Goal: Task Accomplishment & Management: Manage account settings

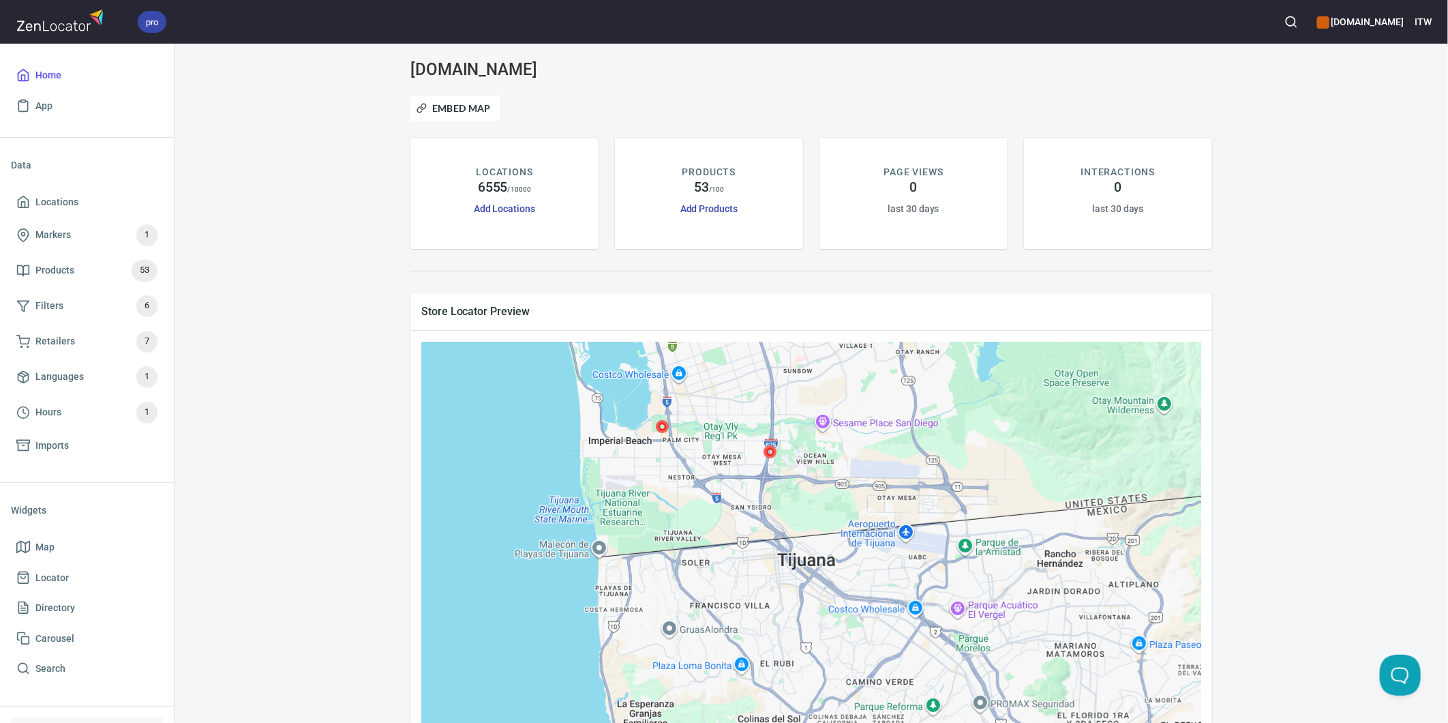
click at [344, 401] on div "www.paslode.com Embed Map LOCATIONS 6555 / 10000 Add Locations PRODUCTS 53 / 10…" at bounding box center [811, 427] width 1241 height 734
click at [51, 198] on span "Locations" at bounding box center [56, 202] width 43 height 17
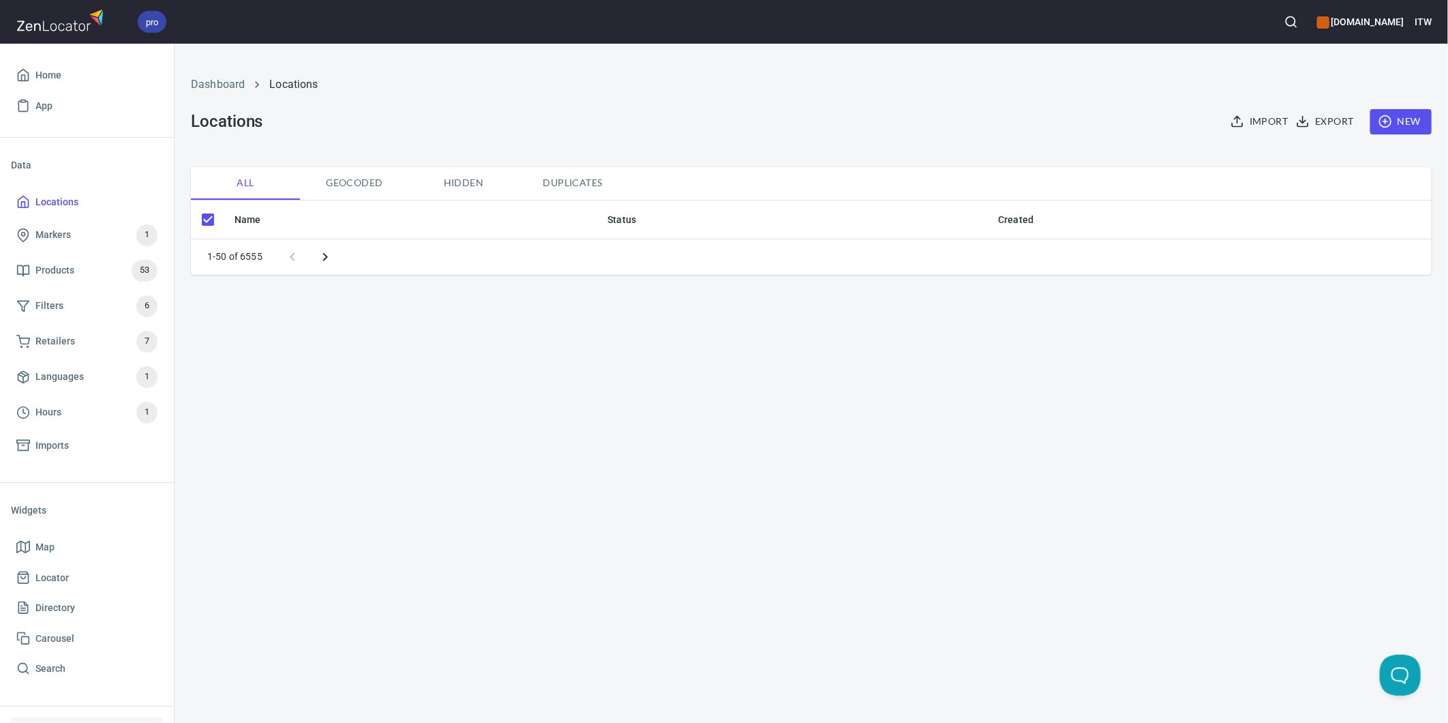
checkbox input "false"
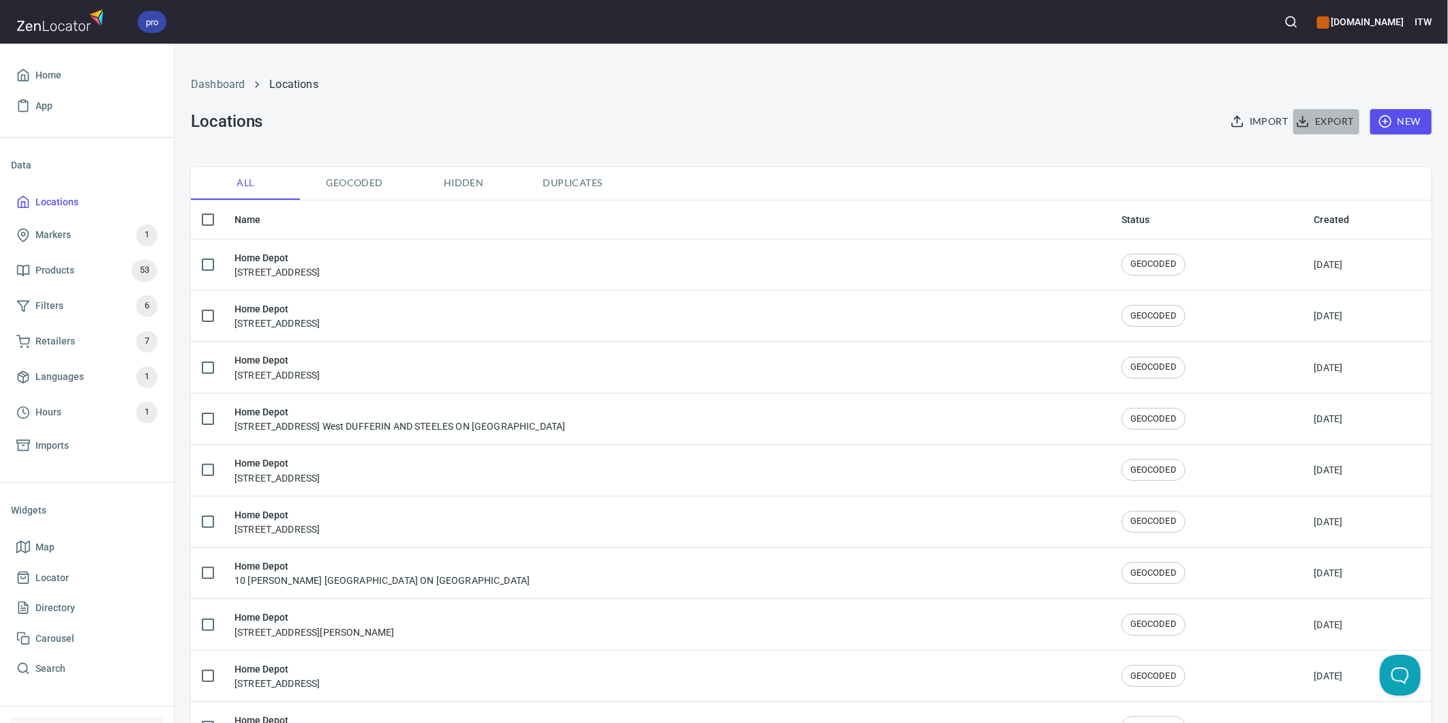
click at [1310, 123] on span "Export" at bounding box center [1326, 121] width 55 height 17
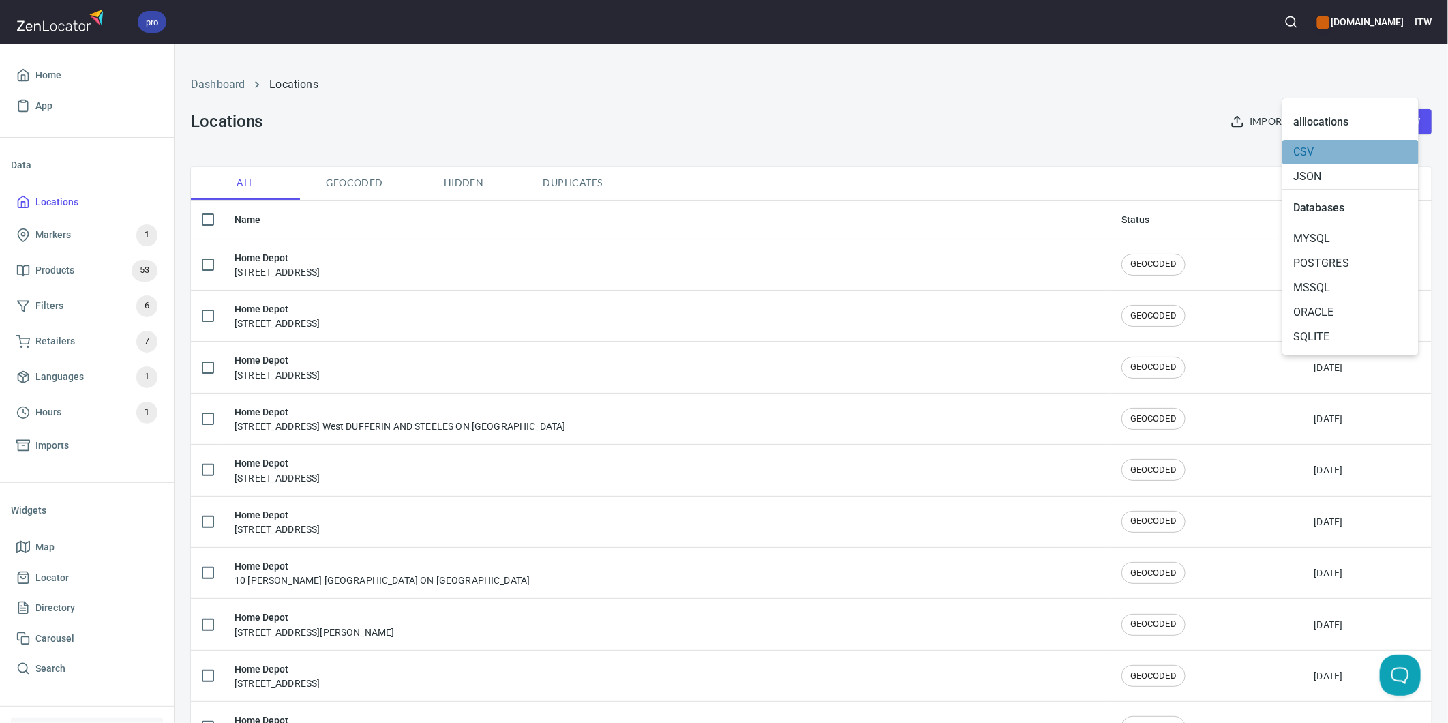
click at [1334, 148] on span "CSV" at bounding box center [1350, 152] width 115 height 16
click at [1035, 89] on div at bounding box center [724, 361] width 1448 height 723
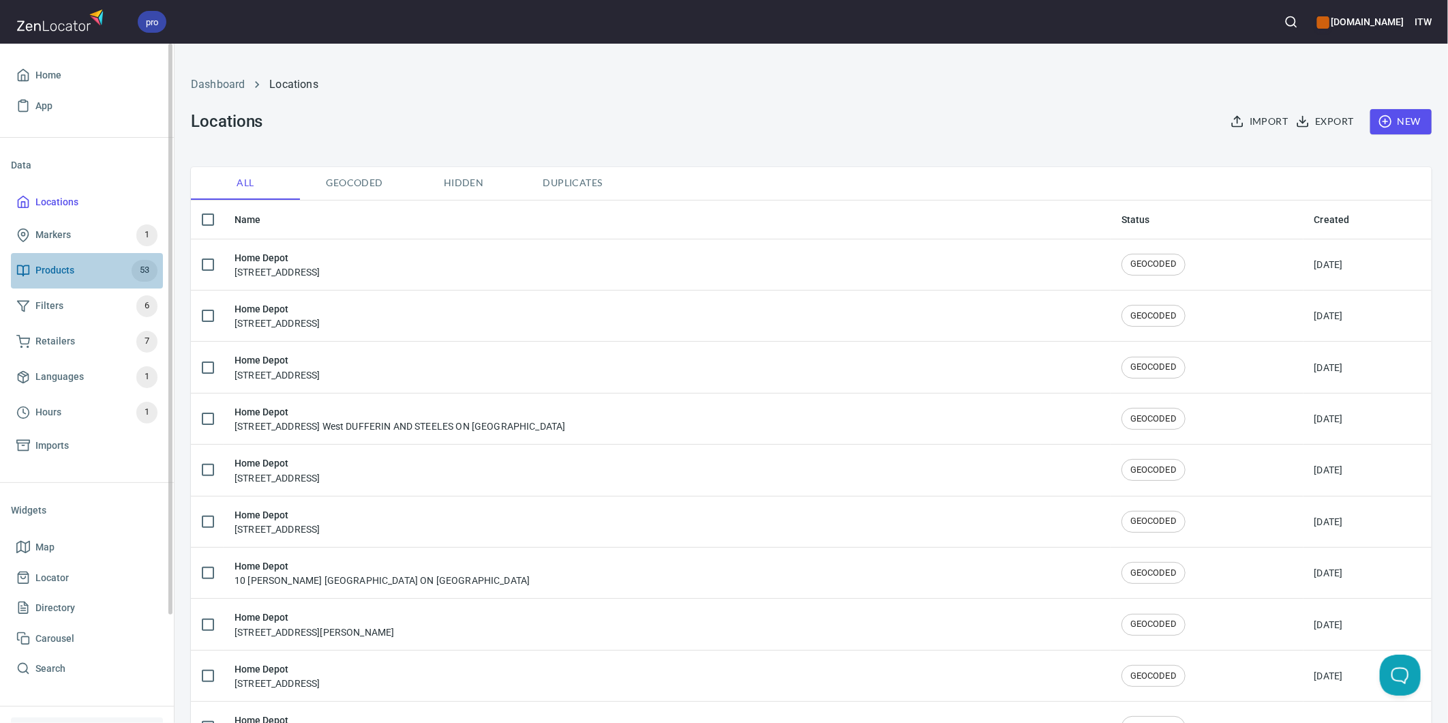
click at [52, 267] on span "Products" at bounding box center [54, 270] width 39 height 17
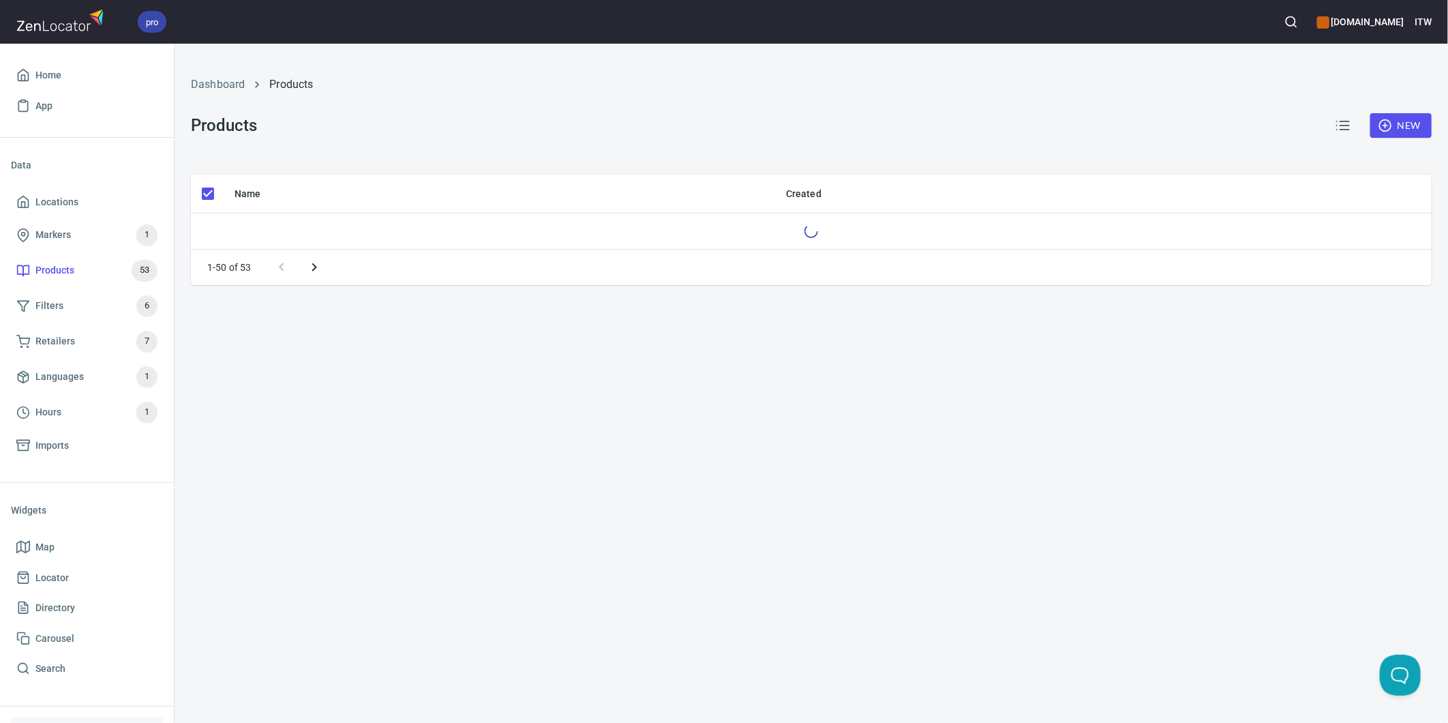
checkbox input "false"
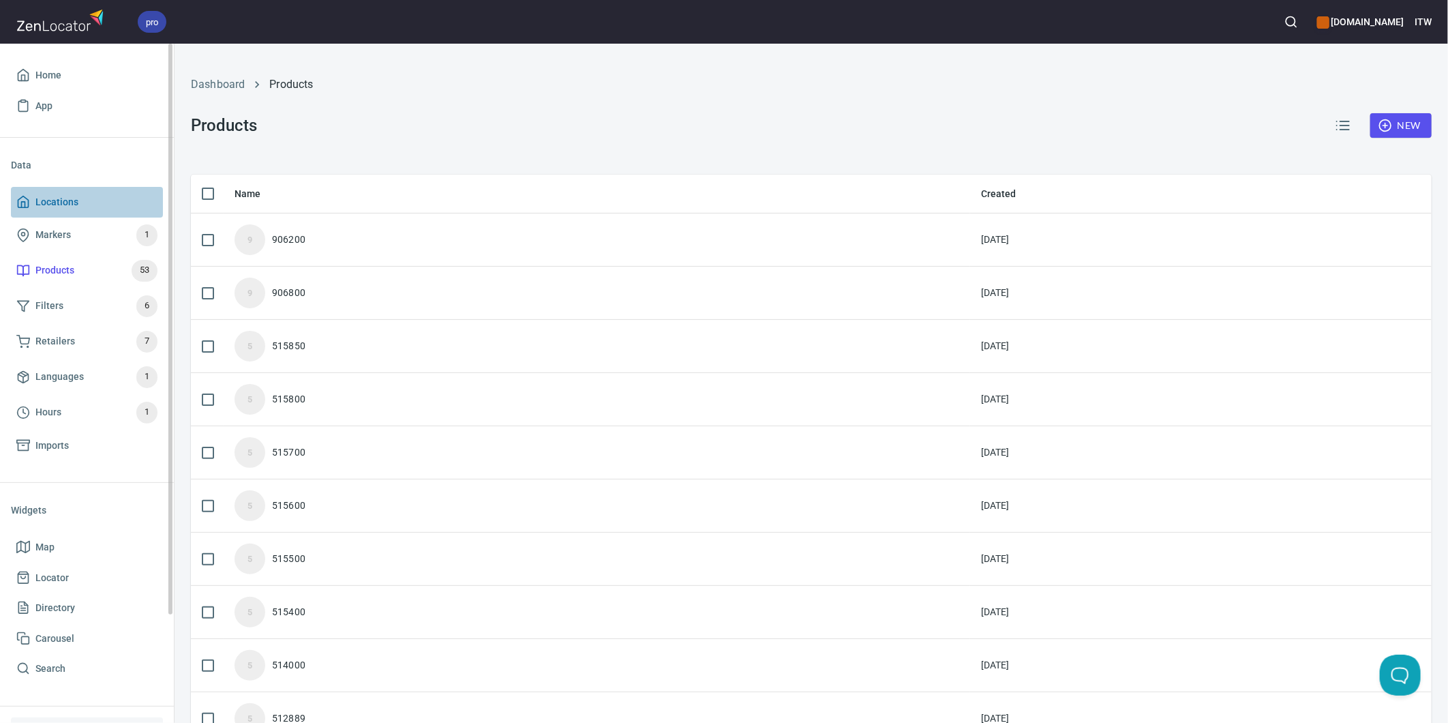
click at [45, 205] on span "Locations" at bounding box center [56, 202] width 43 height 17
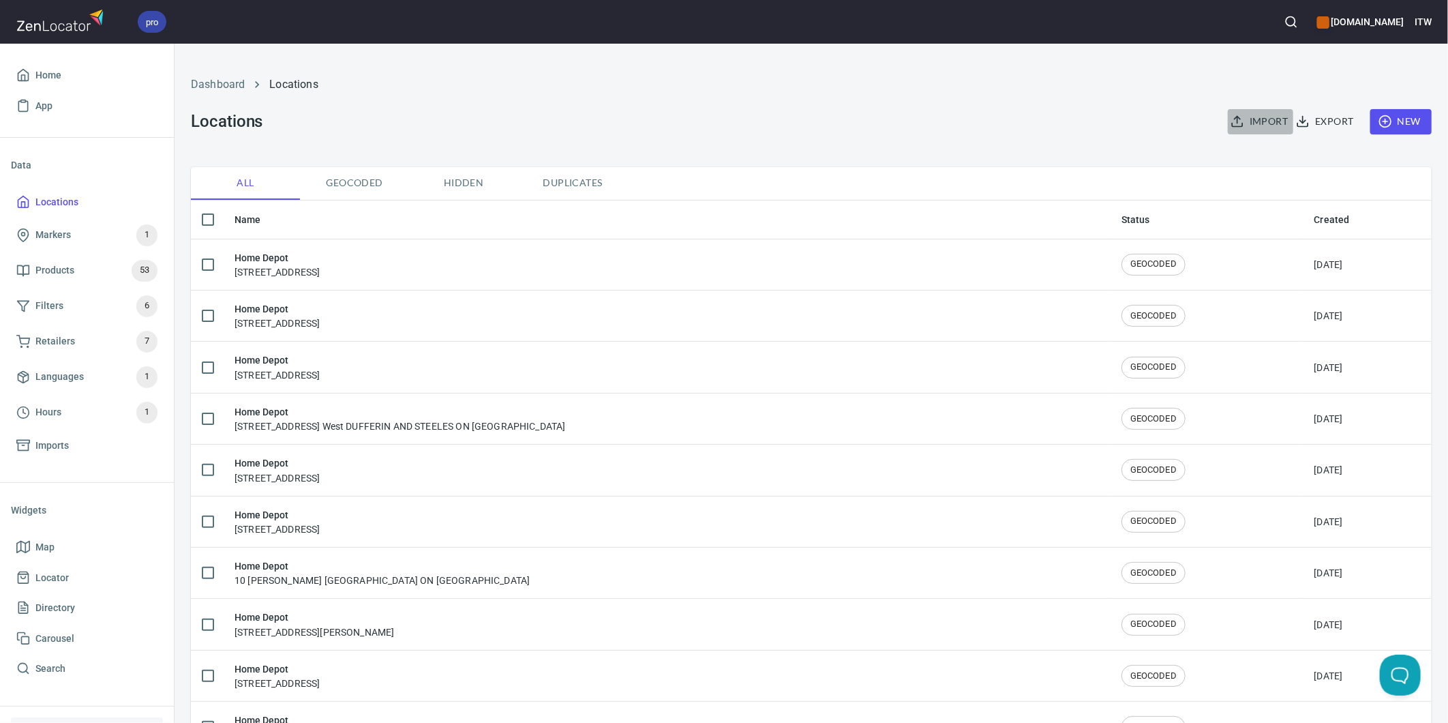
click at [1258, 118] on span "Import" at bounding box center [1260, 121] width 55 height 17
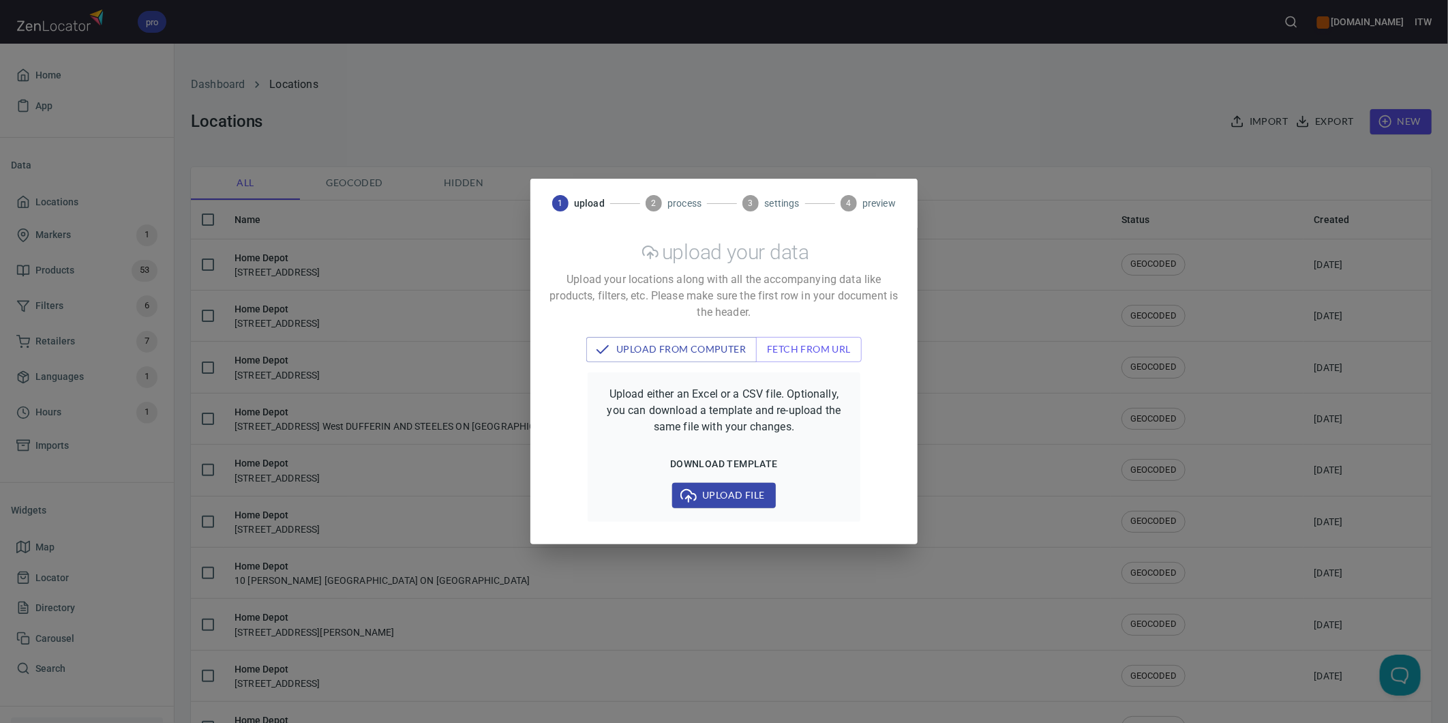
click at [1054, 377] on div "1 upload 2 process 3 settings 4 preview upload your data Upload your locations …" at bounding box center [724, 361] width 1448 height 723
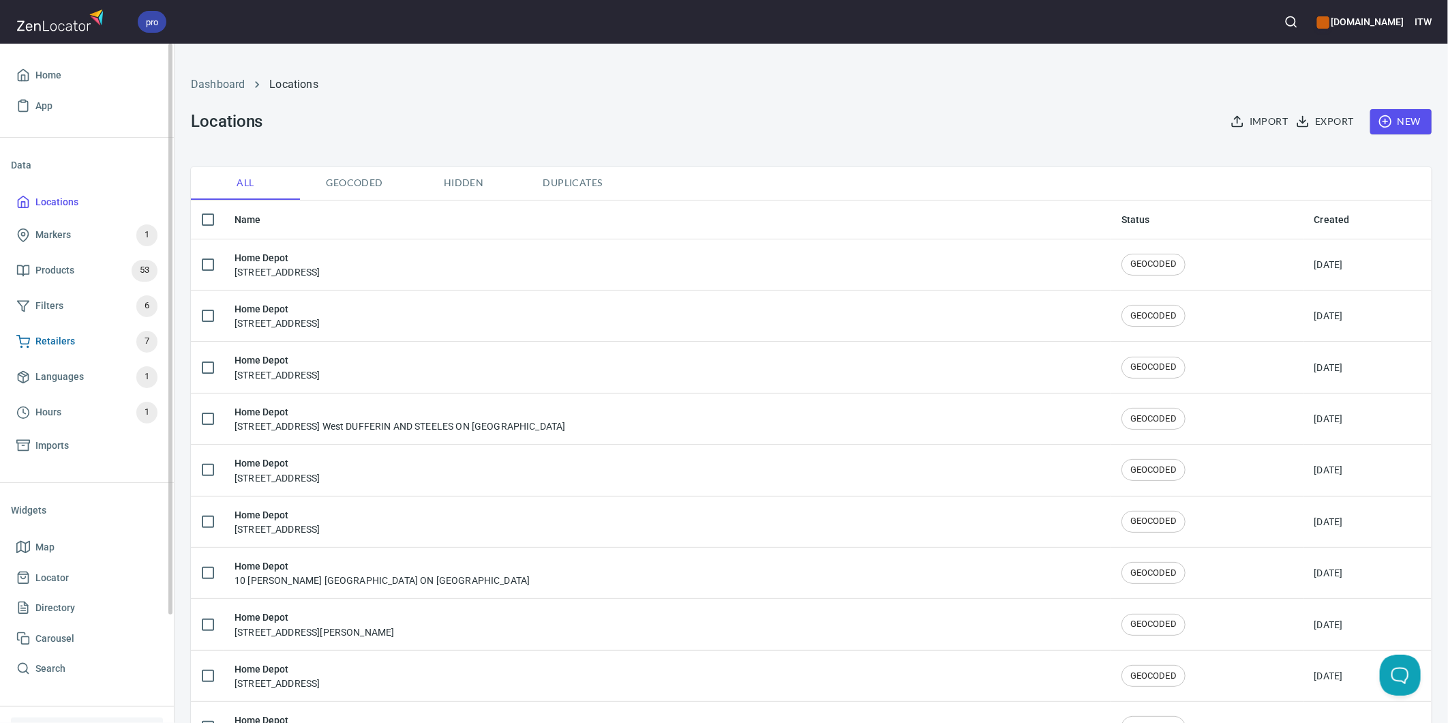
click at [44, 340] on span "Retailers" at bounding box center [55, 341] width 40 height 17
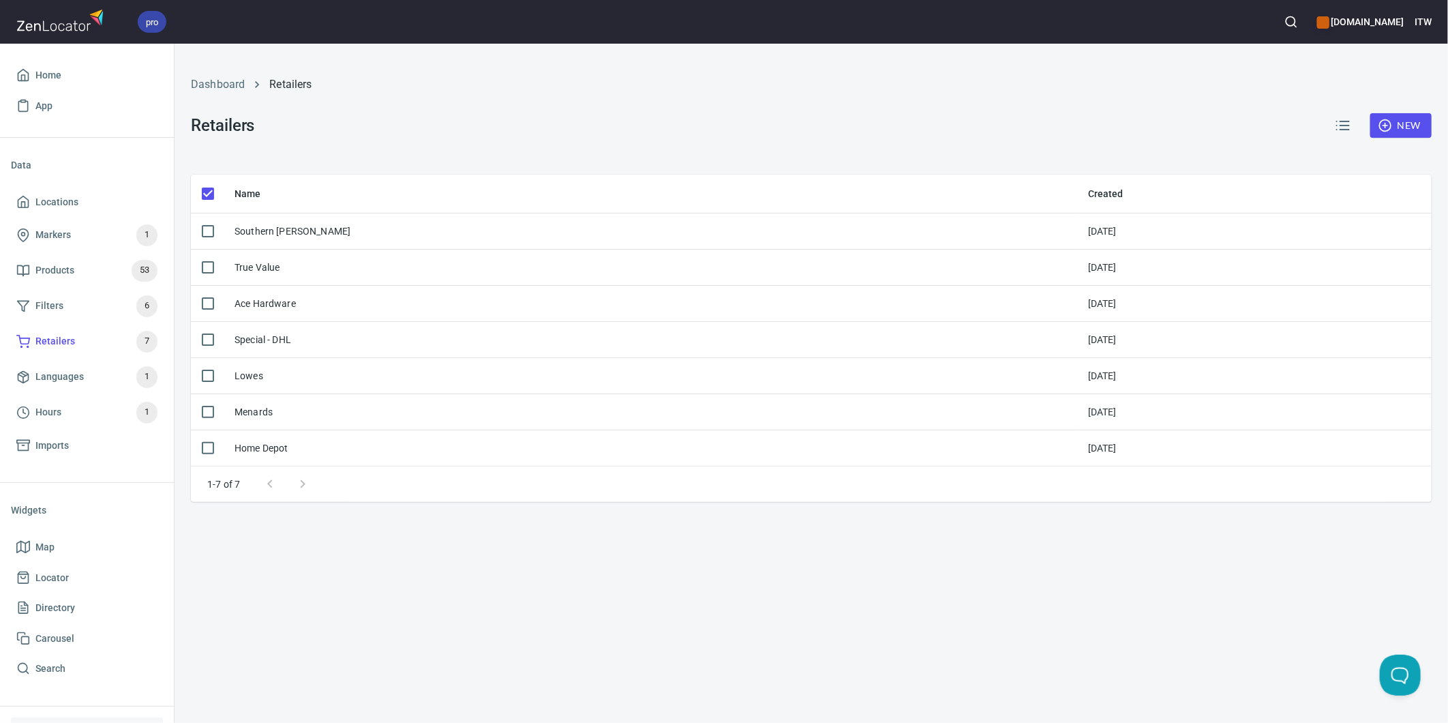
checkbox input "false"
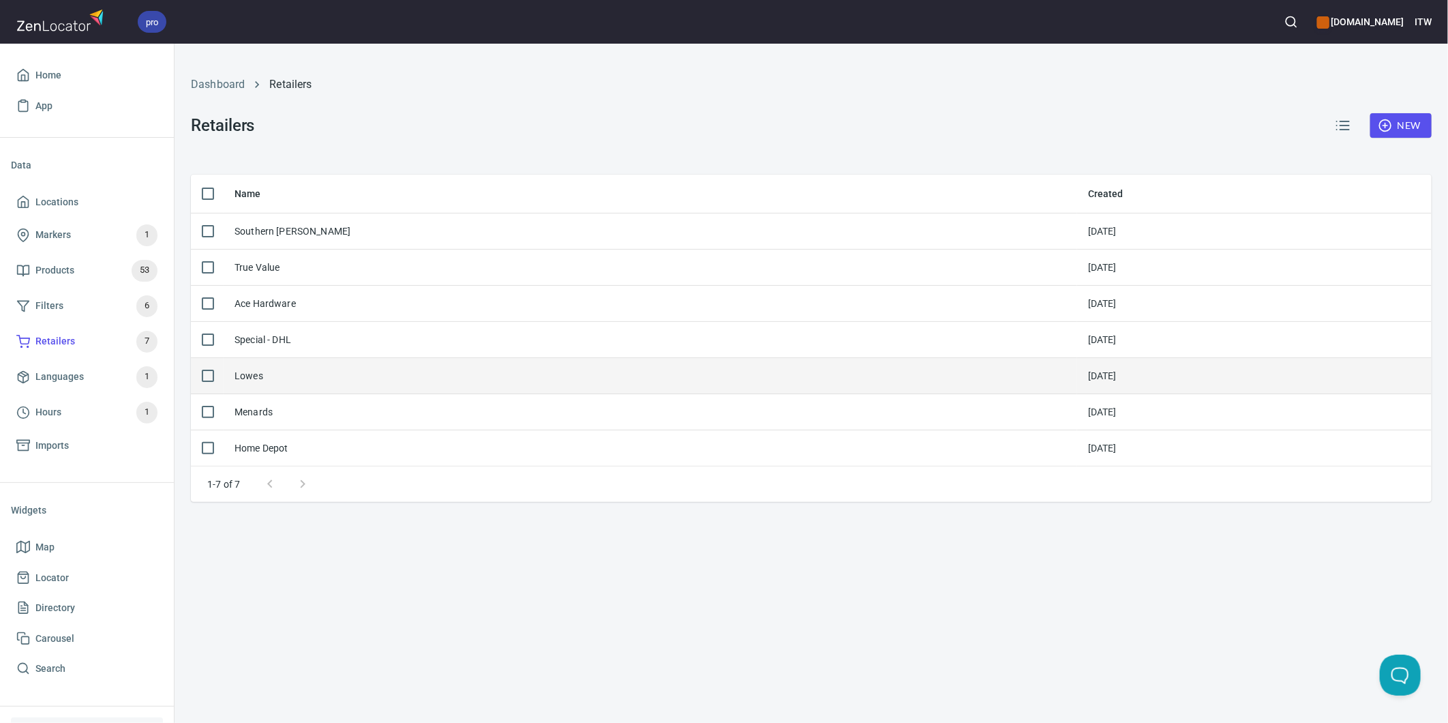
click at [241, 373] on div "Lowes" at bounding box center [249, 376] width 29 height 14
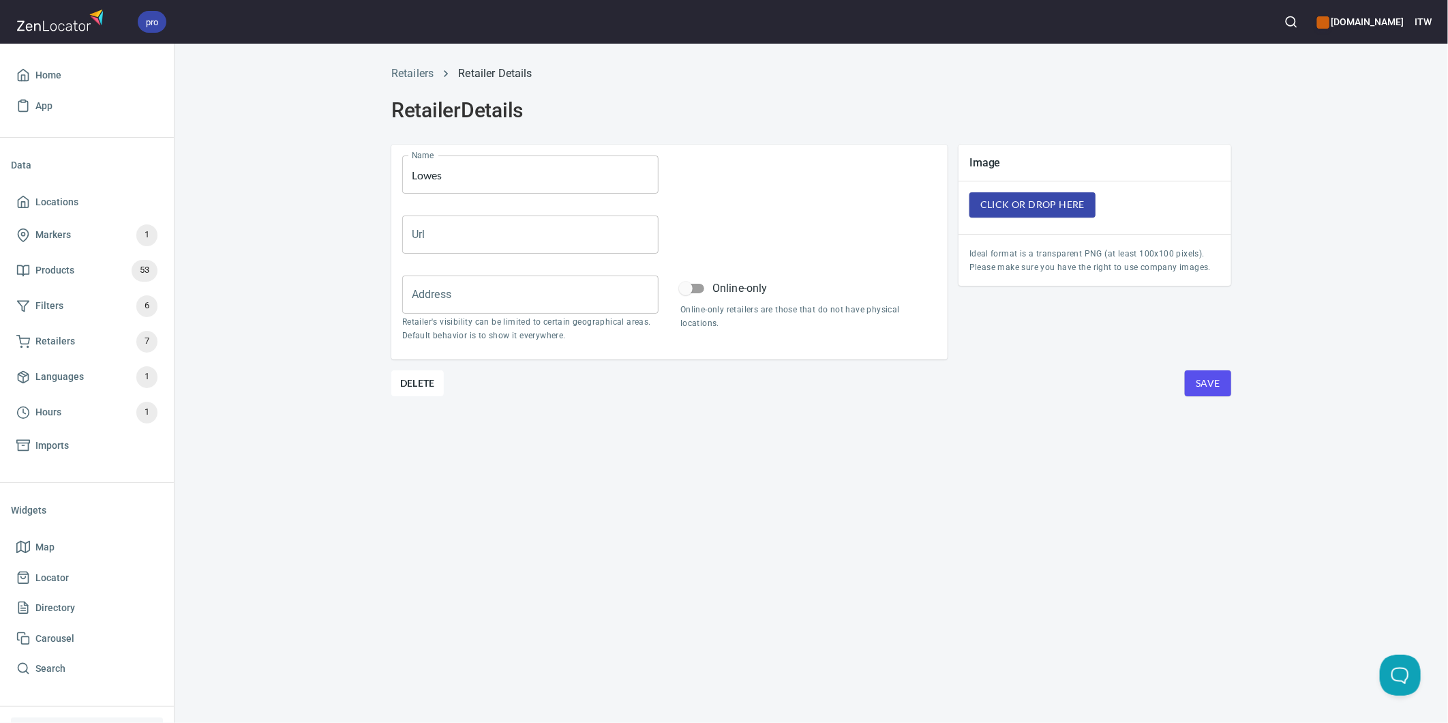
click at [417, 175] on input "Lowes" at bounding box center [530, 174] width 256 height 38
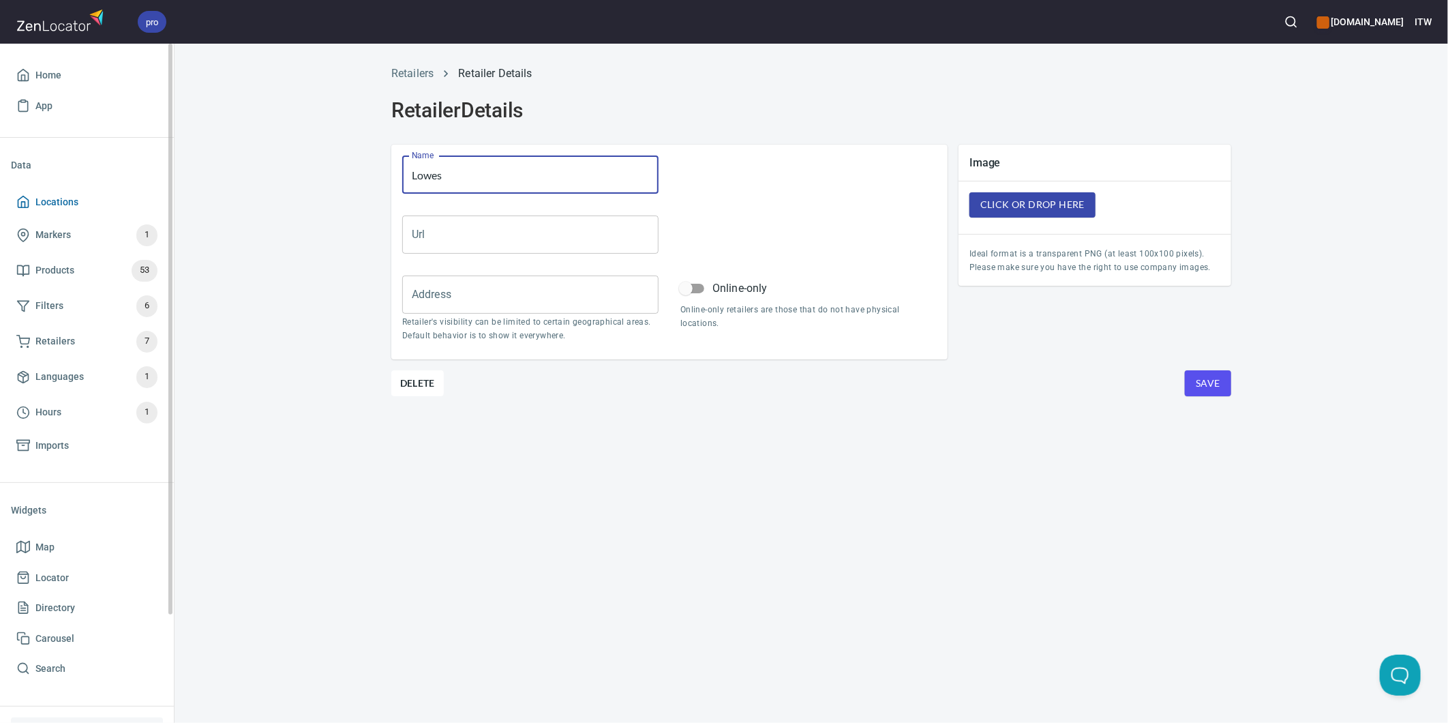
click at [38, 194] on span "Locations" at bounding box center [56, 202] width 43 height 17
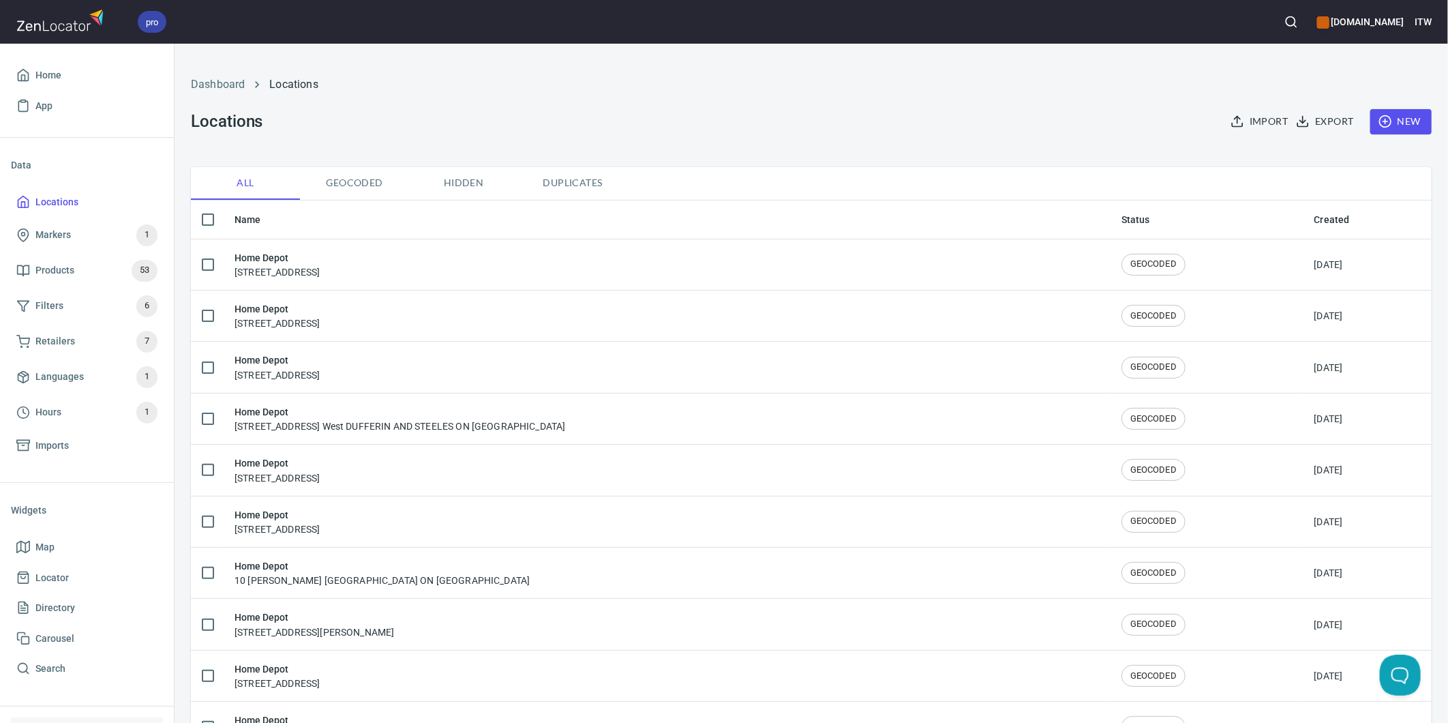
click at [1235, 118] on span "Import" at bounding box center [1260, 121] width 55 height 17
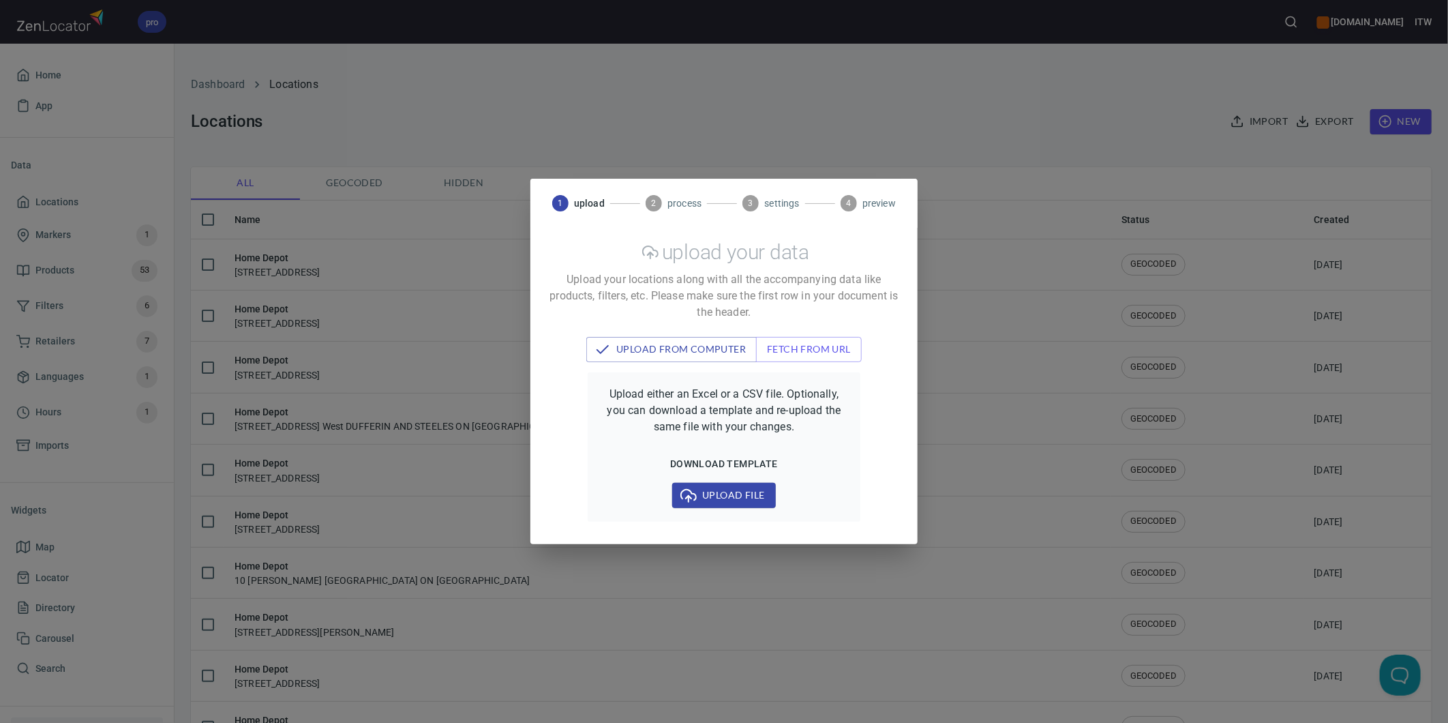
click at [708, 493] on span "Upload file" at bounding box center [723, 495] width 81 height 17
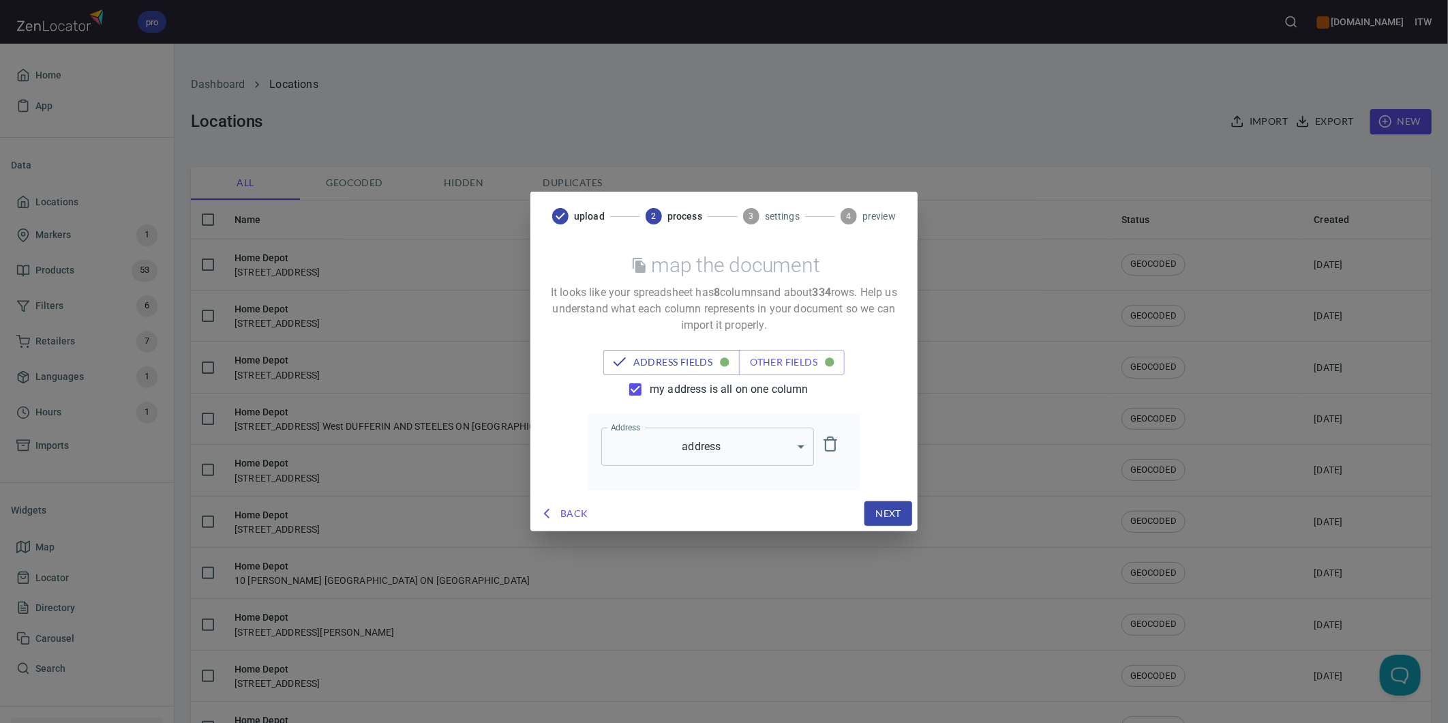
click at [650, 391] on span "my address is all on one column" at bounding box center [729, 389] width 159 height 16
click at [650, 391] on input "my address is all on one column" at bounding box center [635, 389] width 29 height 29
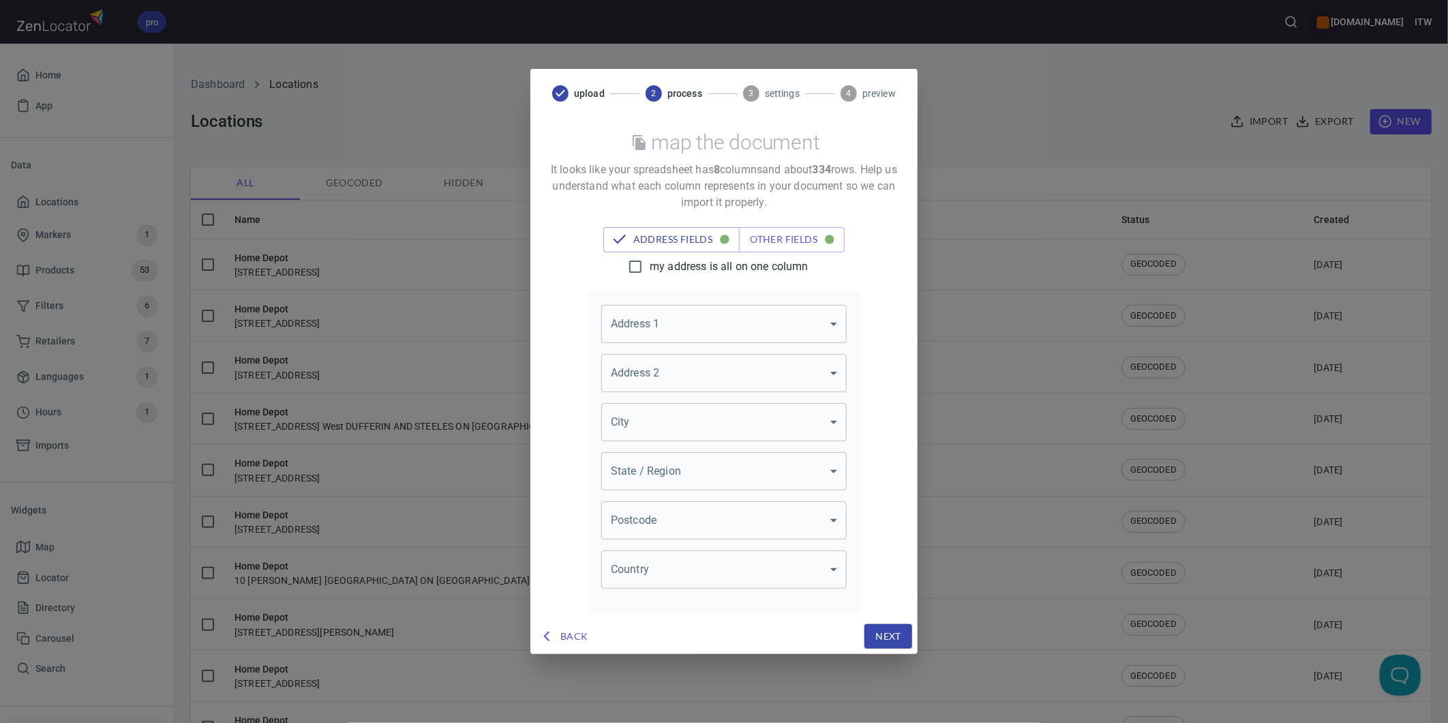
click at [670, 312] on body "pro www.paslode.com ITW Home App Data Locations Markers 1 Products 53 Filters 6…" at bounding box center [724, 361] width 1448 height 723
click at [631, 400] on li "address" at bounding box center [723, 401] width 245 height 25
click at [627, 421] on body "pro www.paslode.com ITW Home App Data Locations Markers 1 Products 53 Filters 6…" at bounding box center [724, 361] width 1448 height 723
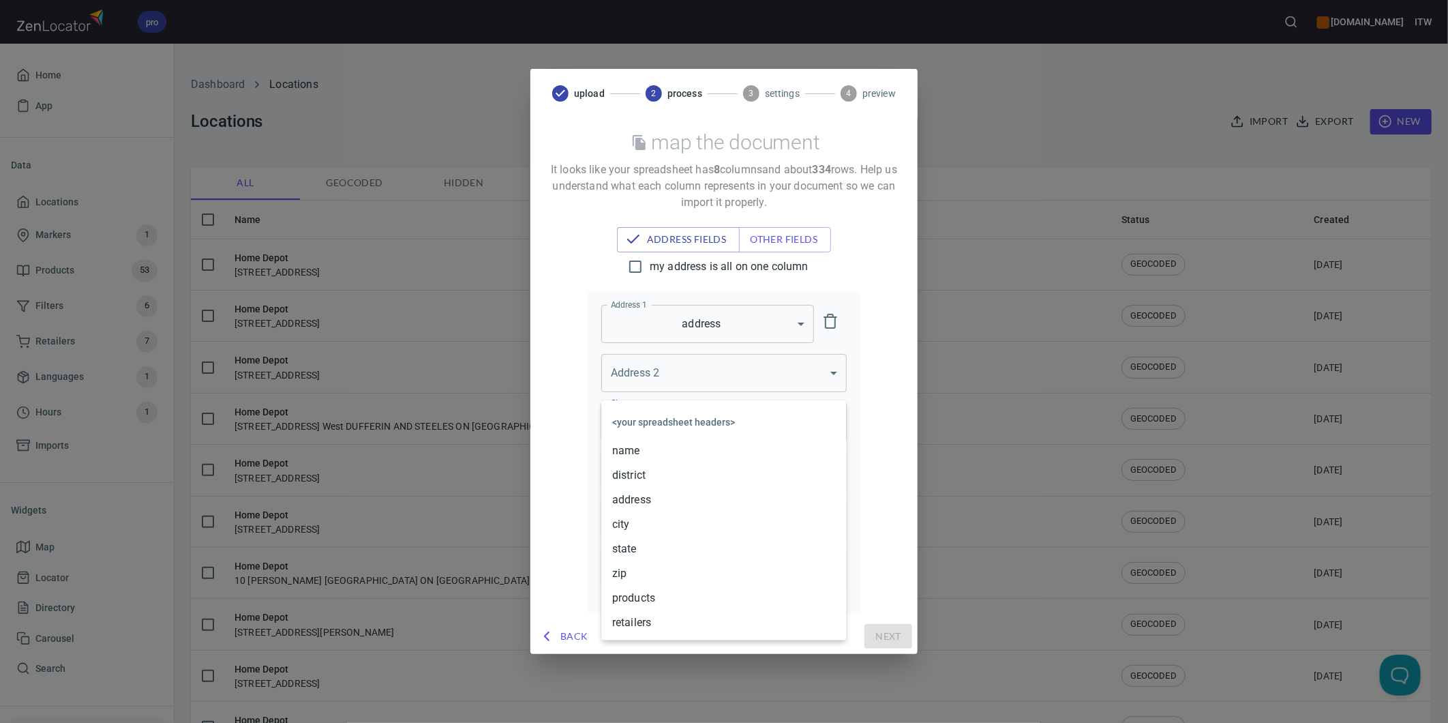
click at [637, 526] on li "city" at bounding box center [723, 524] width 245 height 25
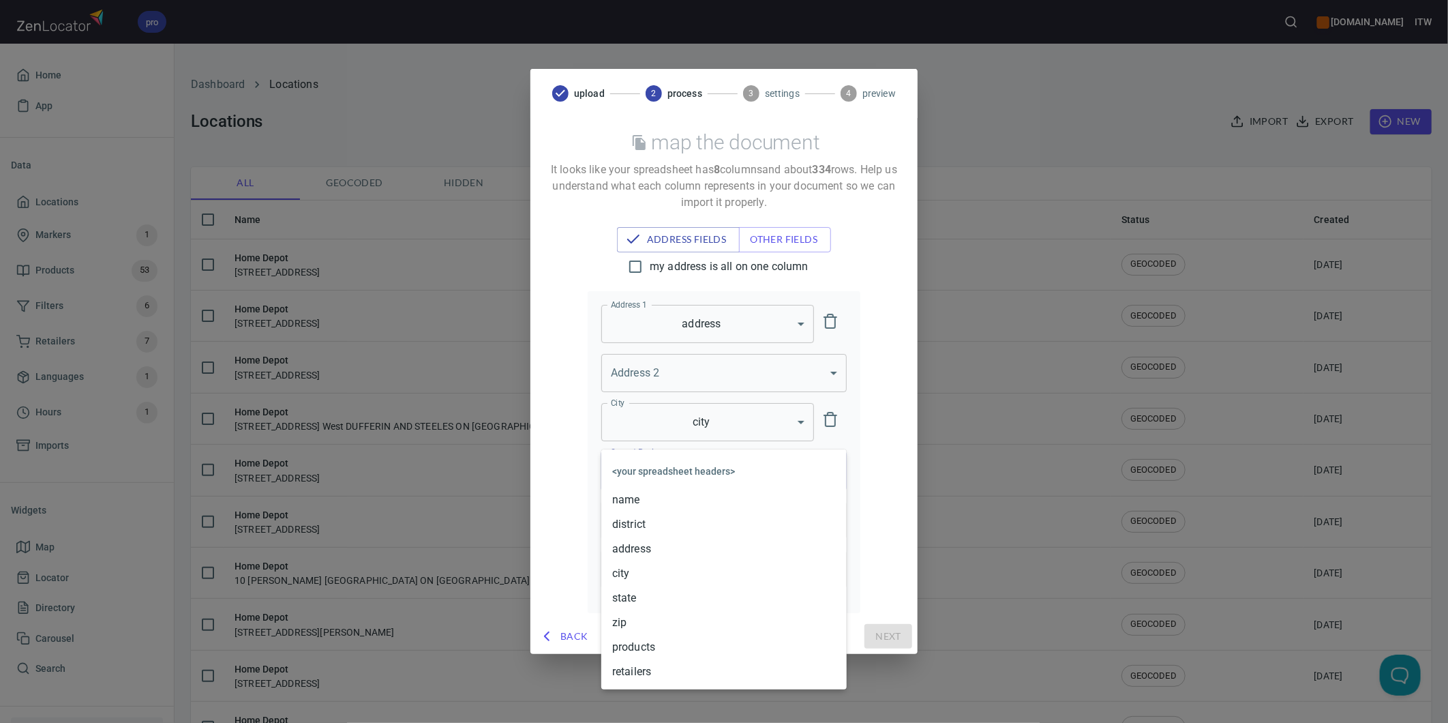
click at [662, 468] on body "pro www.paslode.com ITW Home App Data Locations Markers 1 Products 53 Filters 6…" at bounding box center [724, 361] width 1448 height 723
click at [629, 594] on li "state" at bounding box center [723, 598] width 245 height 25
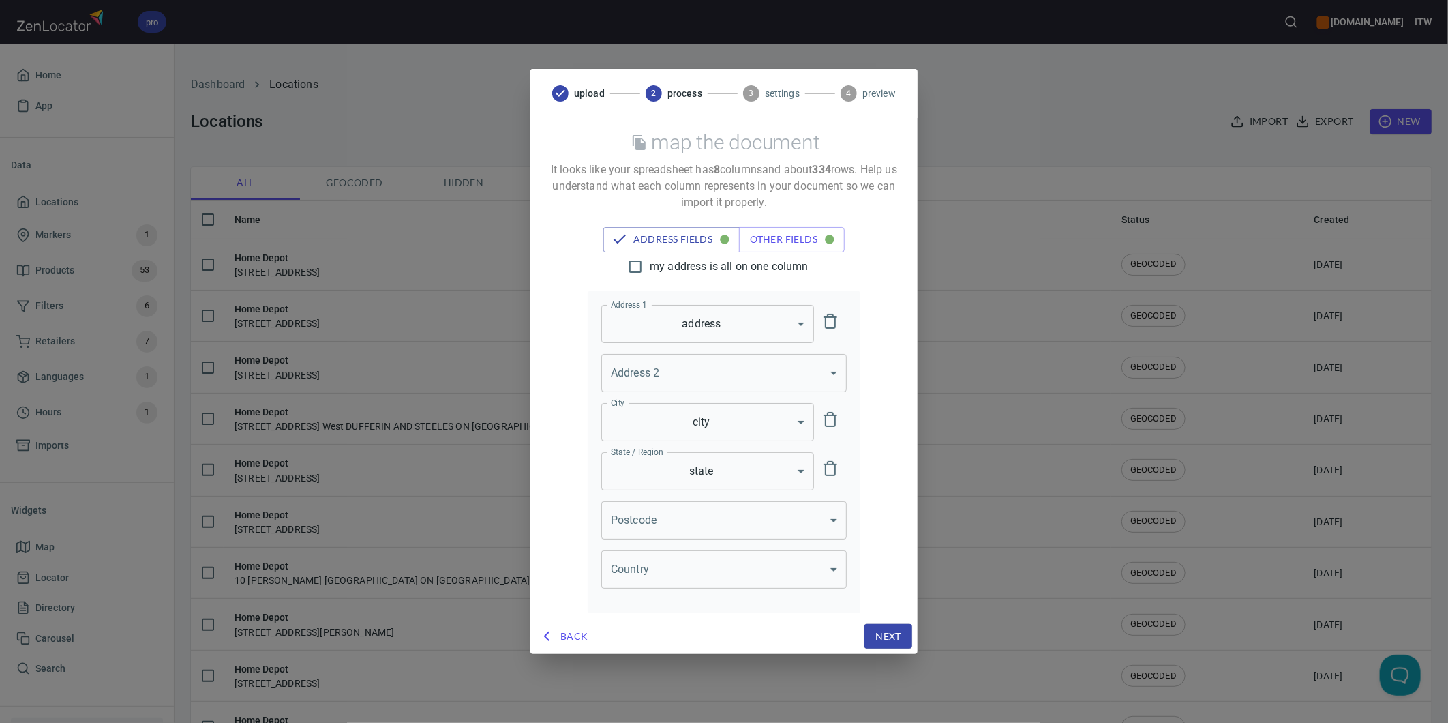
click at [645, 530] on body "pro www.paslode.com ITW Home App Data Locations Markers 1 Products 53 Filters 6…" at bounding box center [724, 361] width 1448 height 723
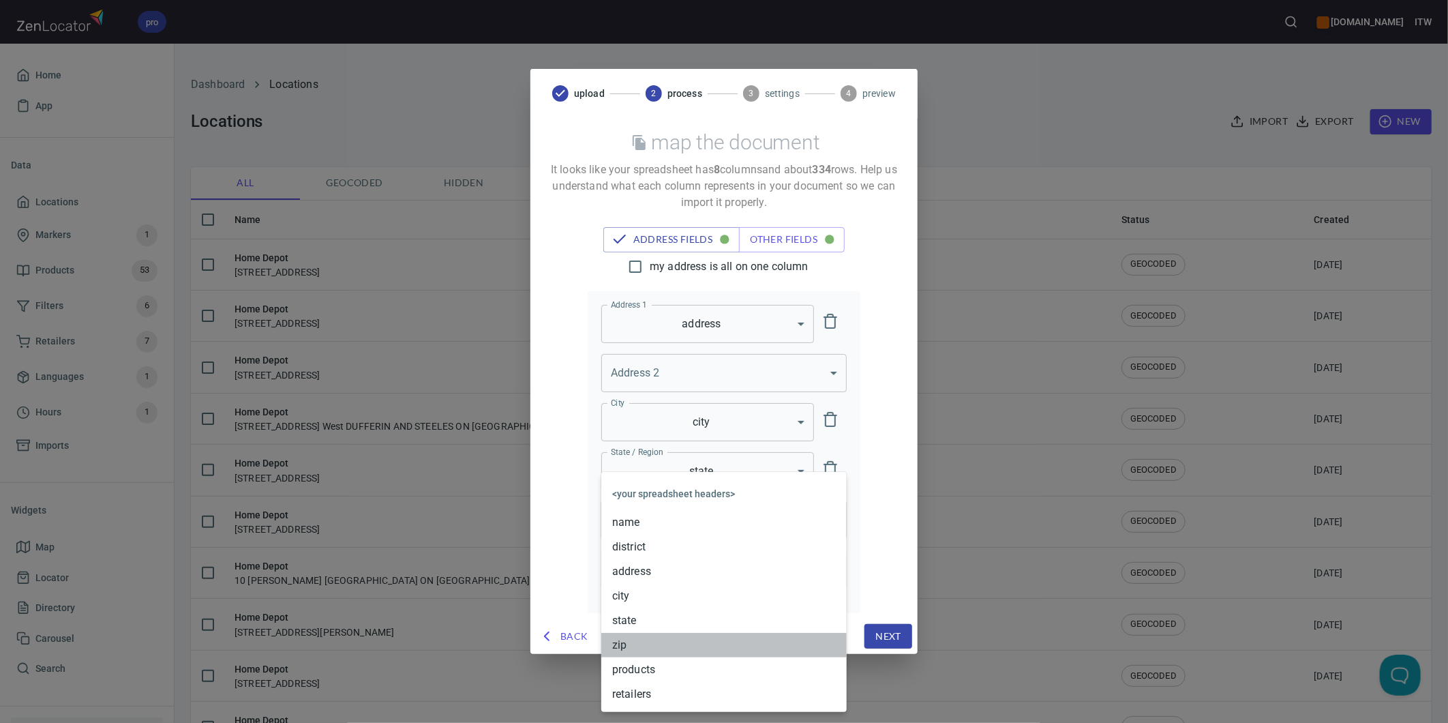
click at [629, 642] on li "zip" at bounding box center [723, 645] width 245 height 25
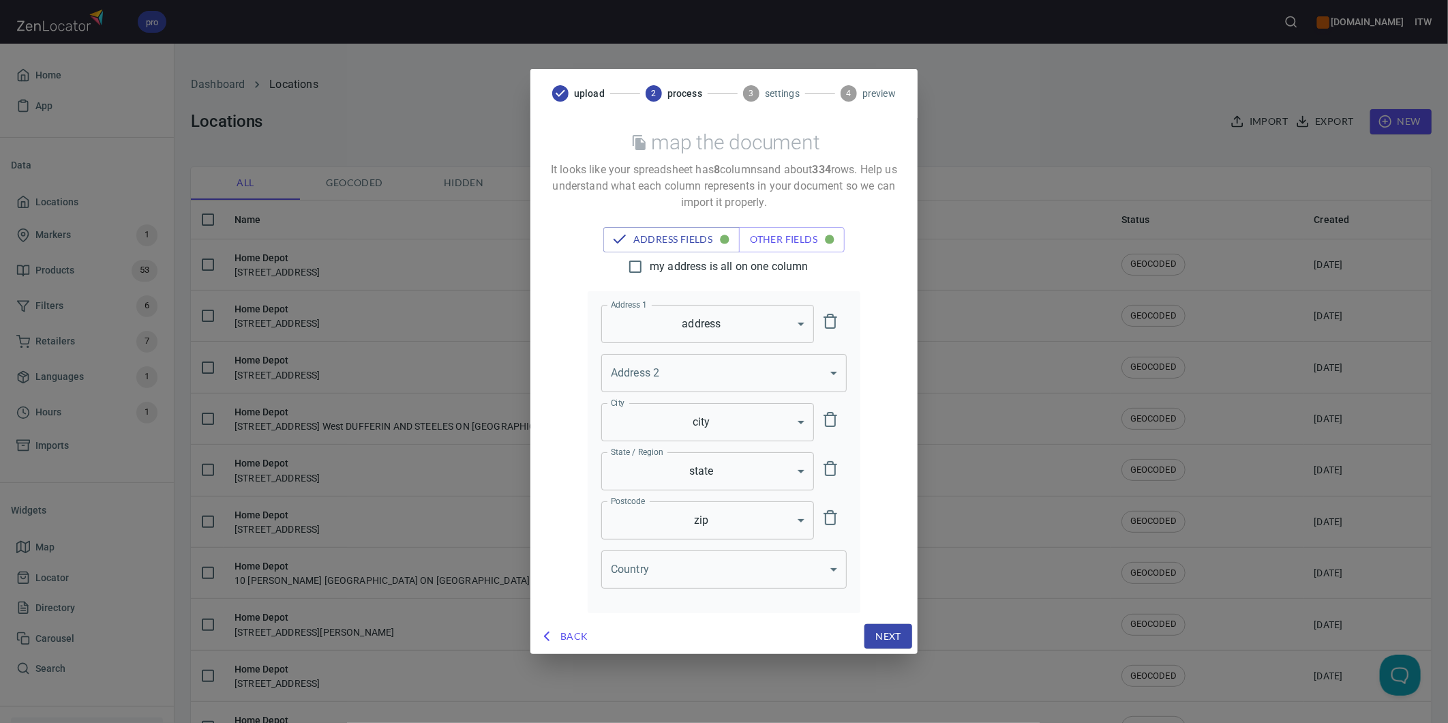
click at [690, 570] on body "pro www.paslode.com ITW Home App Data Locations Markers 1 Products 53 Filters 6…" at bounding box center [724, 361] width 1448 height 723
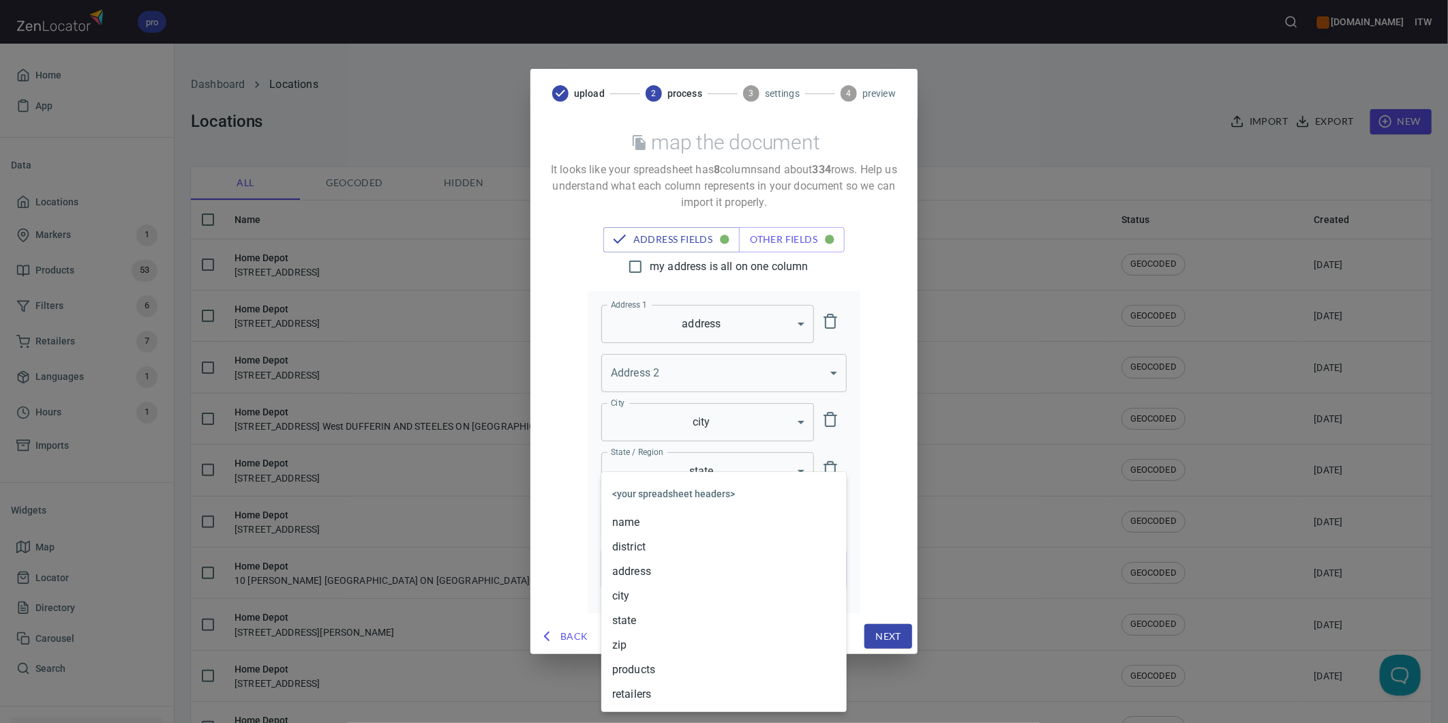
click at [554, 530] on div at bounding box center [724, 361] width 1448 height 723
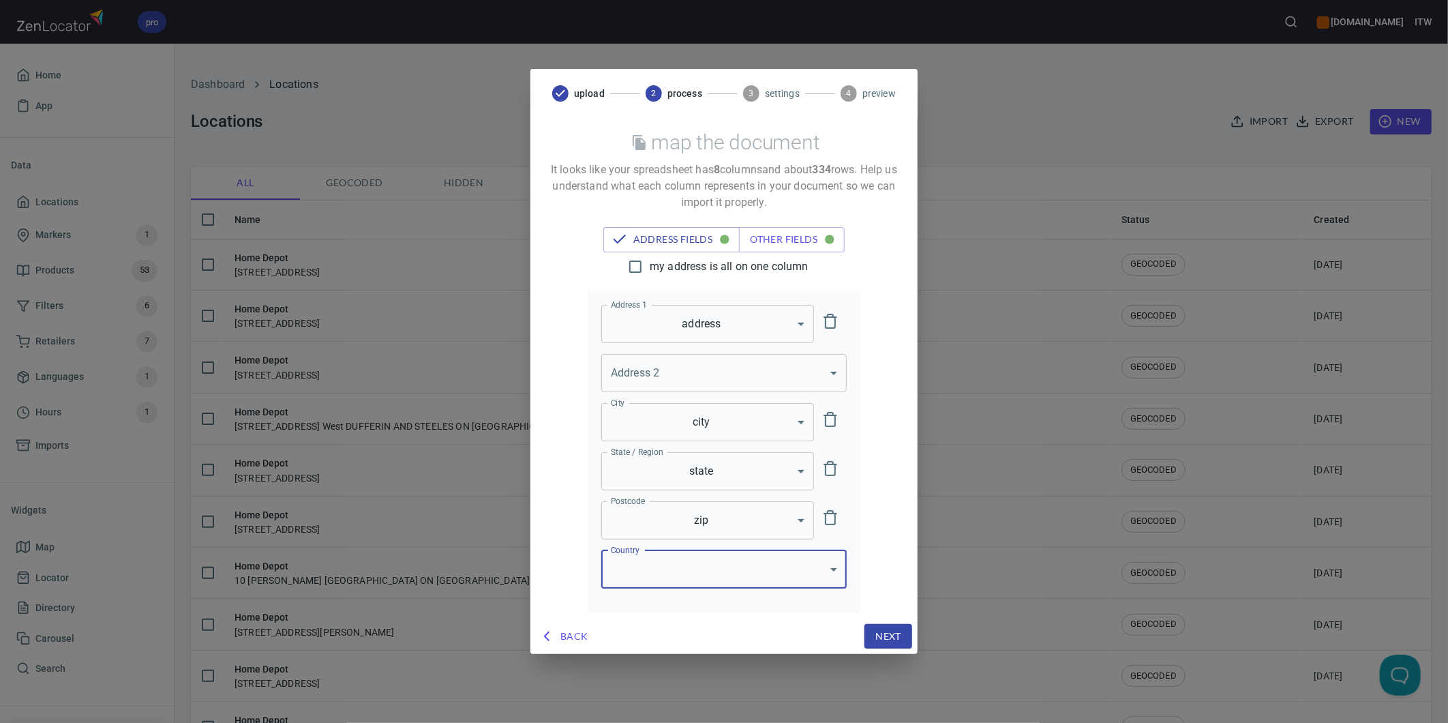
click at [874, 475] on div "my address is all on one column Address 1 address address Address 1 Address 2 ​…" at bounding box center [724, 432] width 355 height 361
click at [1023, 32] on div "upload 2 process 3 settings 4 preview map the document It looks like your sprea…" at bounding box center [724, 361] width 1448 height 723
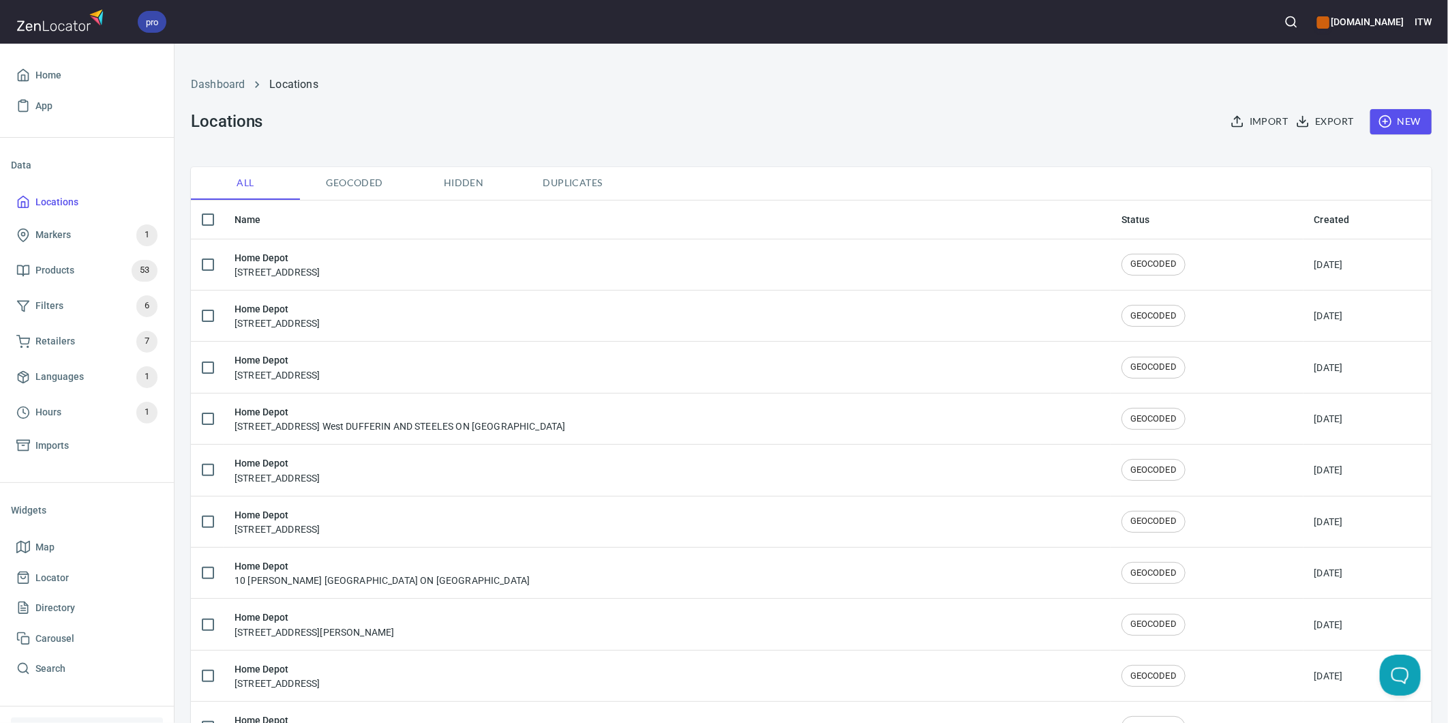
click at [1250, 115] on span "Import" at bounding box center [1260, 121] width 55 height 17
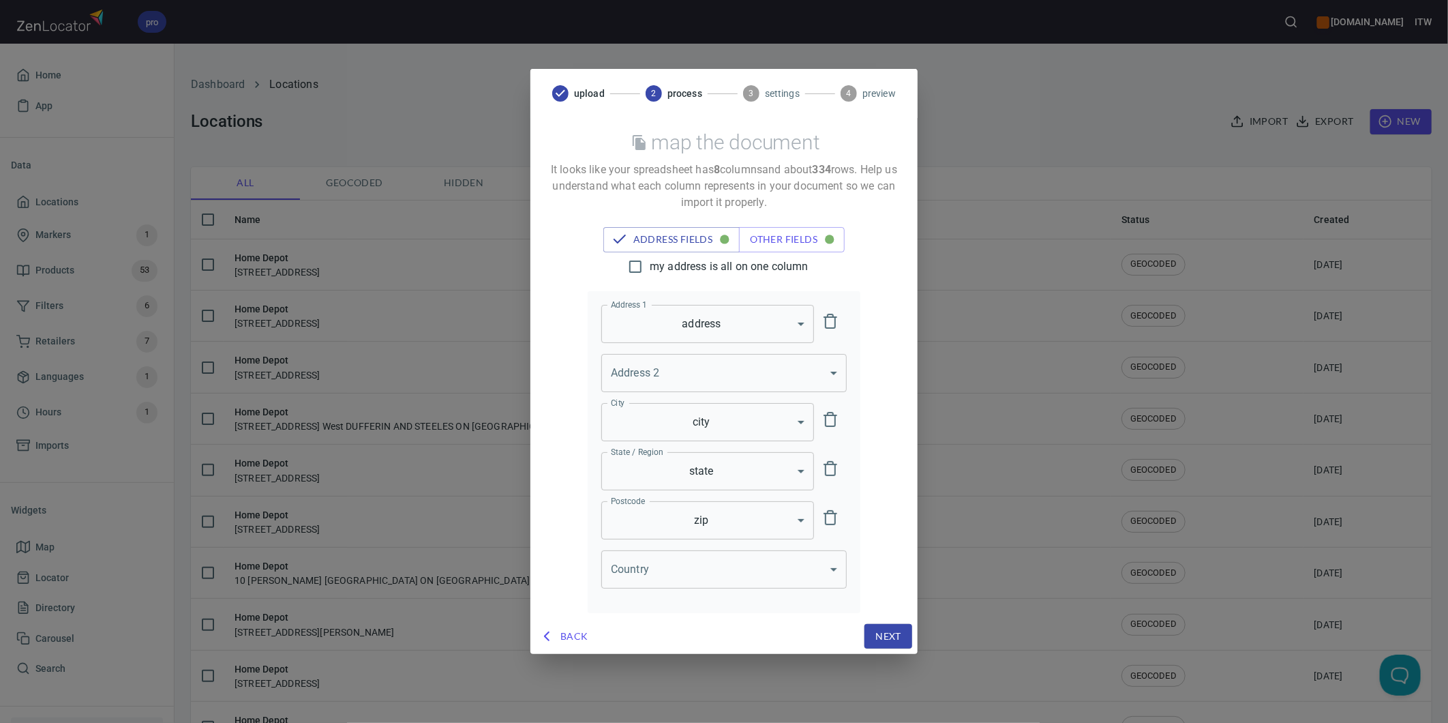
click at [577, 636] on span "Back" at bounding box center [564, 636] width 47 height 17
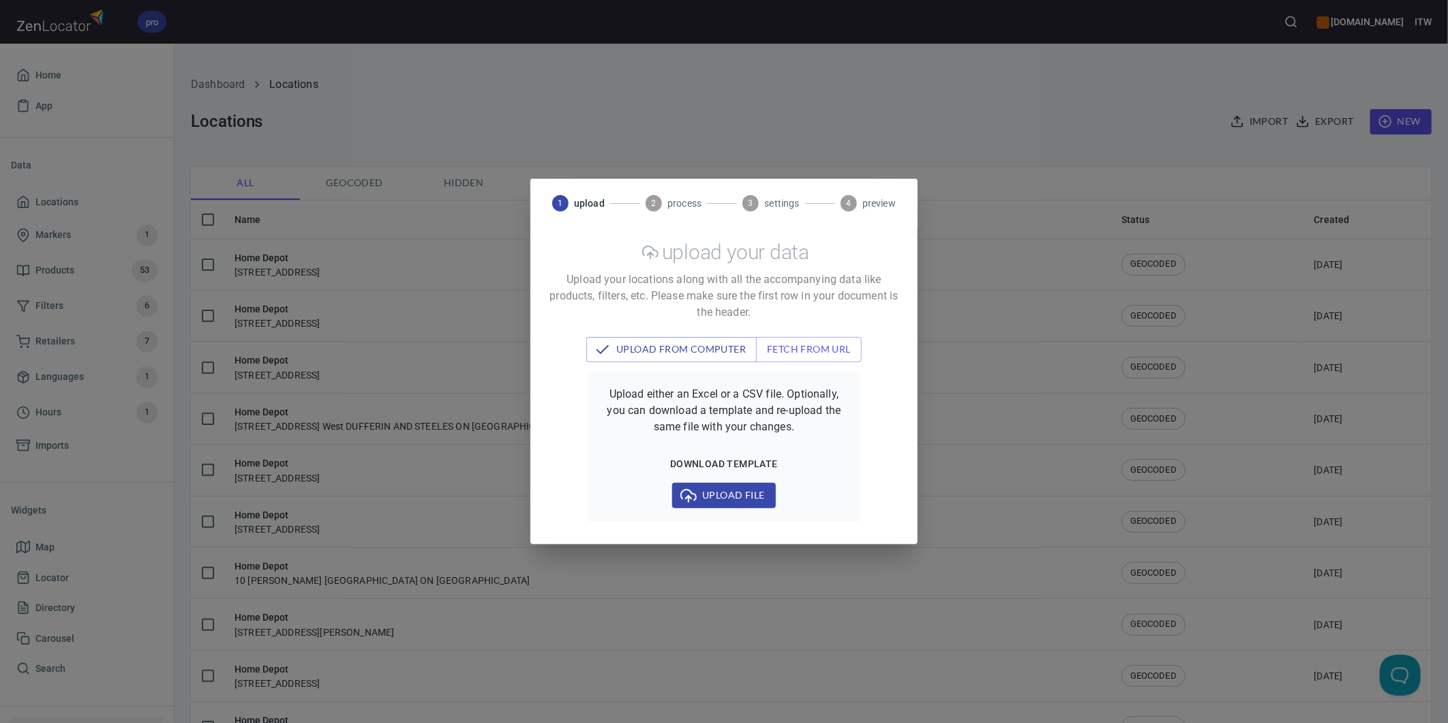
click at [734, 488] on span "Upload file" at bounding box center [723, 495] width 81 height 17
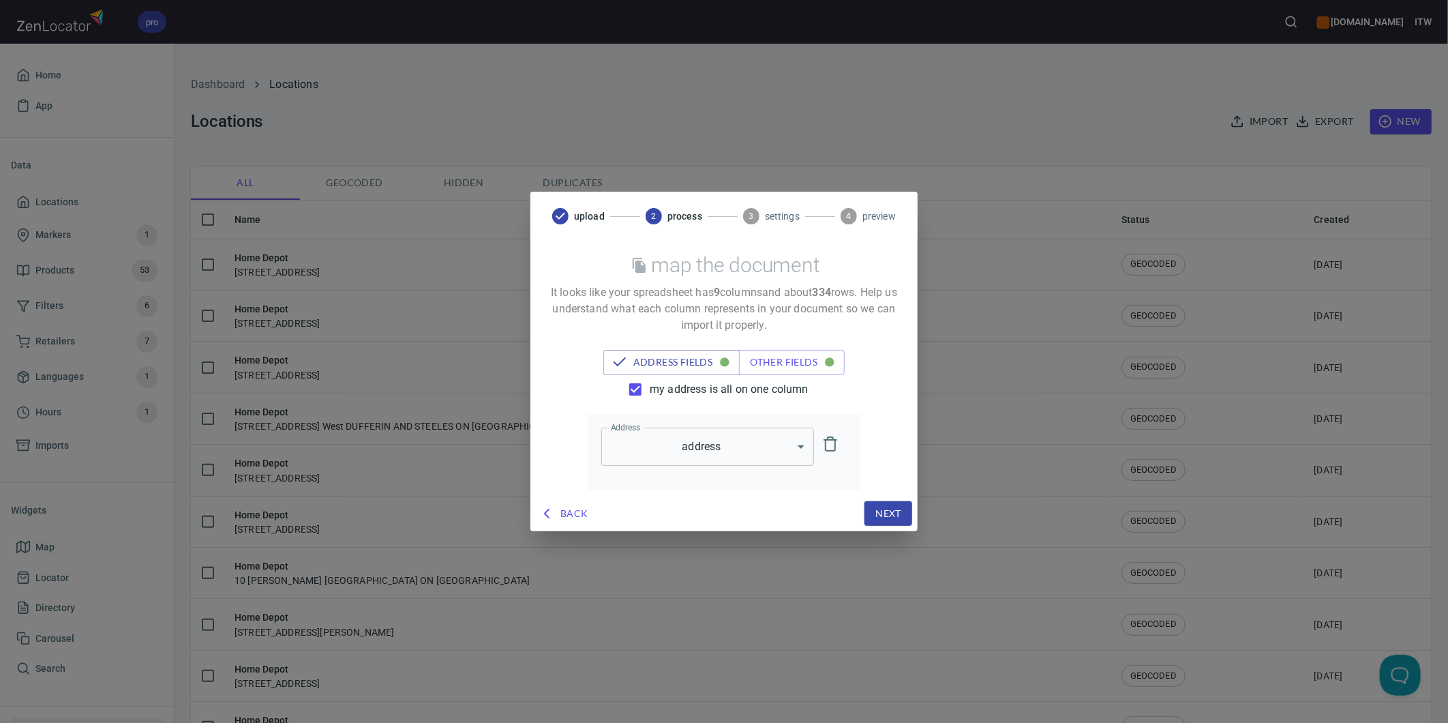
click at [684, 389] on span "my address is all on one column" at bounding box center [729, 389] width 159 height 16
click at [650, 389] on input "my address is all on one column" at bounding box center [635, 389] width 29 height 29
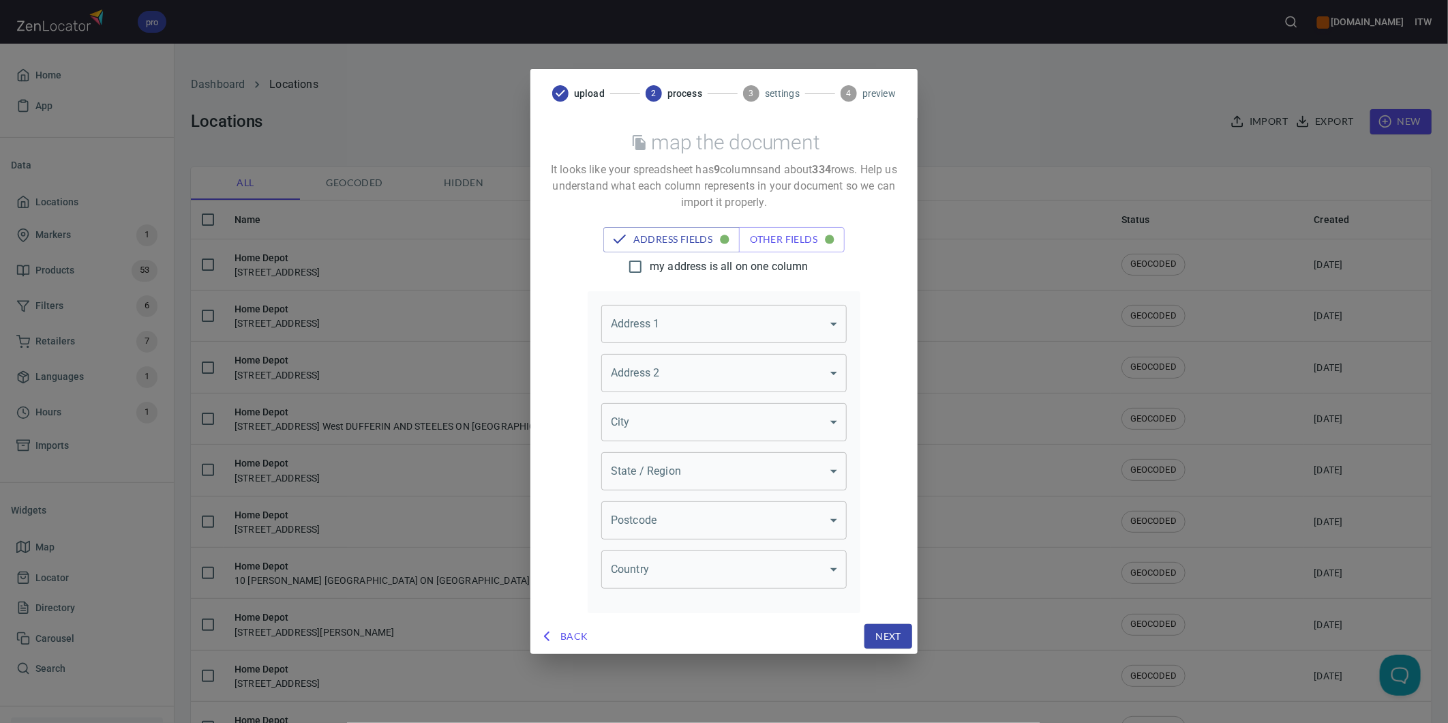
click at [758, 320] on body "pro www.paslode.com ITW Home App Data Locations Markers 1 Products 53 Filters 6…" at bounding box center [724, 361] width 1448 height 723
click at [670, 400] on li "address" at bounding box center [723, 401] width 245 height 25
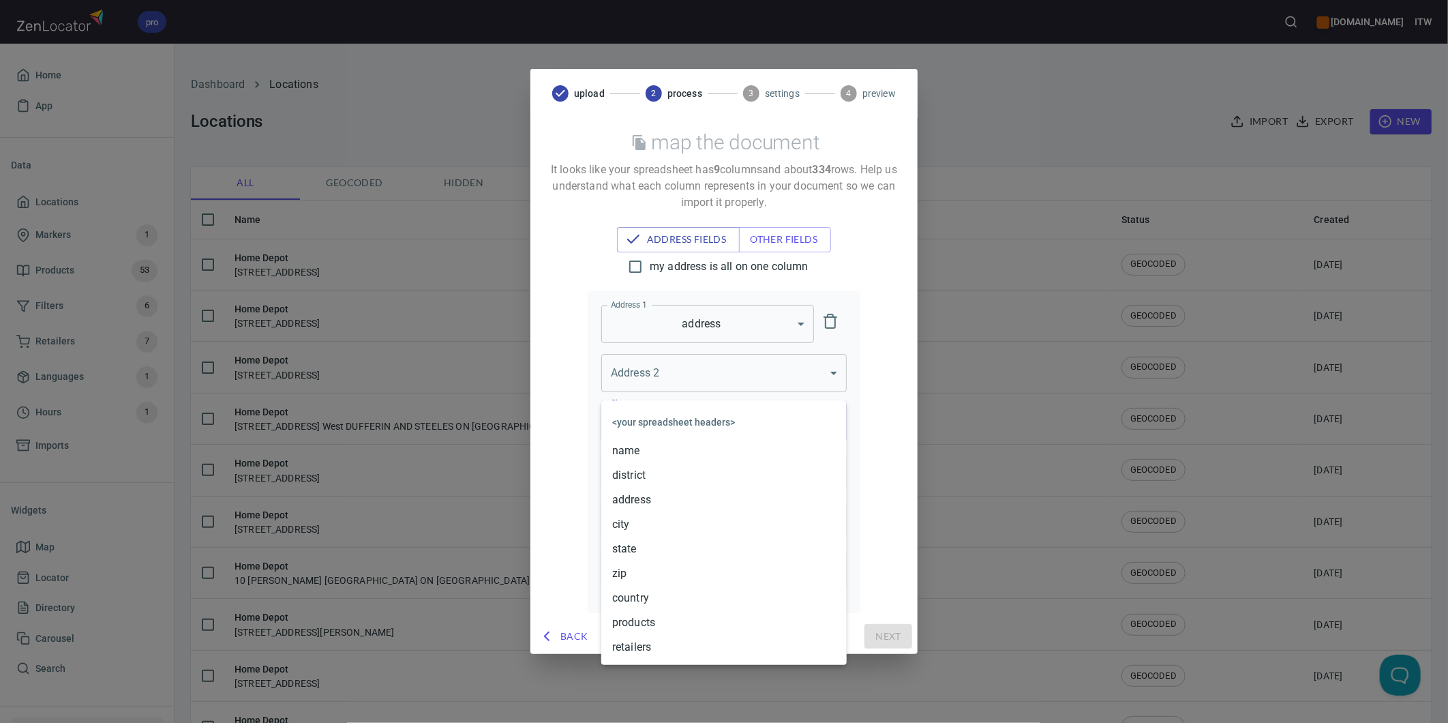
click at [660, 427] on body "pro www.paslode.com ITW Home App Data Locations Markers 1 Products 53 Filters 6…" at bounding box center [724, 361] width 1448 height 723
click at [639, 522] on li "city" at bounding box center [723, 524] width 245 height 25
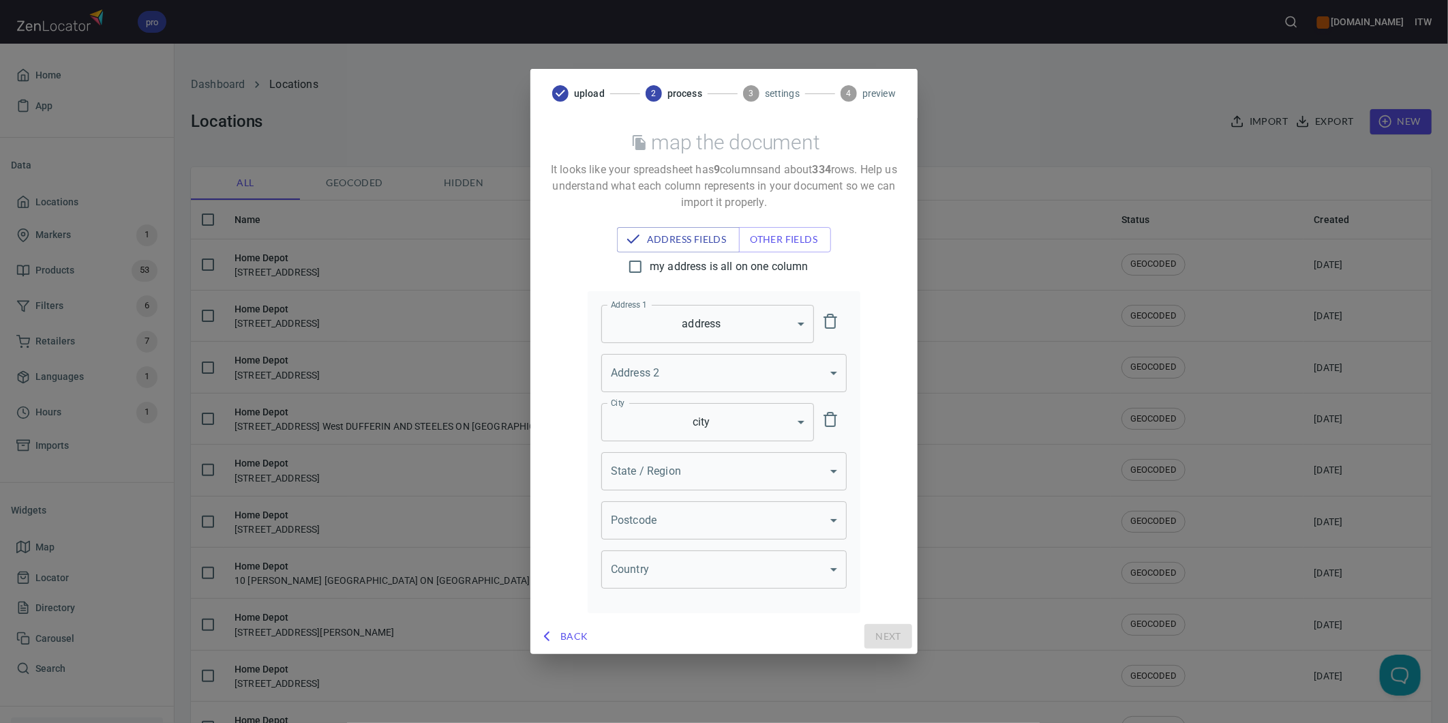
click at [676, 478] on body "pro www.paslode.com ITW Home App Data Locations Markers 1 Products 53 Filters 6…" at bounding box center [724, 361] width 1448 height 723
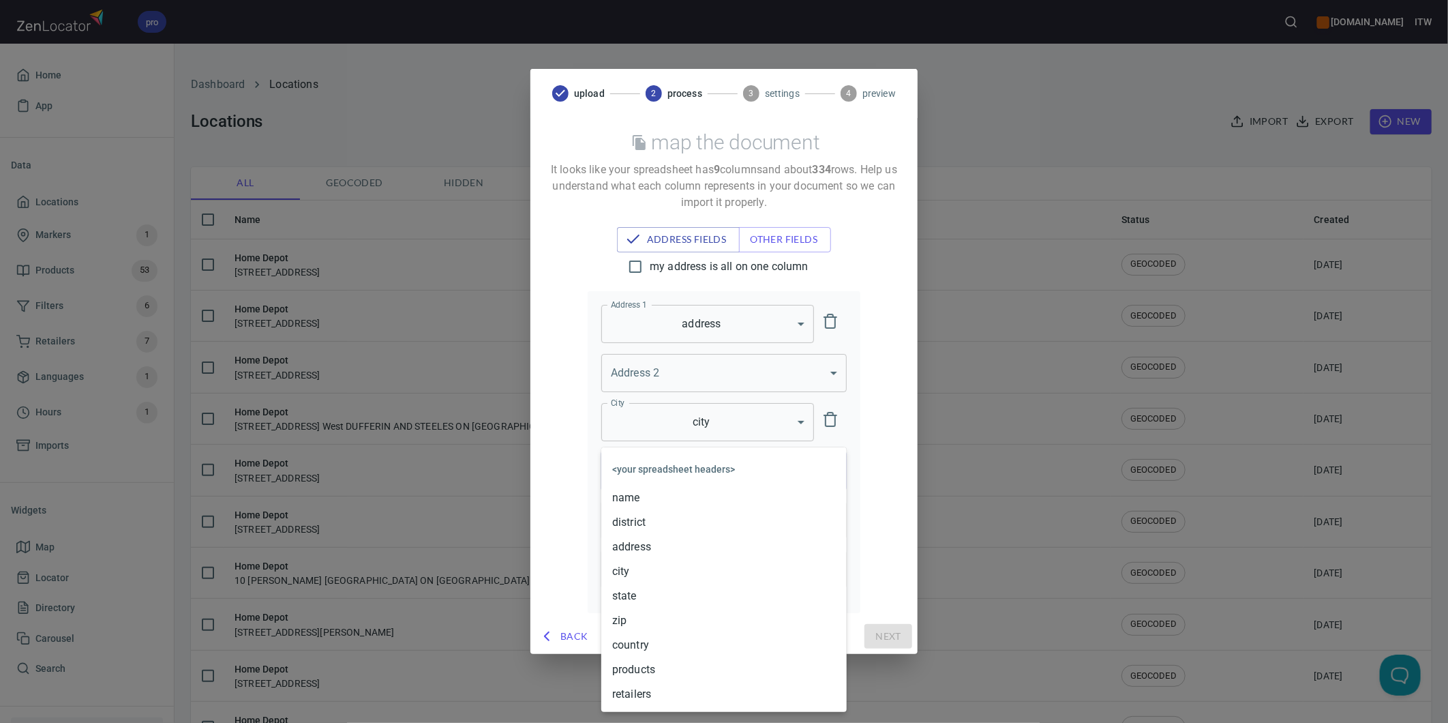
click at [631, 589] on li "state" at bounding box center [723, 596] width 245 height 25
click at [663, 526] on body "pro www.paslode.com ITW Home App Data Locations Markers 1 Products 53 Filters 6…" at bounding box center [724, 361] width 1448 height 723
click at [650, 616] on li "zip" at bounding box center [723, 620] width 245 height 25
click at [655, 573] on body "pro www.paslode.com ITW Home App Data Locations Markers 1 Products 53 Filters 6…" at bounding box center [724, 361] width 1448 height 723
click at [648, 648] on li "country" at bounding box center [723, 645] width 245 height 25
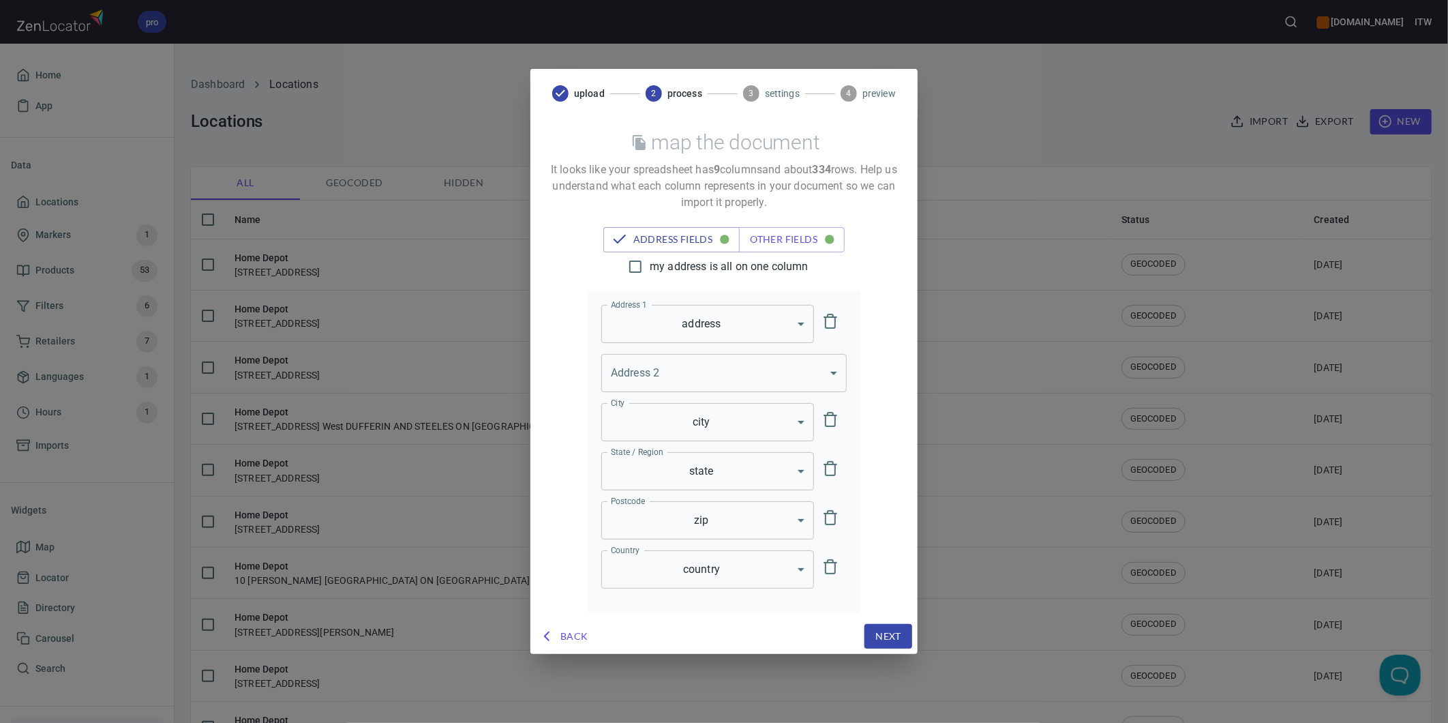
click at [876, 631] on span "Next" at bounding box center [888, 636] width 26 height 17
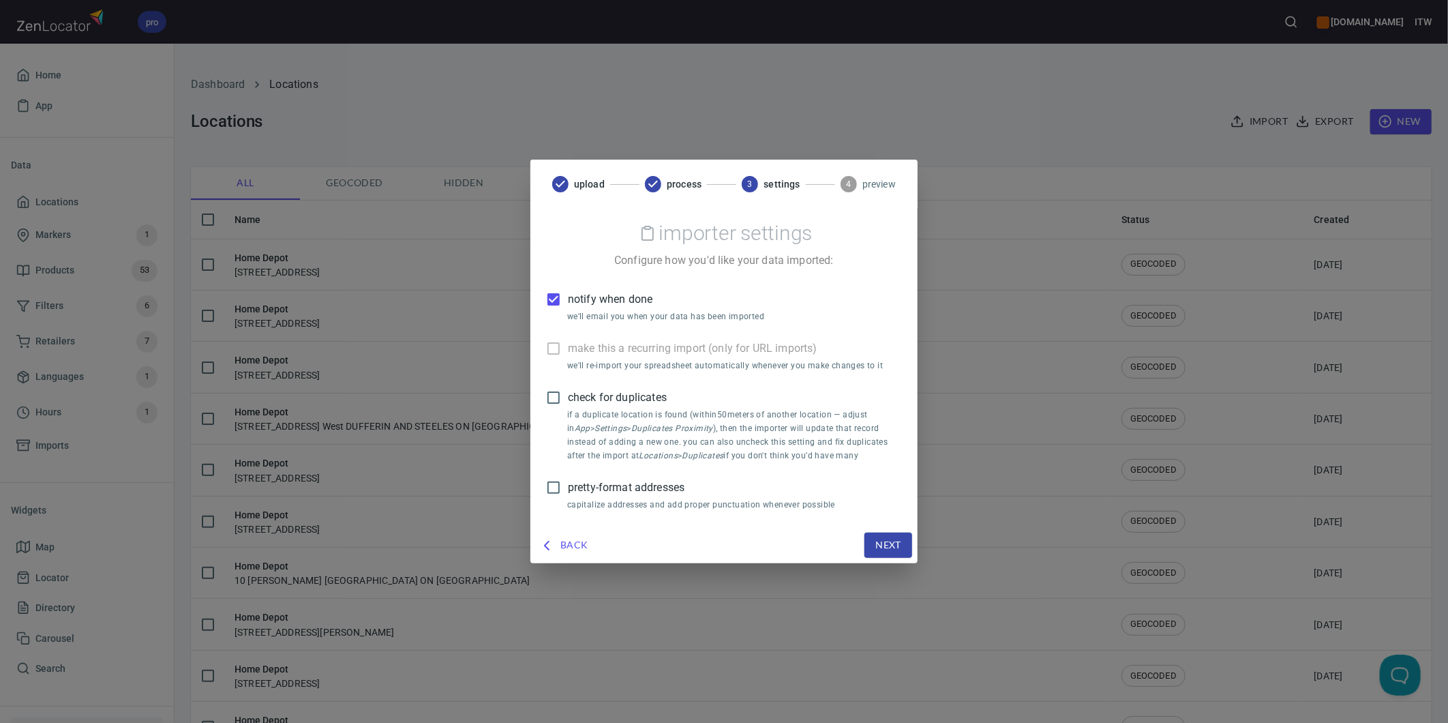
click at [610, 397] on span "check for duplicates" at bounding box center [617, 397] width 99 height 16
click at [568, 397] on input "check for duplicates" at bounding box center [553, 397] width 29 height 29
click at [592, 302] on span "notify when done" at bounding box center [610, 299] width 85 height 16
click at [568, 302] on input "notify when done" at bounding box center [553, 299] width 29 height 29
click at [636, 483] on span "pretty-format addresses" at bounding box center [626, 487] width 117 height 16
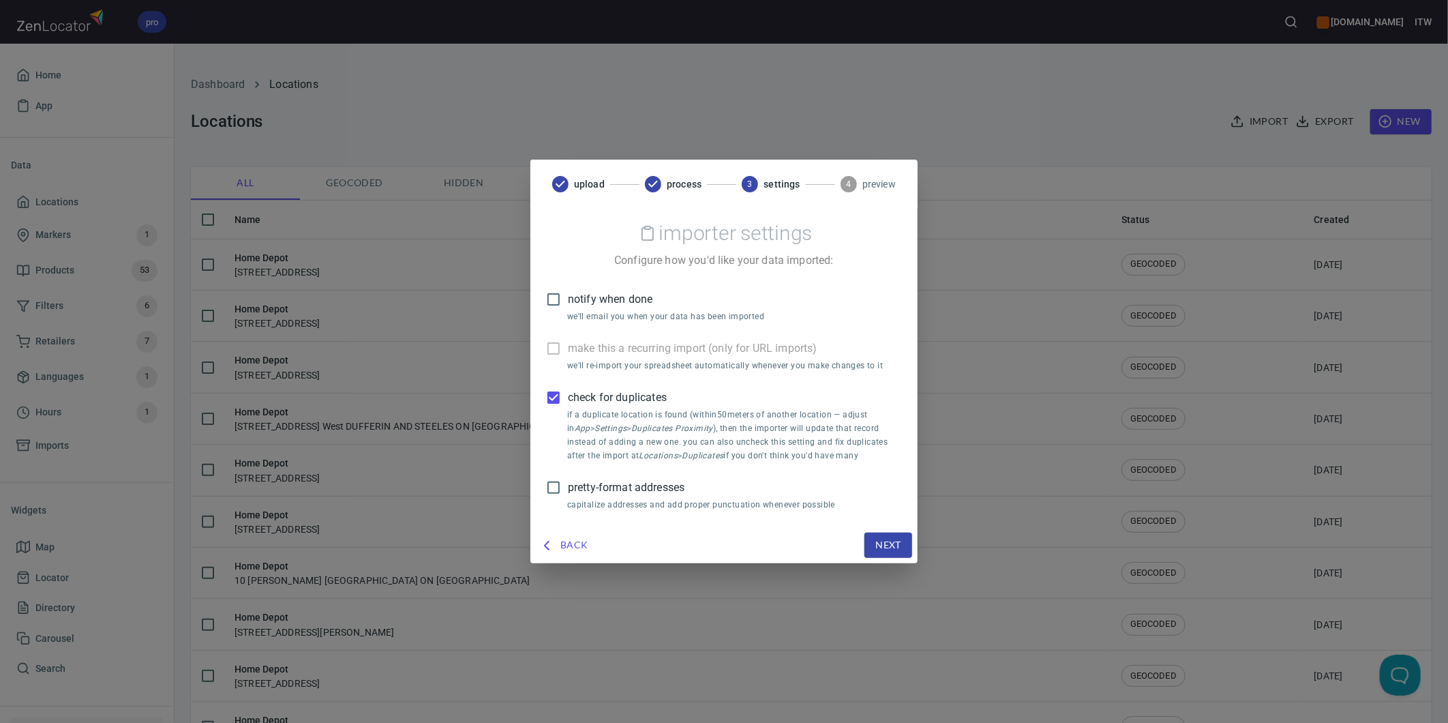
click at [568, 483] on input "pretty-format addresses" at bounding box center [553, 487] width 29 height 29
click at [882, 546] on span "Next" at bounding box center [888, 545] width 26 height 17
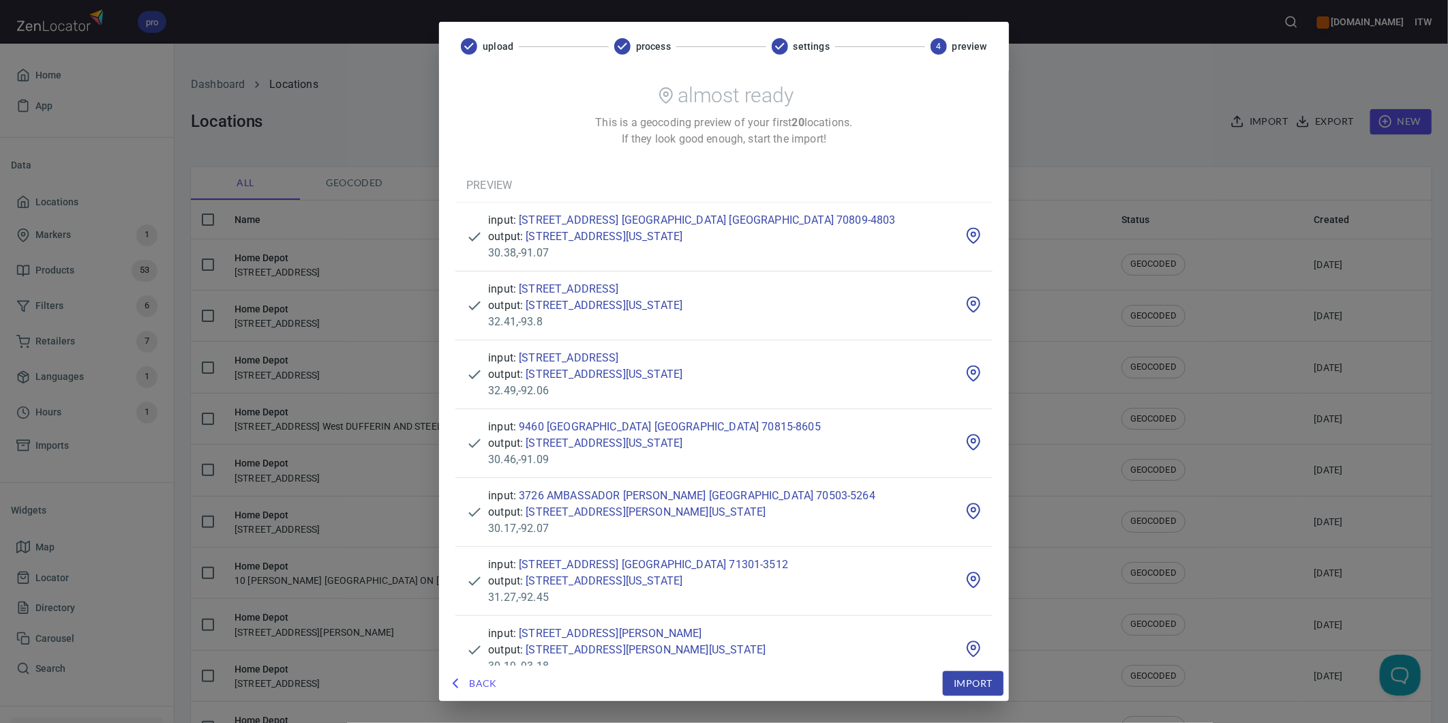
click at [954, 678] on span "Import" at bounding box center [973, 683] width 38 height 17
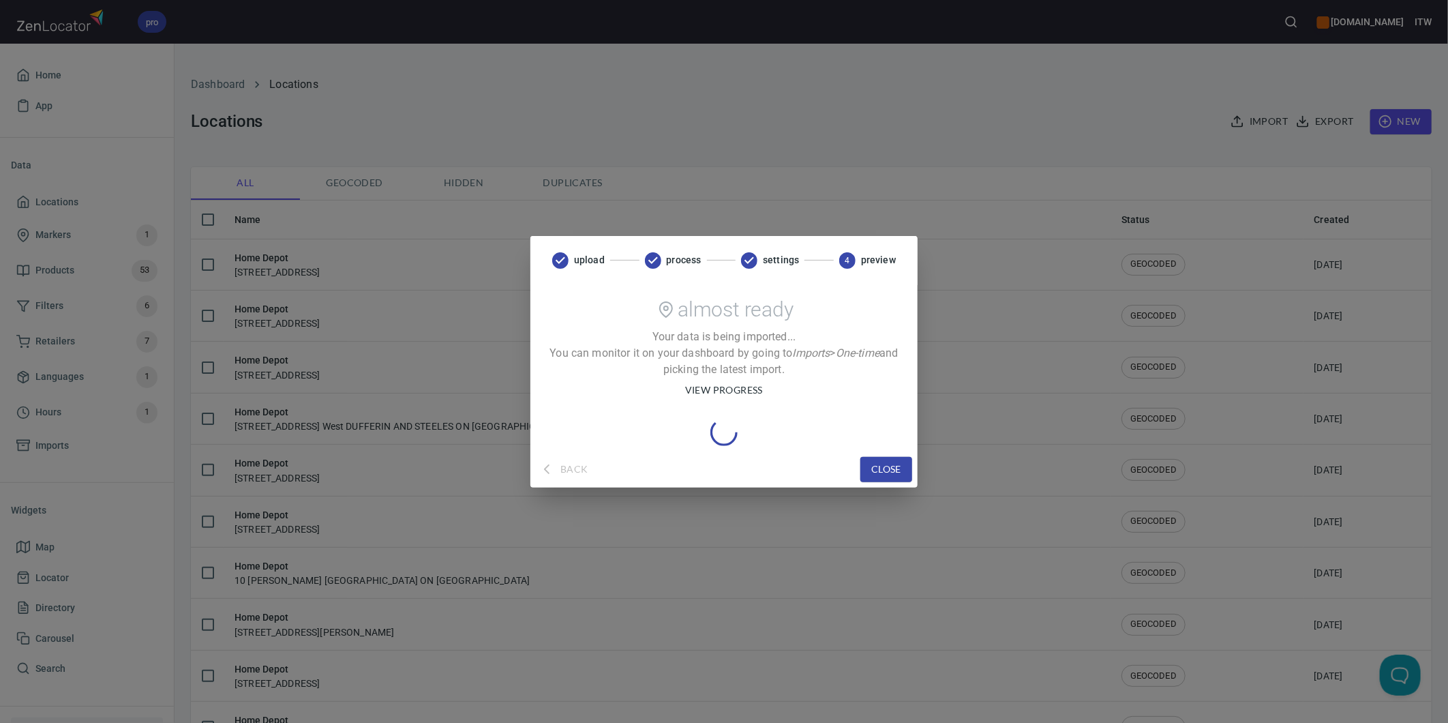
click at [721, 382] on span "view progress" at bounding box center [724, 390] width 78 height 17
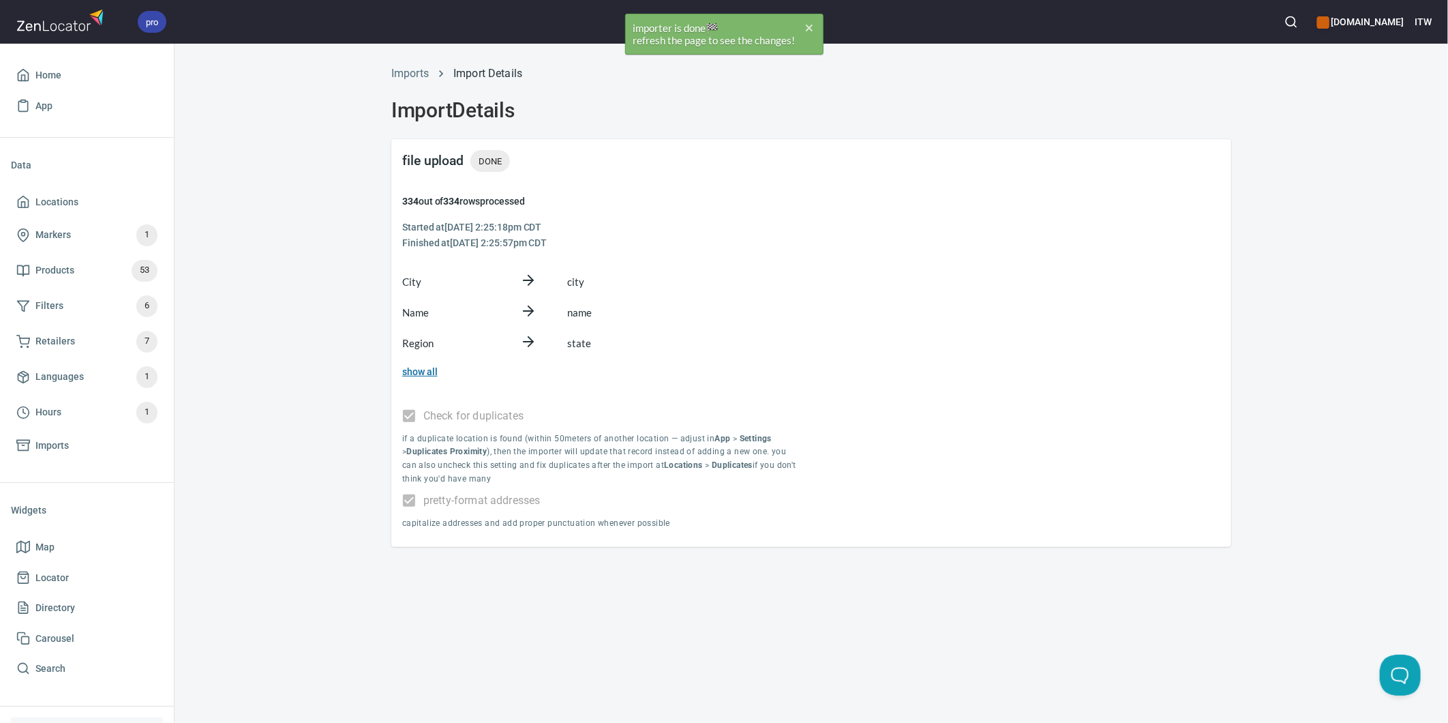
click at [421, 372] on link "show all" at bounding box center [419, 371] width 35 height 11
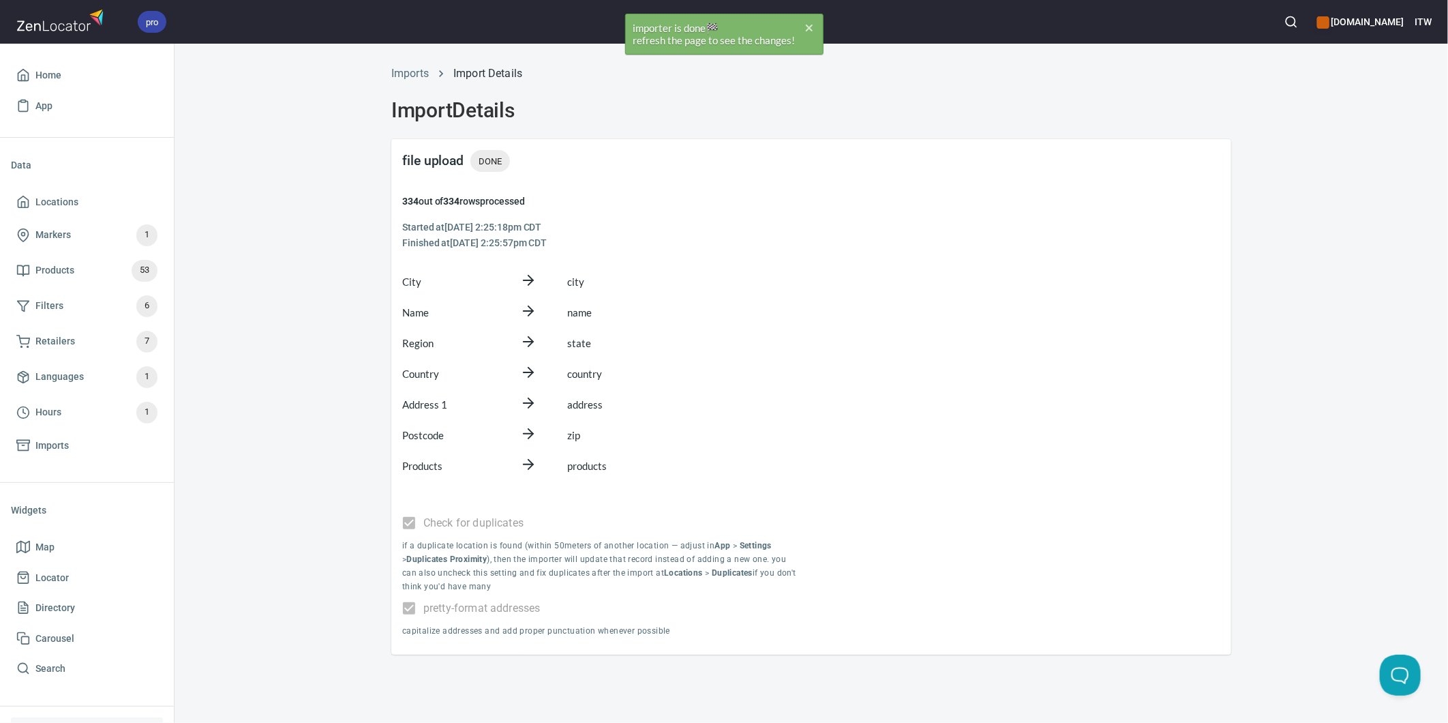
click at [327, 303] on div "Imports Import Details Import Details file upload DONE 334 out of 334 row s pro…" at bounding box center [812, 355] width 1274 height 597
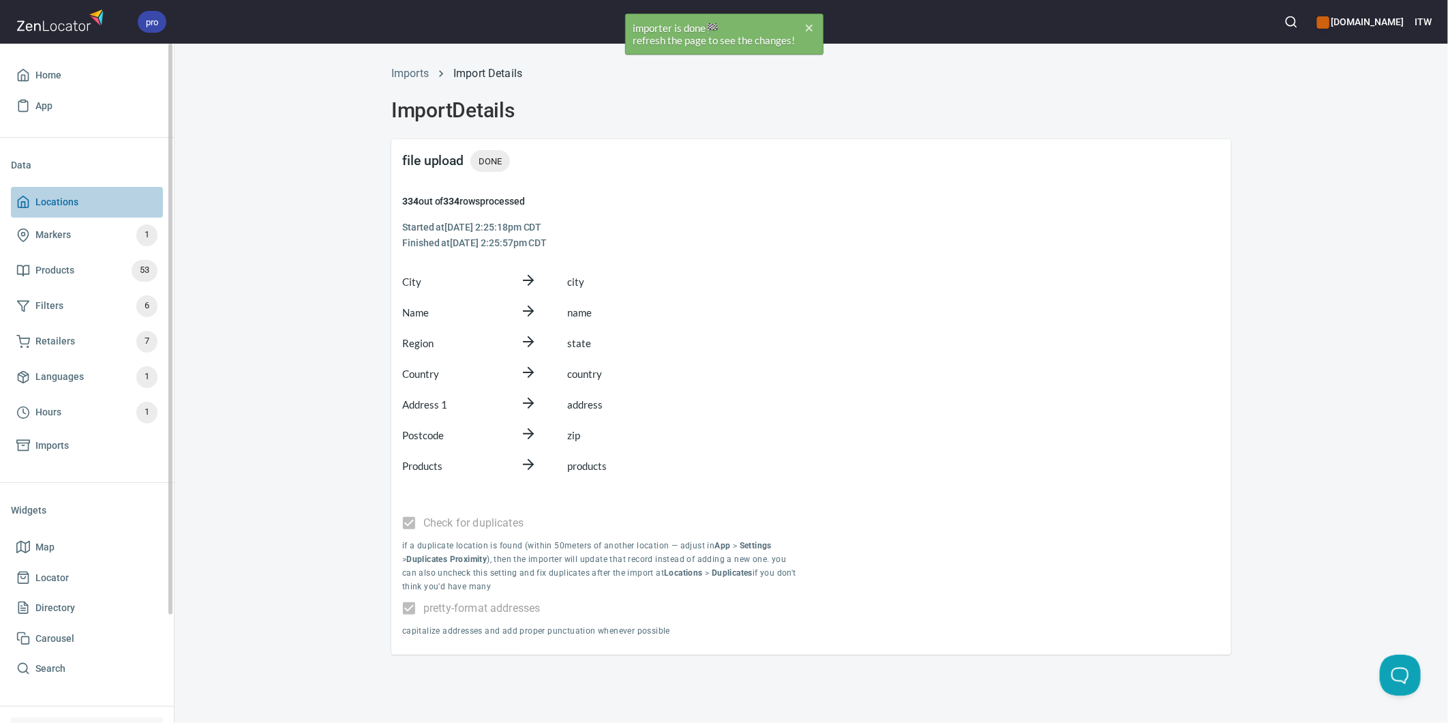
click at [60, 194] on span "Locations" at bounding box center [56, 202] width 43 height 17
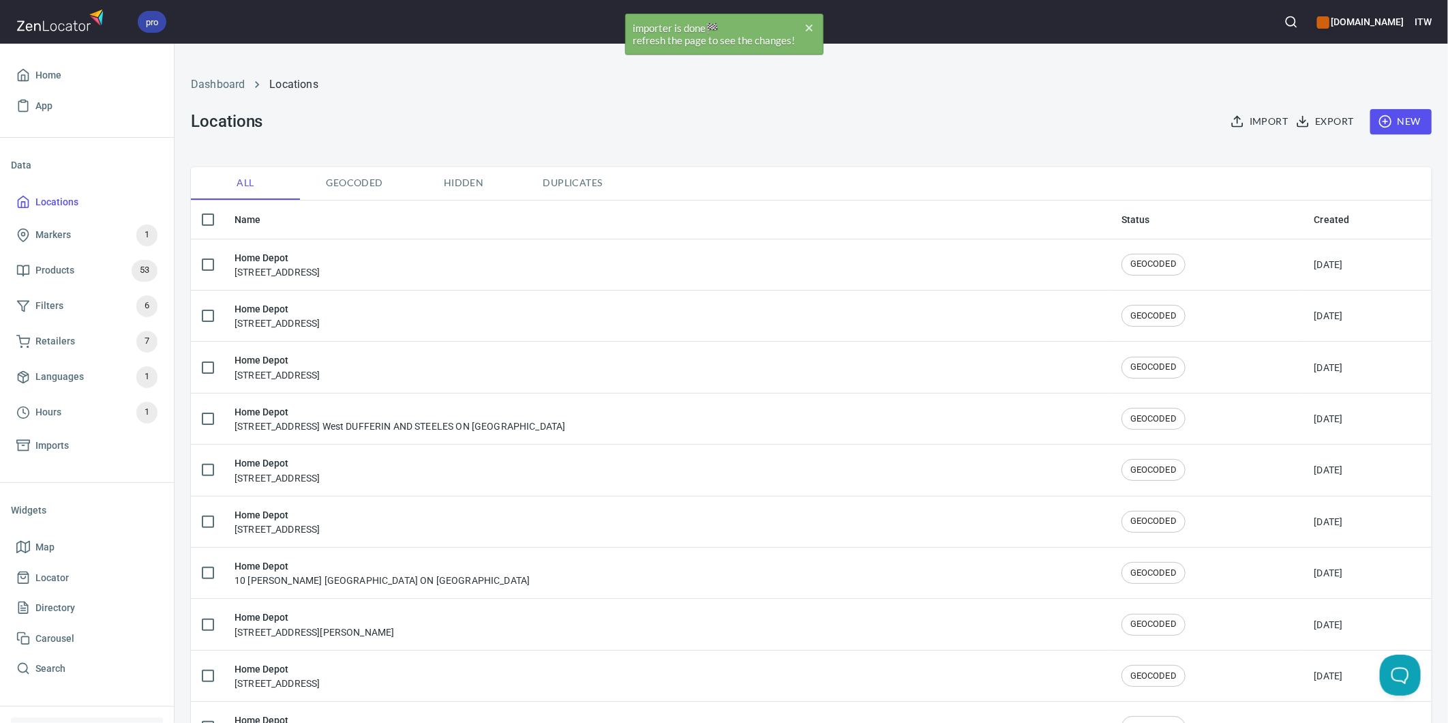
click at [1234, 114] on span "Import" at bounding box center [1260, 121] width 55 height 17
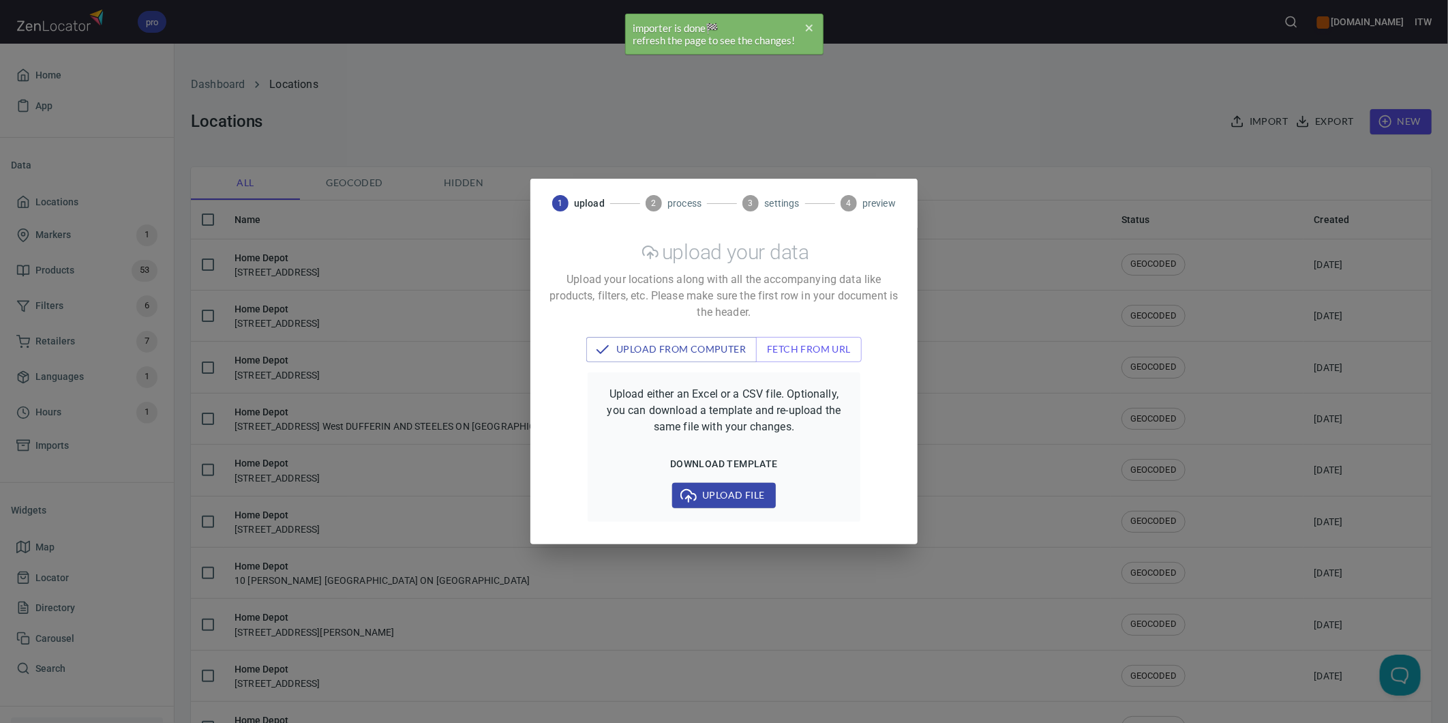
click at [699, 496] on span "Upload file" at bounding box center [723, 495] width 81 height 17
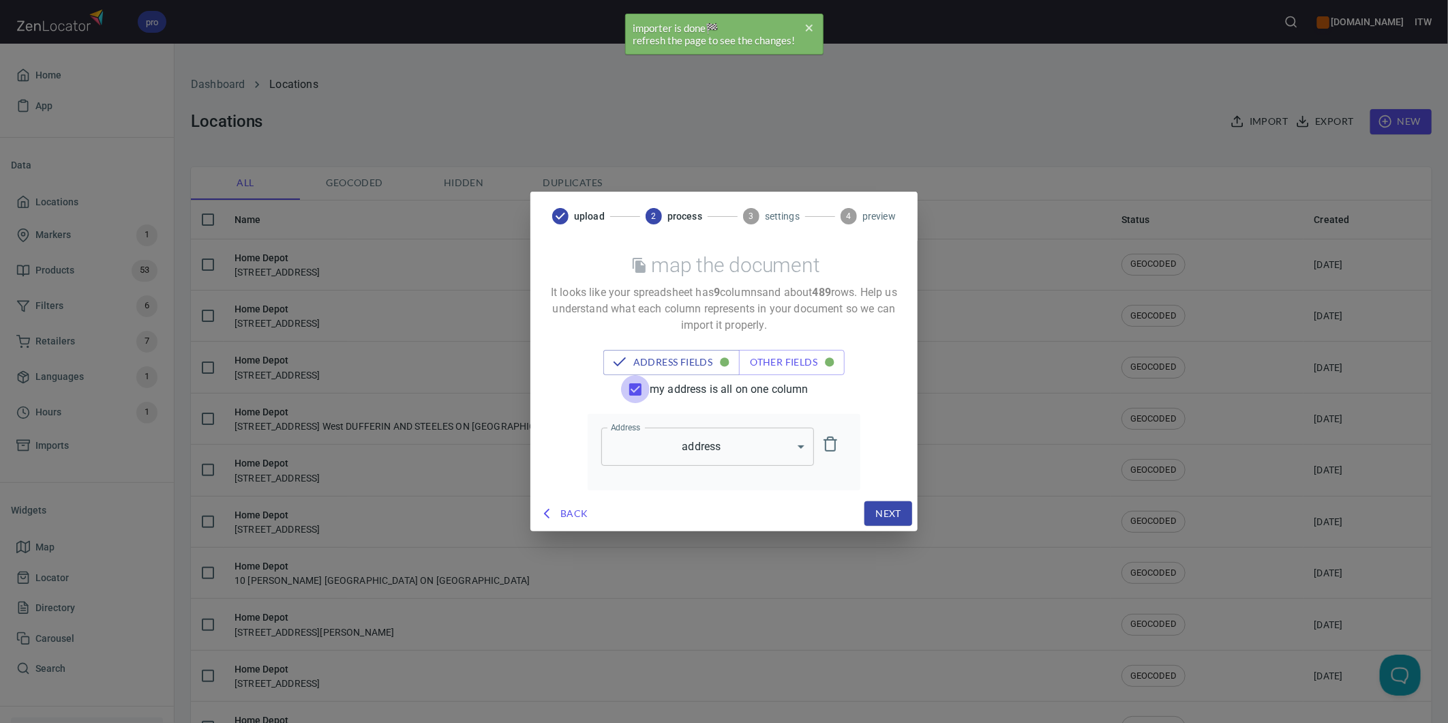
click at [648, 395] on input "my address is all on one column" at bounding box center [635, 389] width 29 height 29
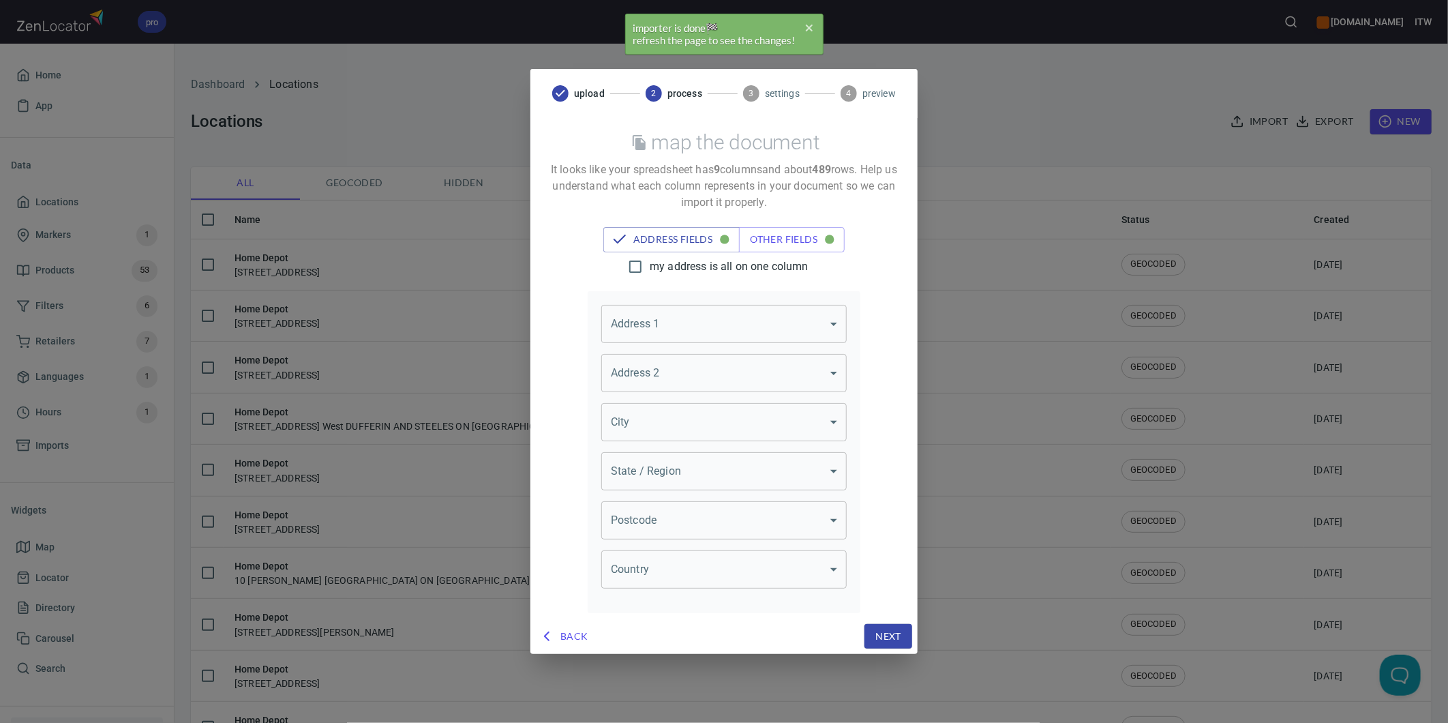
click at [689, 329] on body "pro www.paslode.com ITW Home App Data Locations Markers 1 Products 53 Filters 6…" at bounding box center [724, 361] width 1448 height 723
click at [672, 391] on li "address" at bounding box center [723, 401] width 245 height 25
click at [657, 412] on body "pro www.paslode.com ITW Home App Data Locations Markers 1 Products 53 Filters 6…" at bounding box center [724, 361] width 1448 height 723
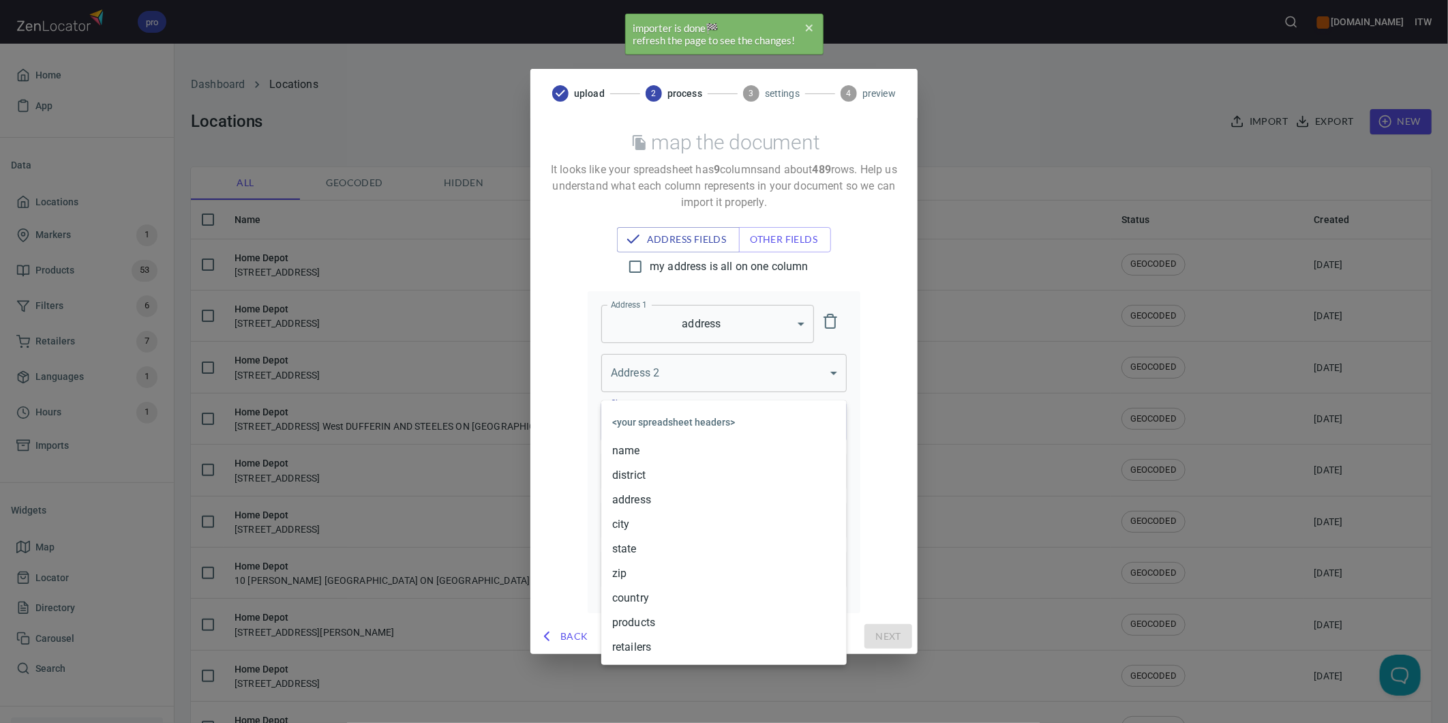
click at [648, 524] on li "city" at bounding box center [723, 524] width 245 height 25
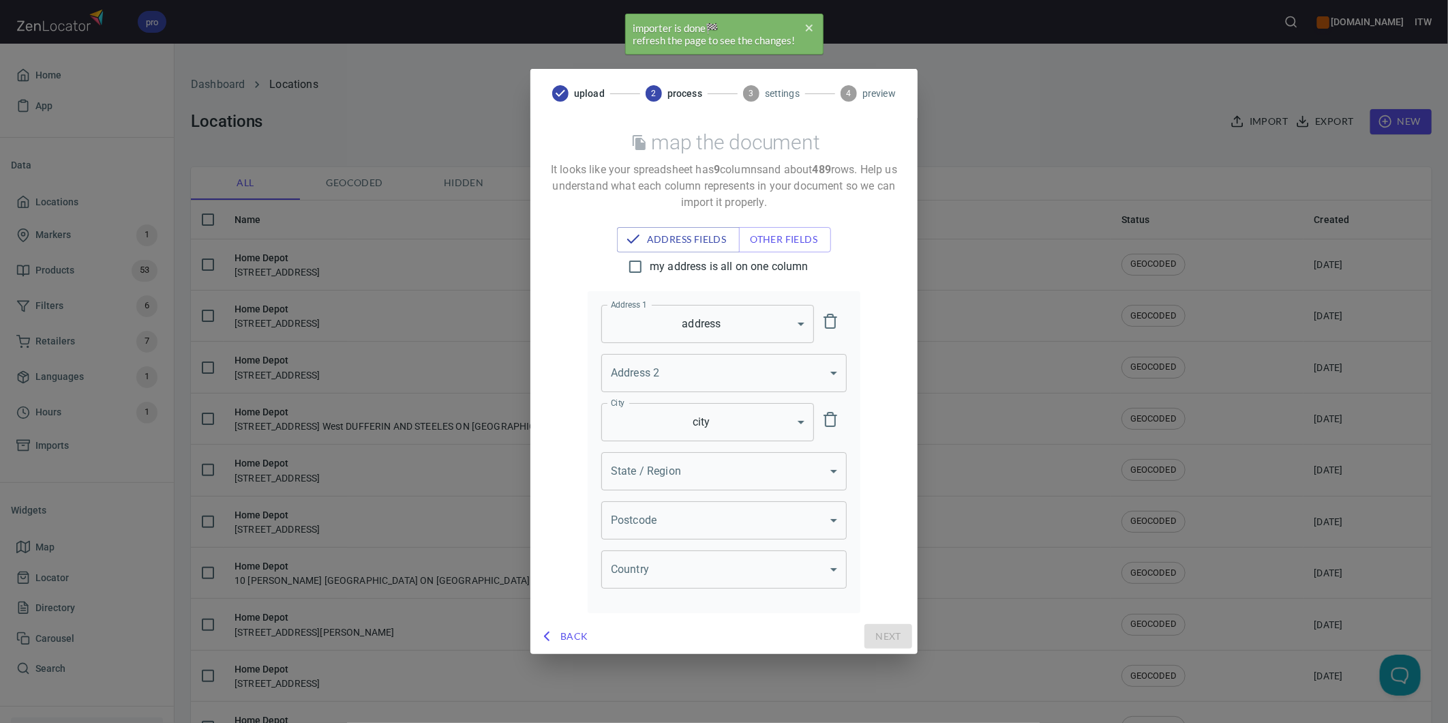
click at [667, 467] on body "pro www.paslode.com ITW Home App Data Locations Markers 1 Products 53 Filters 6…" at bounding box center [724, 361] width 1448 height 723
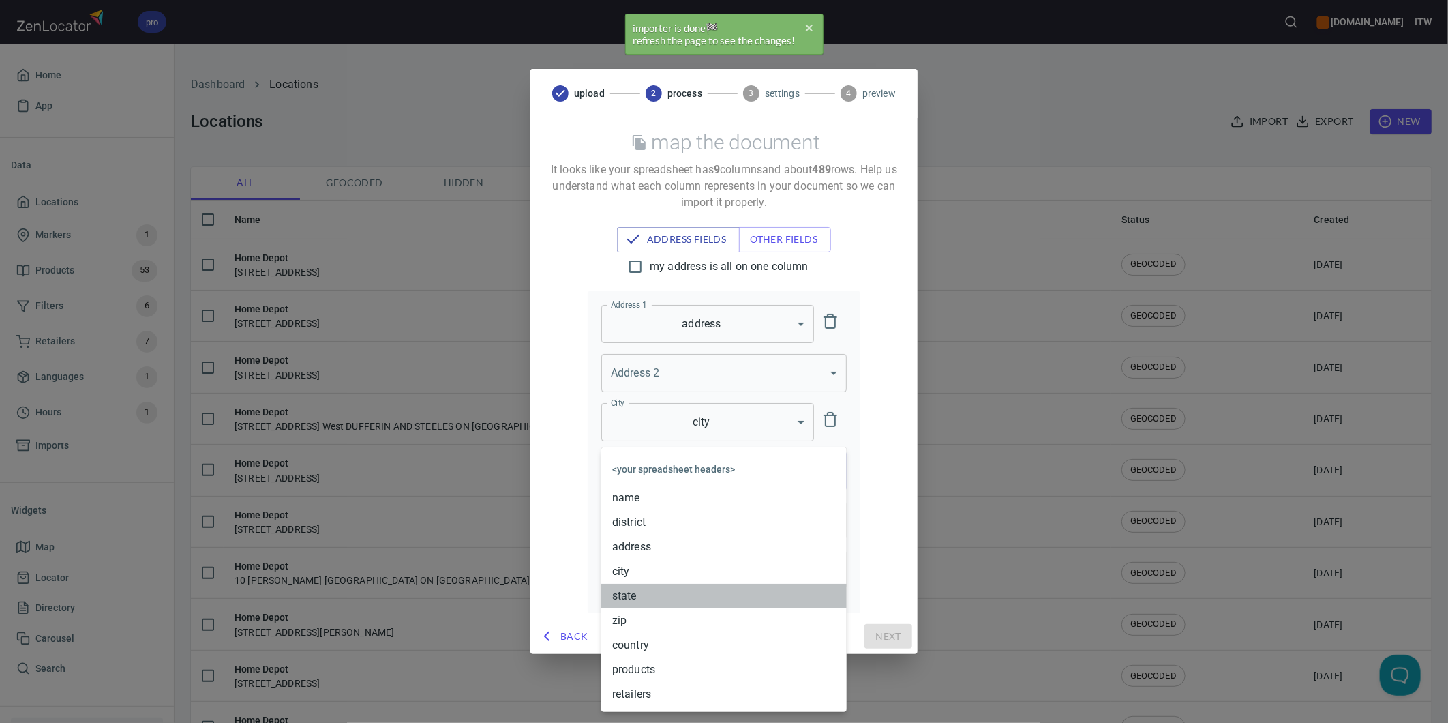
click at [644, 595] on li "state" at bounding box center [723, 596] width 245 height 25
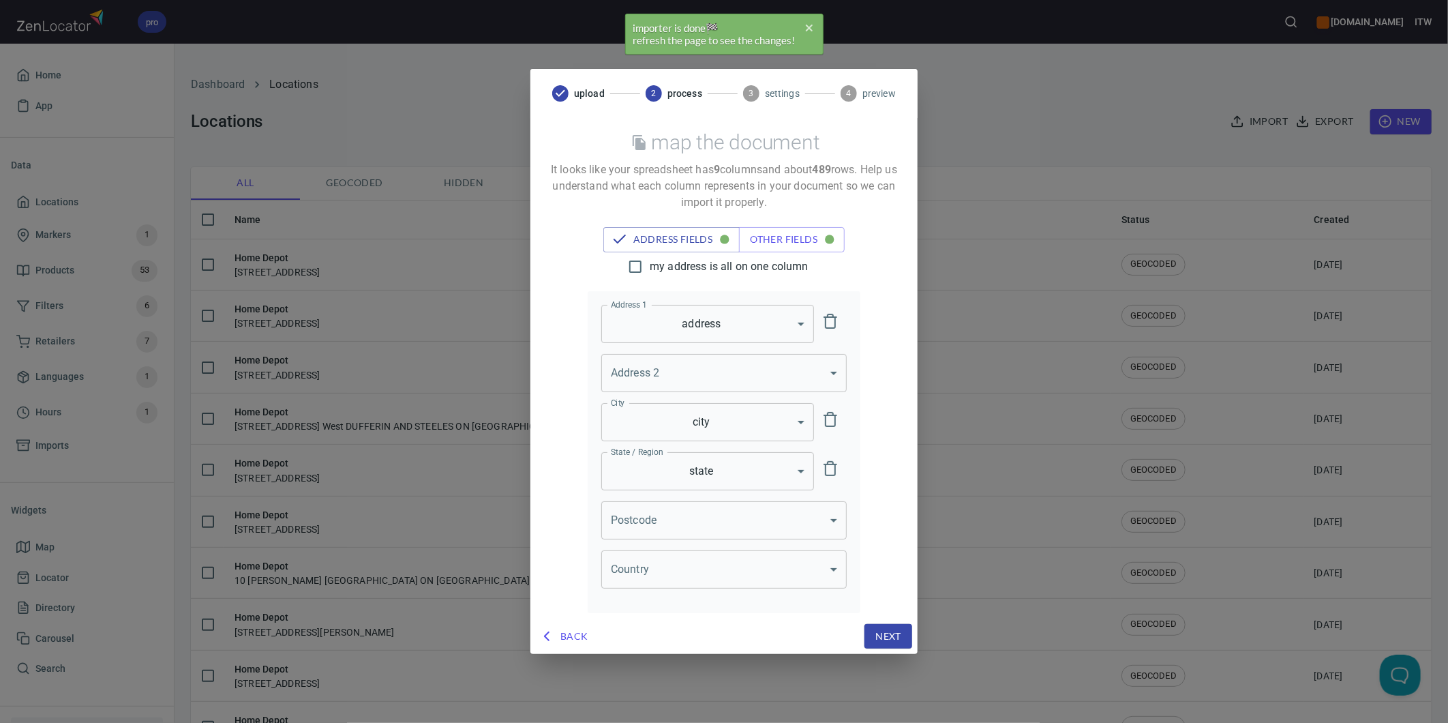
click at [646, 529] on body "pro www.paslode.com ITW Home App Data Locations Markers 1 Products 53 Filters 6…" at bounding box center [724, 361] width 1448 height 723
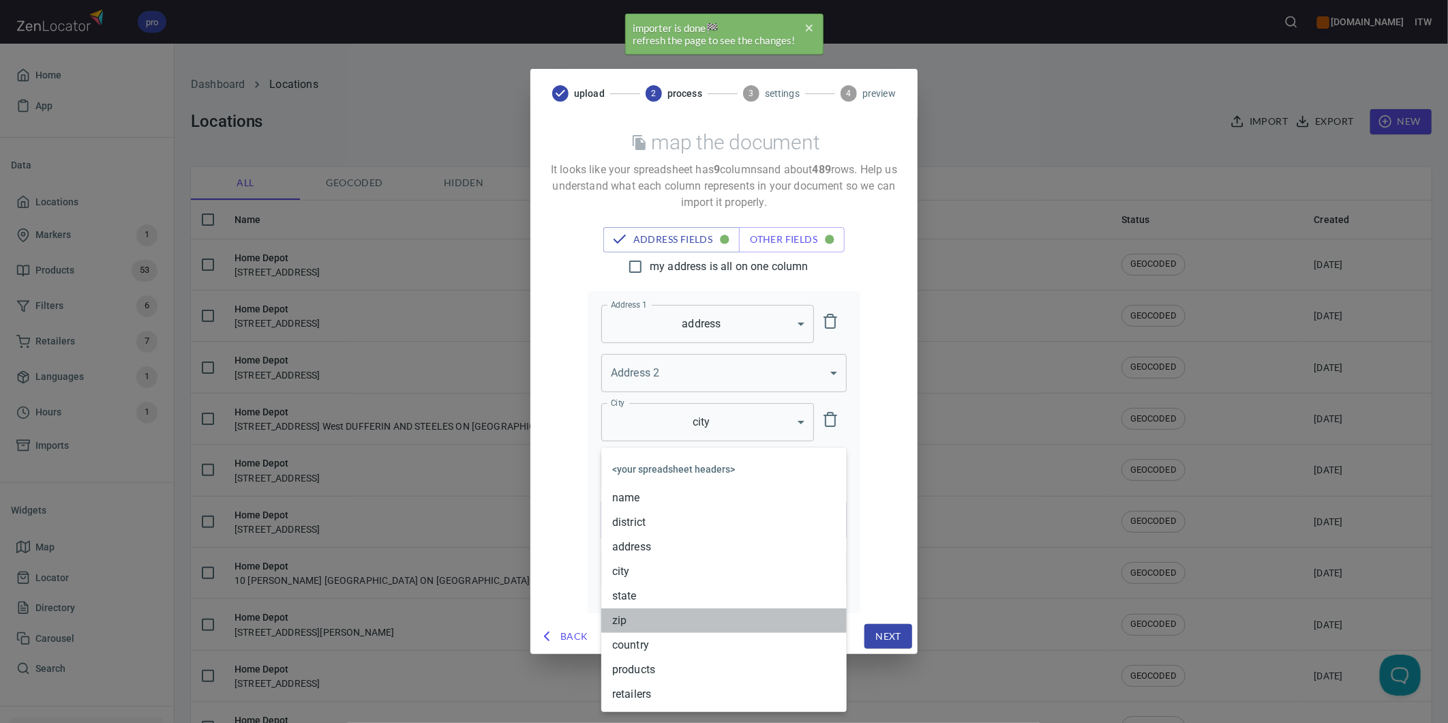
click at [642, 617] on li "zip" at bounding box center [723, 620] width 245 height 25
click at [650, 582] on body "pro www.paslode.com ITW Home App Data Locations Markers 1 Products 53 Filters 6…" at bounding box center [724, 361] width 1448 height 723
click at [642, 646] on li "country" at bounding box center [723, 645] width 245 height 25
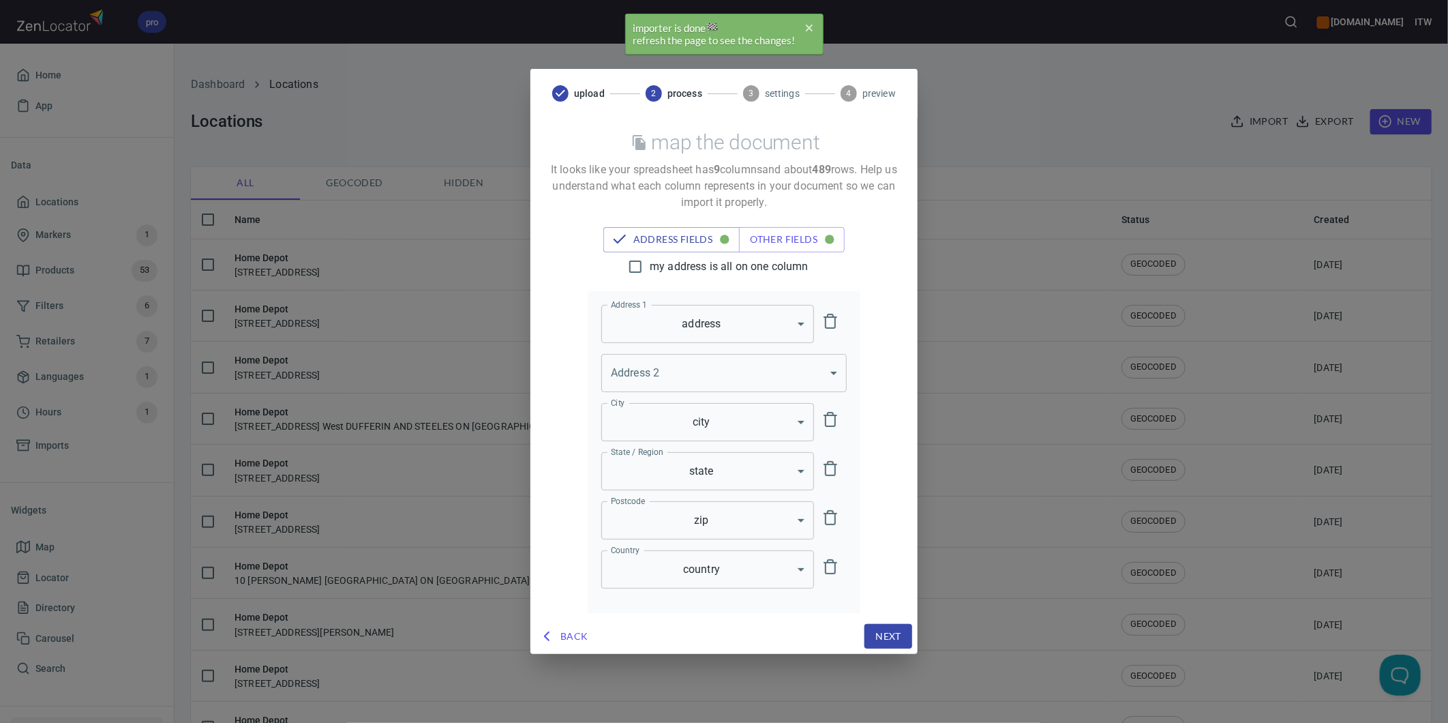
click at [875, 637] on span "Next" at bounding box center [888, 636] width 26 height 17
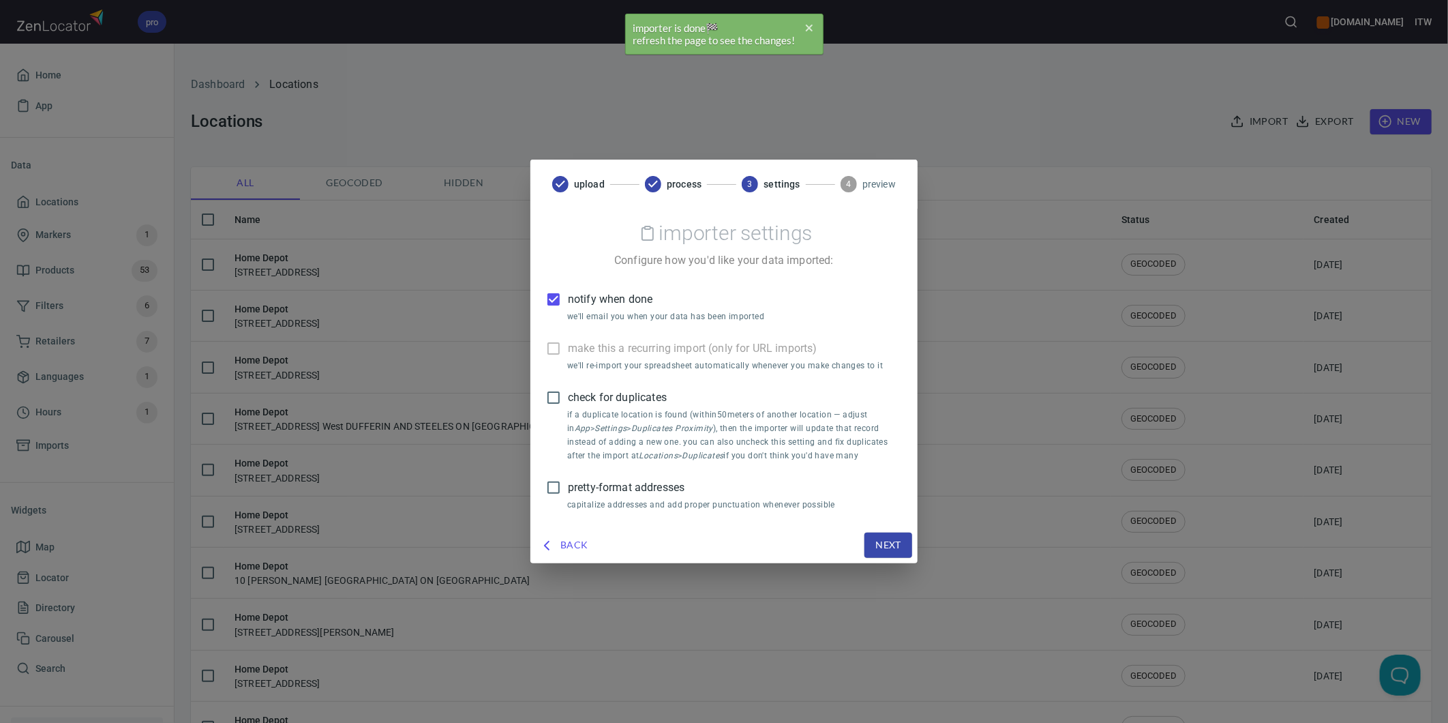
click at [608, 400] on span "check for duplicates" at bounding box center [617, 397] width 99 height 16
click at [568, 400] on input "check for duplicates" at bounding box center [553, 397] width 29 height 29
click at [626, 482] on span "pretty-format addresses" at bounding box center [626, 487] width 117 height 16
click at [568, 482] on input "pretty-format addresses" at bounding box center [553, 487] width 29 height 29
click at [577, 297] on span "notify when done" at bounding box center [610, 299] width 85 height 16
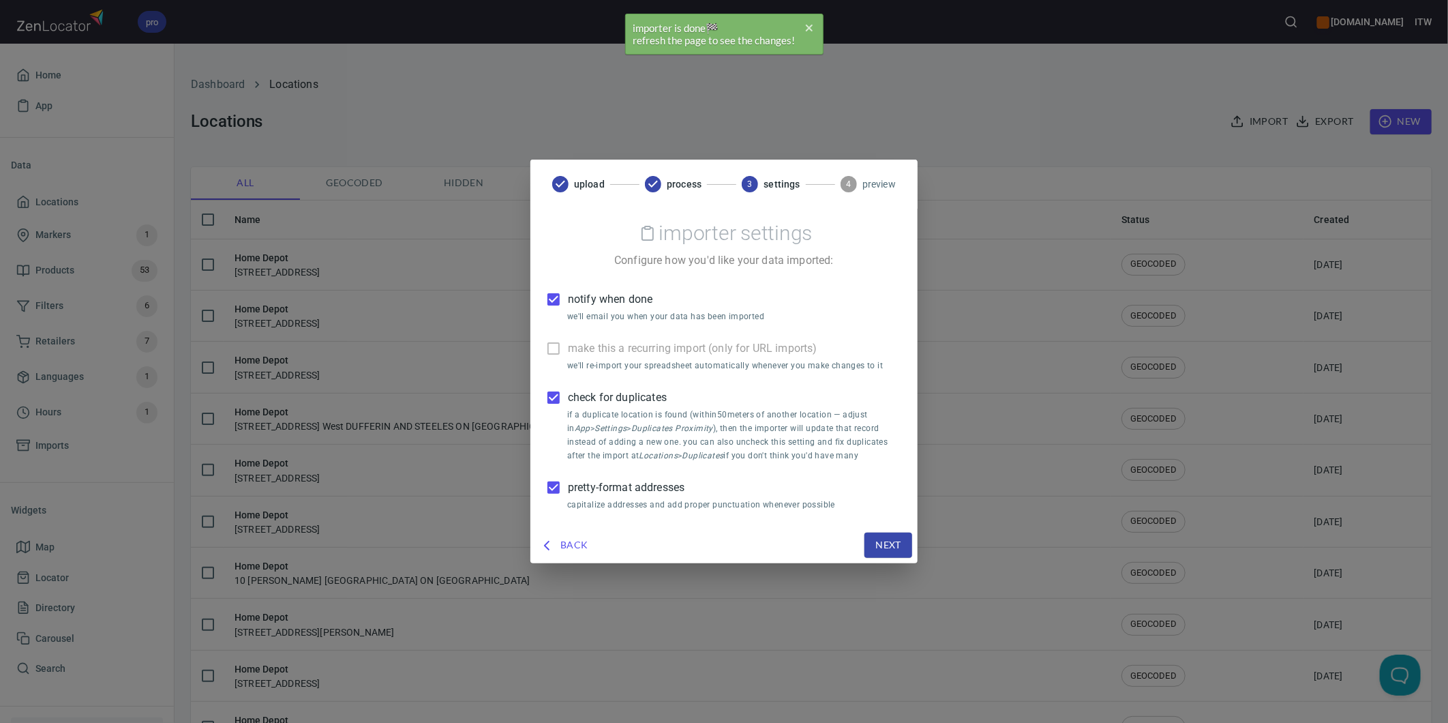
click at [568, 297] on input "notify when done" at bounding box center [553, 299] width 29 height 29
click at [869, 541] on button "Next" at bounding box center [889, 544] width 48 height 25
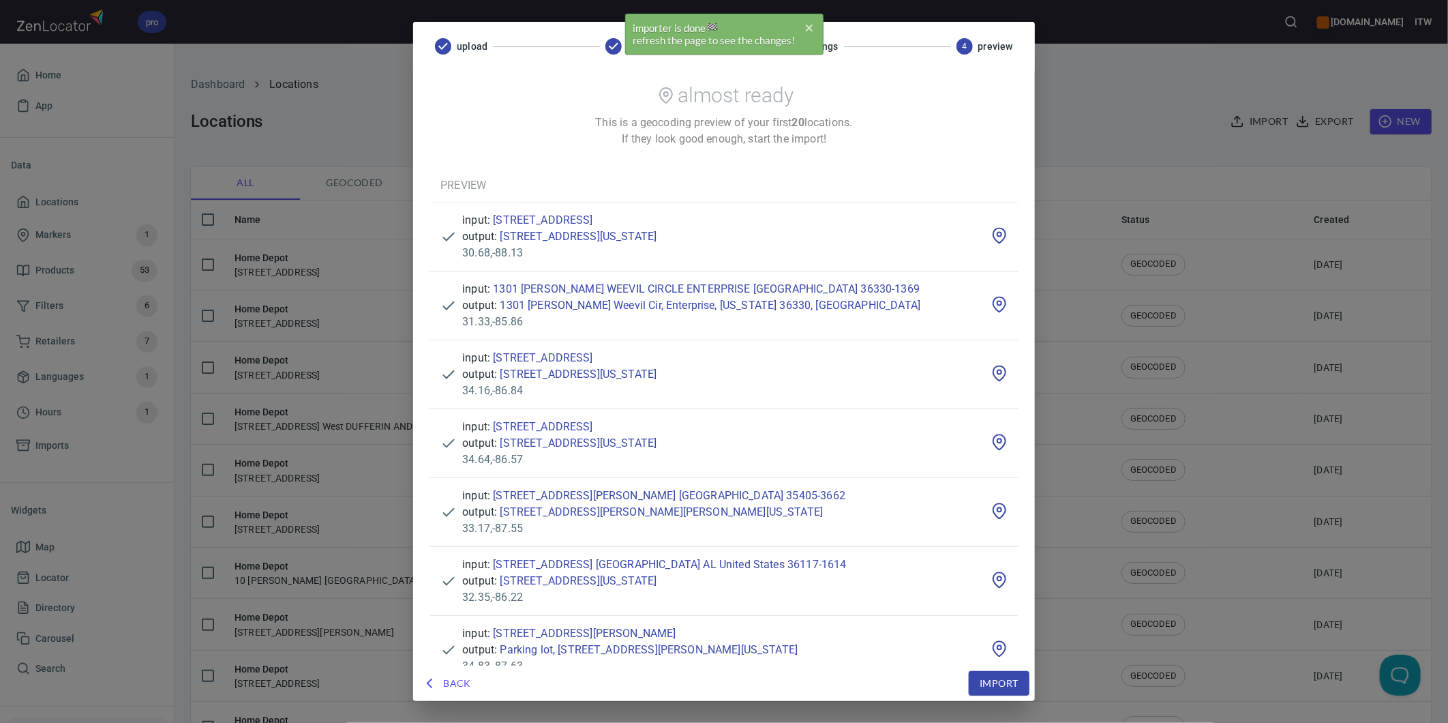
click at [980, 683] on span "Import" at bounding box center [999, 683] width 38 height 17
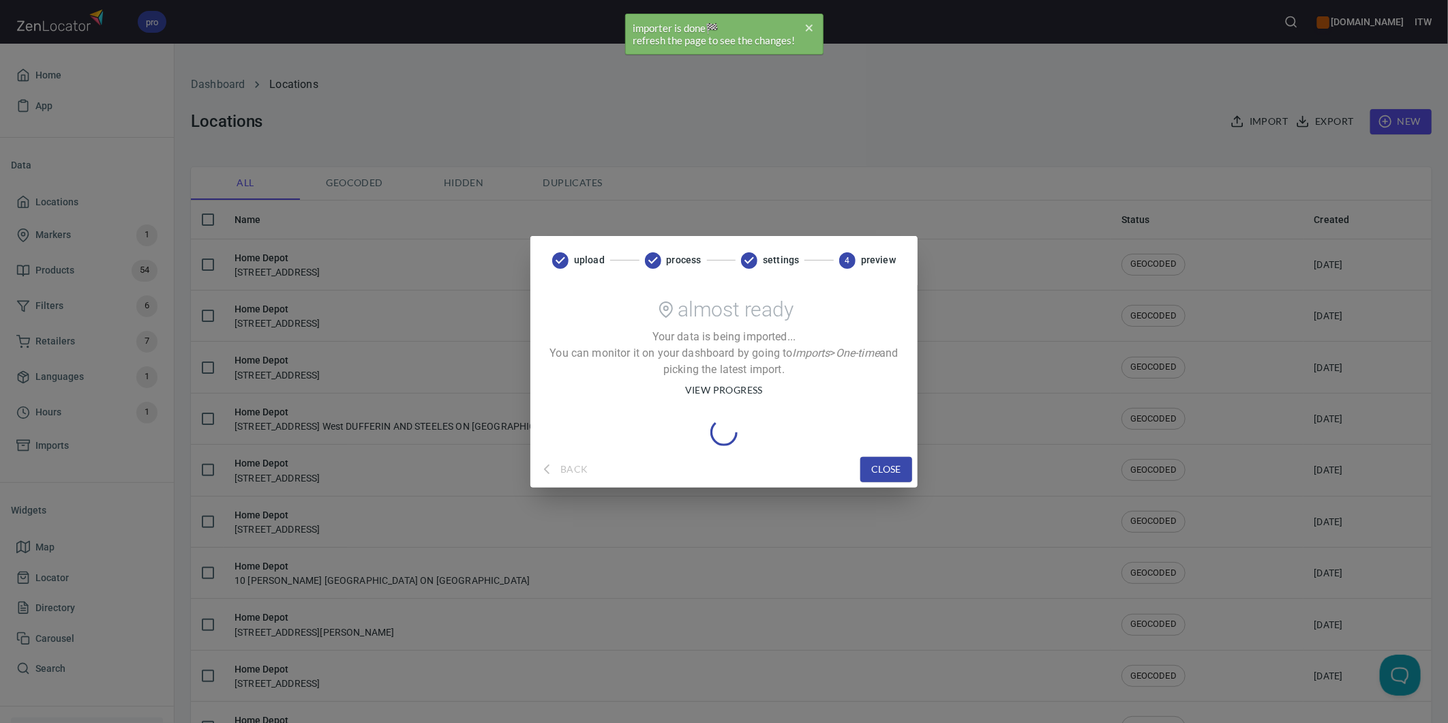
click at [725, 389] on span "view progress" at bounding box center [724, 390] width 78 height 17
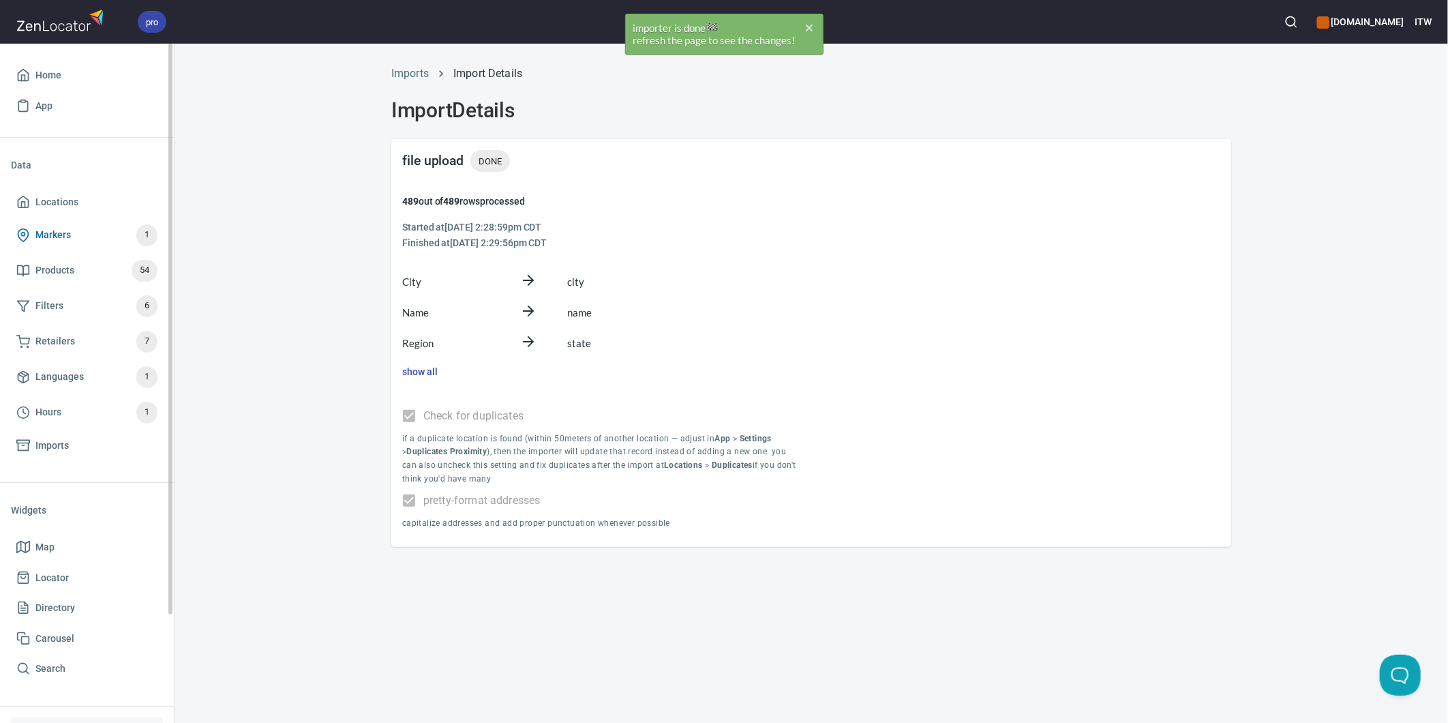
drag, startPoint x: 53, startPoint y: 205, endPoint x: 64, endPoint y: 241, distance: 38.4
click at [53, 205] on span "Locations" at bounding box center [56, 202] width 43 height 17
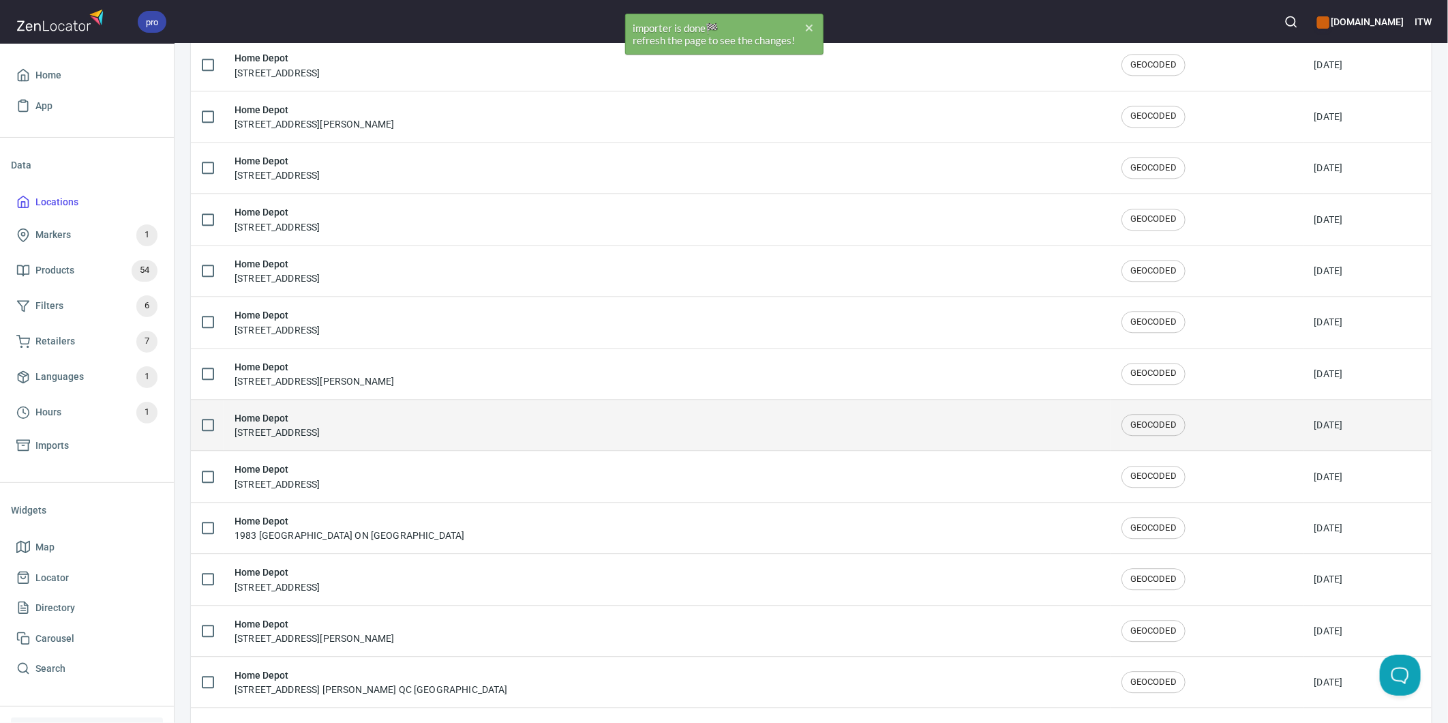
scroll to position [2141, 0]
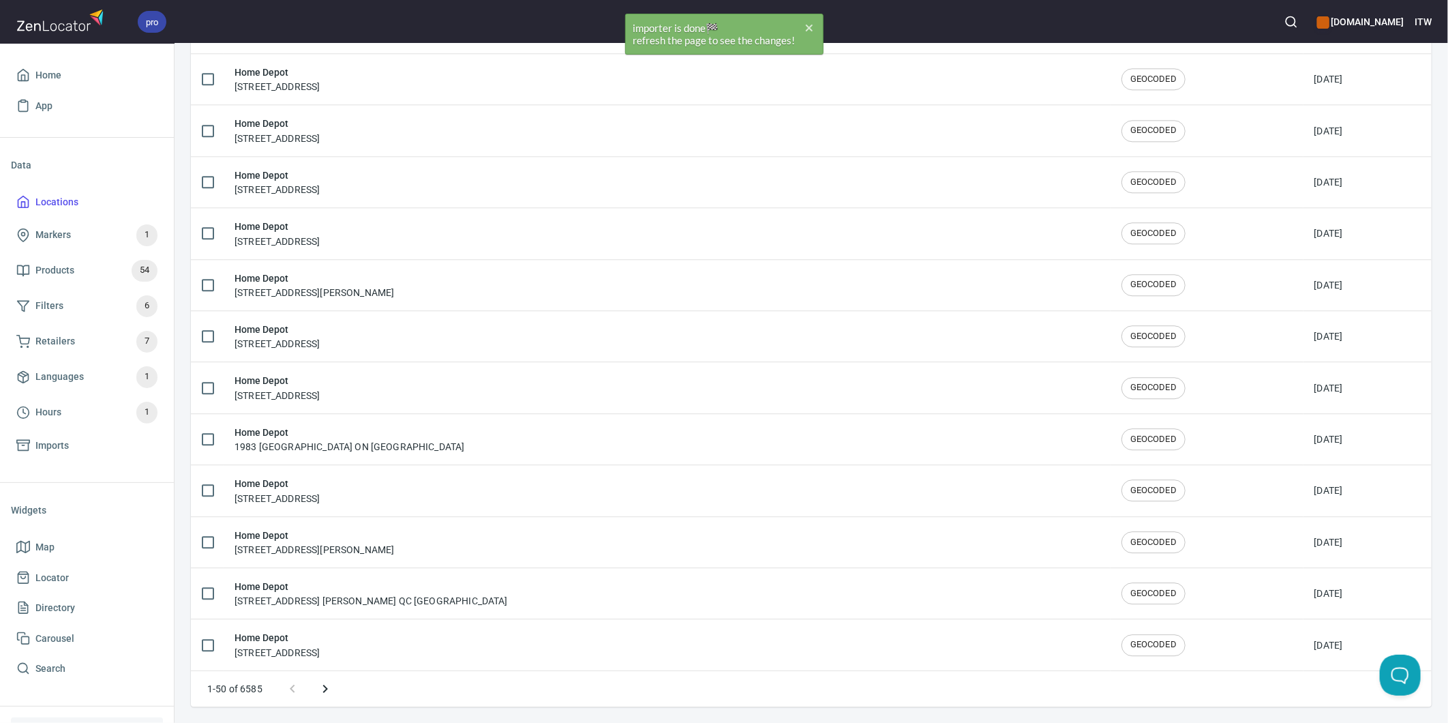
click at [324, 683] on icon "Next page" at bounding box center [325, 688] width 16 height 16
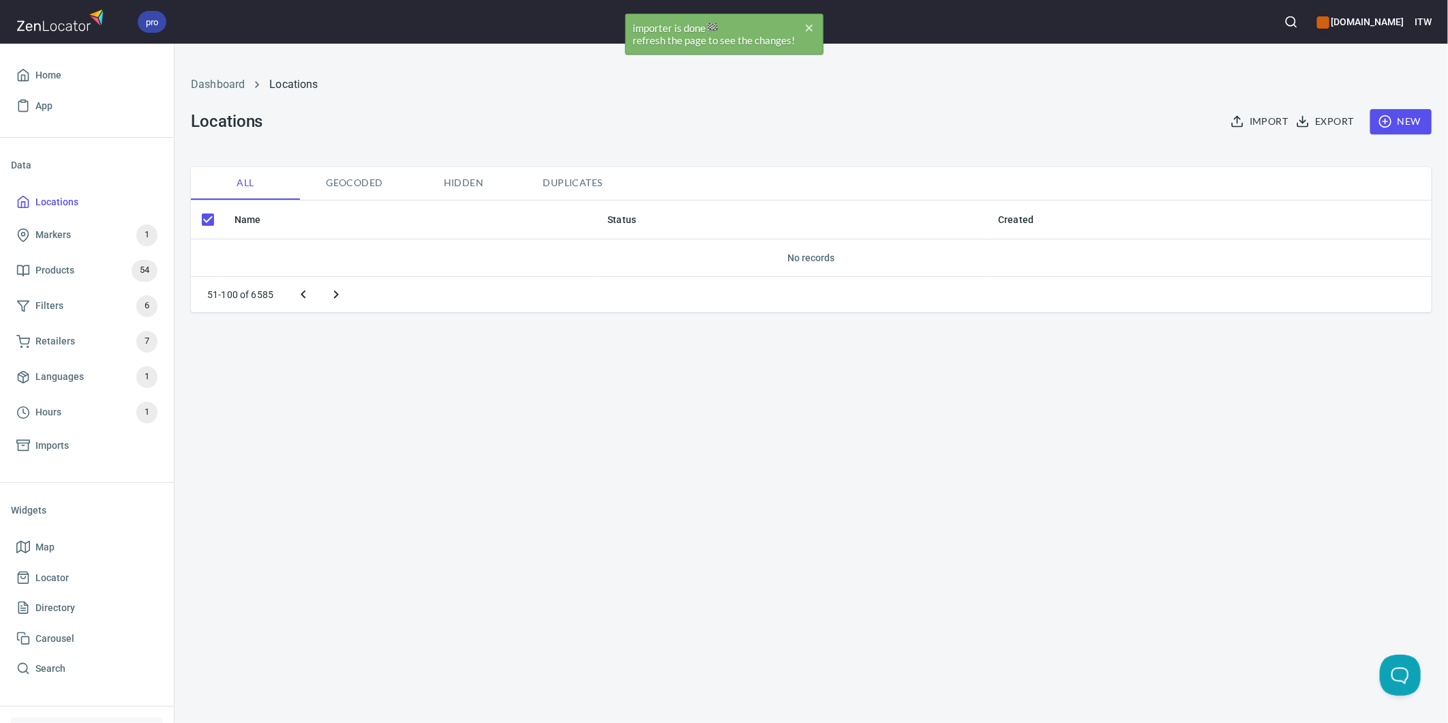
checkbox input "false"
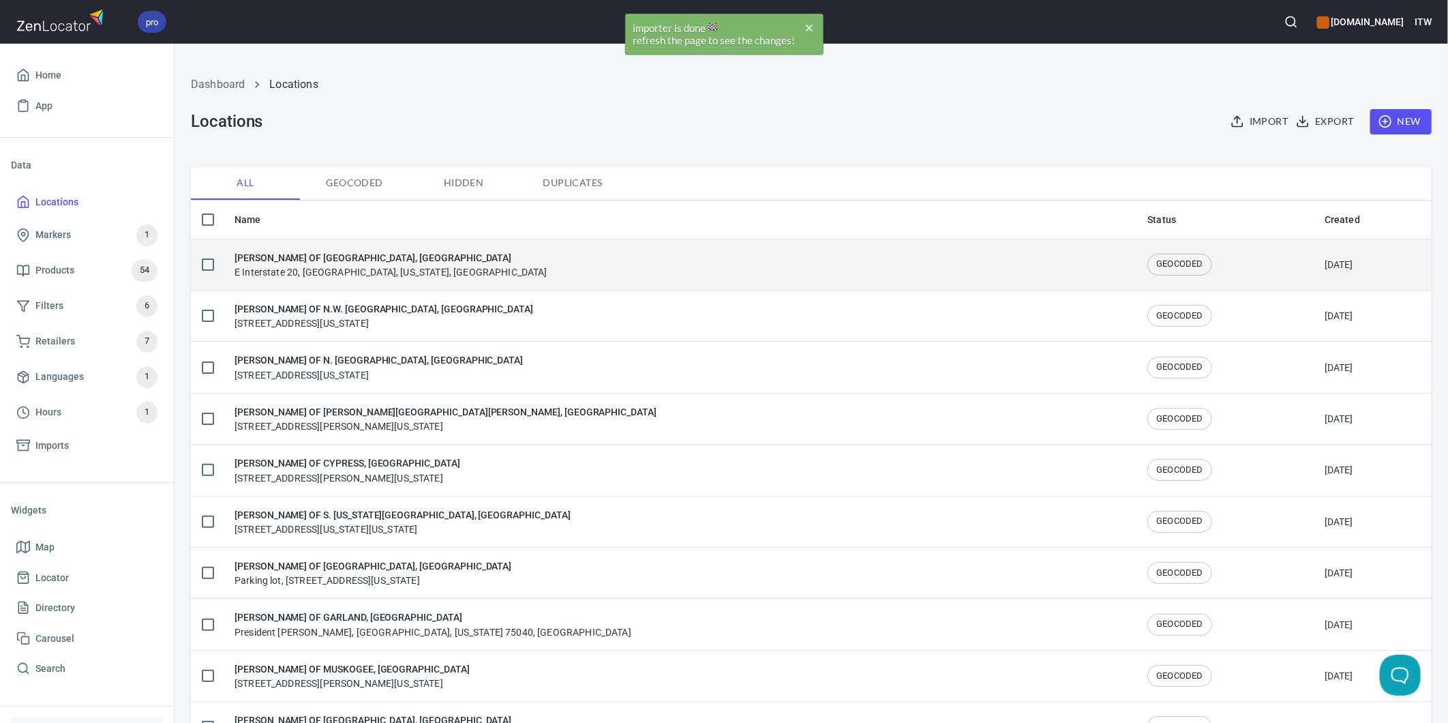
click at [323, 264] on div "LOWE'S OF WEATHERFORD, TX E Interstate 20, Arlington, Texas, United States" at bounding box center [391, 264] width 313 height 29
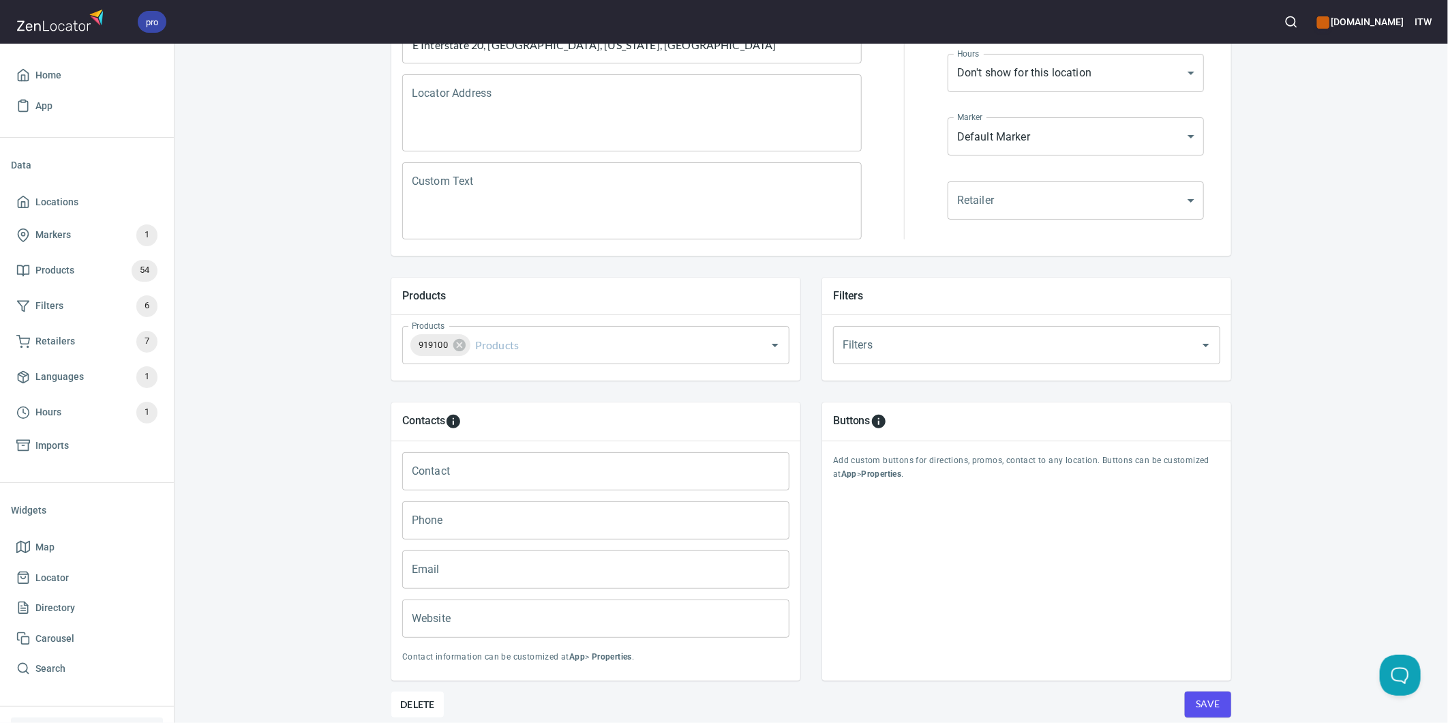
scroll to position [303, 0]
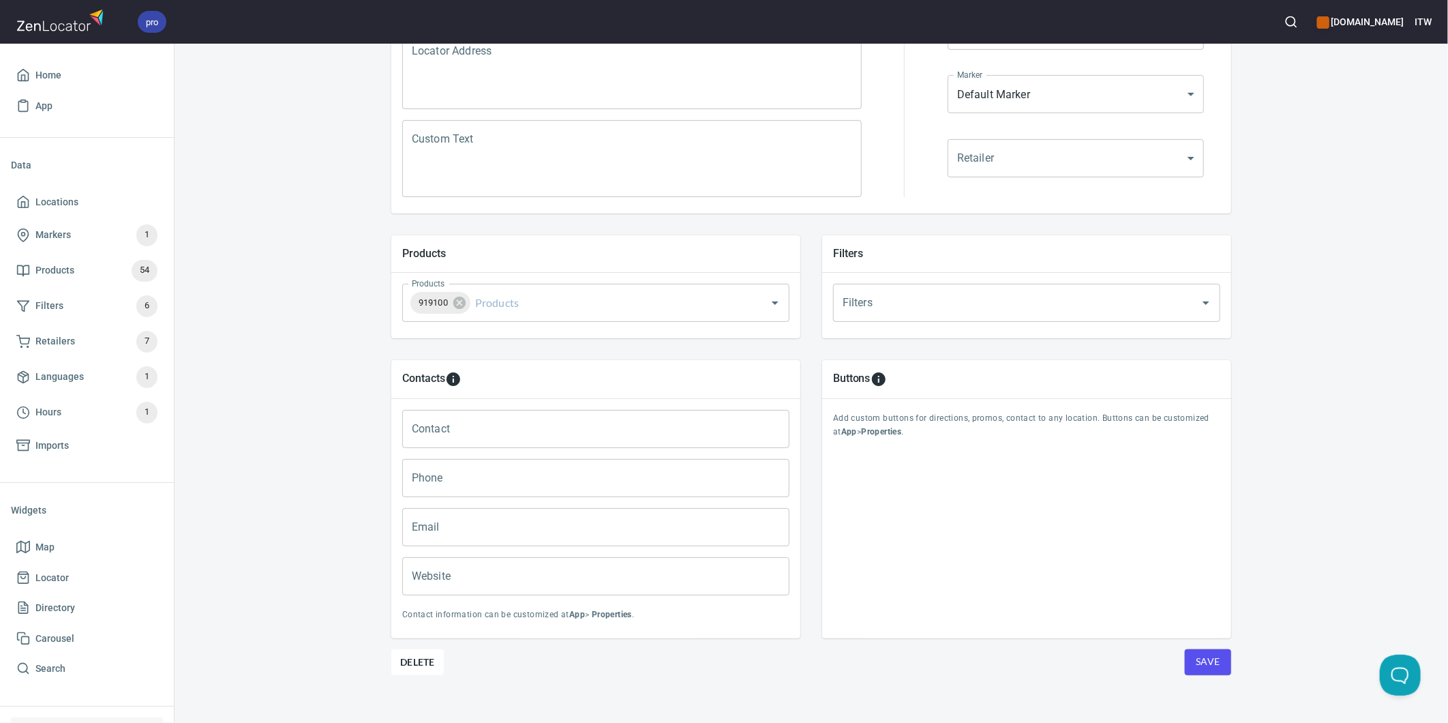
click at [980, 312] on input "Filters" at bounding box center [1007, 303] width 337 height 26
click at [860, 295] on input "Filters" at bounding box center [1007, 303] width 337 height 26
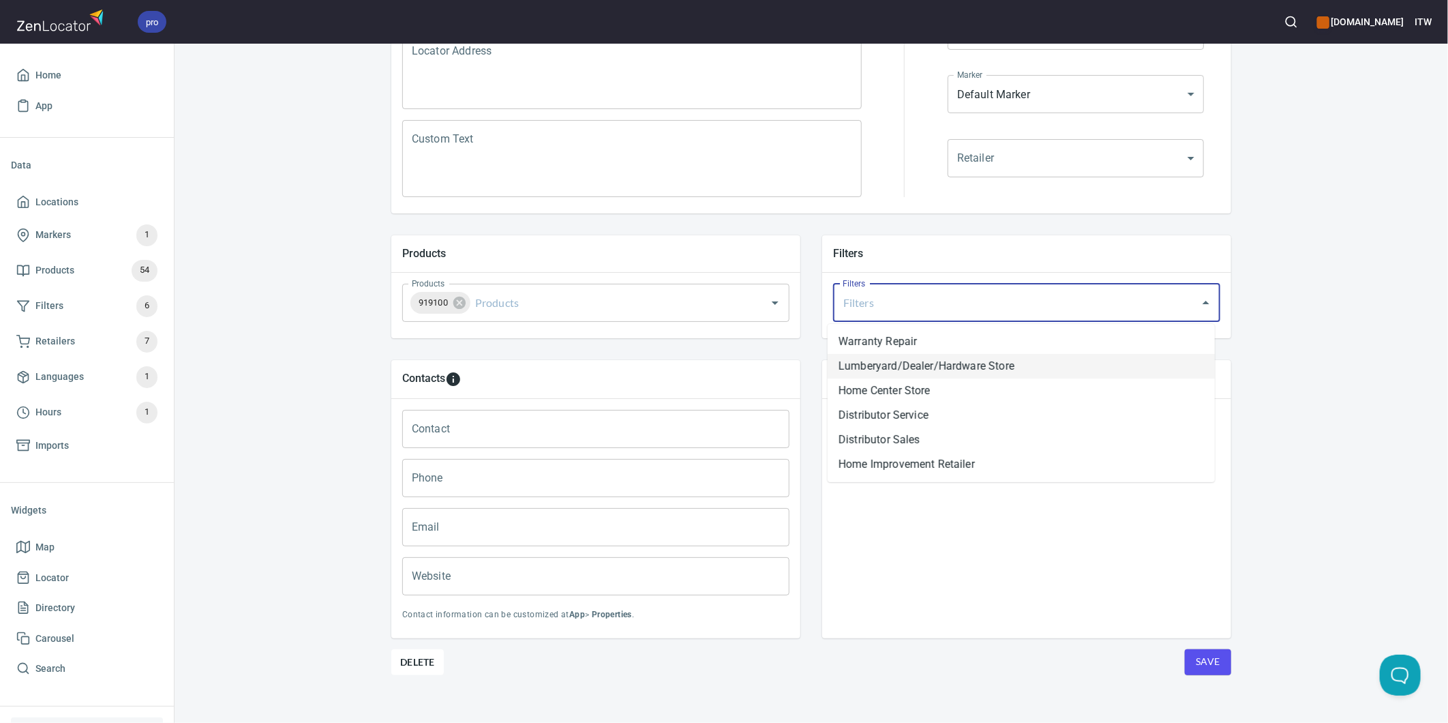
click at [919, 370] on li "Lumberyard/Dealer/Hardware Store" at bounding box center [1021, 366] width 387 height 25
drag, startPoint x: 1038, startPoint y: 310, endPoint x: 867, endPoint y: 309, distance: 171.8
click at [867, 309] on div "Lumberyard/Dealer/Hardware Store Filters" at bounding box center [1026, 303] width 387 height 38
click at [1323, 359] on div "Locations Location Details Location Details Properties Geocode Analytics Locati…" at bounding box center [812, 245] width 1274 height 980
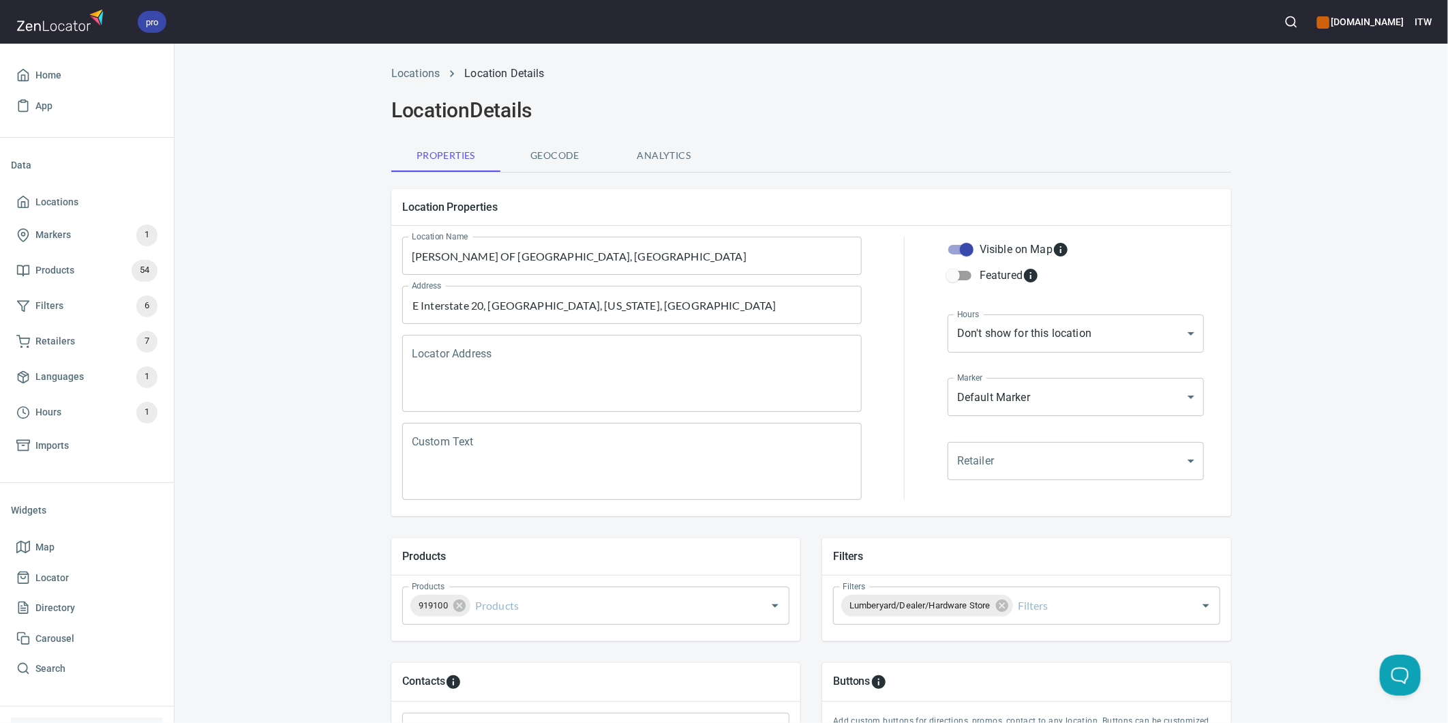
scroll to position [76, 0]
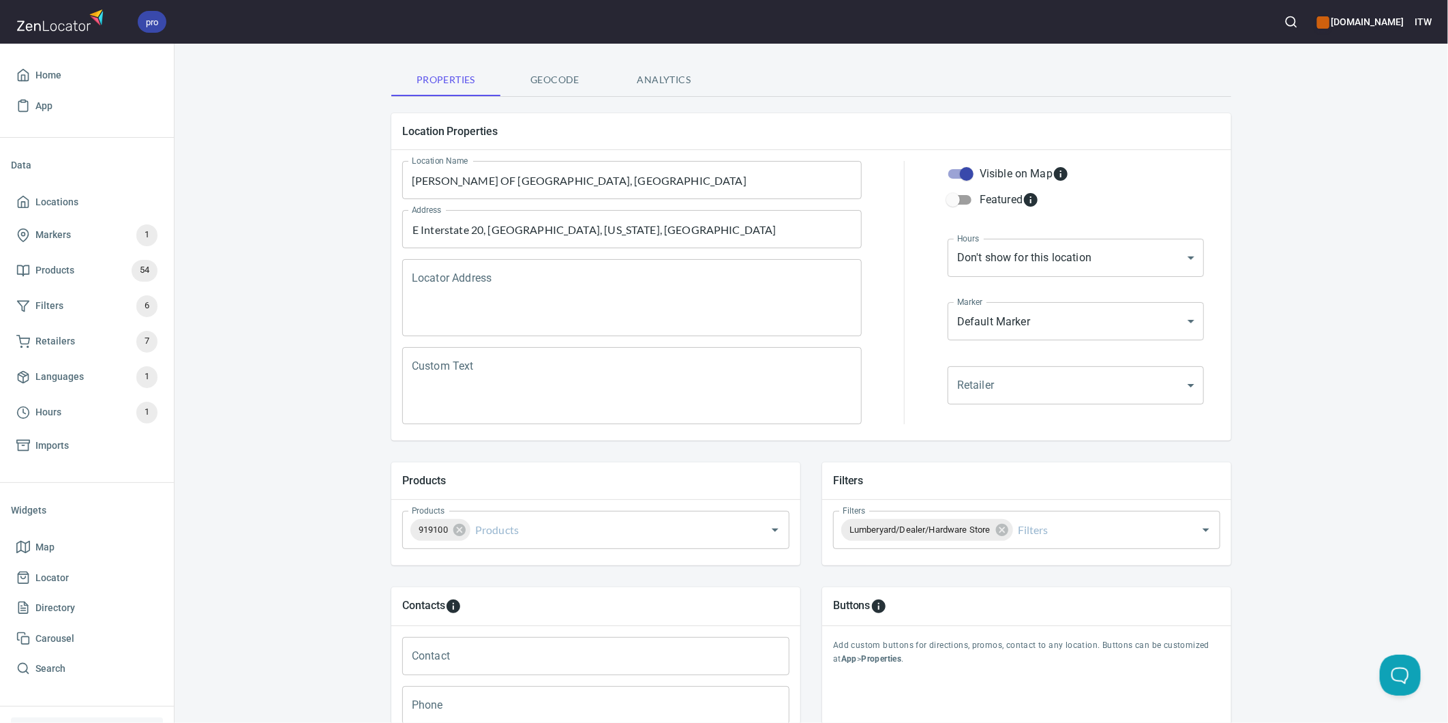
click at [1325, 334] on div "Locations Location Details Location Details Properties Geocode Analytics Locati…" at bounding box center [812, 472] width 1274 height 980
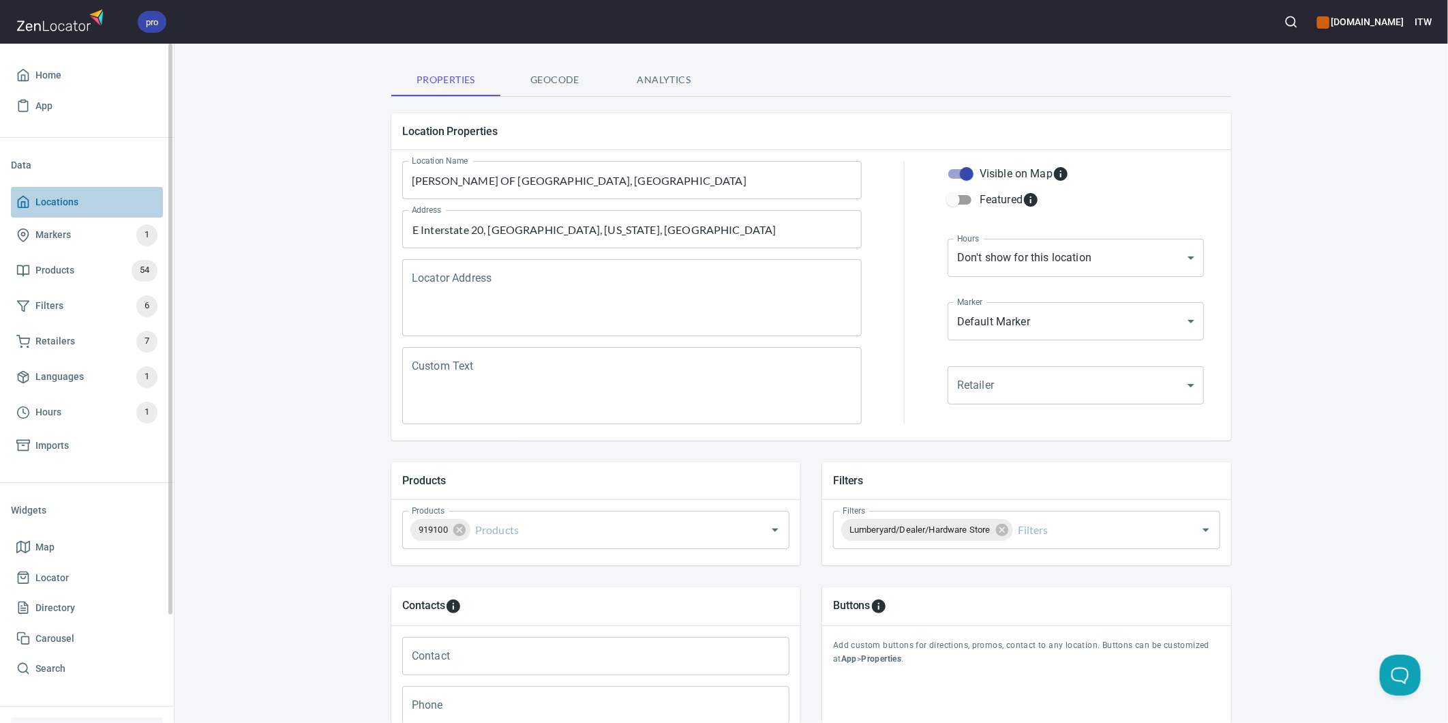
click at [64, 198] on span "Locations" at bounding box center [56, 202] width 43 height 17
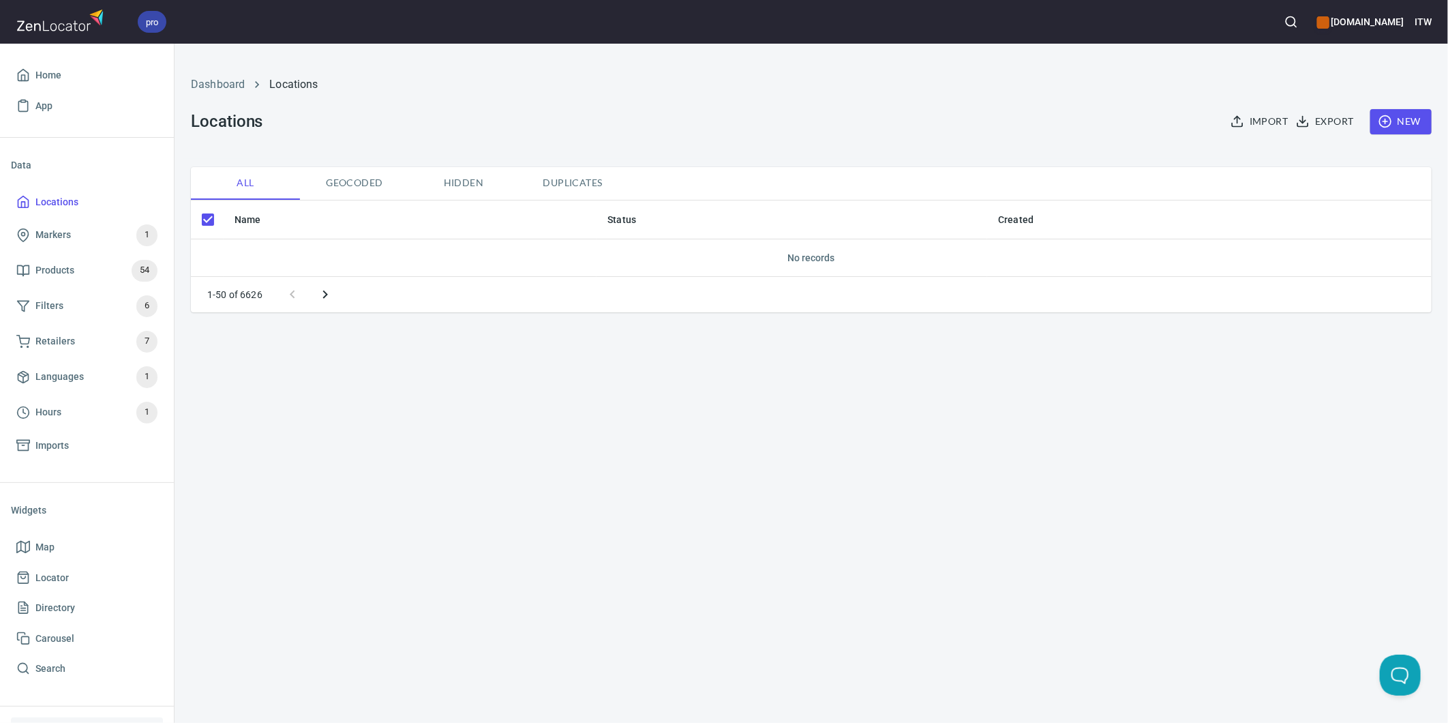
checkbox input "false"
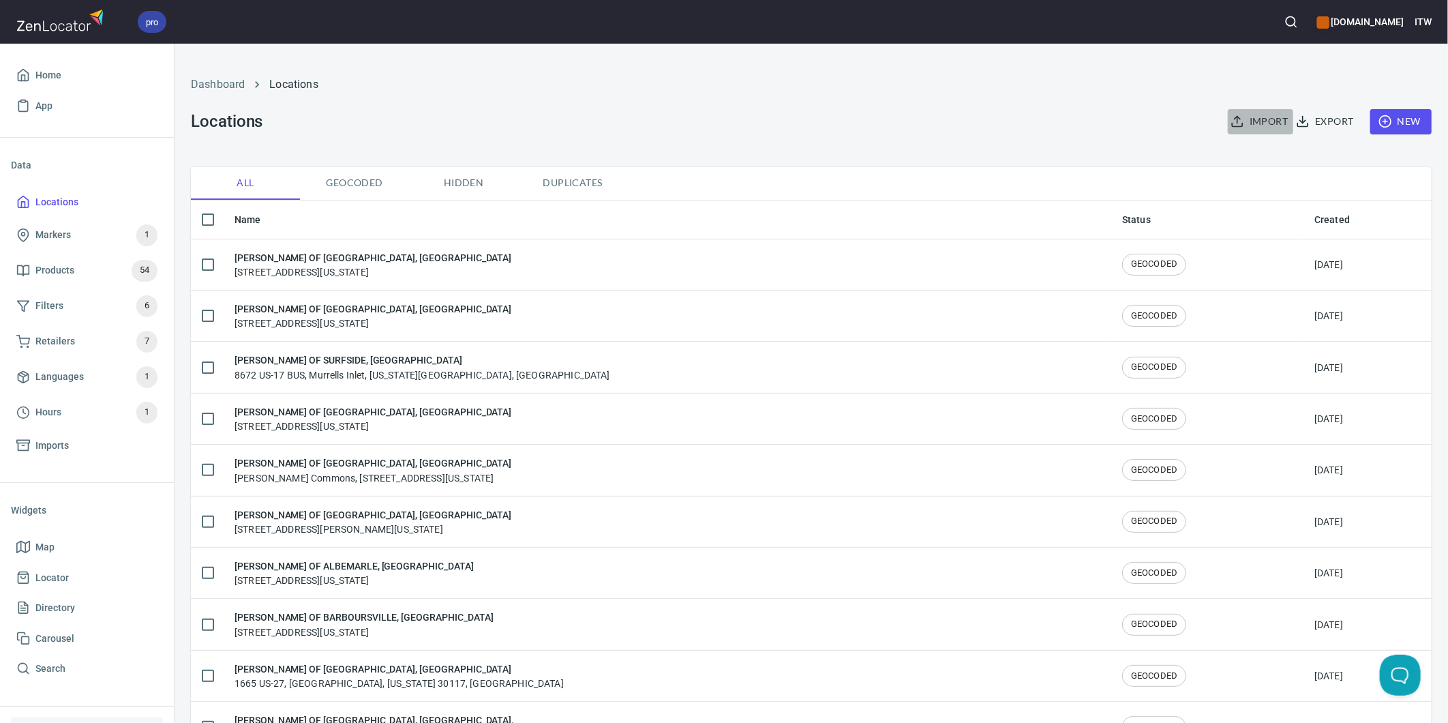
click at [1253, 117] on span "Import" at bounding box center [1260, 121] width 55 height 17
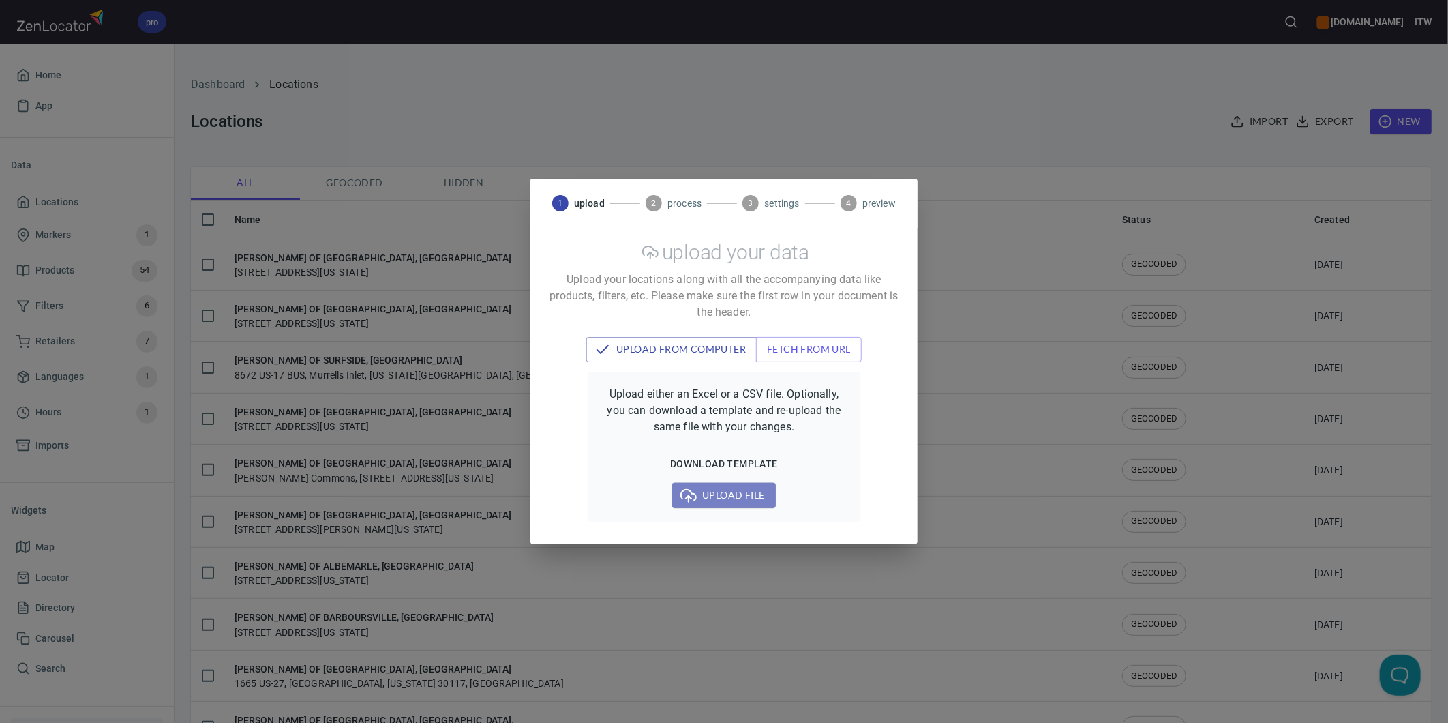
click at [706, 488] on span "Upload file" at bounding box center [723, 495] width 81 height 17
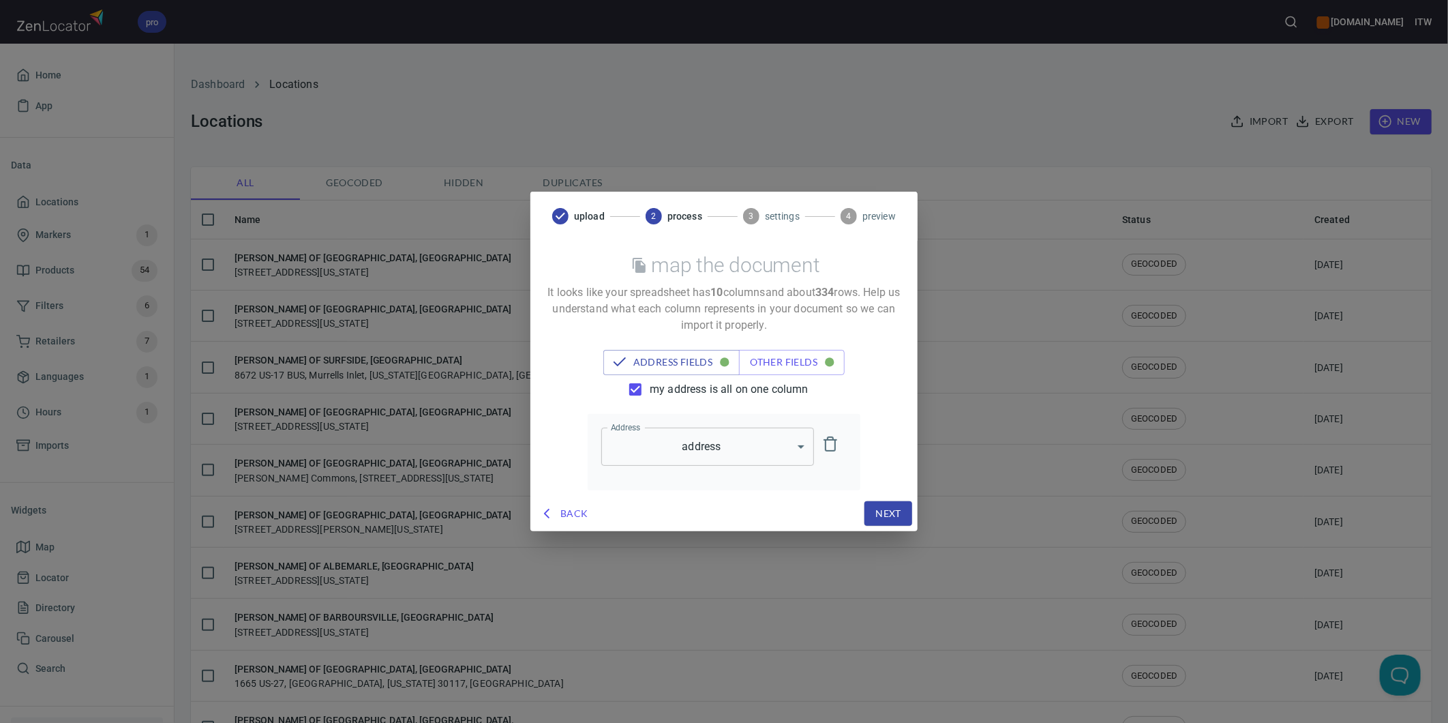
click at [691, 396] on span "my address is all on one column" at bounding box center [729, 389] width 159 height 16
click at [650, 396] on input "my address is all on one column" at bounding box center [635, 389] width 29 height 29
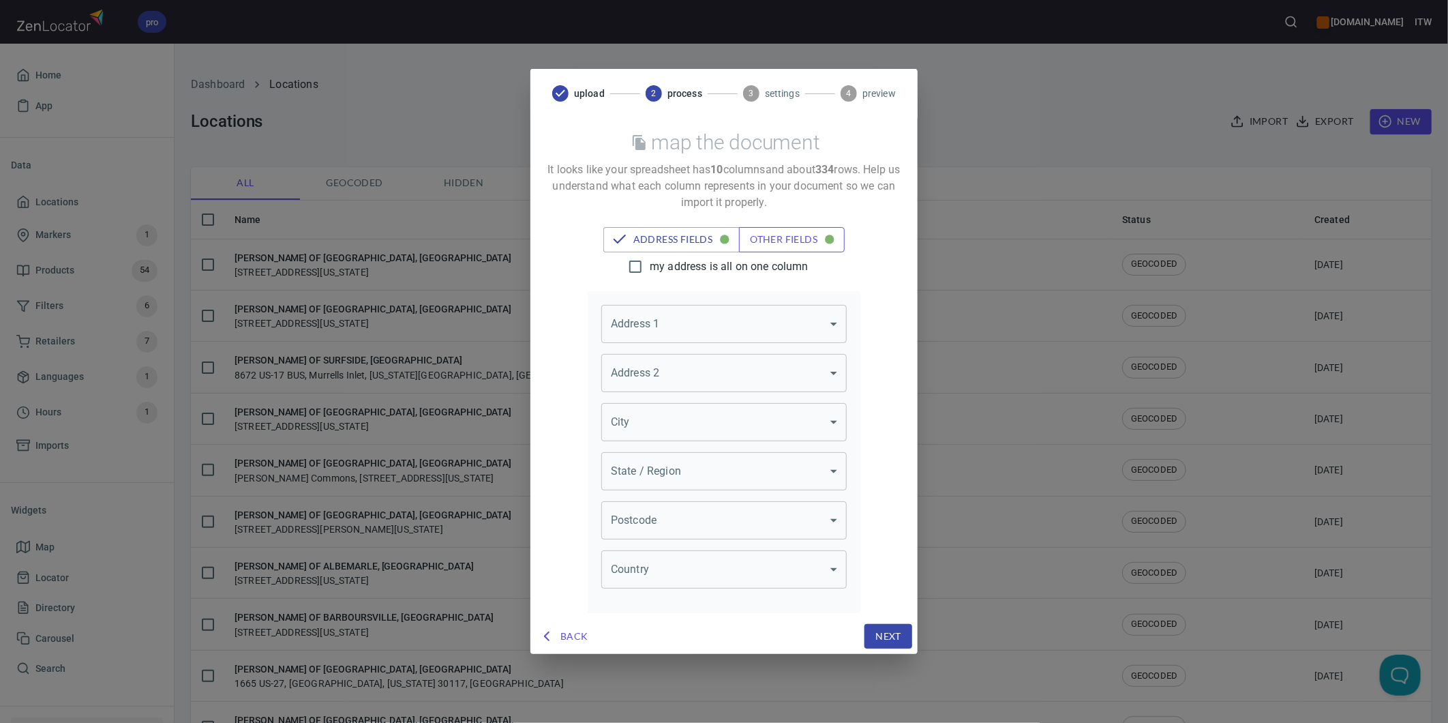
click at [761, 241] on span "other fields" at bounding box center [792, 239] width 84 height 17
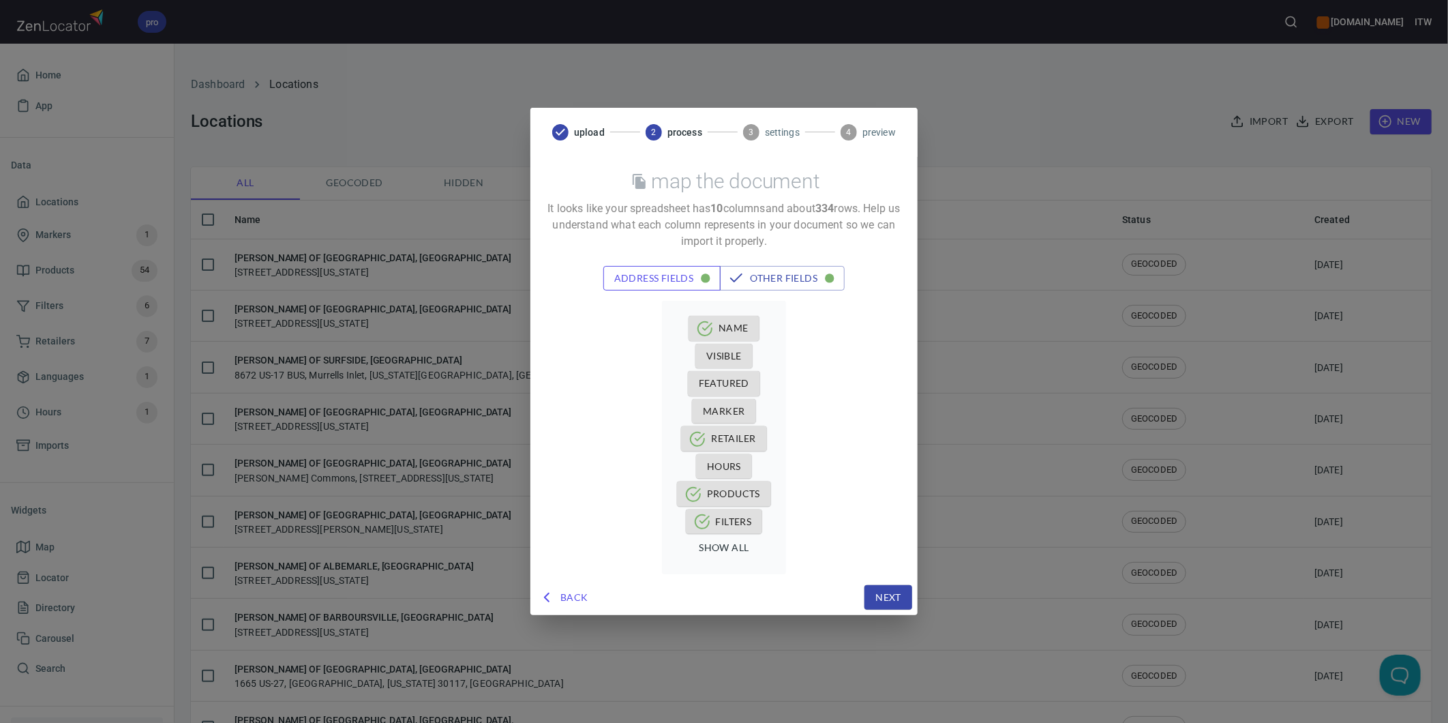
click at [660, 281] on span "address fields" at bounding box center [662, 278] width 96 height 17
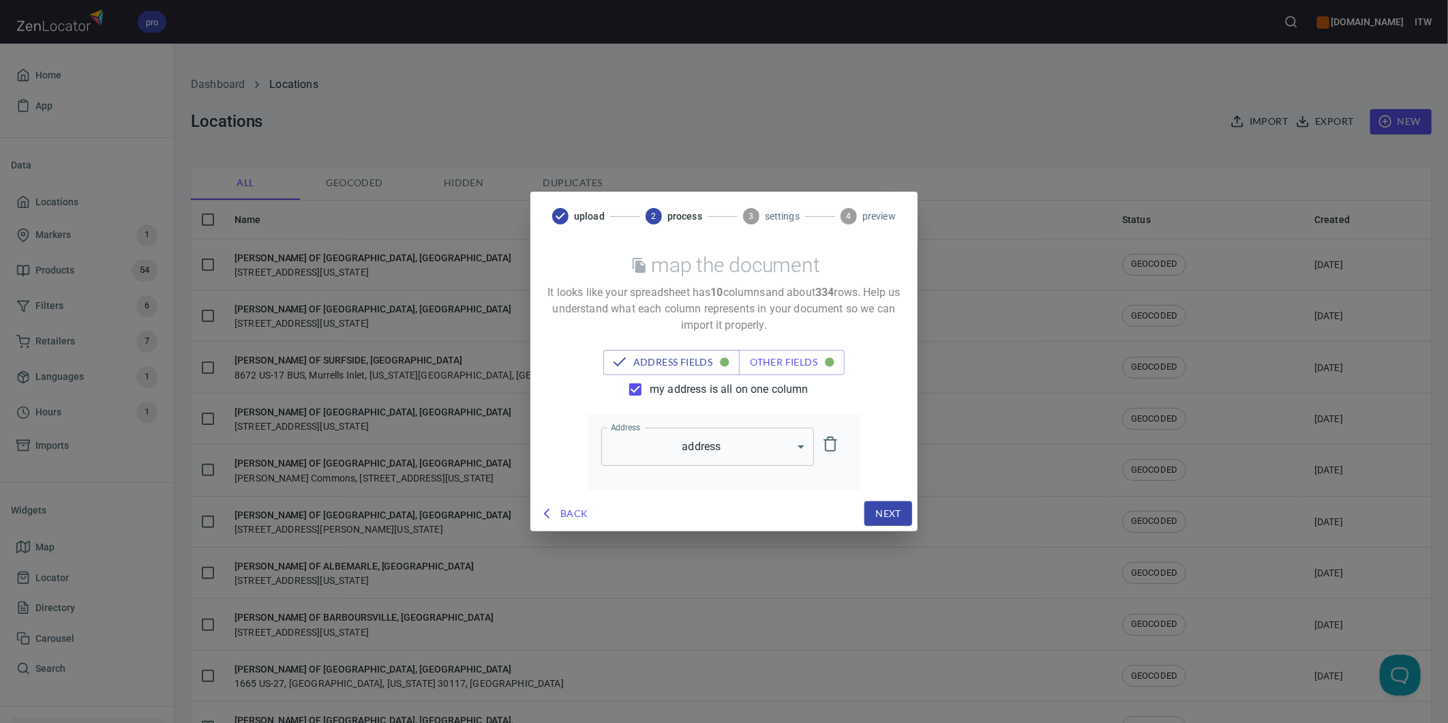
click at [670, 381] on span "my address is all on one column" at bounding box center [729, 389] width 159 height 16
click at [650, 380] on input "my address is all on one column" at bounding box center [635, 389] width 29 height 29
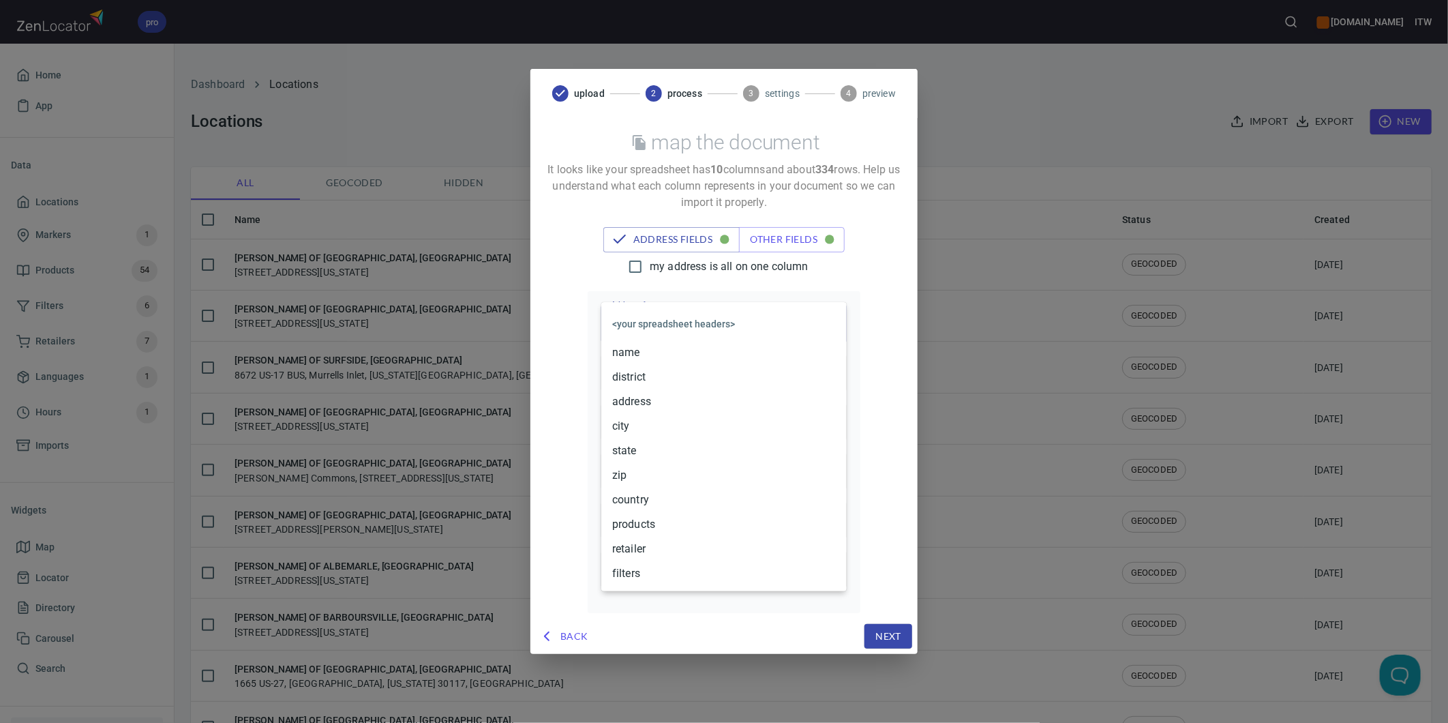
click at [663, 330] on body "pro www.paslode.com ITW Home App Data Locations Markers 1 Products 54 Filters 6…" at bounding box center [724, 361] width 1448 height 723
click at [649, 396] on li "address" at bounding box center [723, 401] width 245 height 25
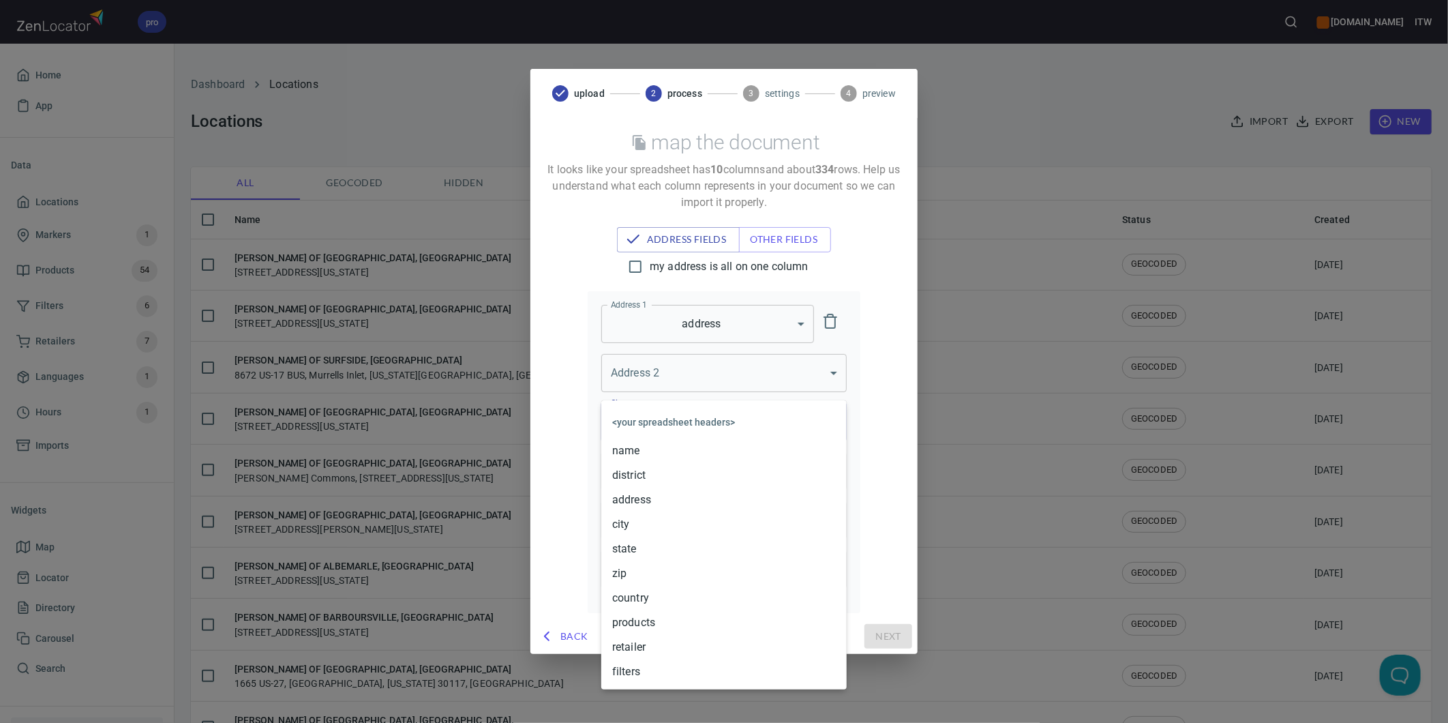
click at [642, 416] on body "pro www.paslode.com ITW Home App Data Locations Markers 1 Products 54 Filters 6…" at bounding box center [724, 361] width 1448 height 723
click at [663, 527] on li "city" at bounding box center [723, 524] width 245 height 25
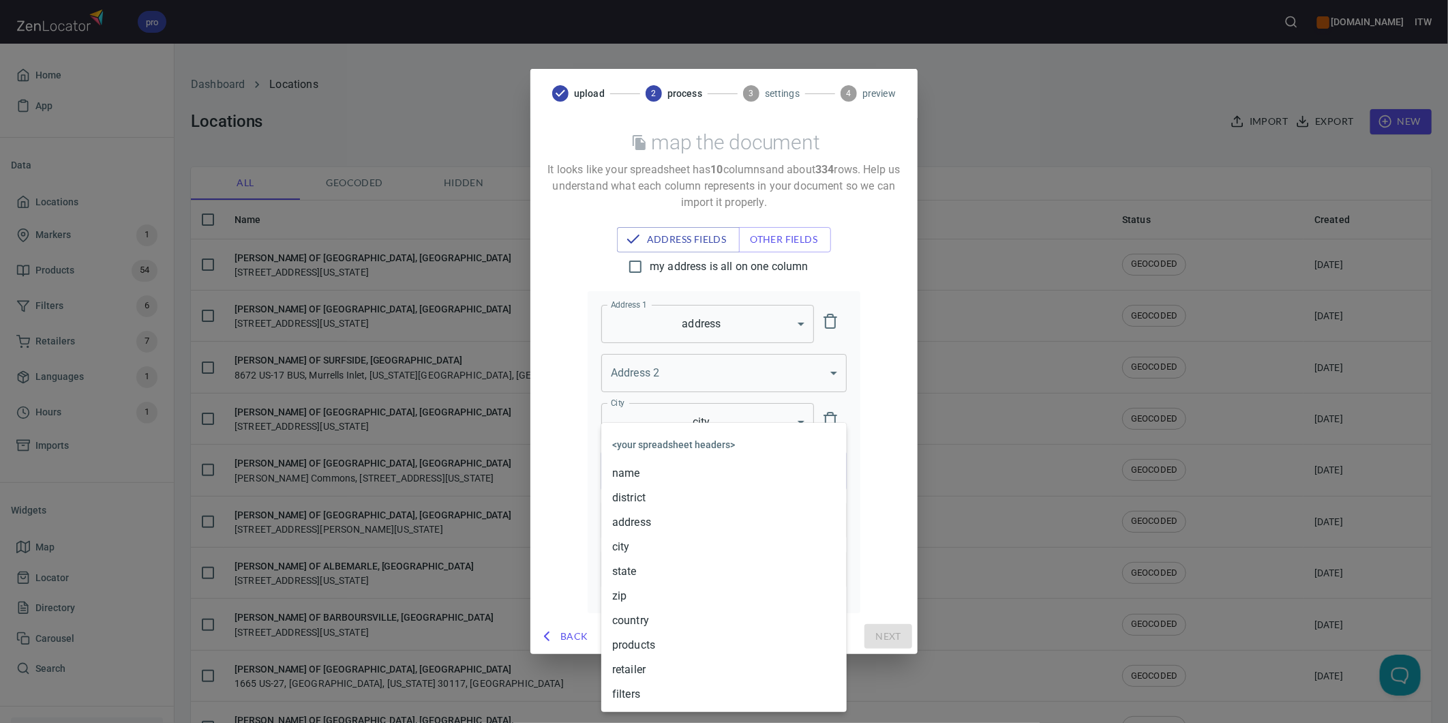
click at [665, 477] on body "pro www.paslode.com ITW Home App Data Locations Markers 1 Products 54 Filters 6…" at bounding box center [724, 361] width 1448 height 723
click at [646, 568] on li "state" at bounding box center [723, 571] width 245 height 25
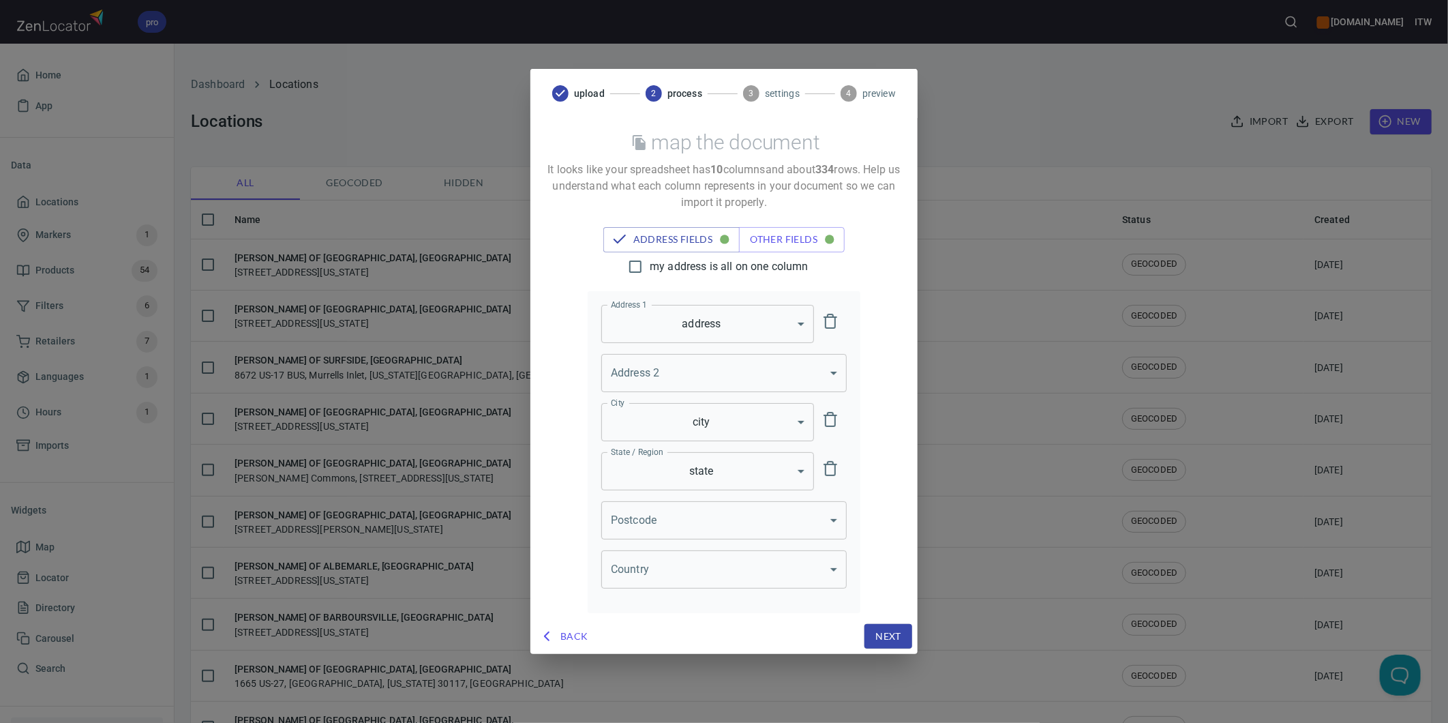
click at [687, 515] on body "pro www.paslode.com ITW Home App Data Locations Markers 1 Products 54 Filters 6…" at bounding box center [724, 361] width 1448 height 723
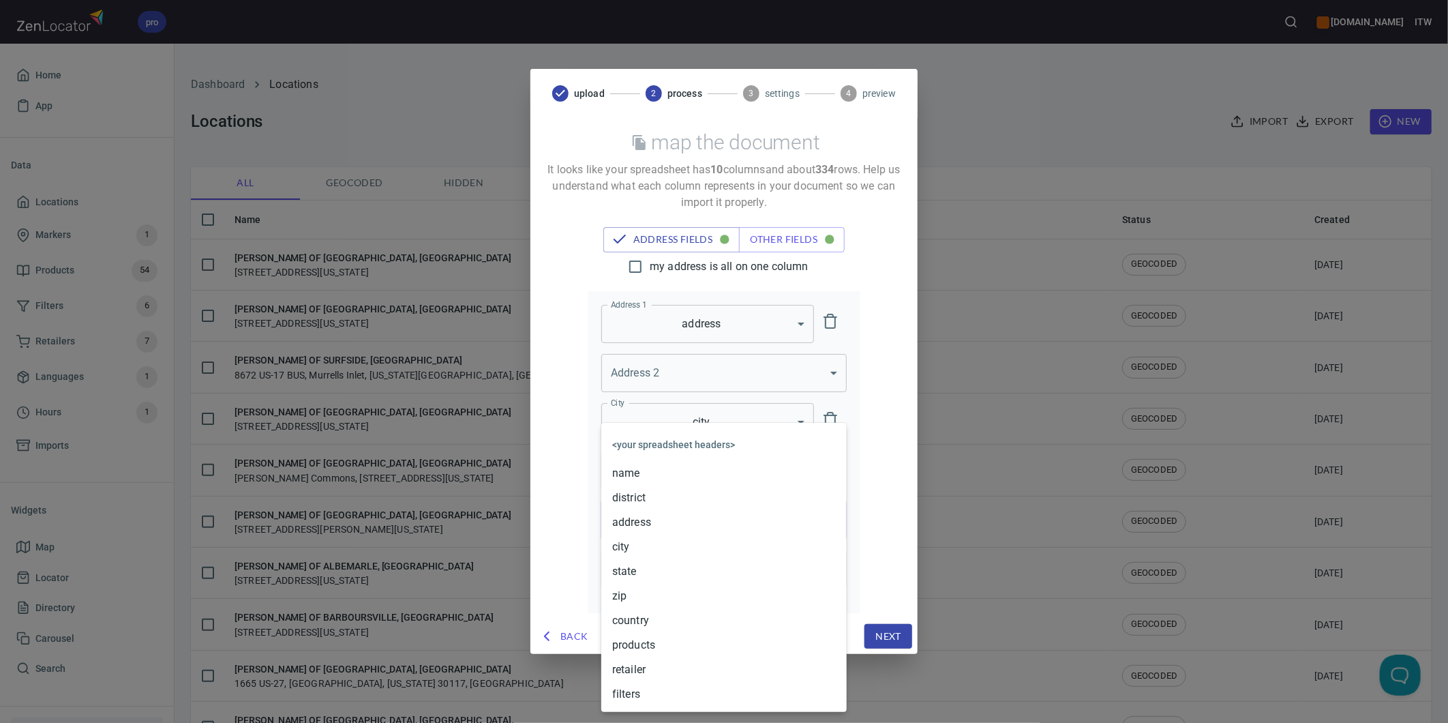
click at [639, 596] on li "zip" at bounding box center [723, 596] width 245 height 25
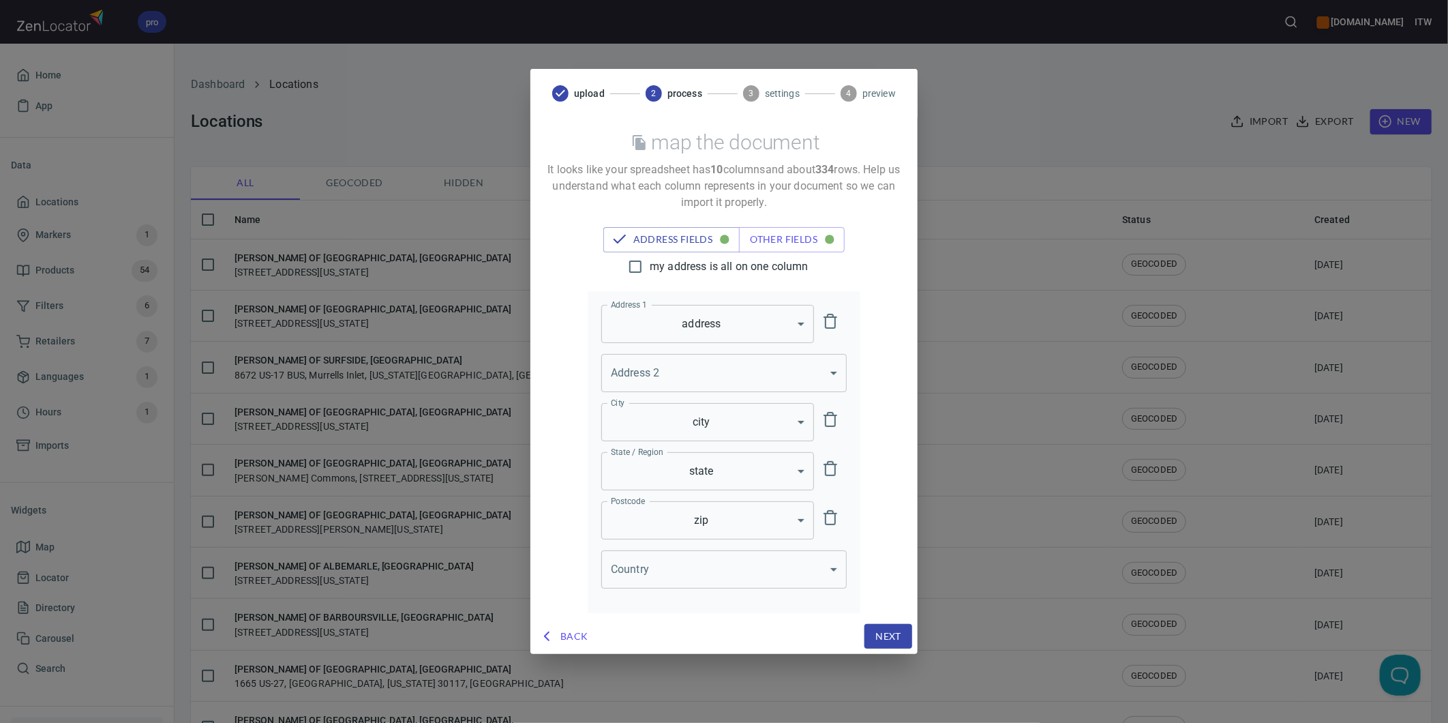
click at [658, 582] on body "pro www.paslode.com ITW Home App Data Locations Markers 1 Products 54 Filters 6…" at bounding box center [724, 361] width 1448 height 723
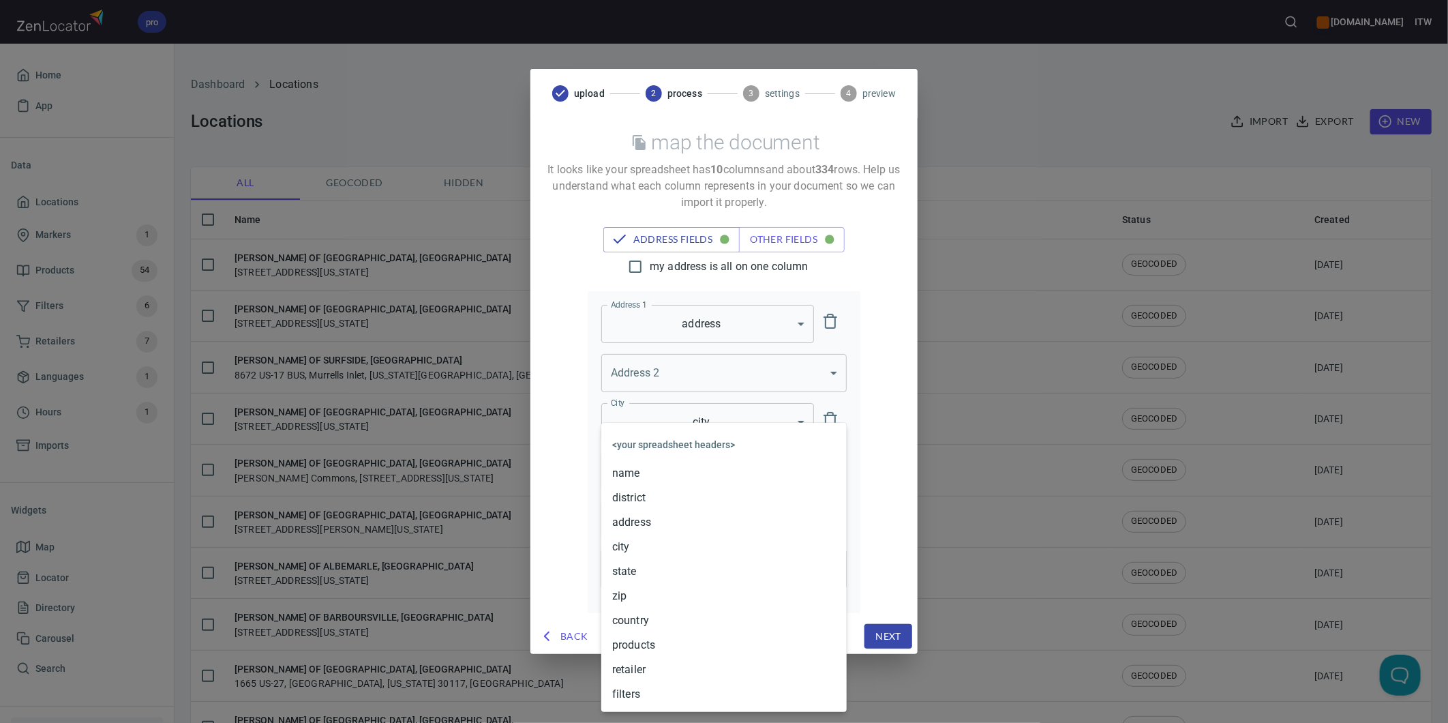
click at [652, 621] on li "country" at bounding box center [723, 620] width 245 height 25
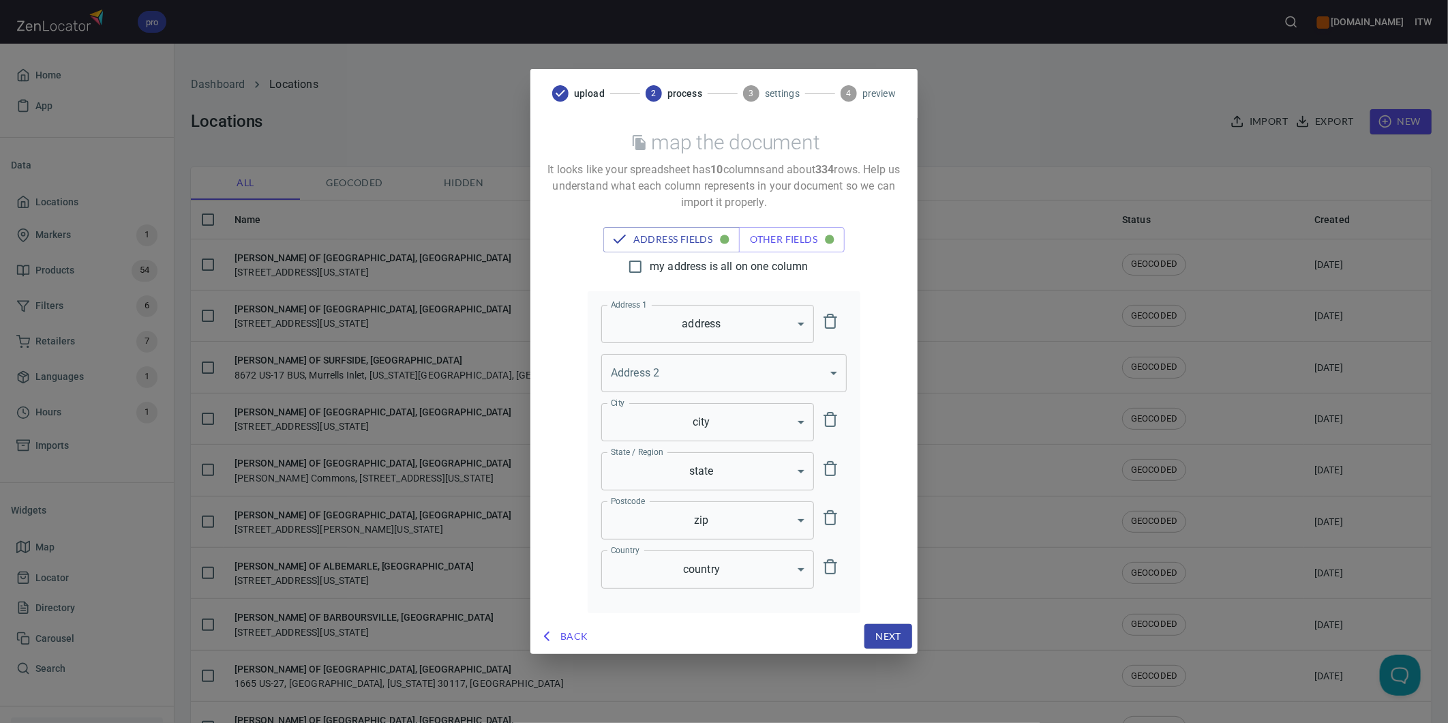
click at [871, 637] on button "Next" at bounding box center [889, 636] width 48 height 25
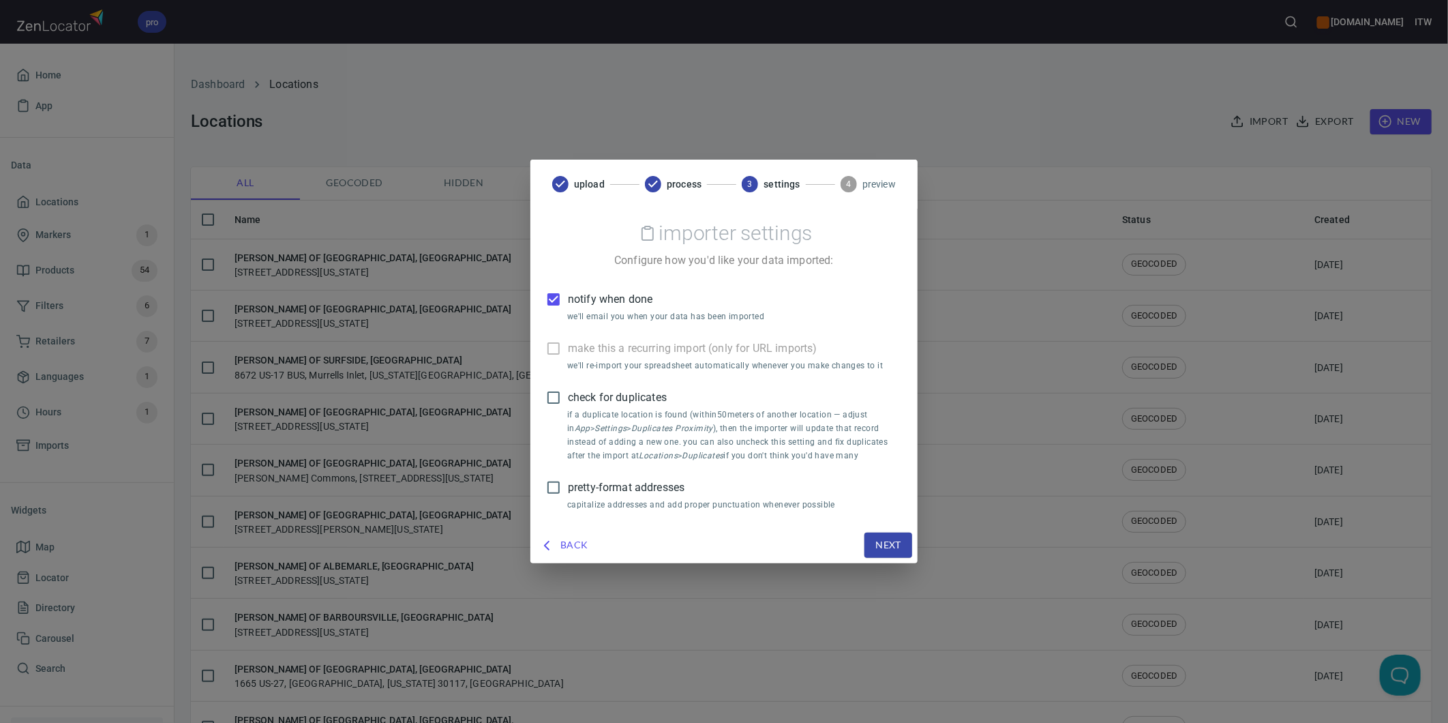
click at [618, 487] on span "pretty-format addresses" at bounding box center [626, 487] width 117 height 16
click at [568, 487] on input "pretty-format addresses" at bounding box center [553, 487] width 29 height 29
click at [594, 397] on span "check for duplicates" at bounding box center [617, 397] width 99 height 16
click at [568, 397] on input "check for duplicates" at bounding box center [553, 397] width 29 height 29
click at [581, 301] on span "notify when done" at bounding box center [610, 299] width 85 height 16
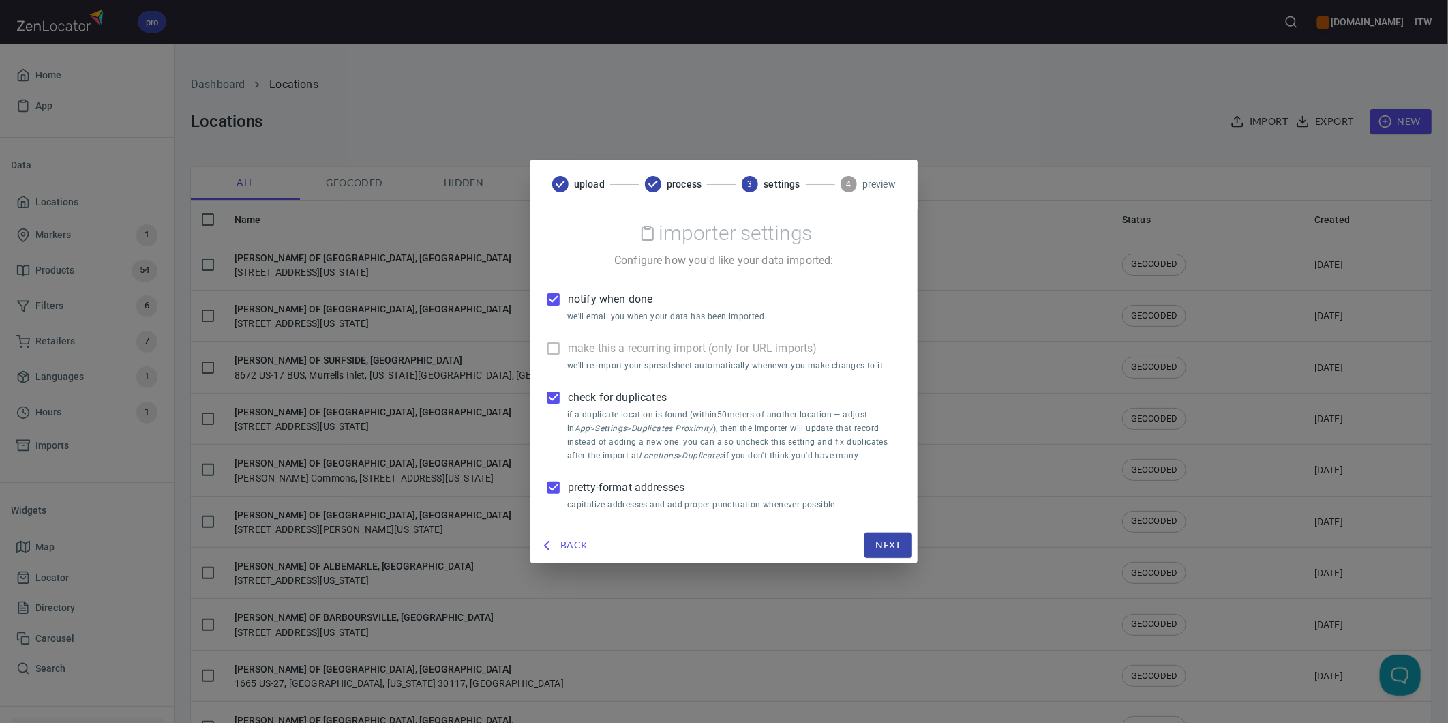
click at [568, 301] on input "notify when done" at bounding box center [553, 299] width 29 height 29
click at [896, 545] on span "Next" at bounding box center [888, 545] width 26 height 17
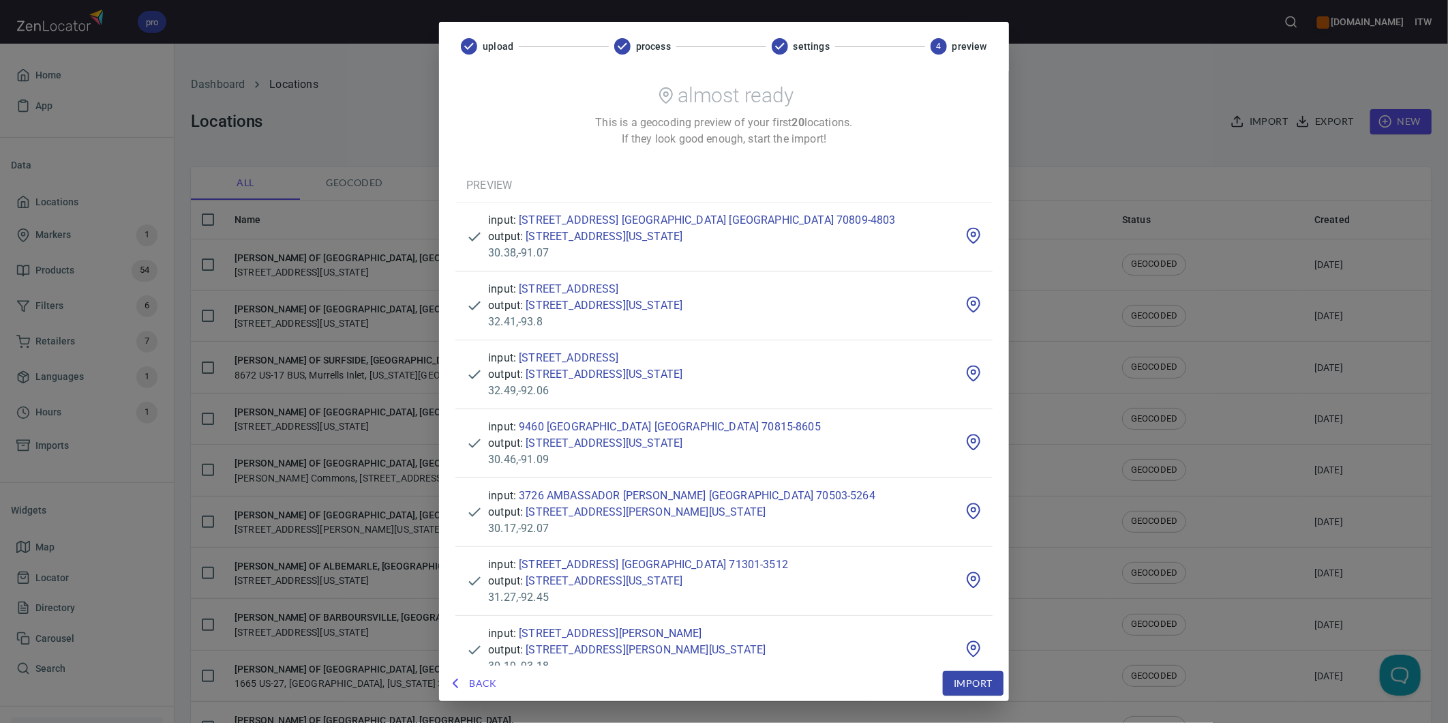
click at [954, 682] on span "Import" at bounding box center [973, 683] width 38 height 17
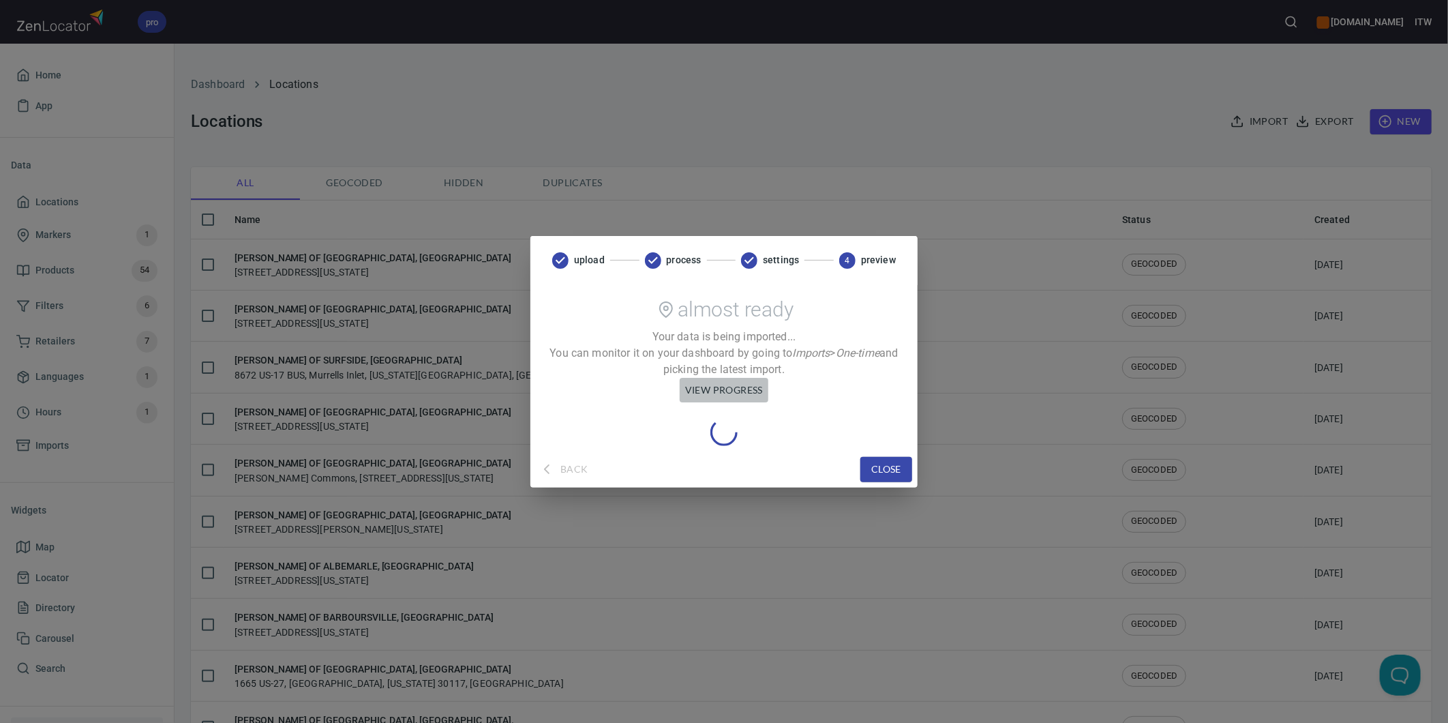
click at [711, 386] on span "view progress" at bounding box center [724, 390] width 78 height 17
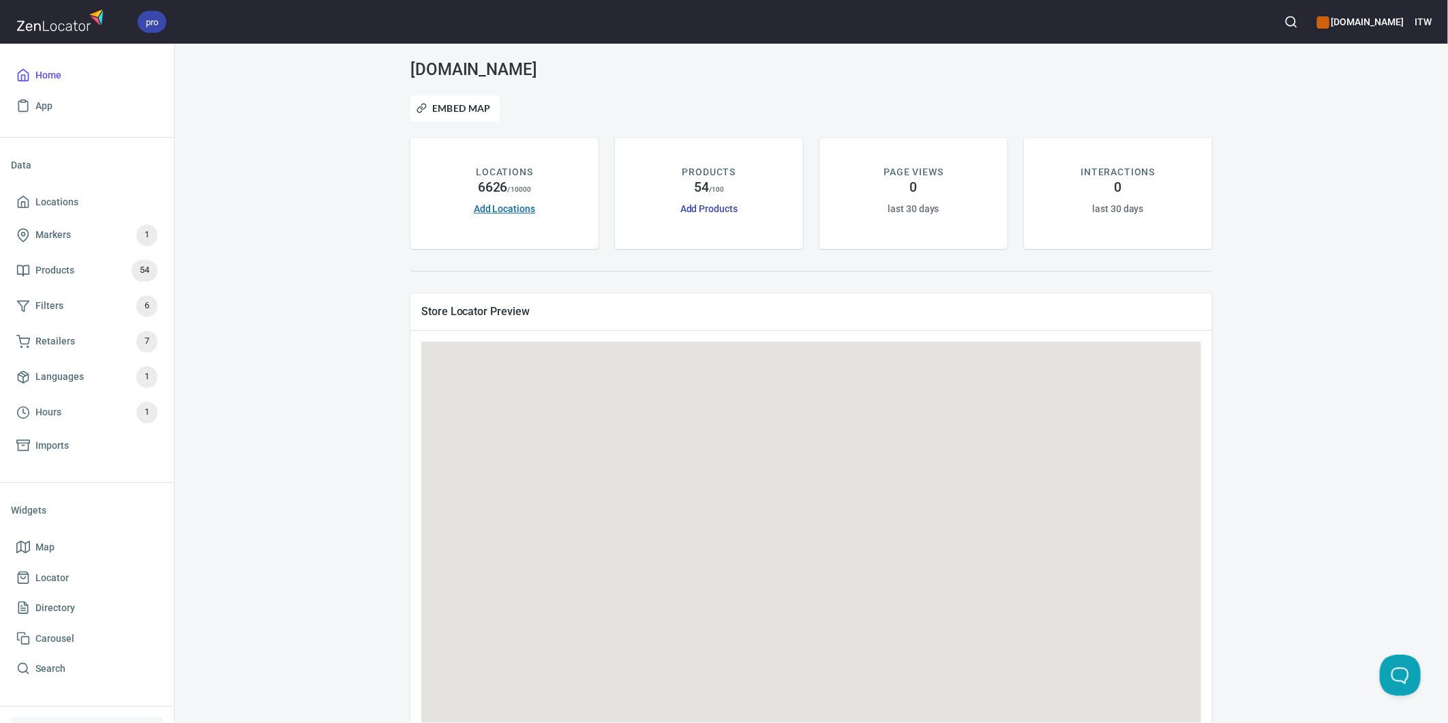
click at [494, 207] on link "Add Locations" at bounding box center [504, 208] width 61 height 11
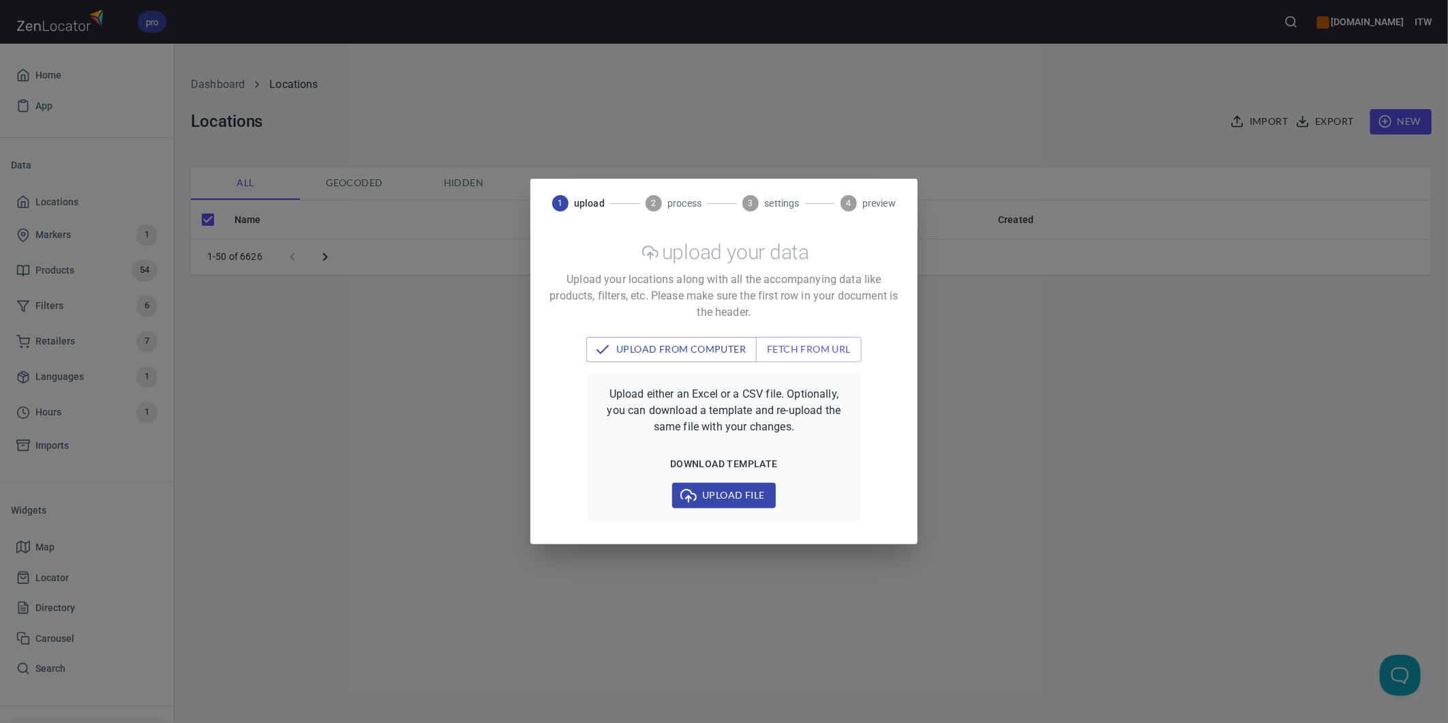
checkbox input "false"
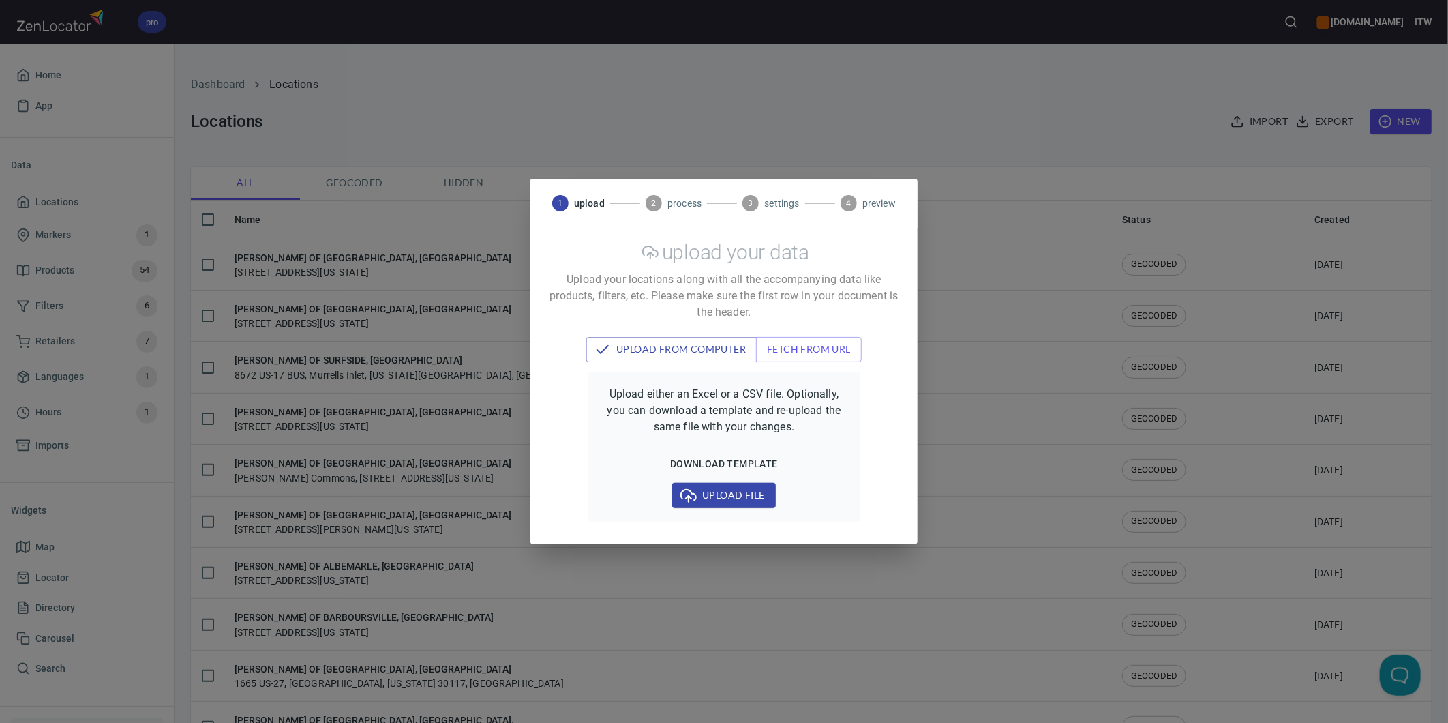
click at [709, 494] on span "Upload file" at bounding box center [723, 495] width 81 height 17
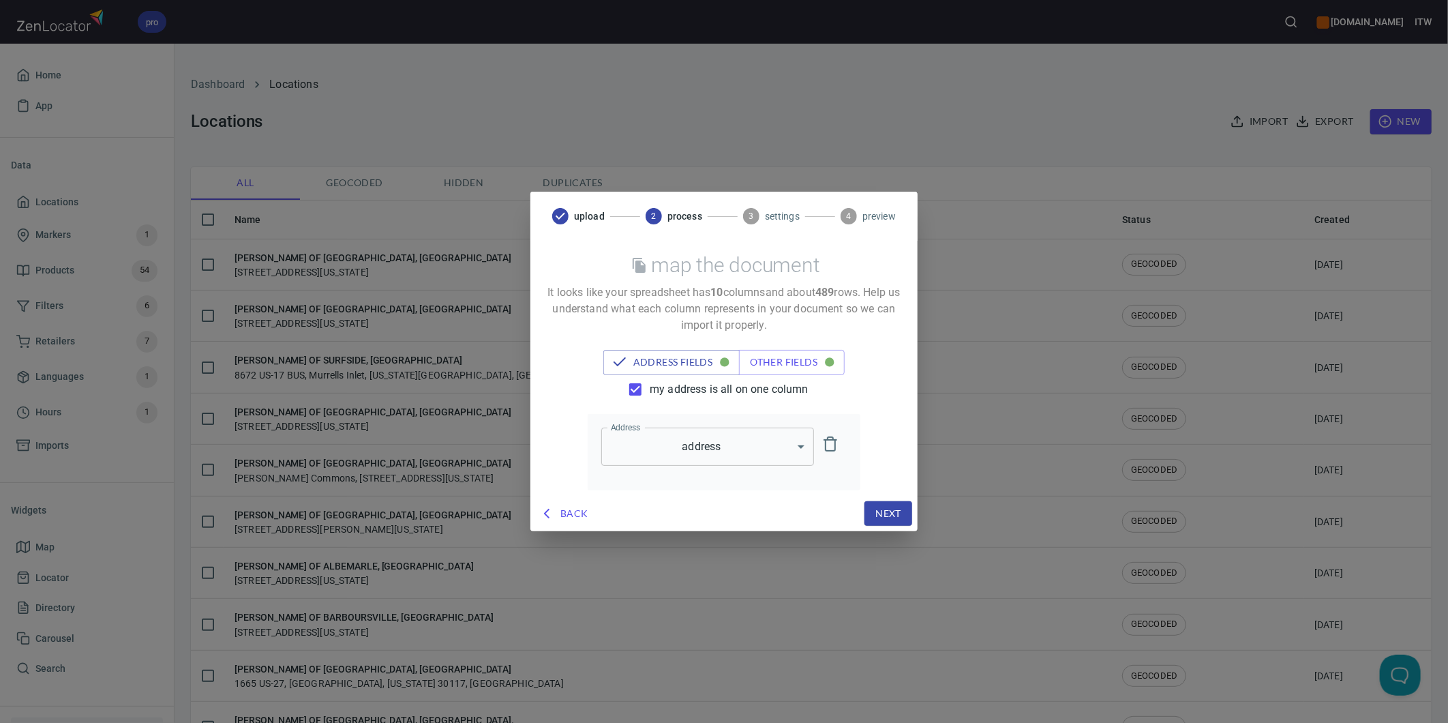
click at [669, 386] on span "my address is all on one column" at bounding box center [729, 389] width 159 height 16
click at [650, 386] on input "my address is all on one column" at bounding box center [635, 389] width 29 height 29
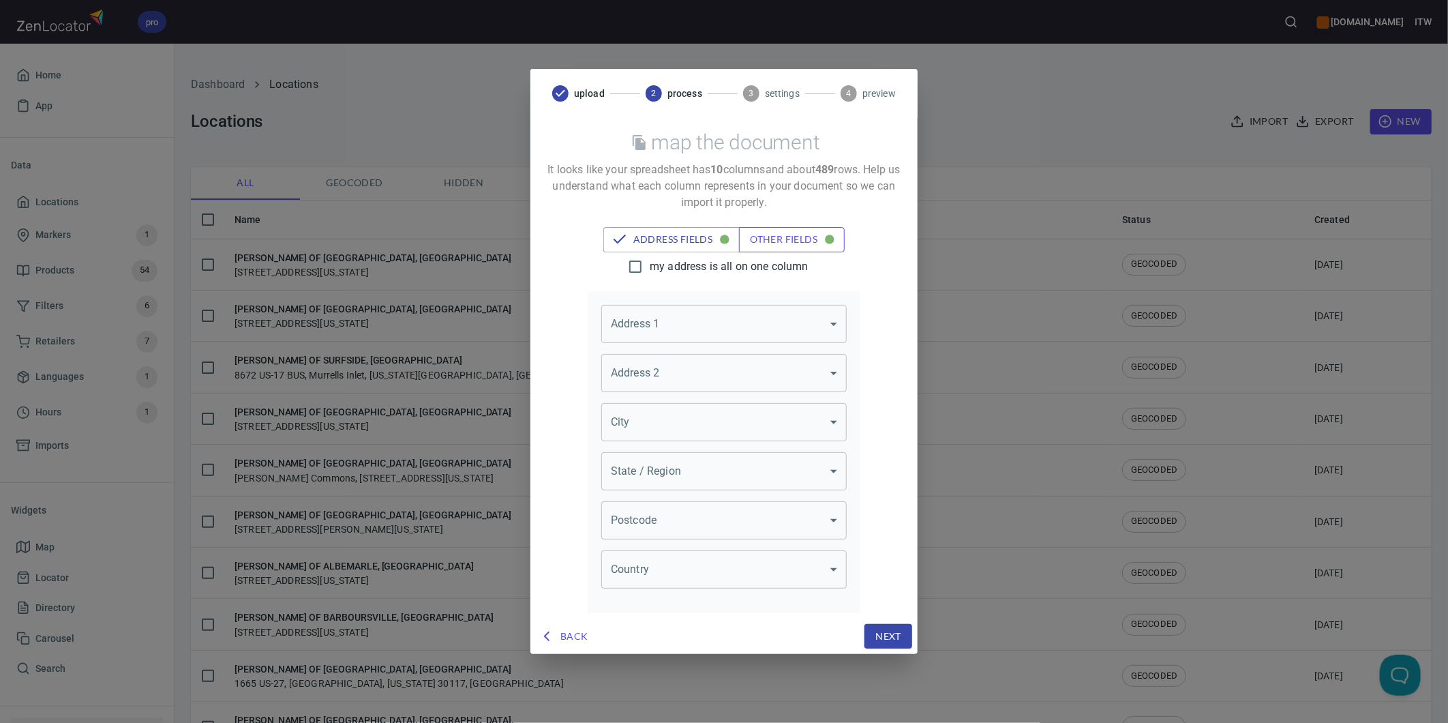
click at [766, 237] on span "other fields" at bounding box center [792, 239] width 84 height 17
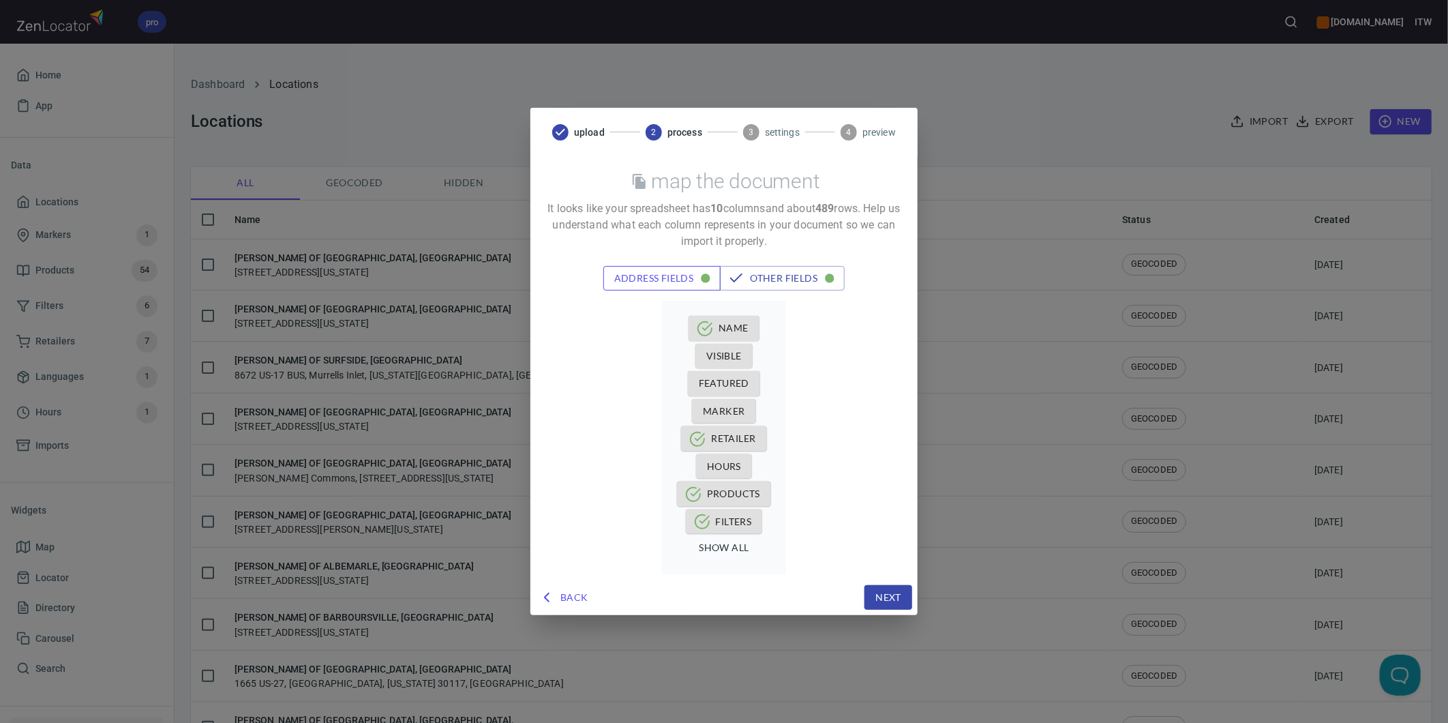
click at [661, 275] on span "address fields" at bounding box center [662, 278] width 96 height 17
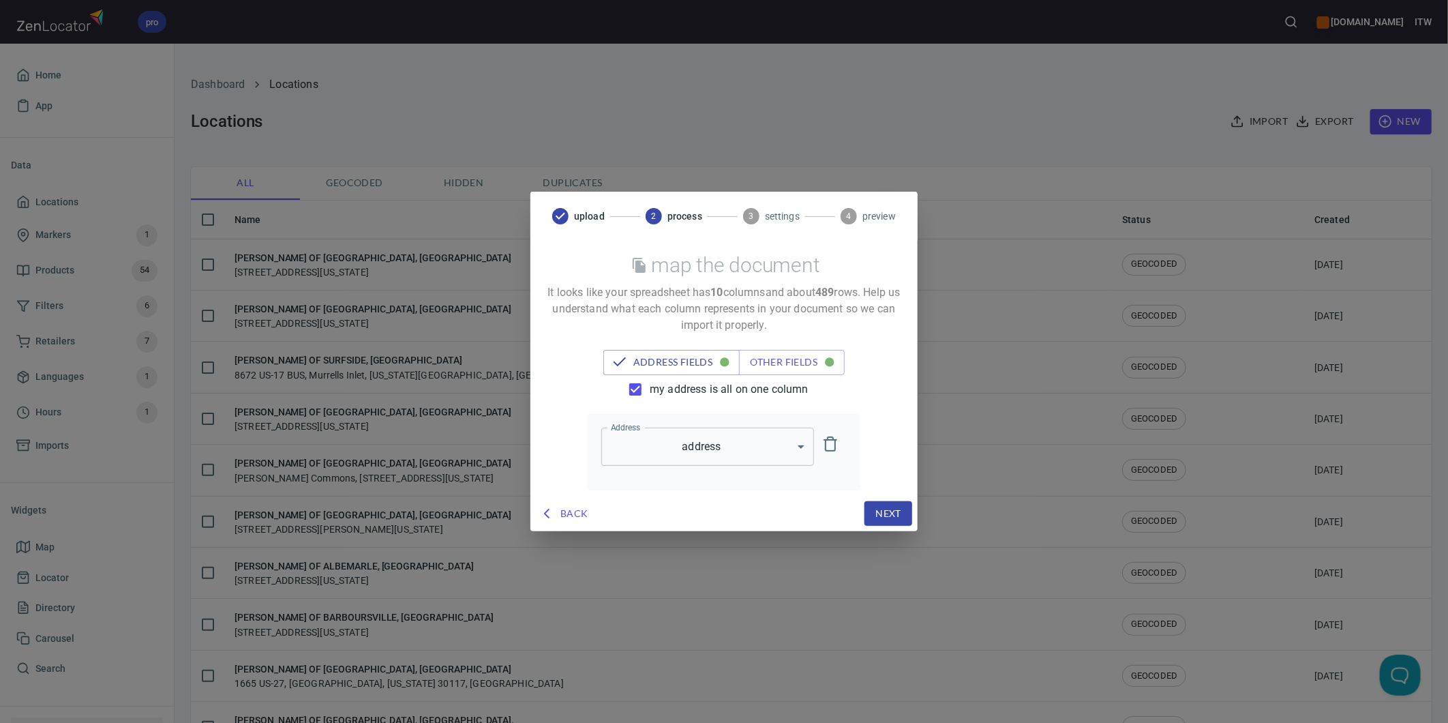
click at [673, 390] on span "my address is all on one column" at bounding box center [729, 389] width 159 height 16
click at [650, 390] on input "my address is all on one column" at bounding box center [635, 389] width 29 height 29
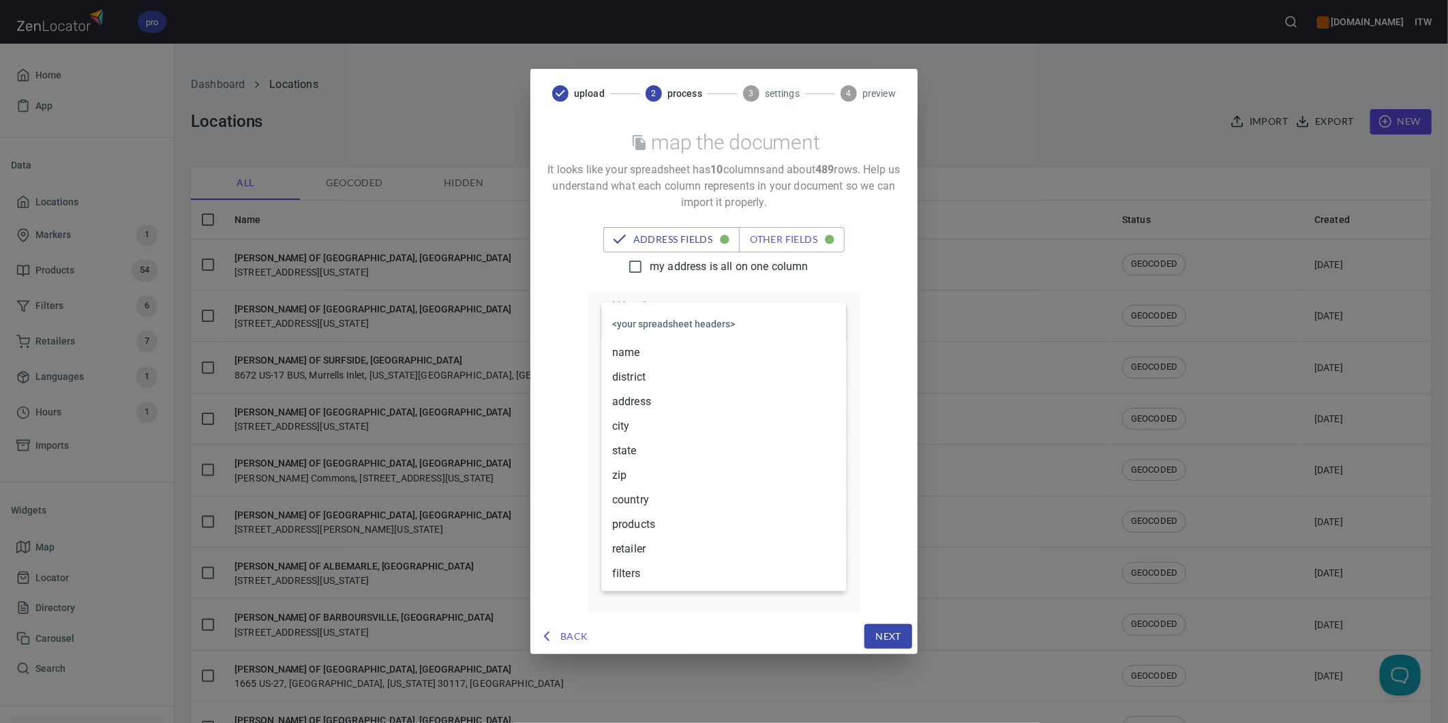
click at [663, 337] on body "pro [DOMAIN_NAME] ITW Home App Data Locations Markers 1 Products 54 Filters 6 R…" at bounding box center [724, 361] width 1448 height 723
click at [659, 401] on li "address" at bounding box center [723, 401] width 245 height 25
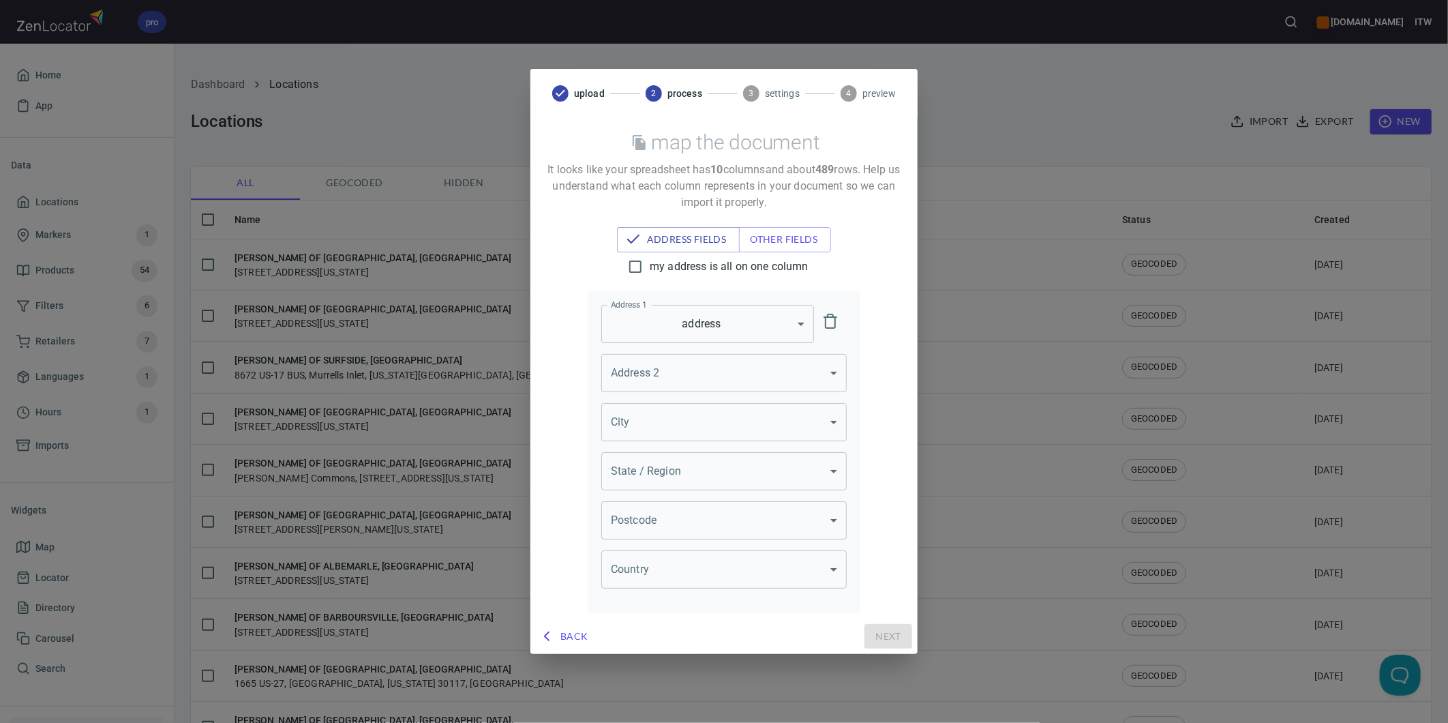
click at [655, 423] on body "pro www.paslode.com ITW Home App Data Locations Markers 1 Products 54 Filters 6…" at bounding box center [724, 361] width 1448 height 723
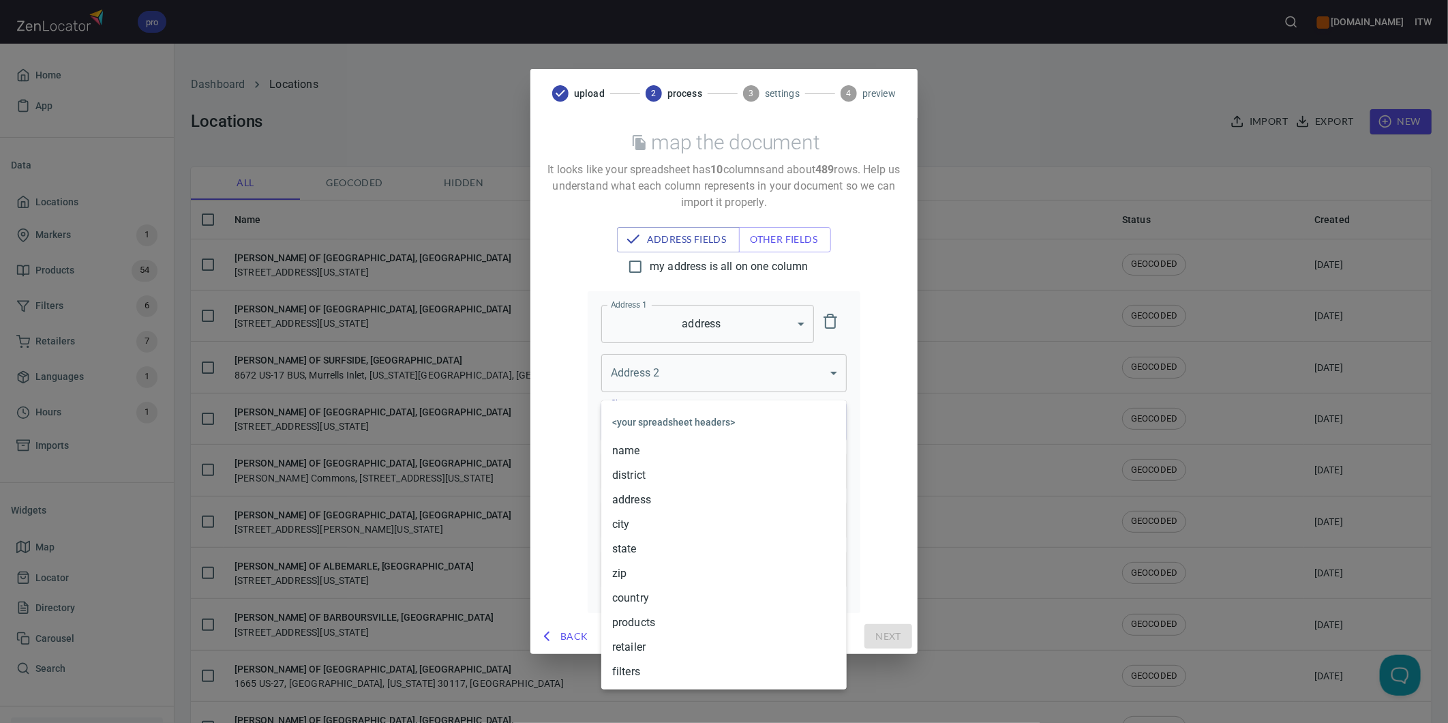
click at [637, 526] on li "city" at bounding box center [723, 524] width 245 height 25
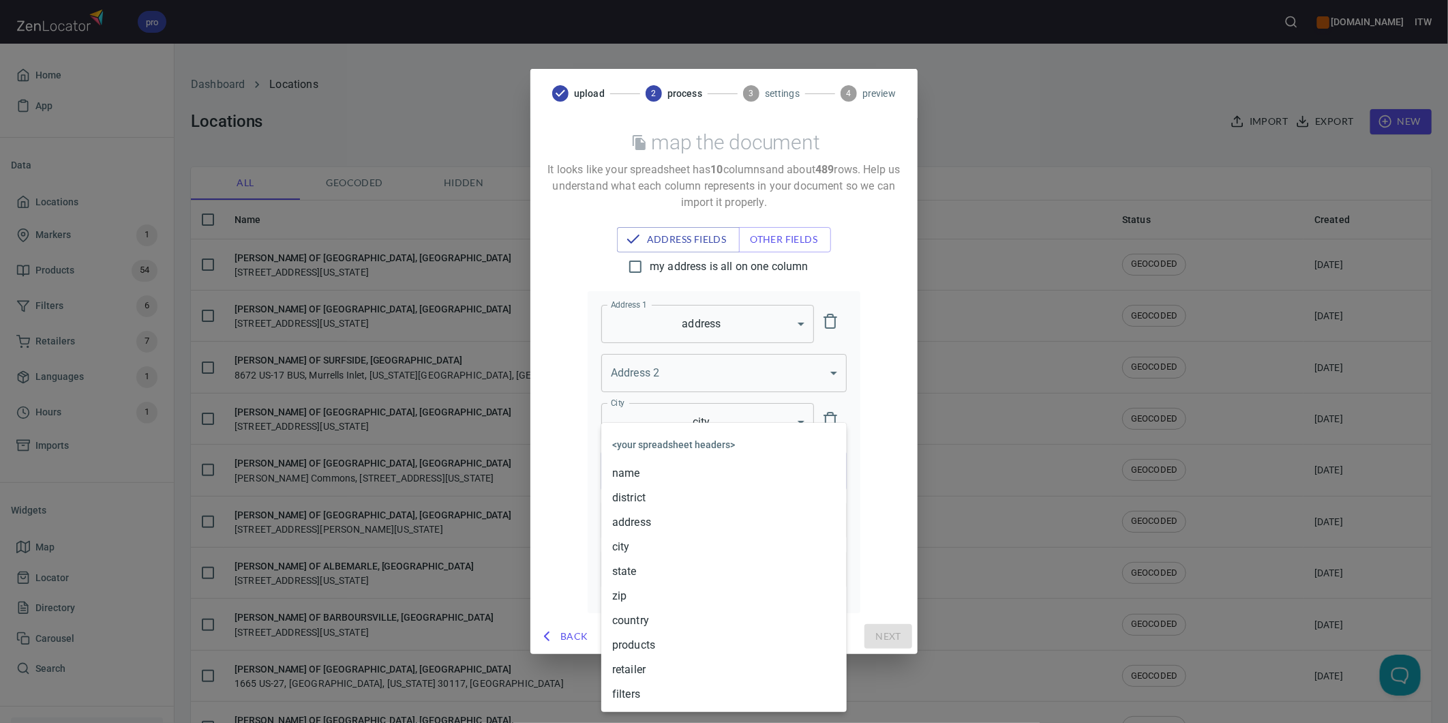
click at [665, 472] on body "pro www.paslode.com ITW Home App Data Locations Markers 1 Products 54 Filters 6…" at bounding box center [724, 361] width 1448 height 723
click at [643, 571] on li "state" at bounding box center [723, 571] width 245 height 25
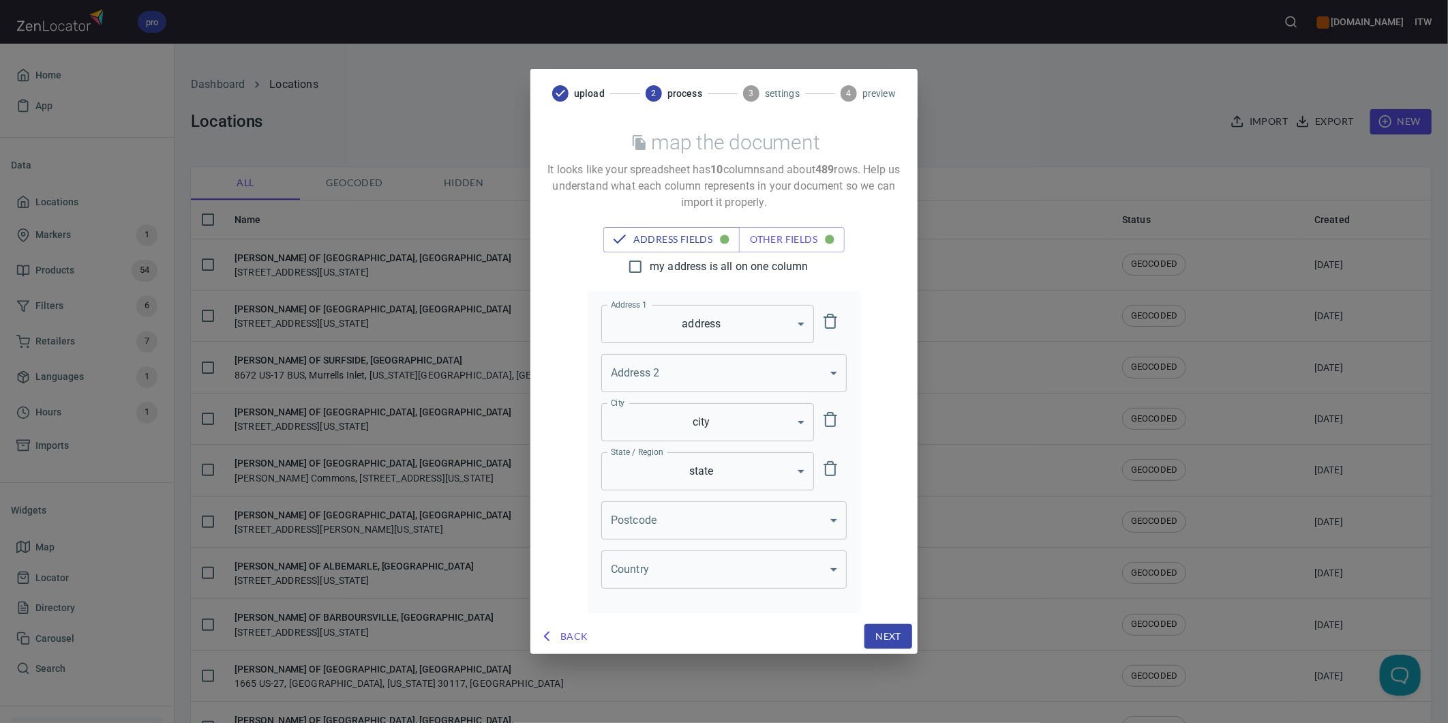
click at [646, 526] on body "pro www.paslode.com ITW Home App Data Locations Markers 1 Products 54 Filters 6…" at bounding box center [724, 361] width 1448 height 723
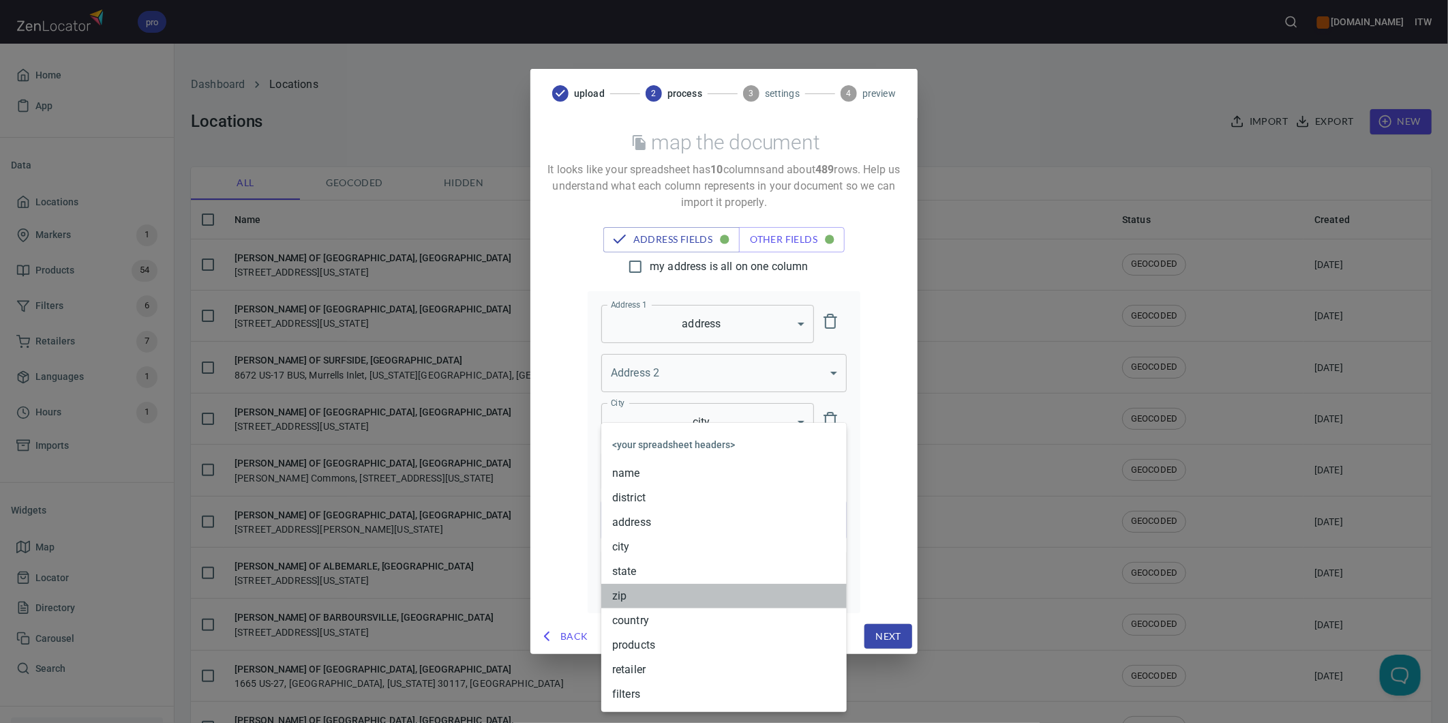
click at [620, 598] on li "zip" at bounding box center [723, 596] width 245 height 25
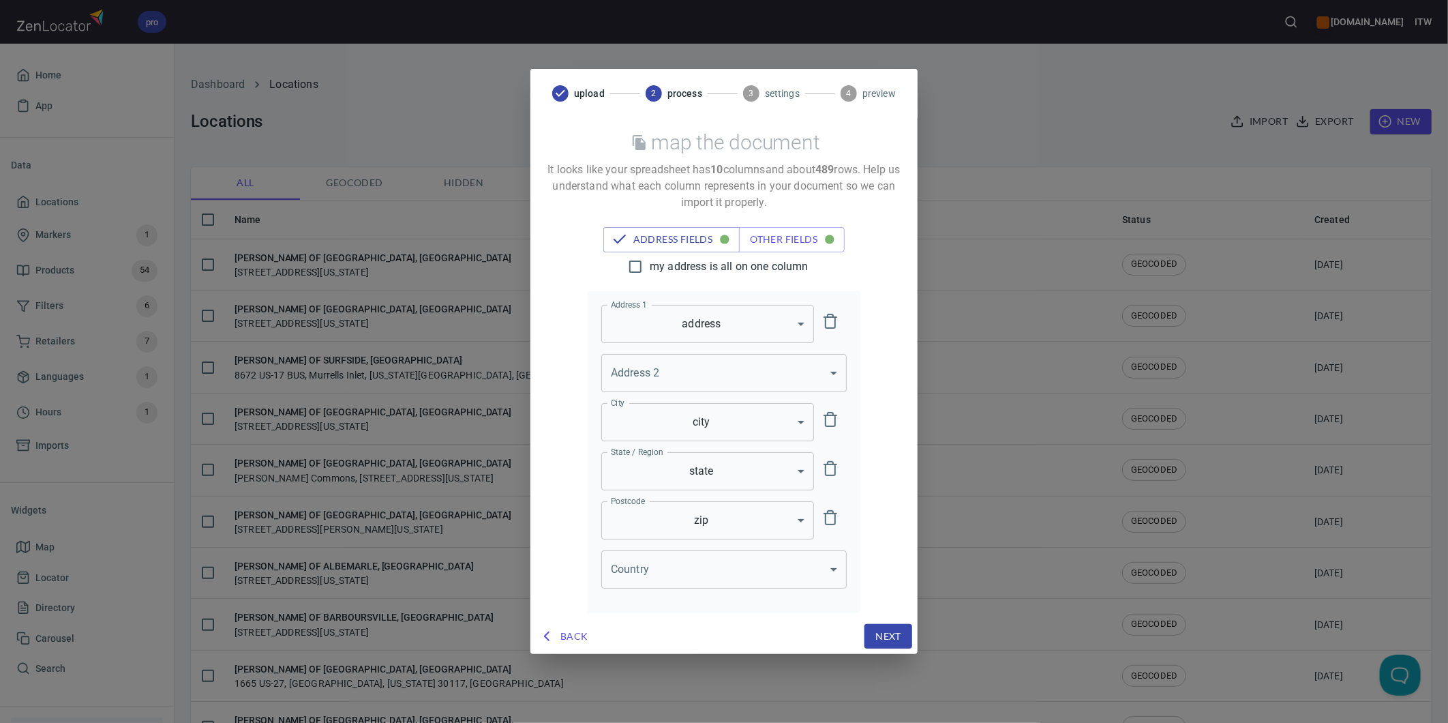
click at [637, 562] on body "pro www.paslode.com ITW Home App Data Locations Markers 1 Products 54 Filters 6…" at bounding box center [724, 361] width 1448 height 723
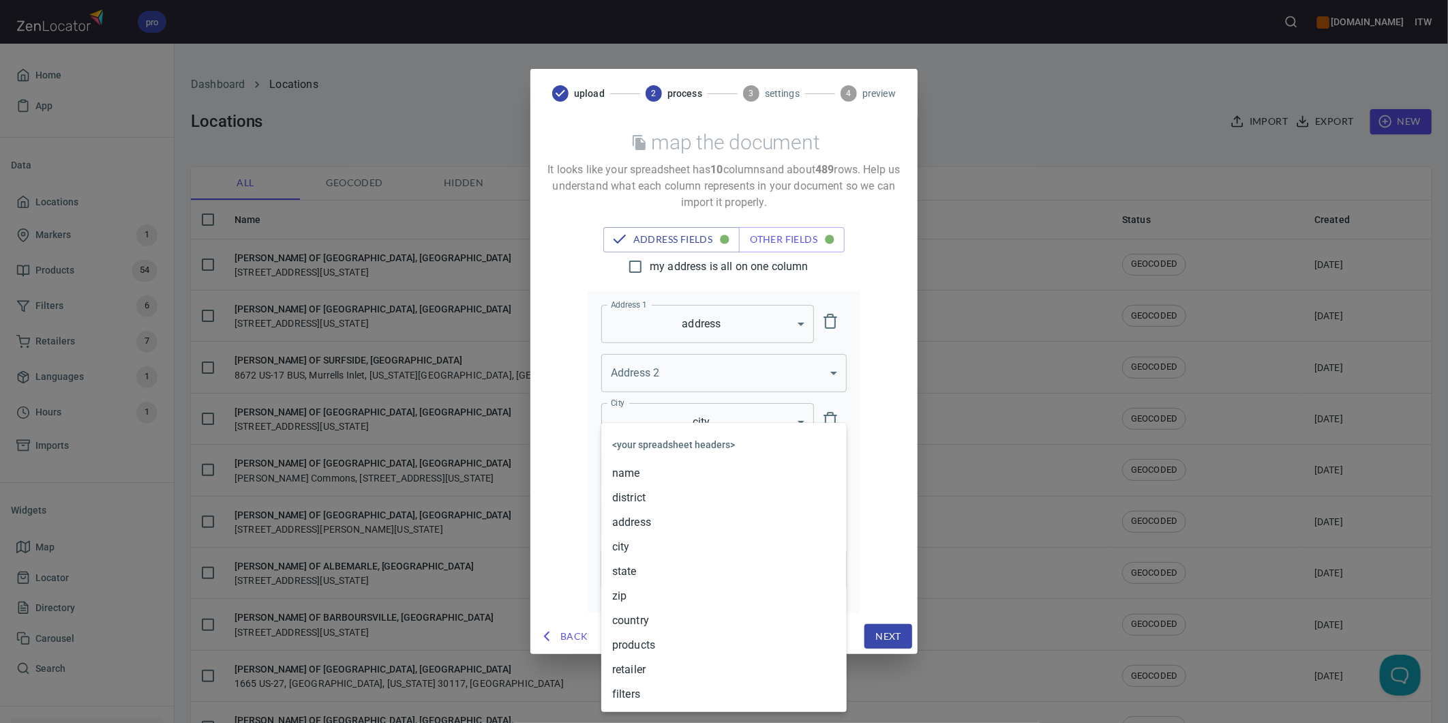
click at [644, 620] on li "country" at bounding box center [723, 620] width 245 height 25
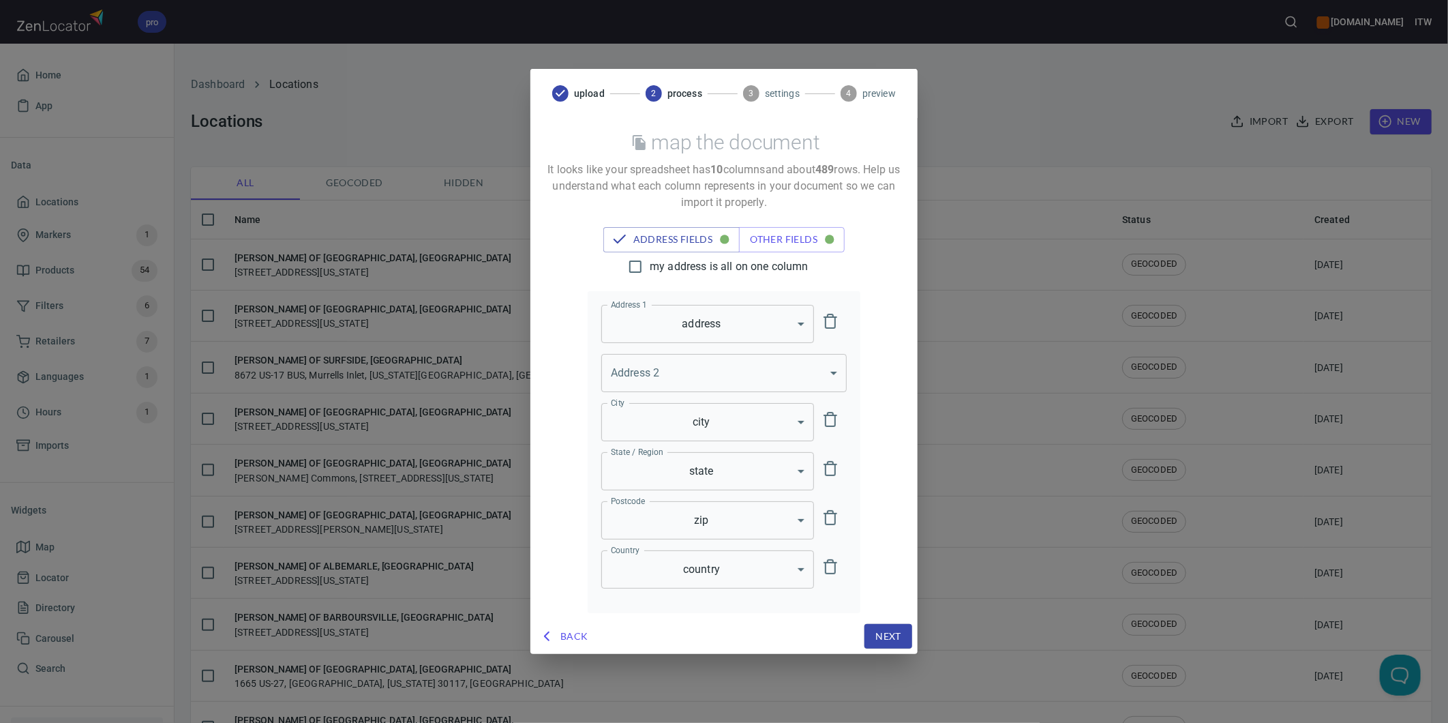
click at [889, 628] on span "Next" at bounding box center [888, 636] width 26 height 17
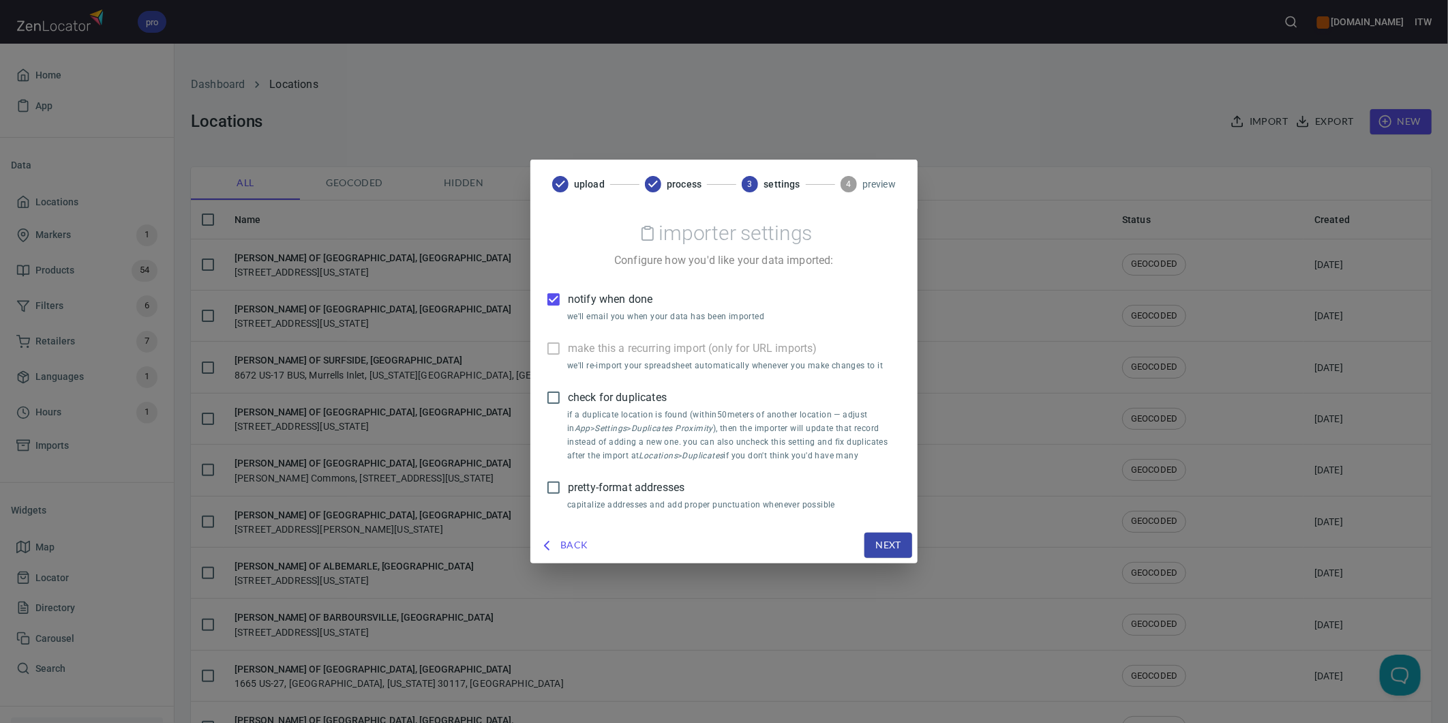
click at [630, 397] on span "check for duplicates" at bounding box center [617, 397] width 99 height 16
click at [568, 397] on input "check for duplicates" at bounding box center [553, 397] width 29 height 29
click at [646, 487] on span "pretty-format addresses" at bounding box center [626, 487] width 117 height 16
click at [568, 487] on input "pretty-format addresses" at bounding box center [553, 487] width 29 height 29
click at [581, 302] on span "notify when done" at bounding box center [610, 299] width 85 height 16
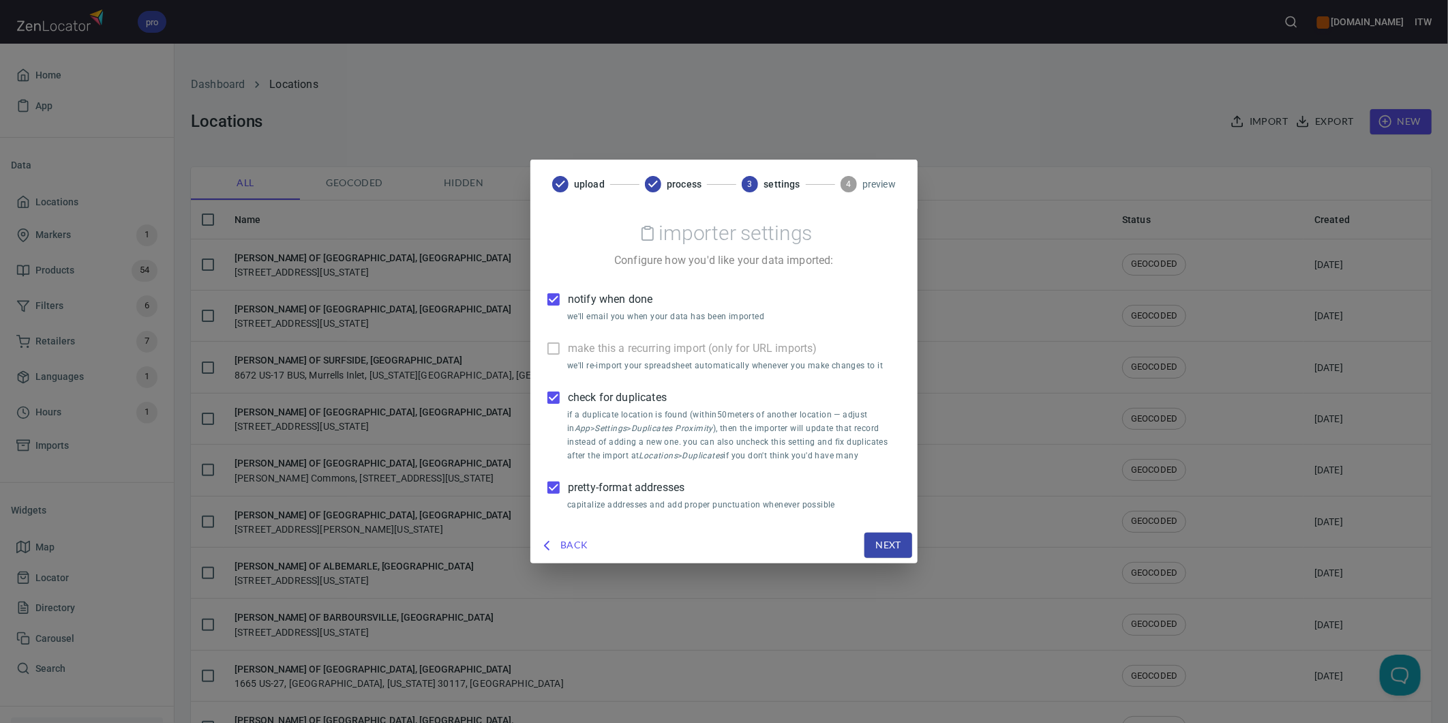
click at [568, 302] on input "notify when done" at bounding box center [553, 299] width 29 height 29
click at [881, 537] on span "Next" at bounding box center [888, 545] width 26 height 17
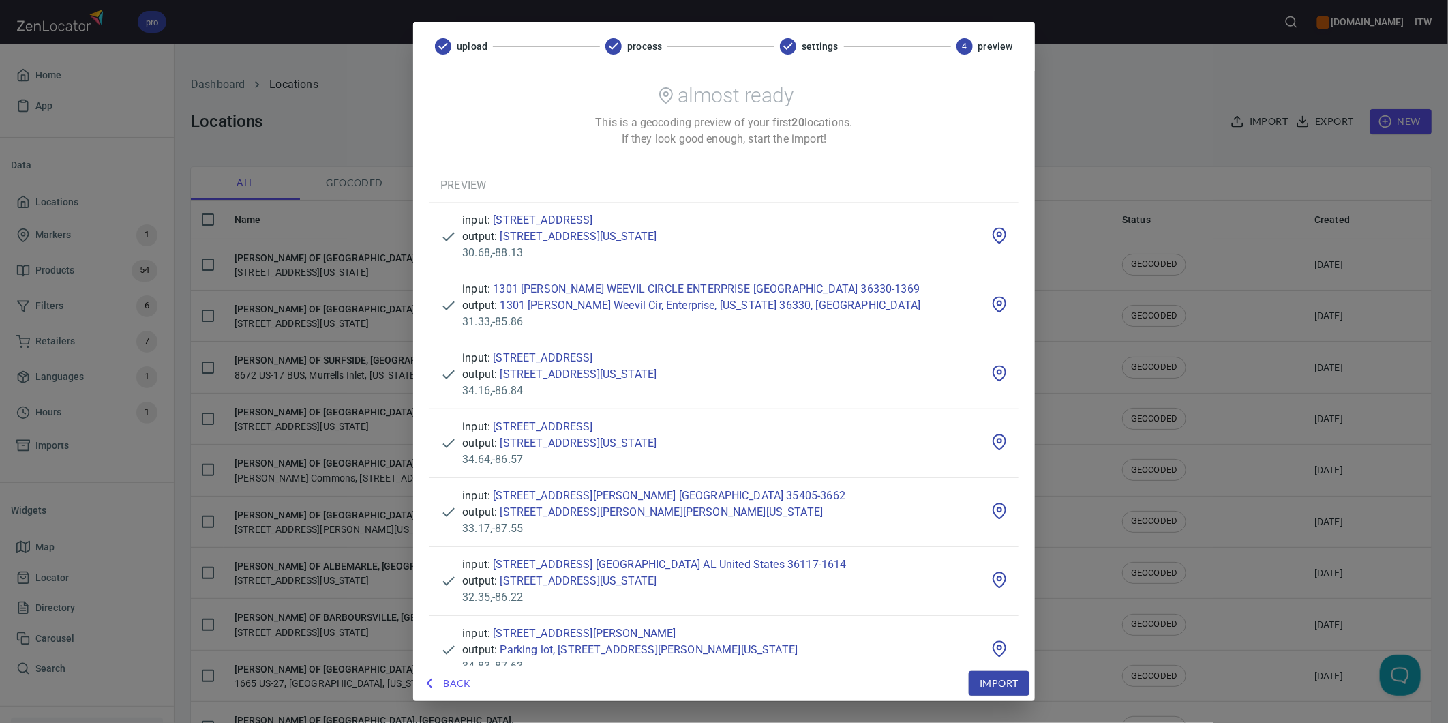
click at [980, 676] on span "Import" at bounding box center [999, 683] width 38 height 17
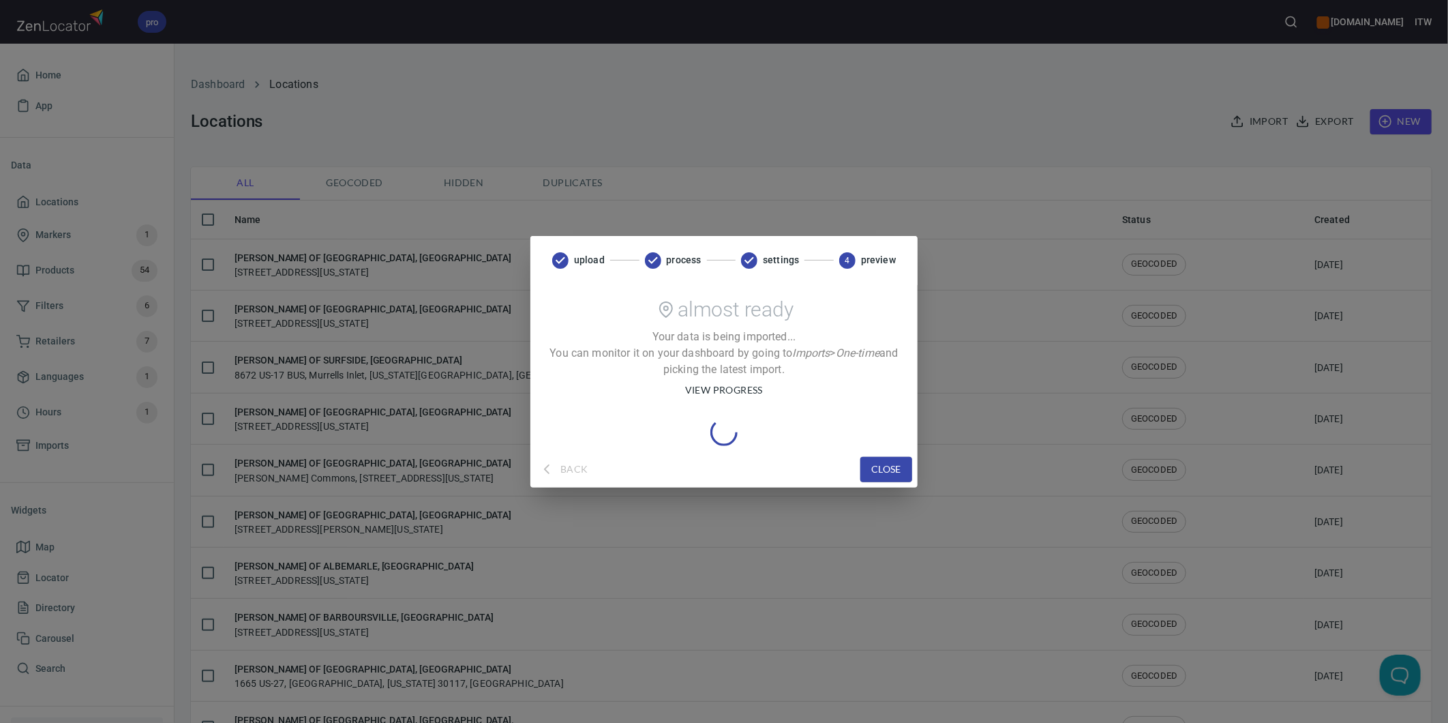
click at [712, 392] on span "view progress" at bounding box center [724, 390] width 78 height 17
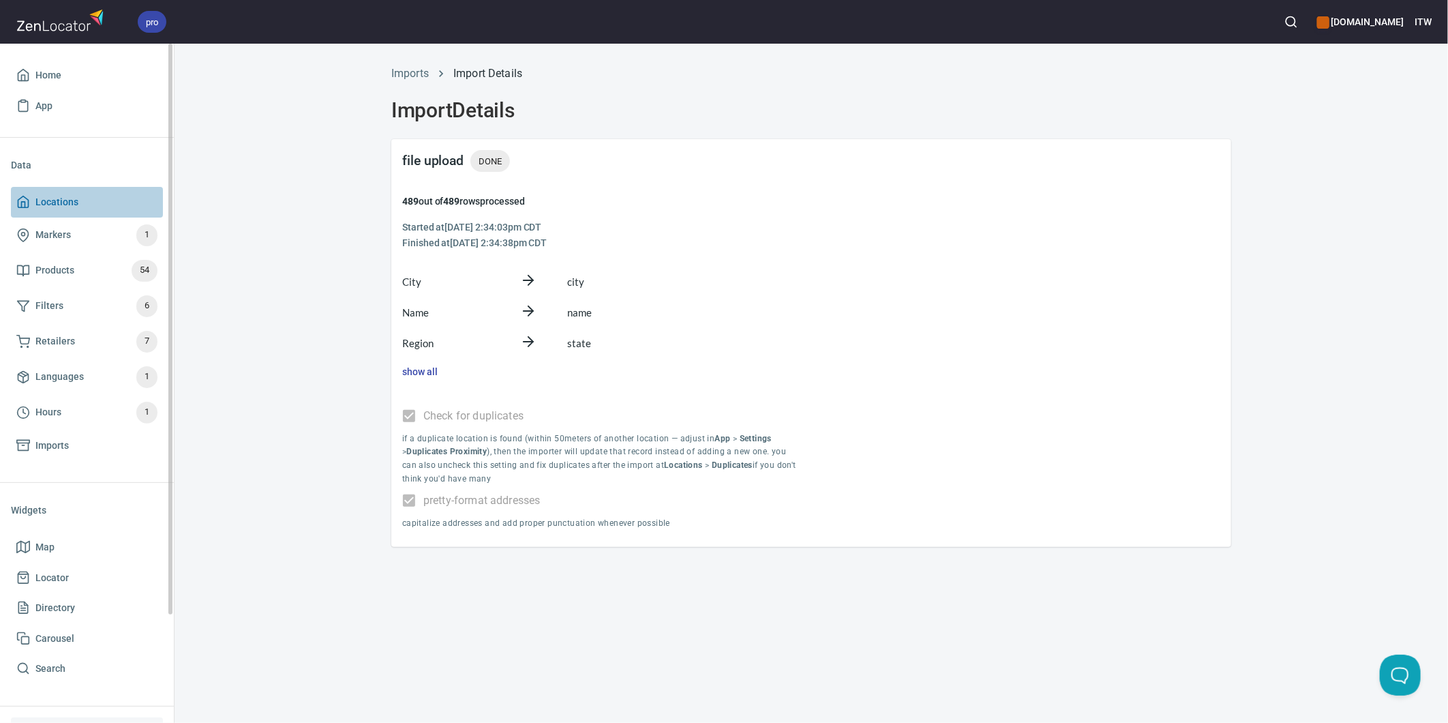
click at [59, 194] on span "Locations" at bounding box center [56, 202] width 43 height 17
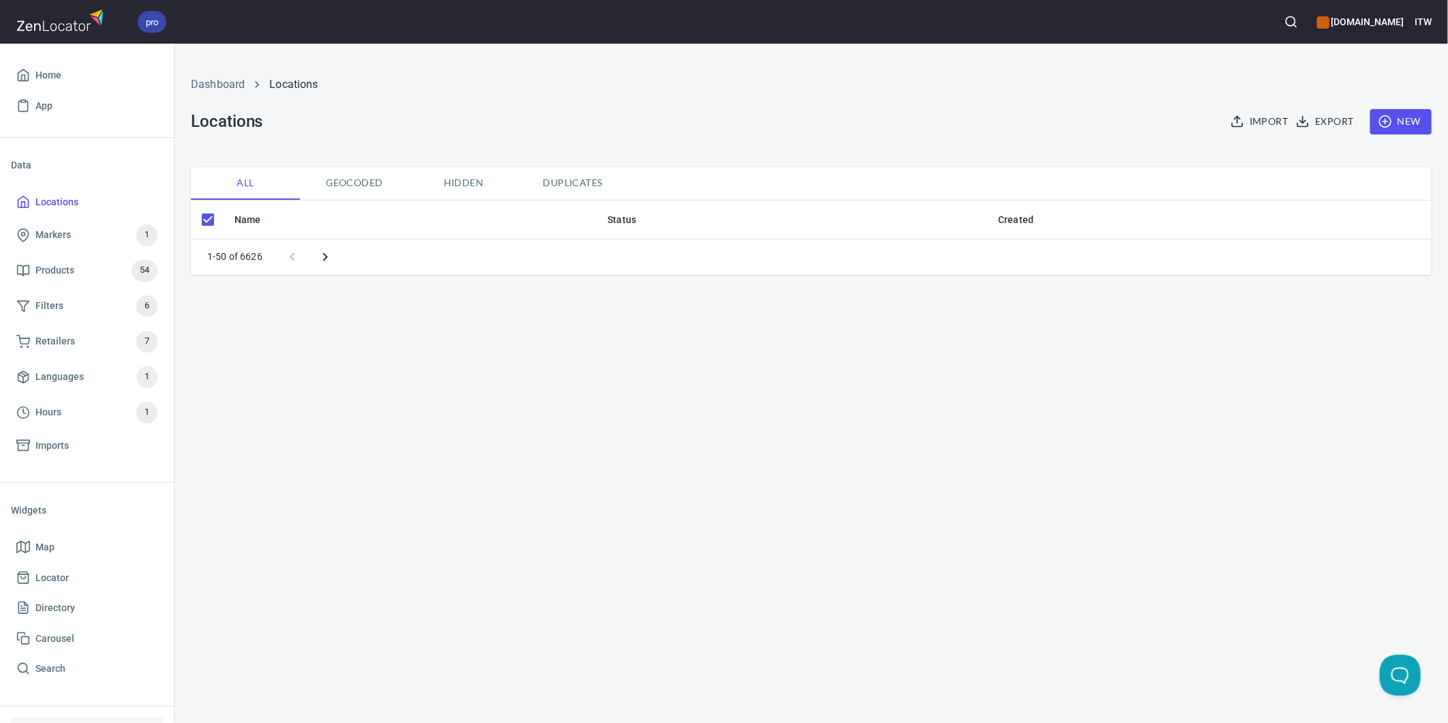
checkbox input "false"
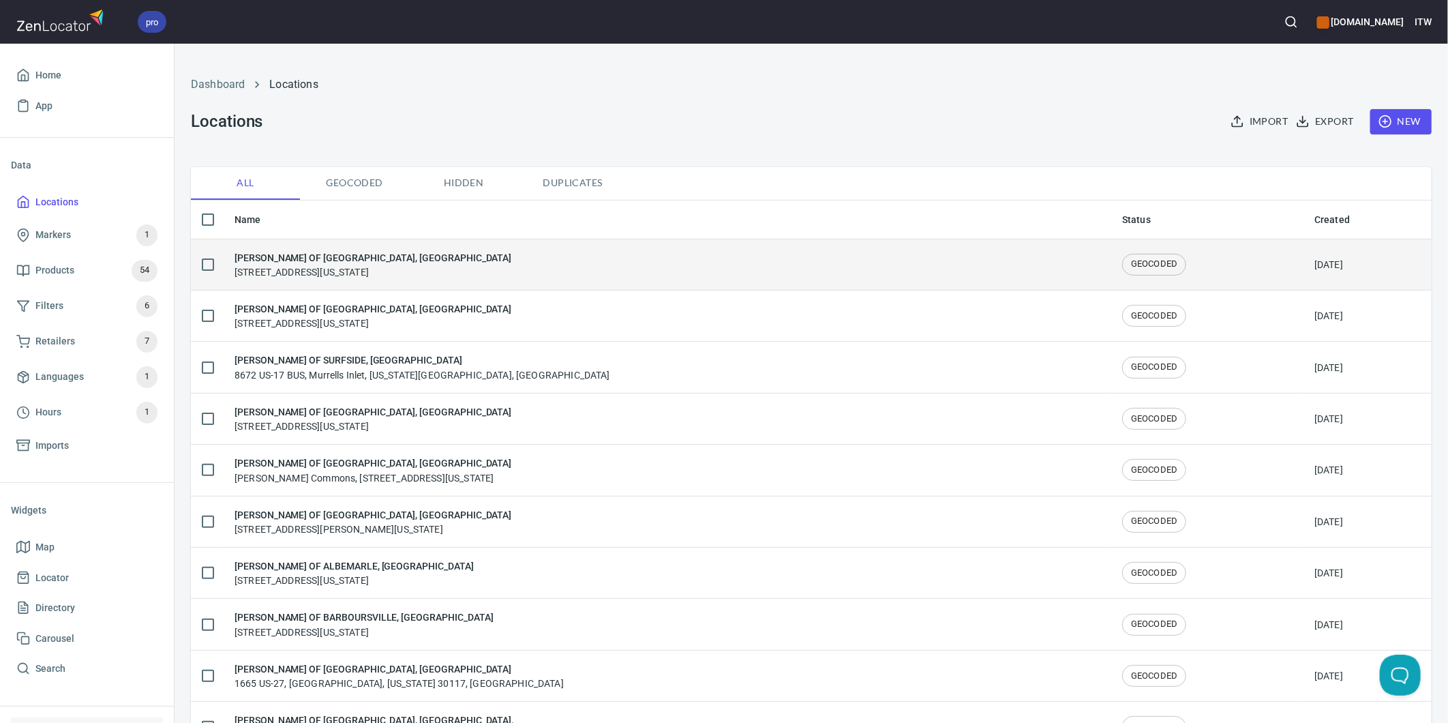
click at [441, 275] on div "LOWE'S OF ALLEN PARK, MI 23111 Outer Dr, Allen Park, Michigan 48101, United Sta…" at bounding box center [373, 264] width 277 height 29
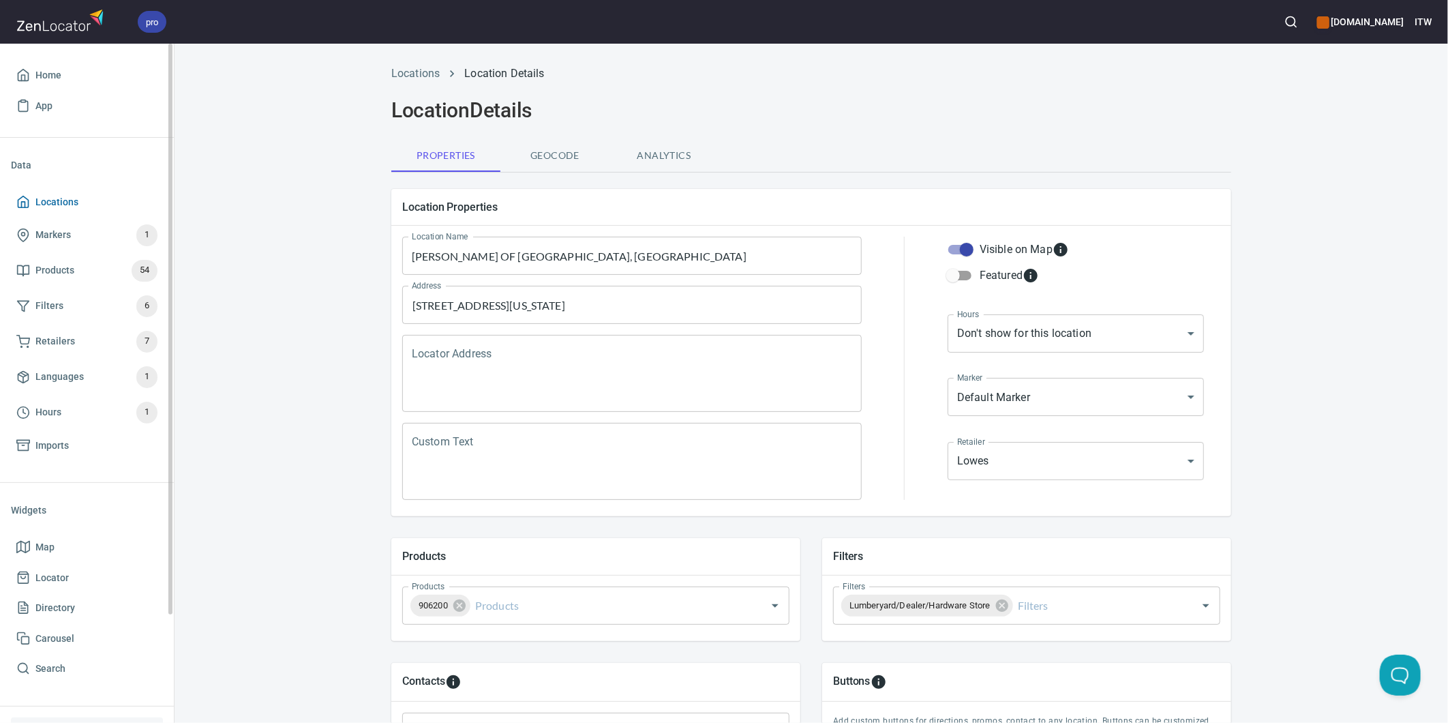
drag, startPoint x: 48, startPoint y: 203, endPoint x: 92, endPoint y: 202, distance: 43.6
click at [48, 202] on span "Locations" at bounding box center [56, 202] width 43 height 17
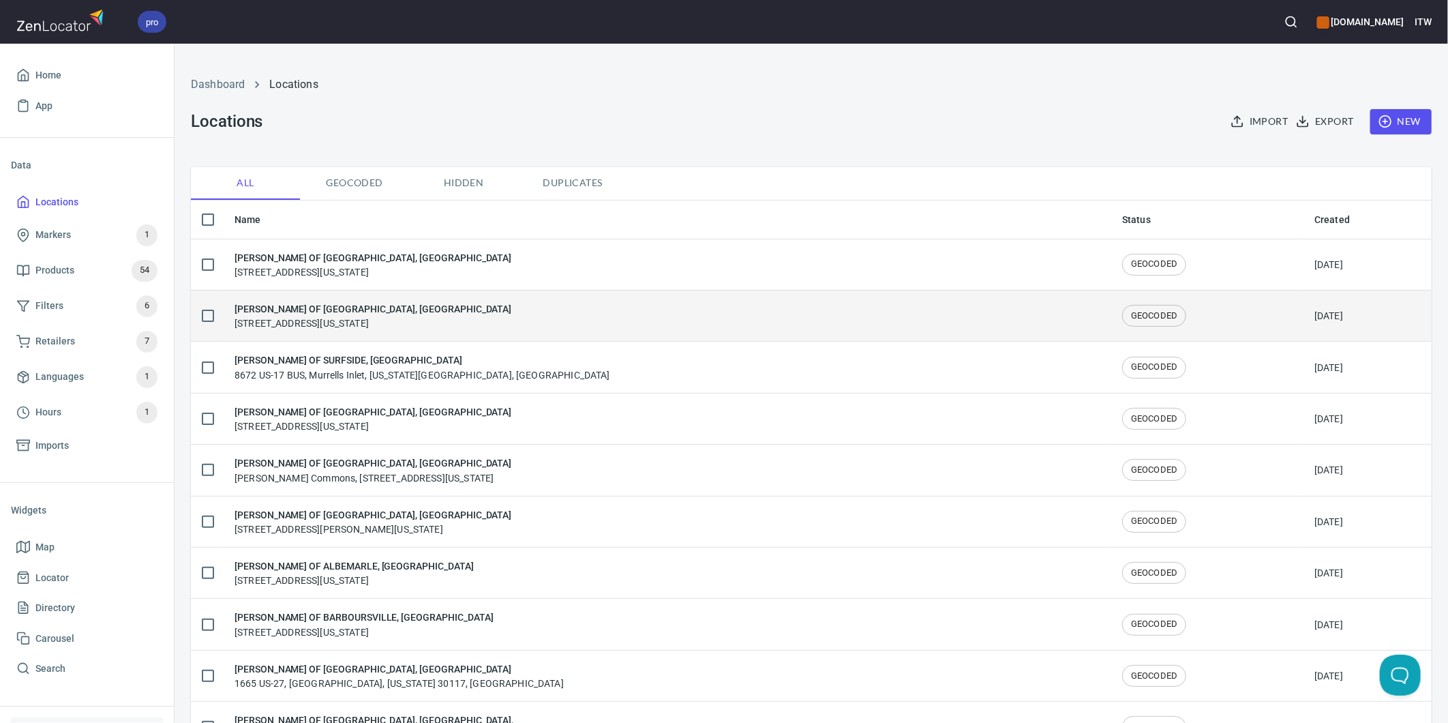
click at [342, 322] on div "LOWE'S OF LAURINBURG, NC 401 By-Pass, Laurinburg, North Carolina 28352, United …" at bounding box center [373, 315] width 277 height 29
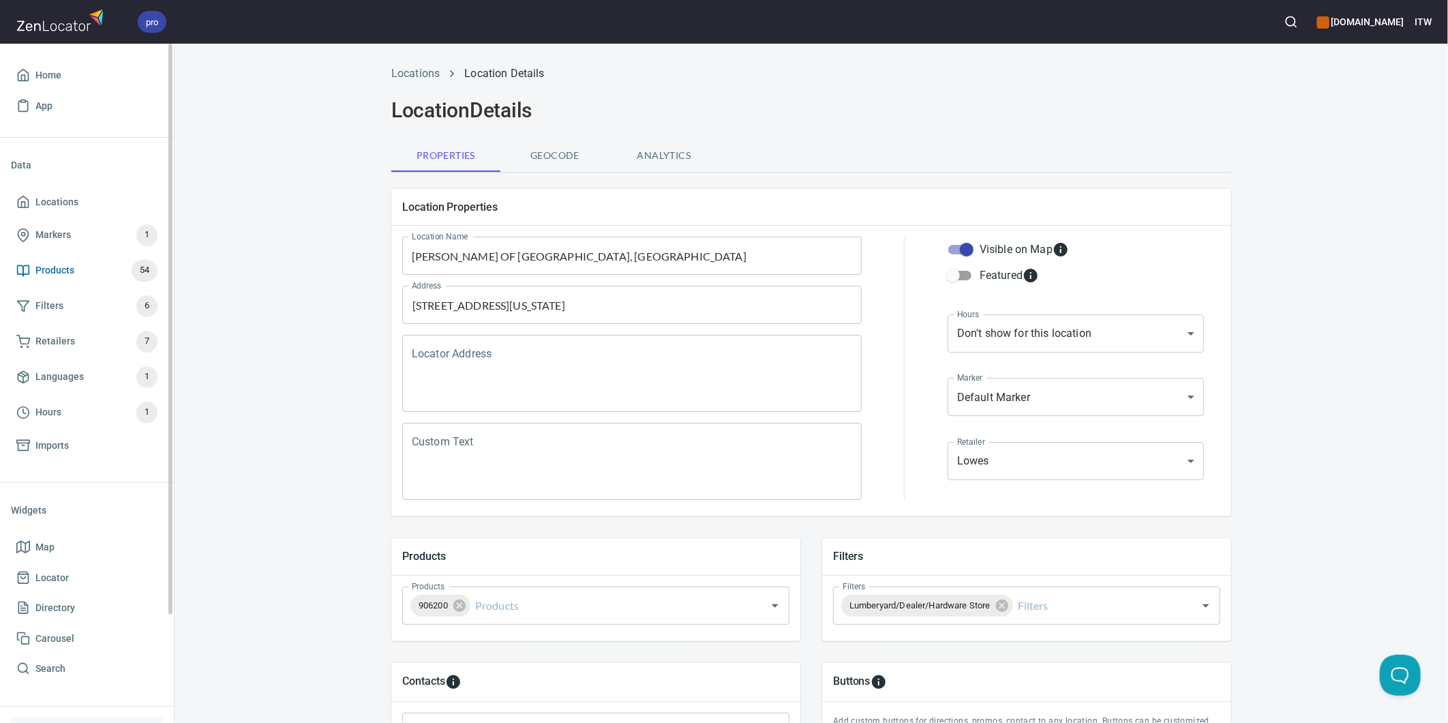
click at [52, 266] on span "Products" at bounding box center [54, 270] width 39 height 17
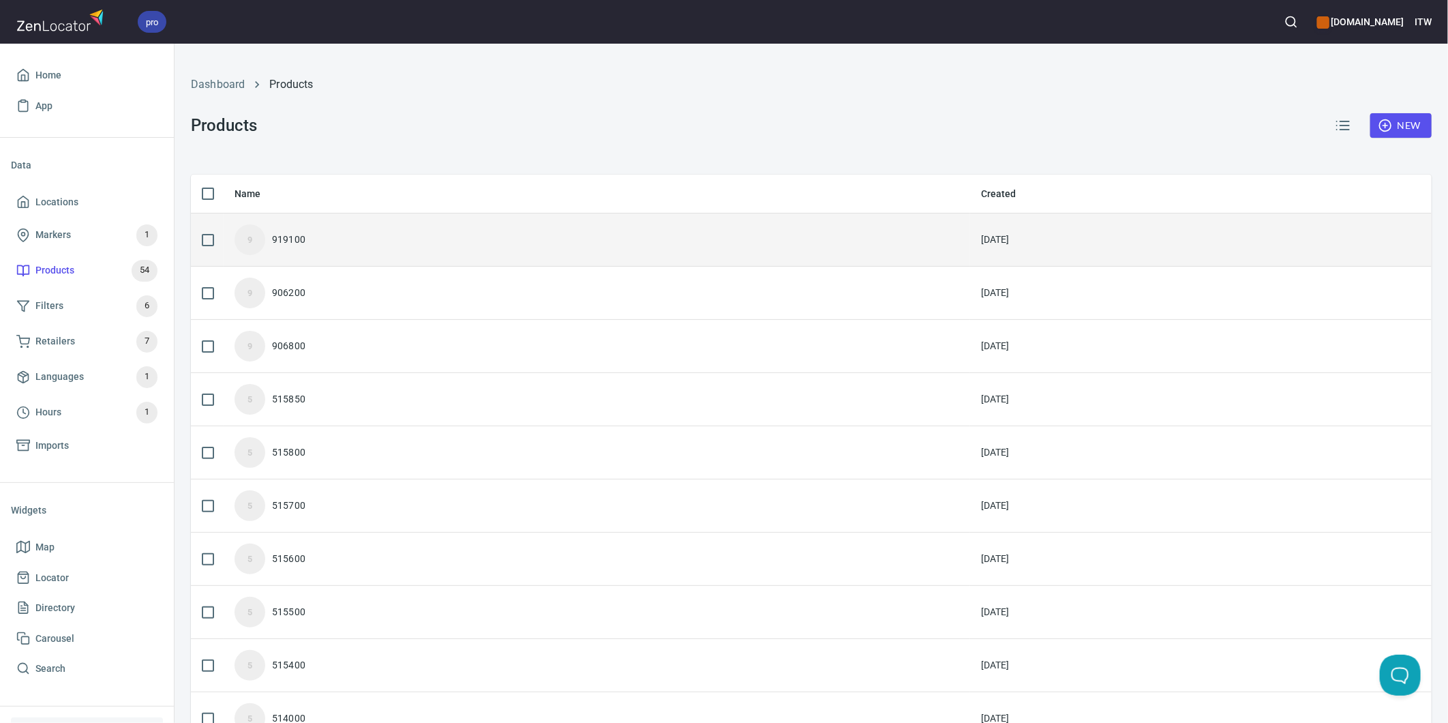
click at [289, 243] on div "919100" at bounding box center [288, 239] width 33 height 14
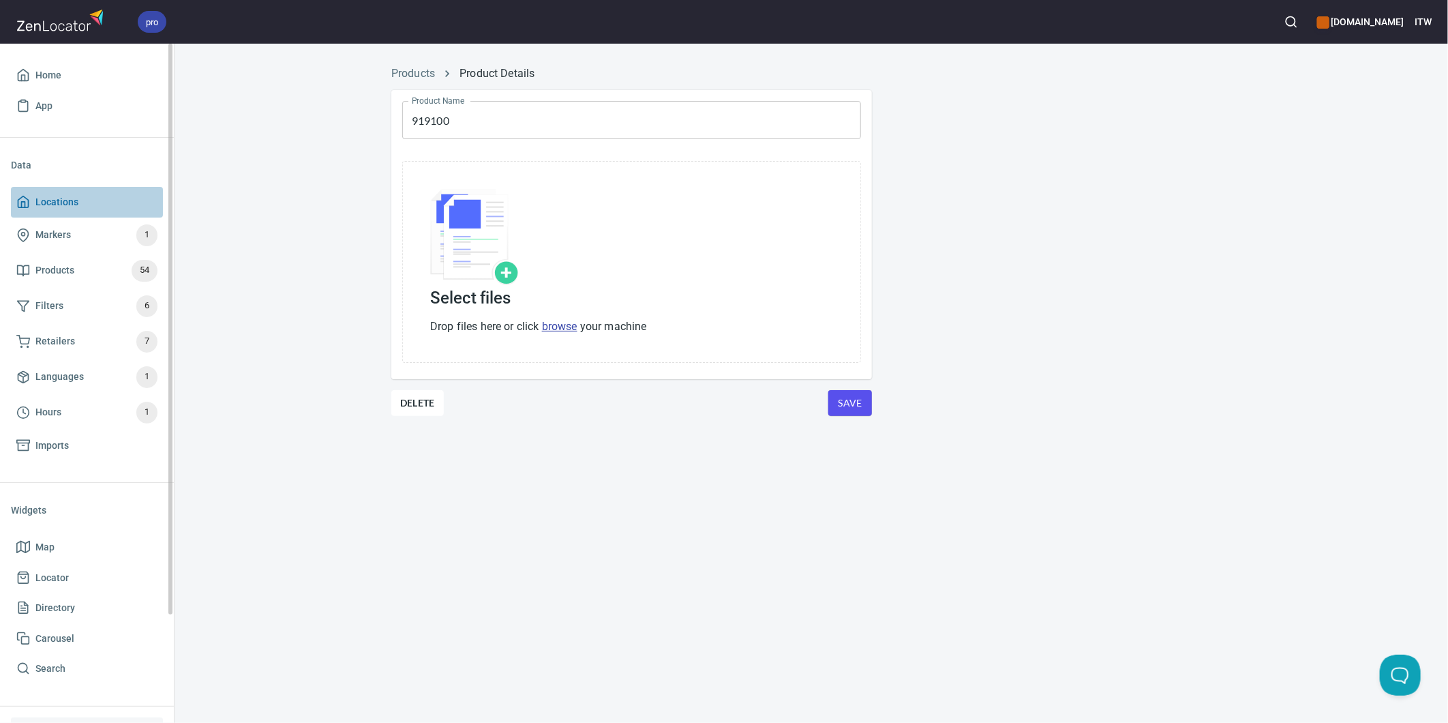
click at [48, 199] on span "Locations" at bounding box center [56, 202] width 43 height 17
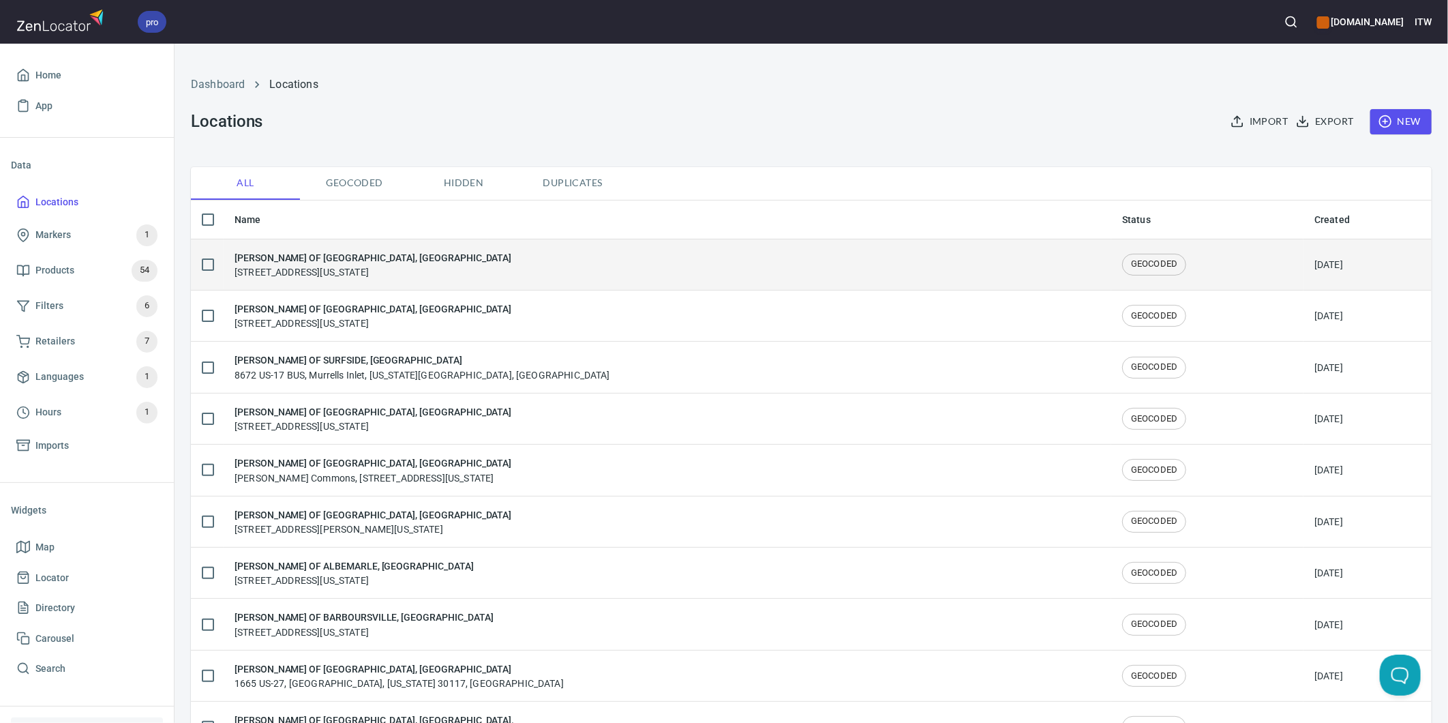
click at [389, 271] on div "LOWE'S OF ALLEN PARK, MI 23111 Outer Dr, Allen Park, Michigan 48101, United Sta…" at bounding box center [373, 264] width 277 height 29
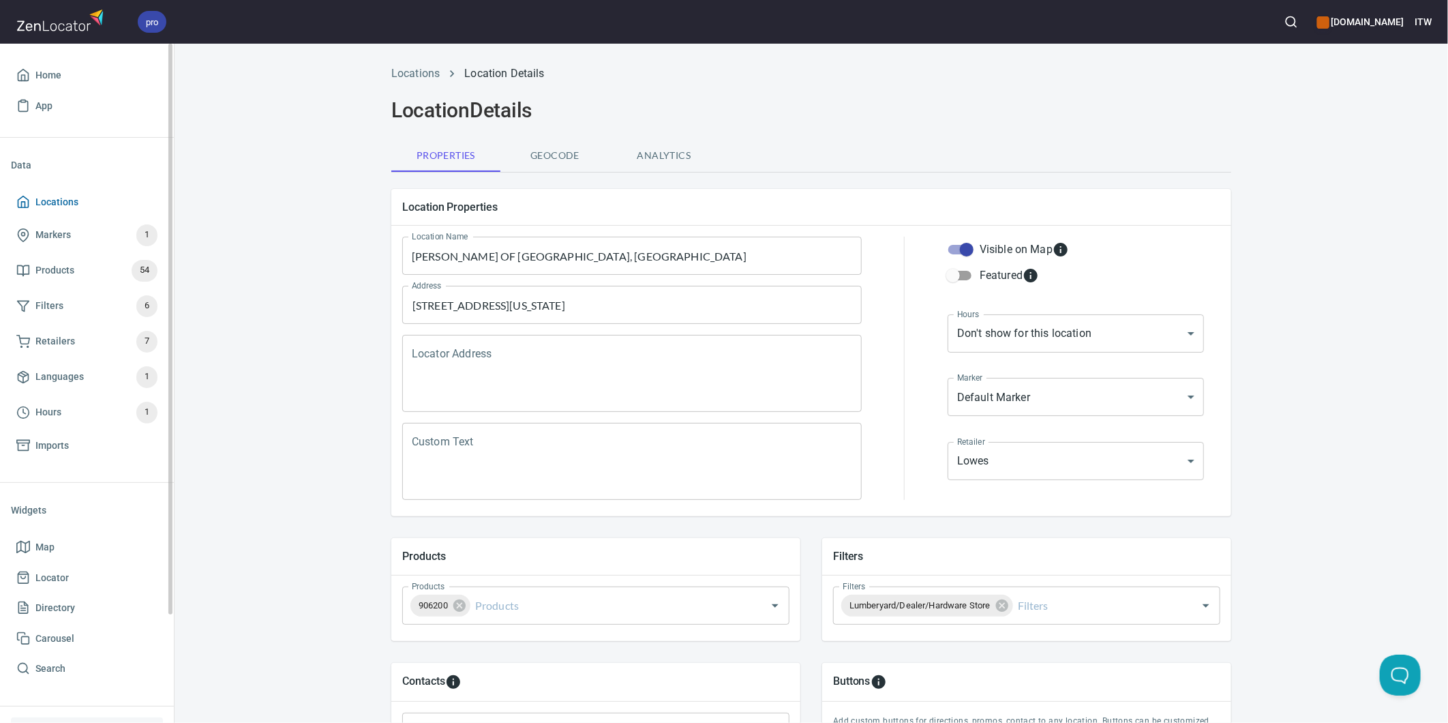
click at [45, 194] on span "Locations" at bounding box center [56, 202] width 43 height 17
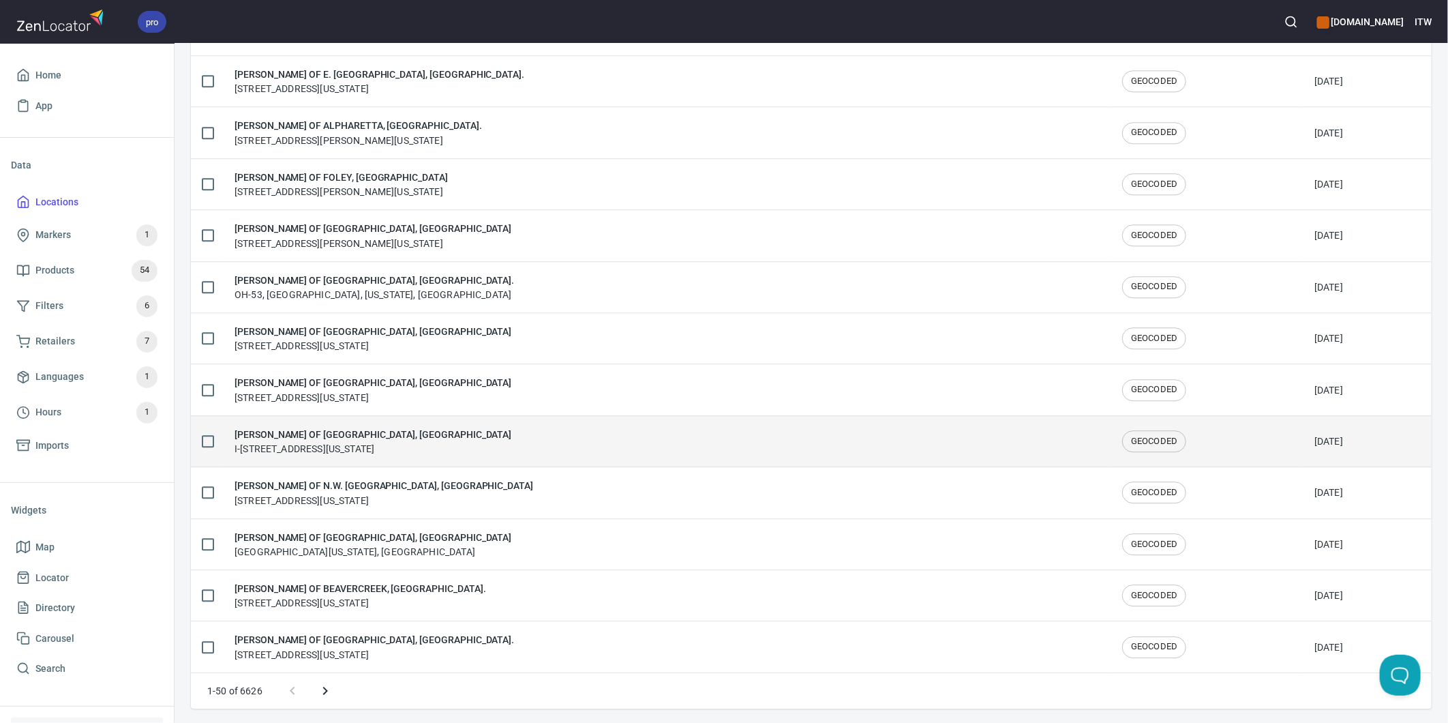
scroll to position [2141, 0]
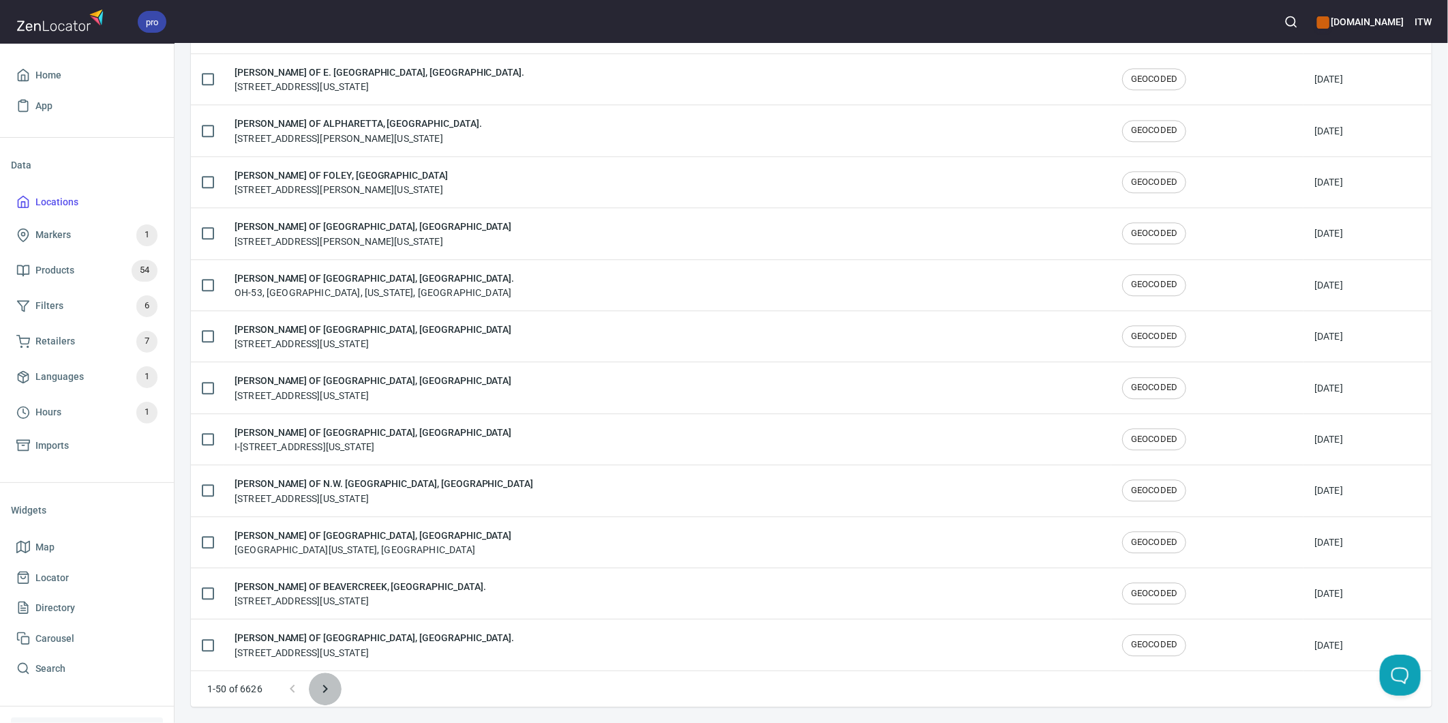
click at [319, 690] on icon "Next page" at bounding box center [325, 688] width 16 height 16
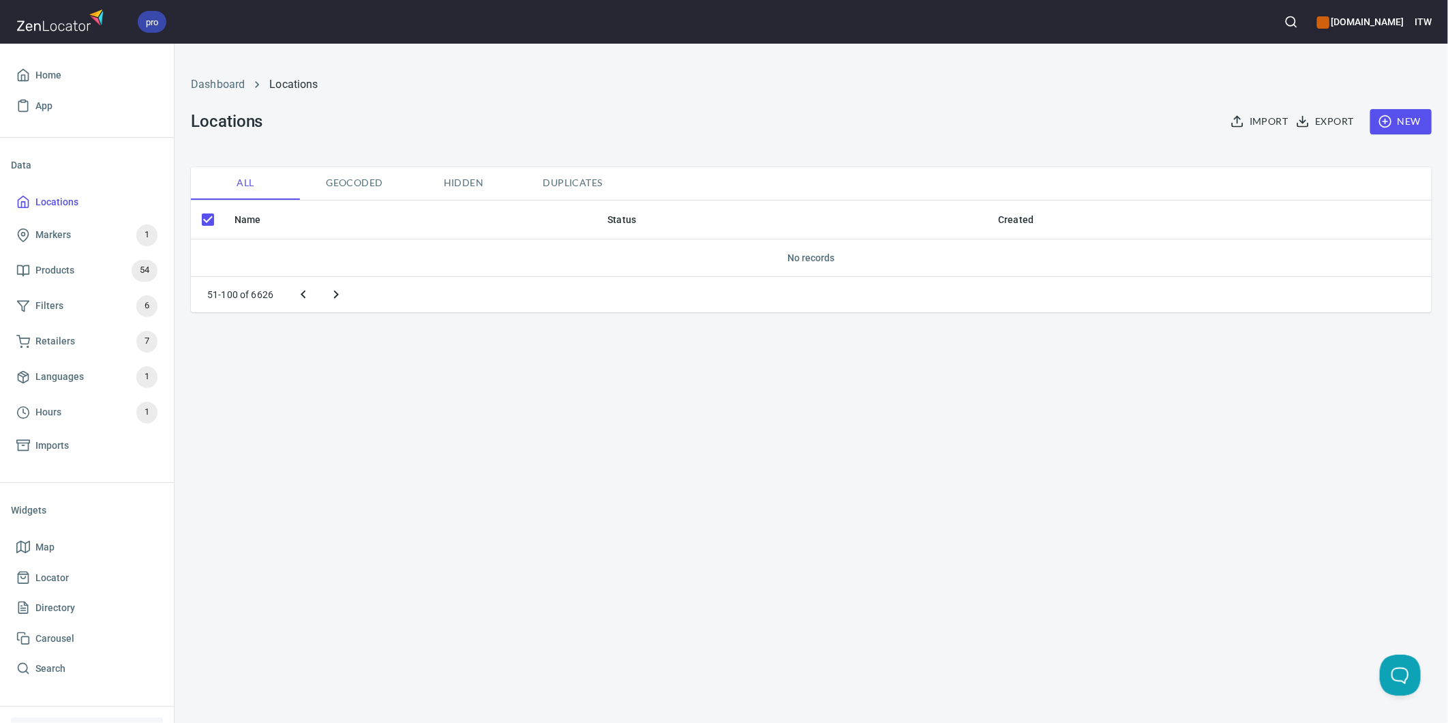
checkbox input "false"
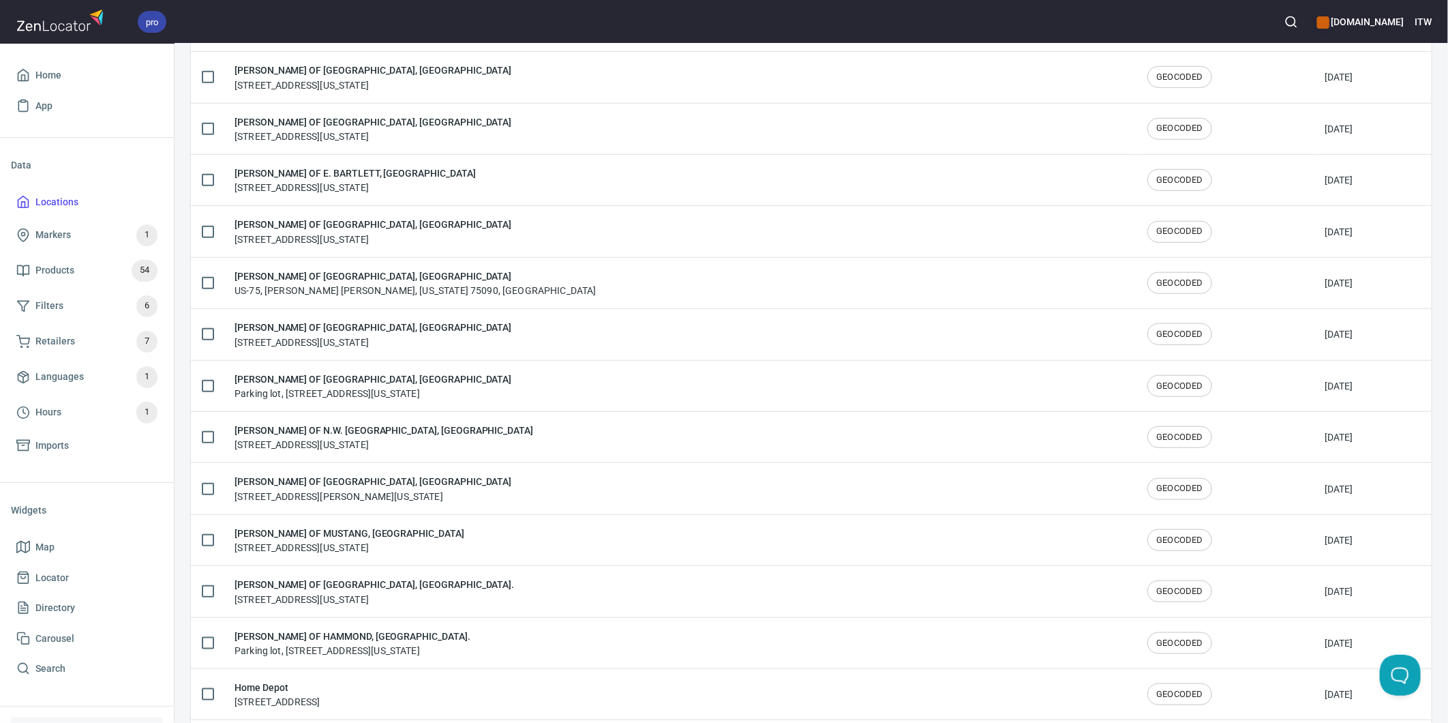
scroll to position [550, 0]
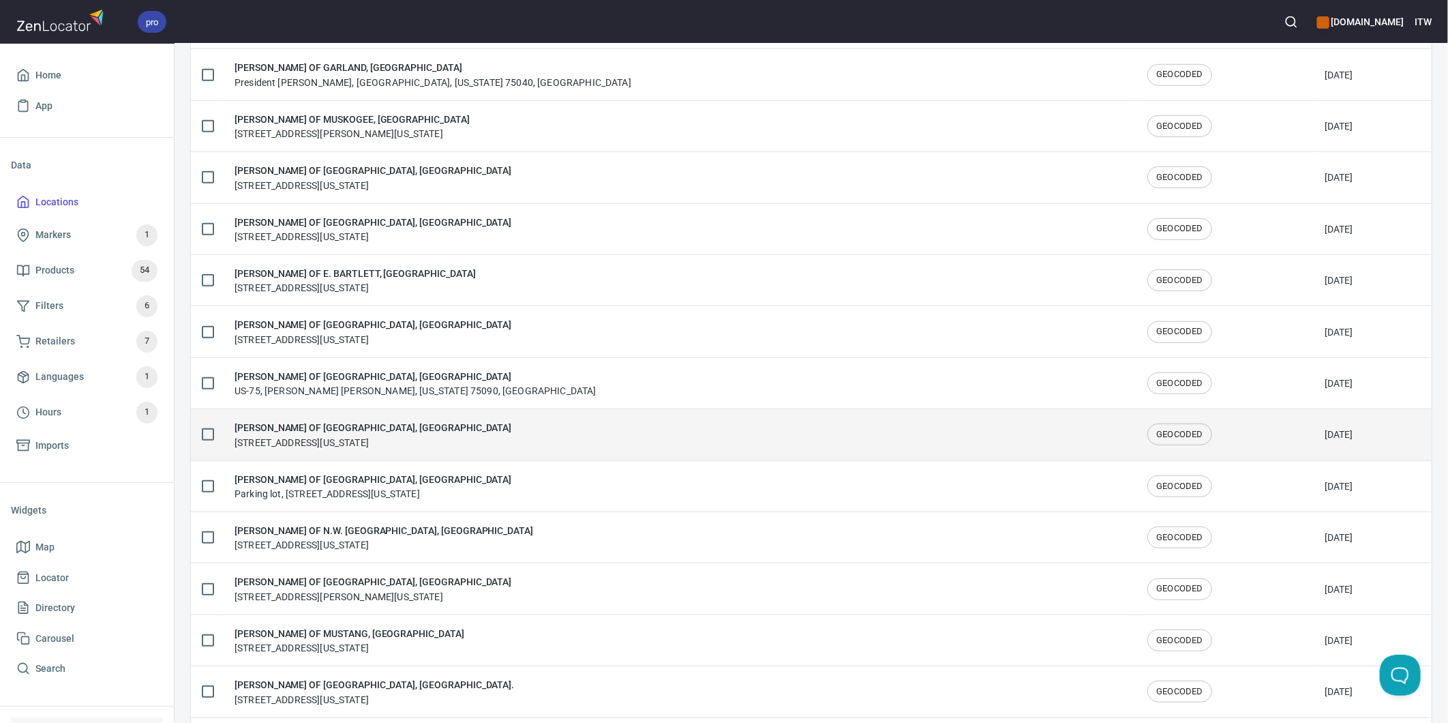
click at [353, 410] on td "LOWE'S OF HARLINGEN, TX 4705 S Expwy 77 #83, Harlingen, Texas 78550, United Sta…" at bounding box center [680, 434] width 913 height 51
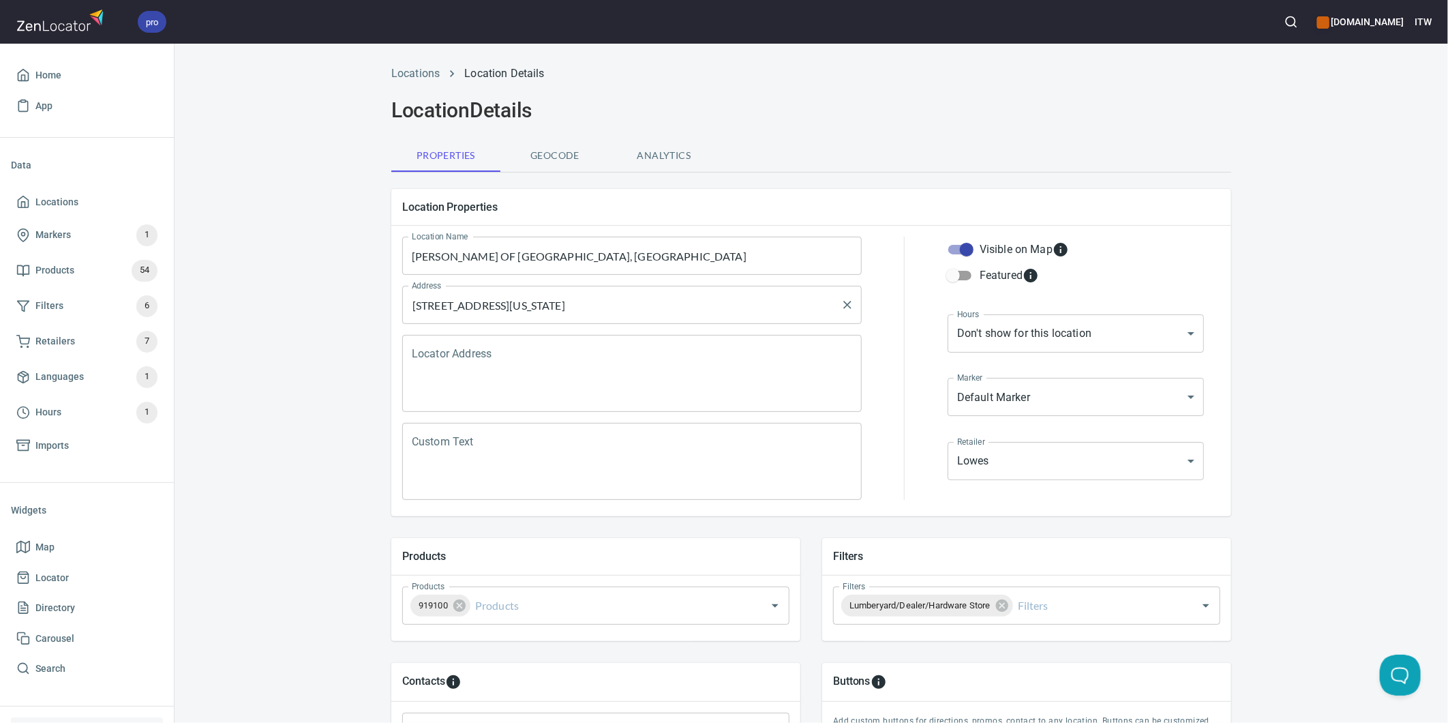
click at [604, 303] on input "4705 S Expwy 77 #83, Harlingen, Texas 78550, United States" at bounding box center [621, 305] width 427 height 26
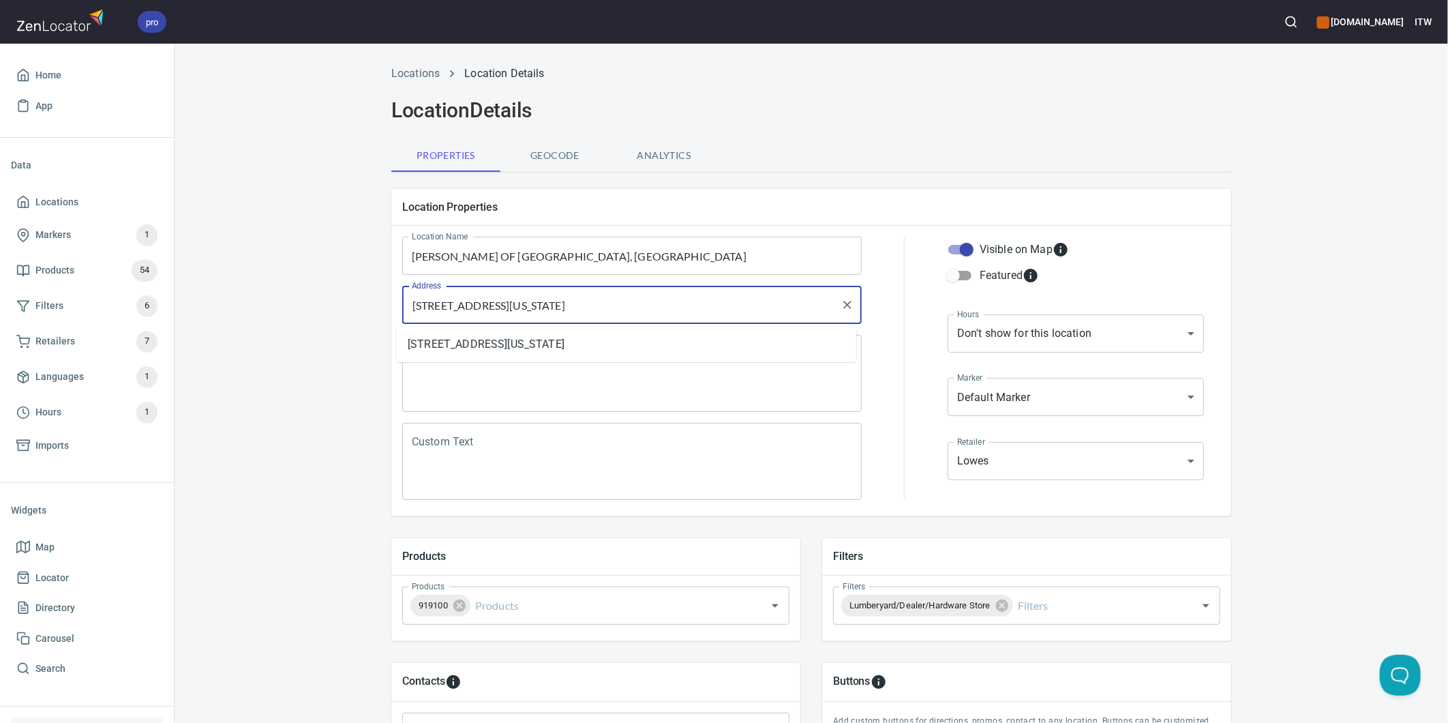
click at [605, 303] on input "4705 S Expwy 77 #83, Harlingen, Texas 78550, United States" at bounding box center [621, 305] width 427 height 26
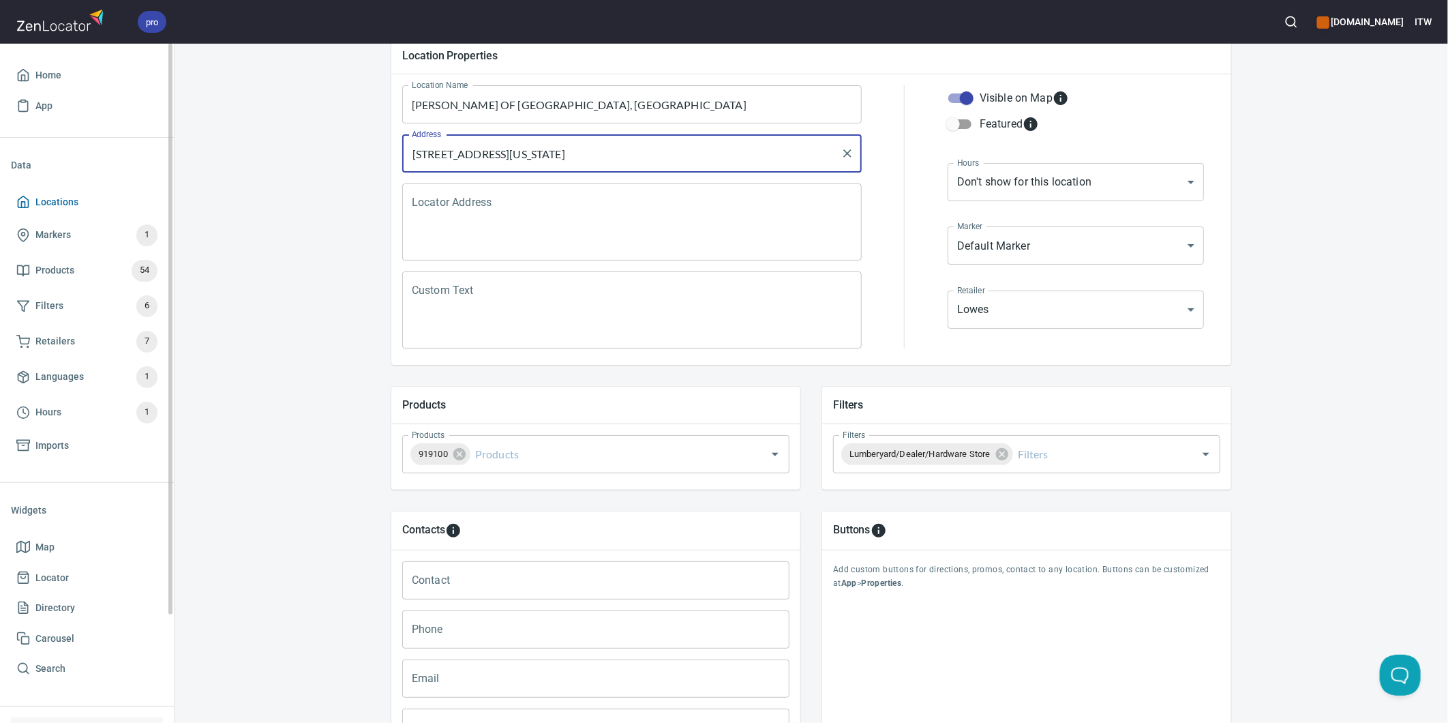
click at [51, 200] on span "Locations" at bounding box center [56, 202] width 43 height 17
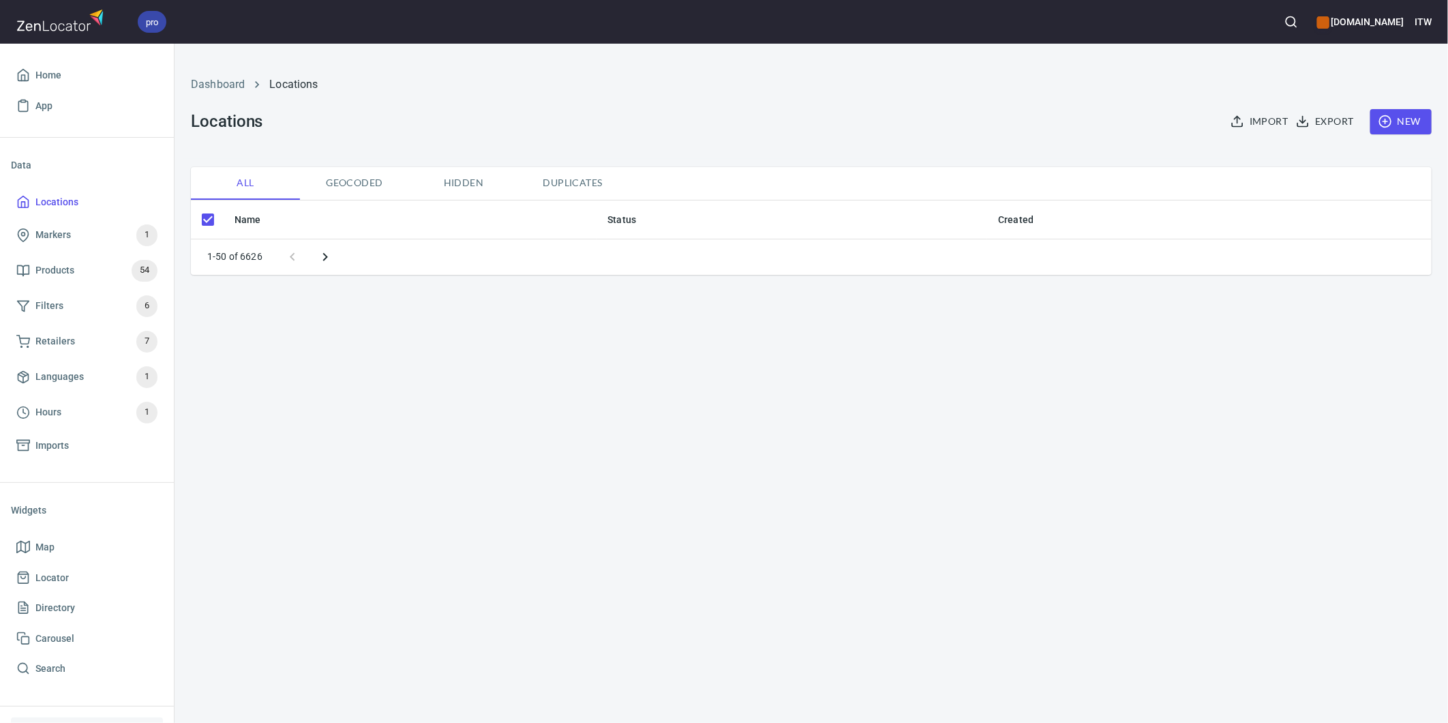
checkbox input "false"
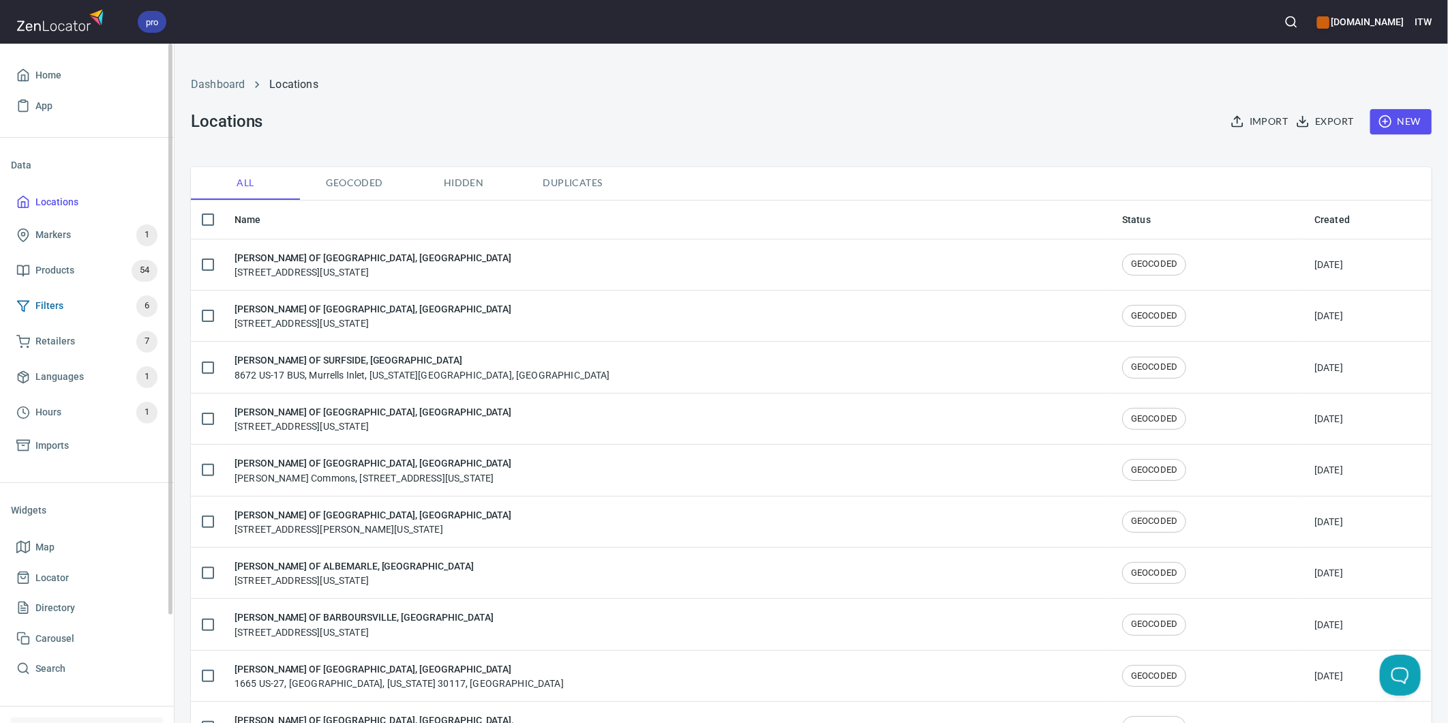
click at [71, 304] on span "Filters 6" at bounding box center [86, 306] width 141 height 22
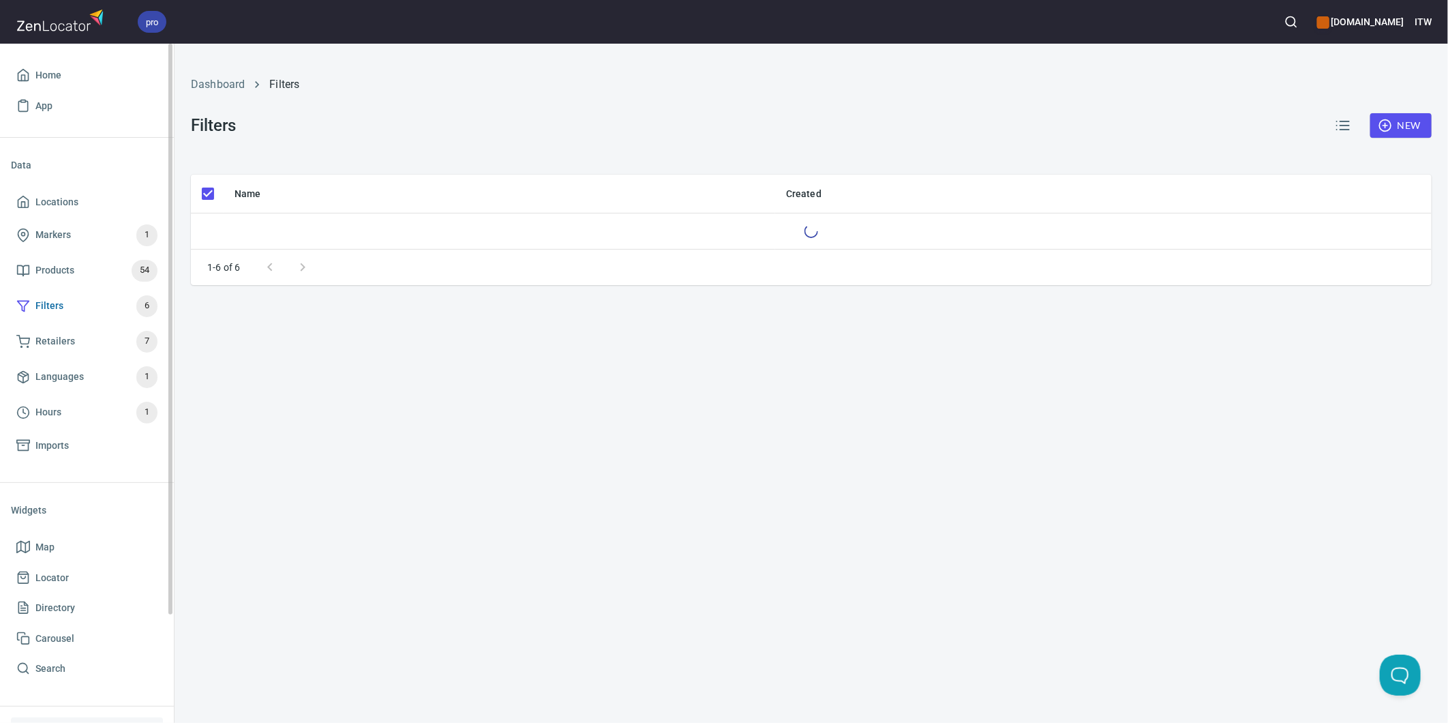
checkbox input "false"
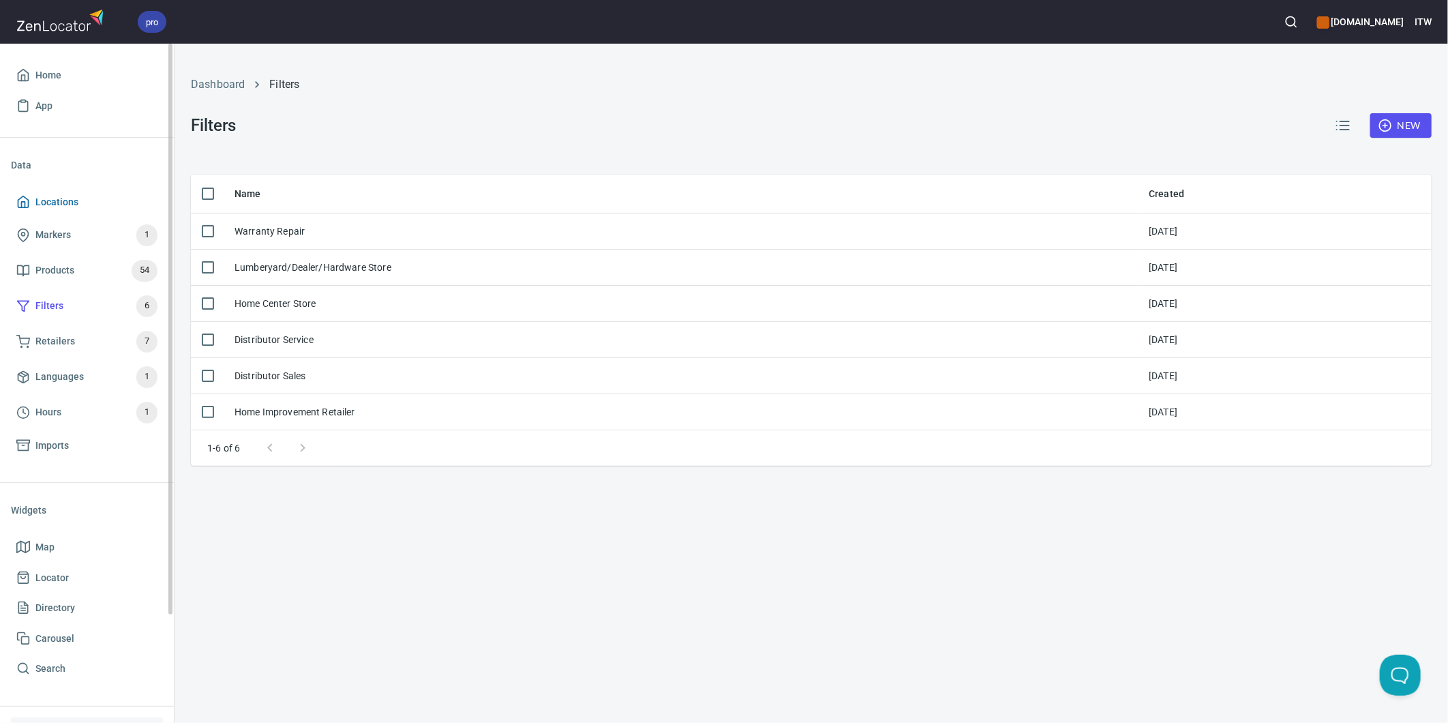
click at [82, 203] on span "Locations" at bounding box center [86, 202] width 141 height 17
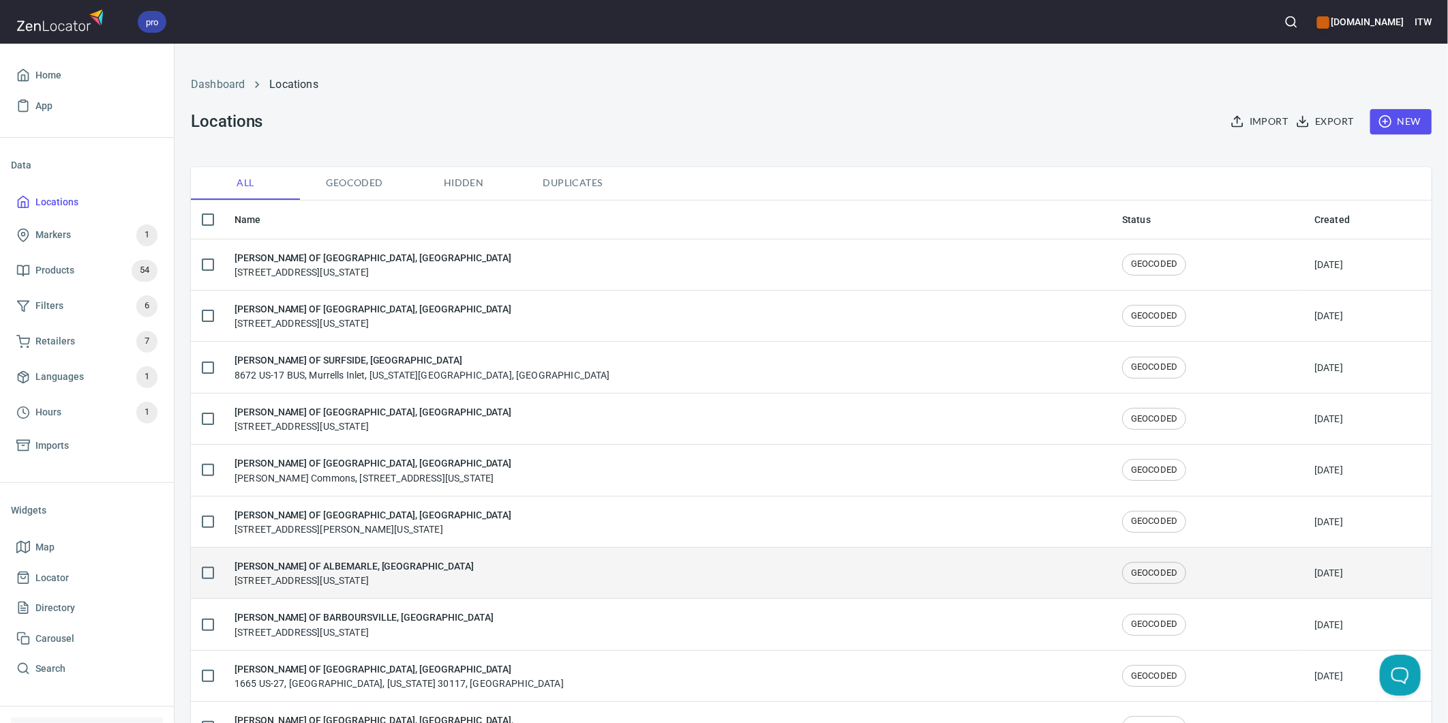
click at [390, 560] on h6 "[PERSON_NAME] OF ALBEMARLE, [GEOGRAPHIC_DATA]" at bounding box center [354, 565] width 239 height 15
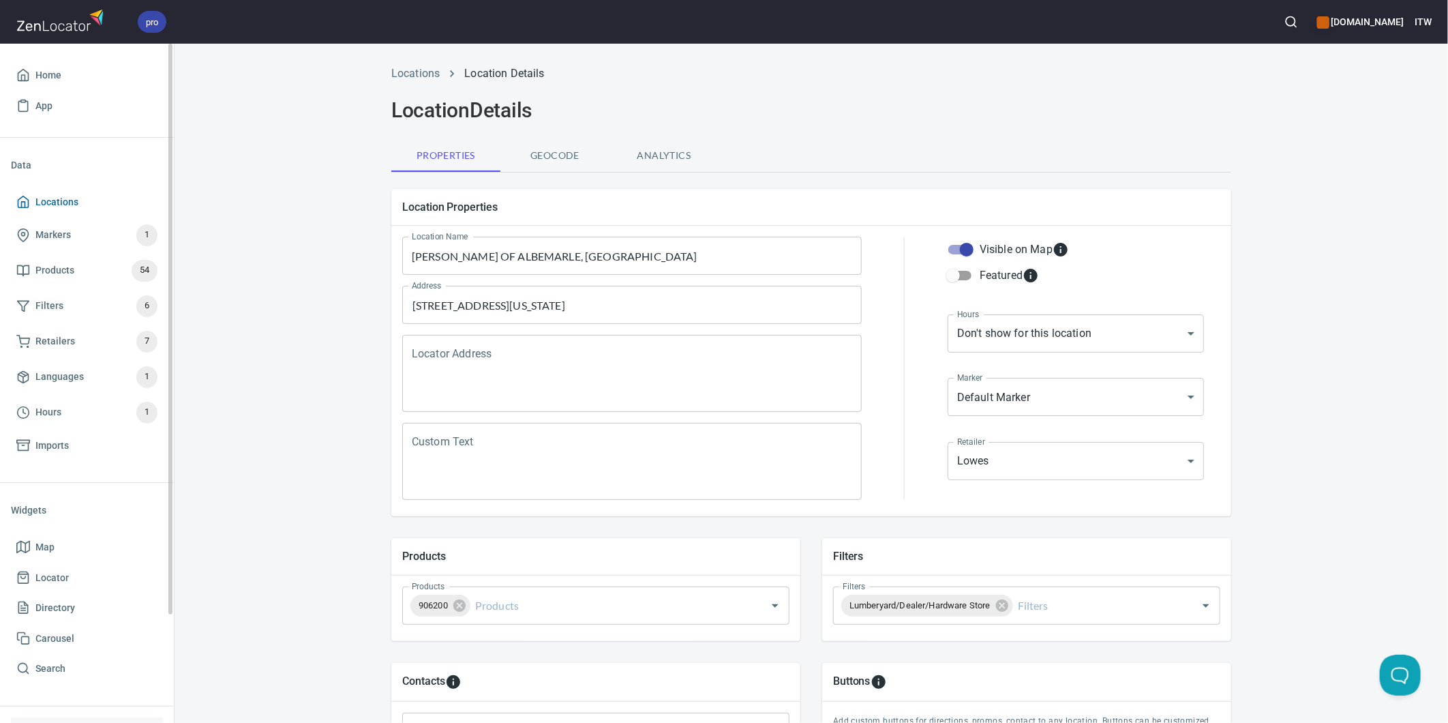
click at [60, 201] on span "Locations" at bounding box center [56, 202] width 43 height 17
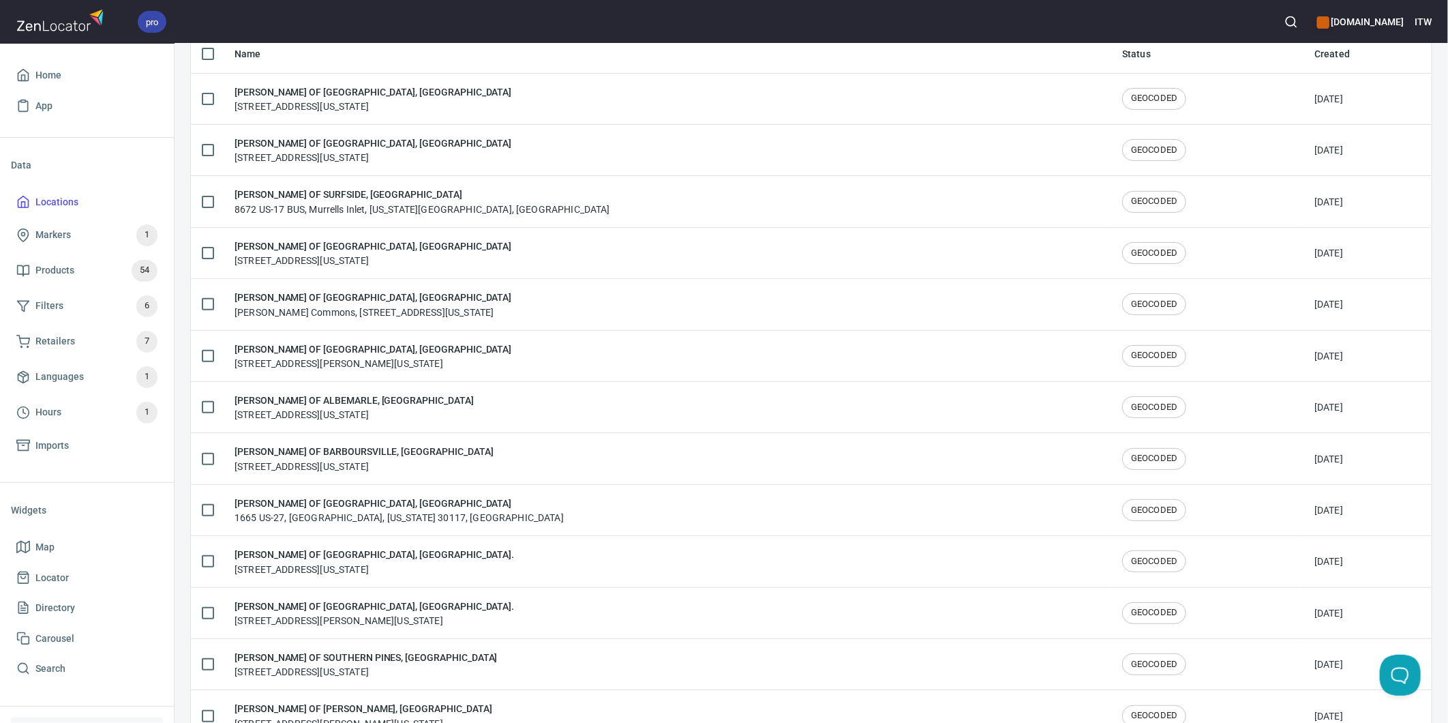
scroll to position [682, 0]
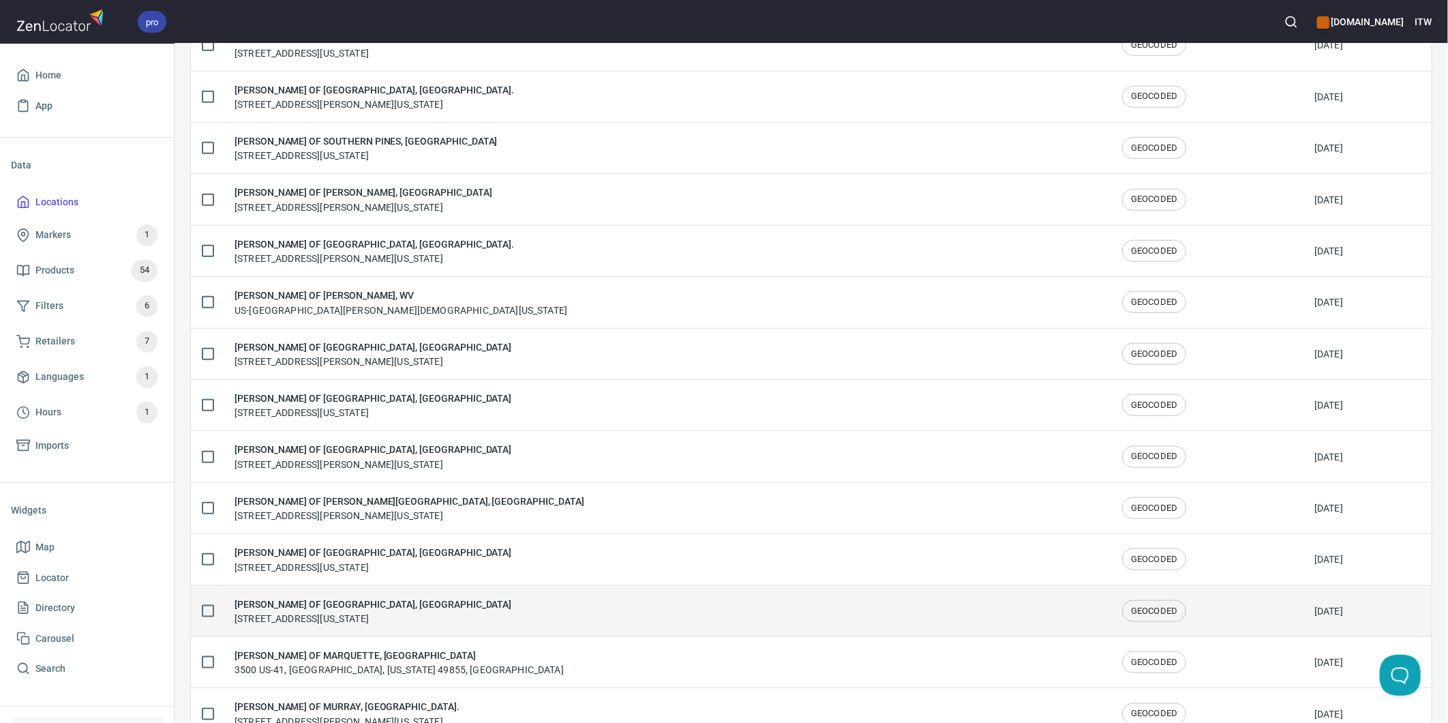
click at [363, 621] on div "[PERSON_NAME] OF [GEOGRAPHIC_DATA], [GEOGRAPHIC_DATA] [STREET_ADDRESS][US_STATE]" at bounding box center [373, 611] width 277 height 29
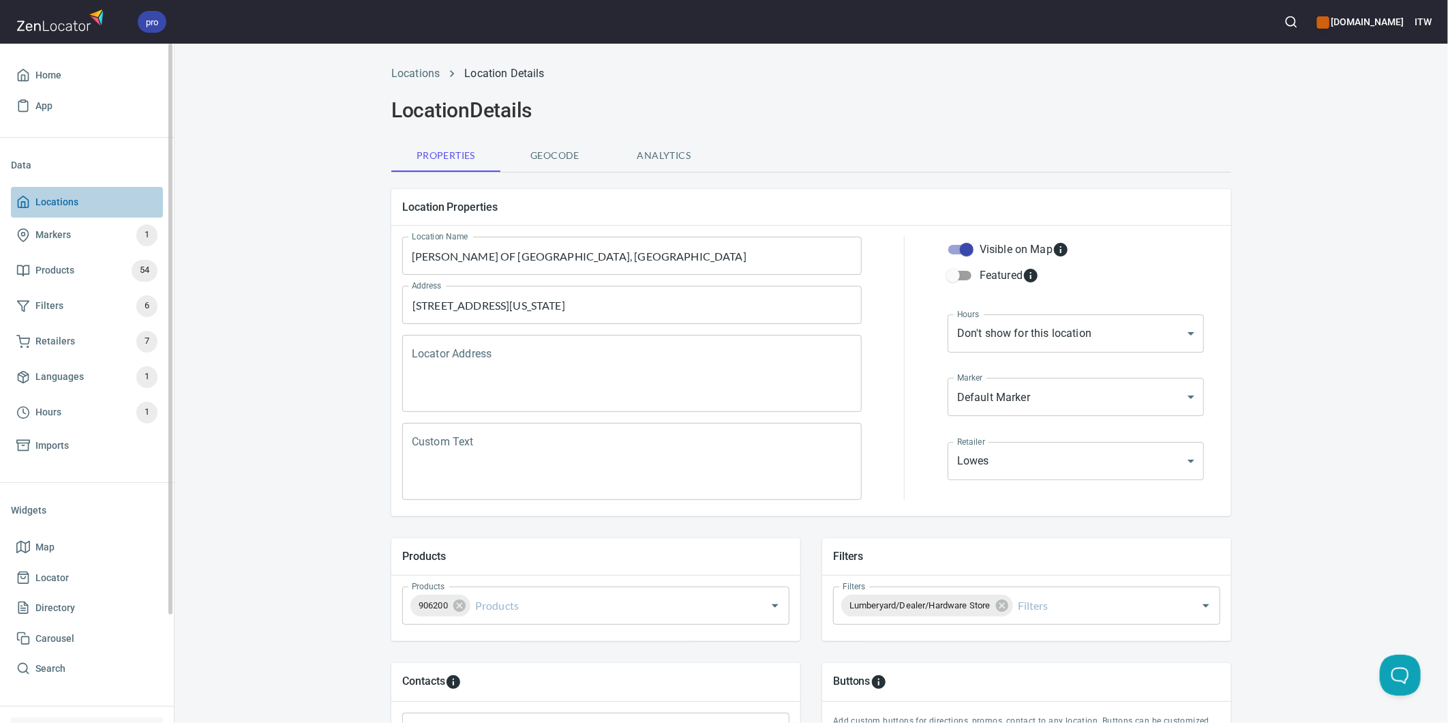
click at [80, 196] on span "Locations" at bounding box center [86, 202] width 141 height 17
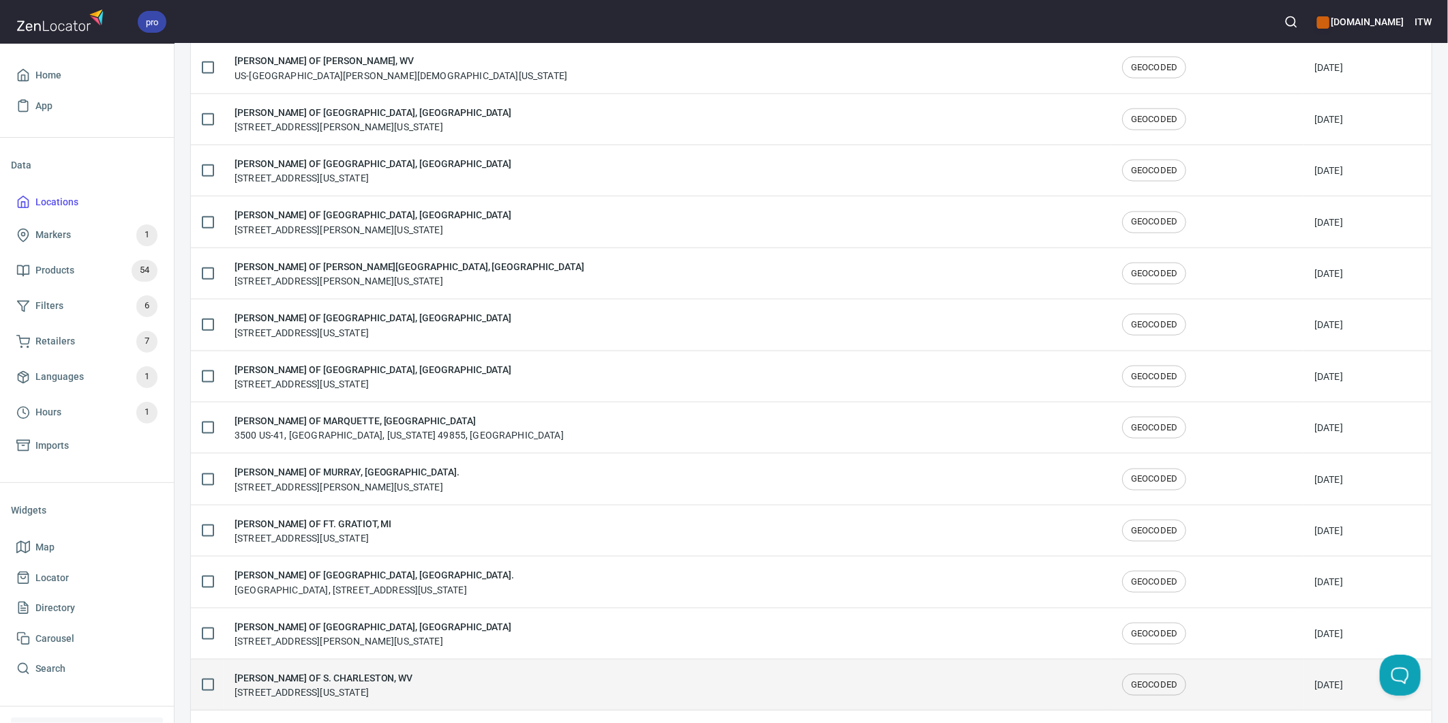
scroll to position [1136, 0]
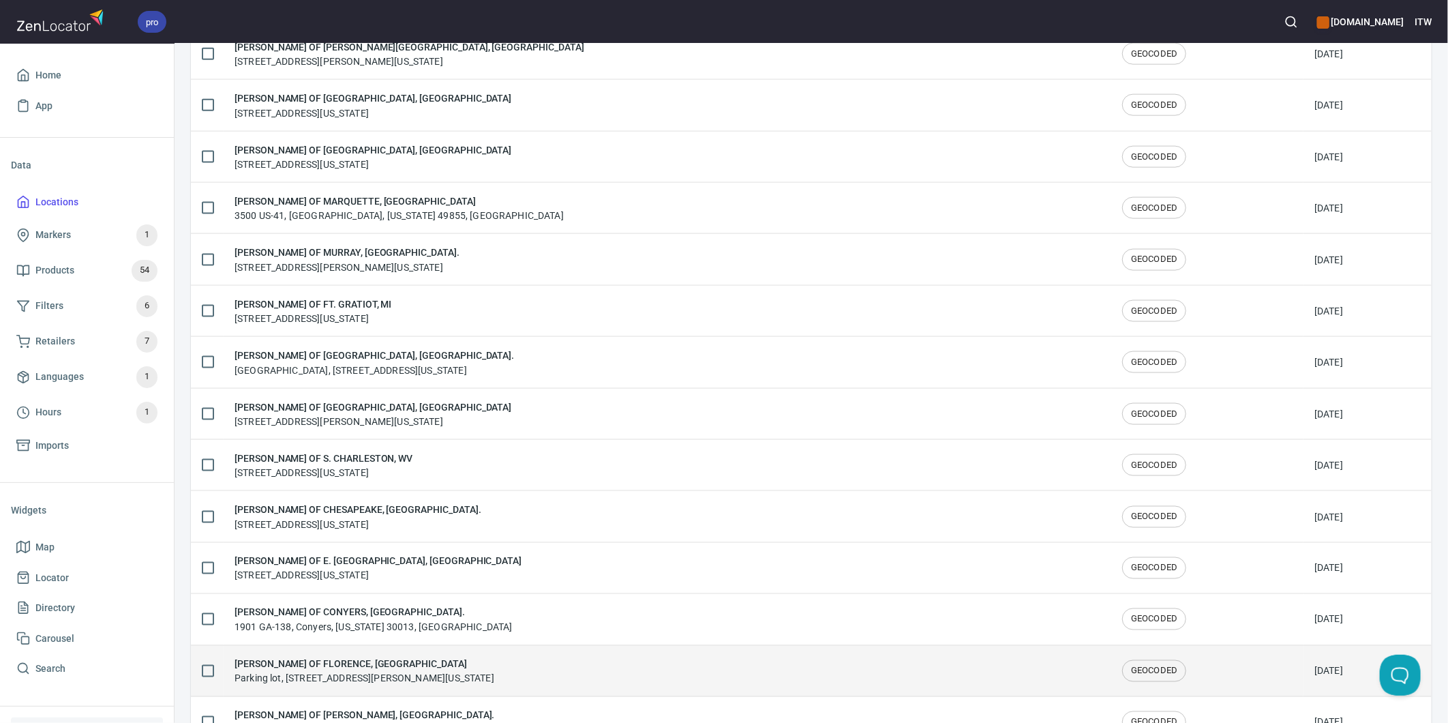
click at [333, 673] on div "[PERSON_NAME] OF [GEOGRAPHIC_DATA], AL Parking lot, [STREET_ADDRESS][PERSON_NAM…" at bounding box center [365, 671] width 260 height 29
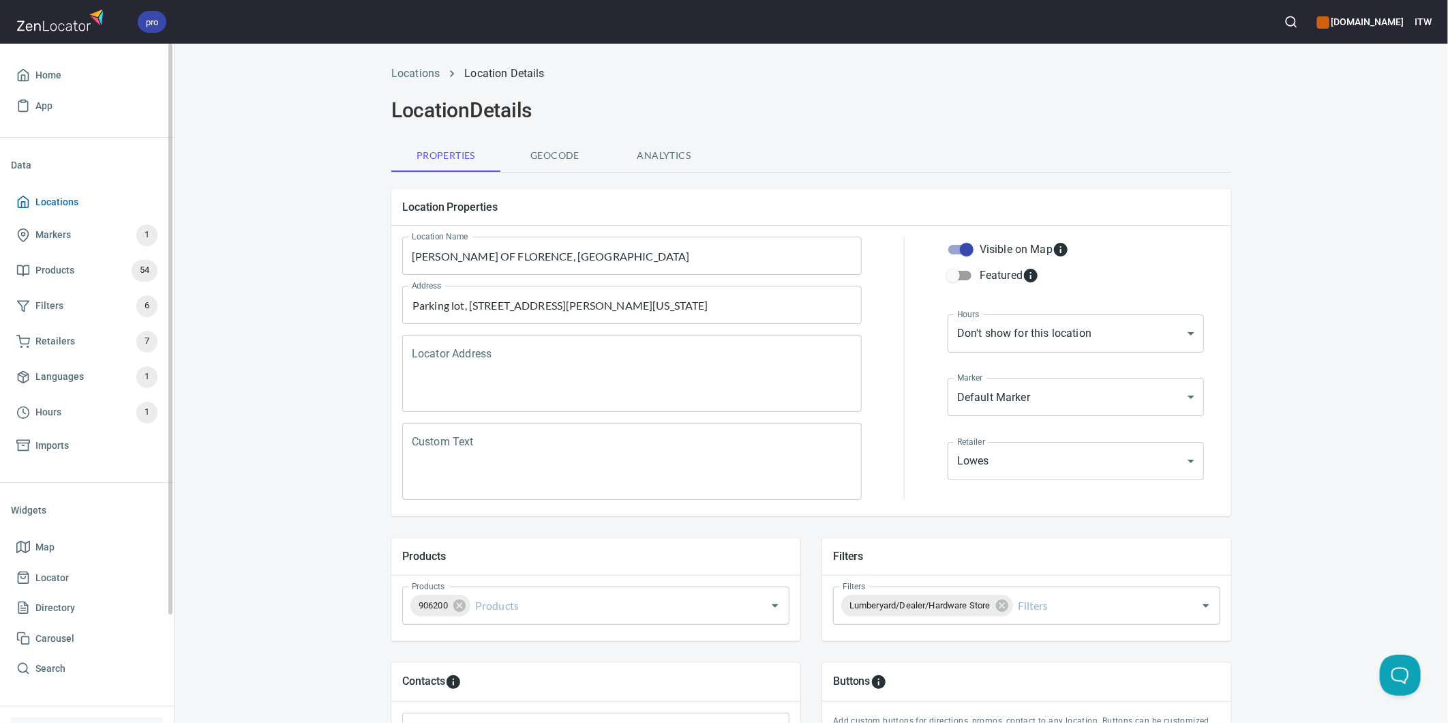
click at [90, 205] on span "Locations" at bounding box center [86, 202] width 141 height 17
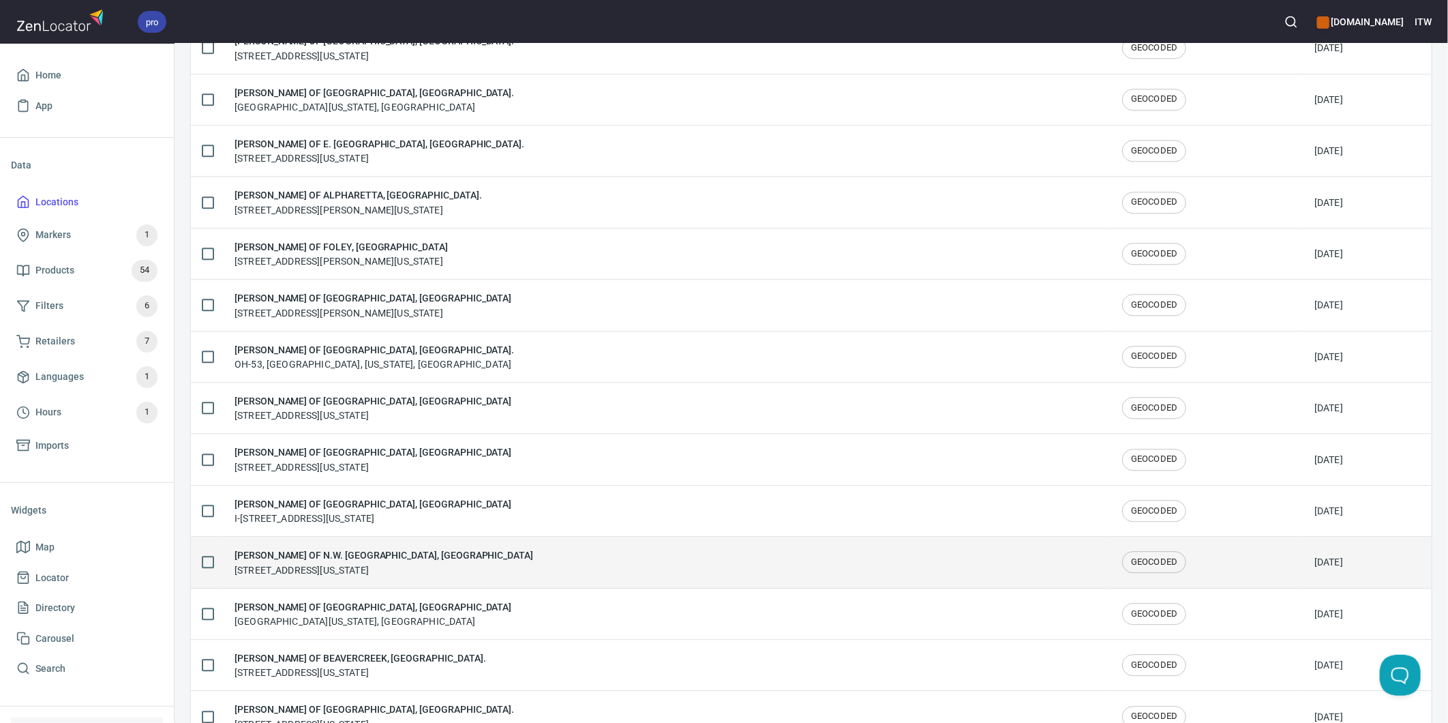
scroll to position [2121, 0]
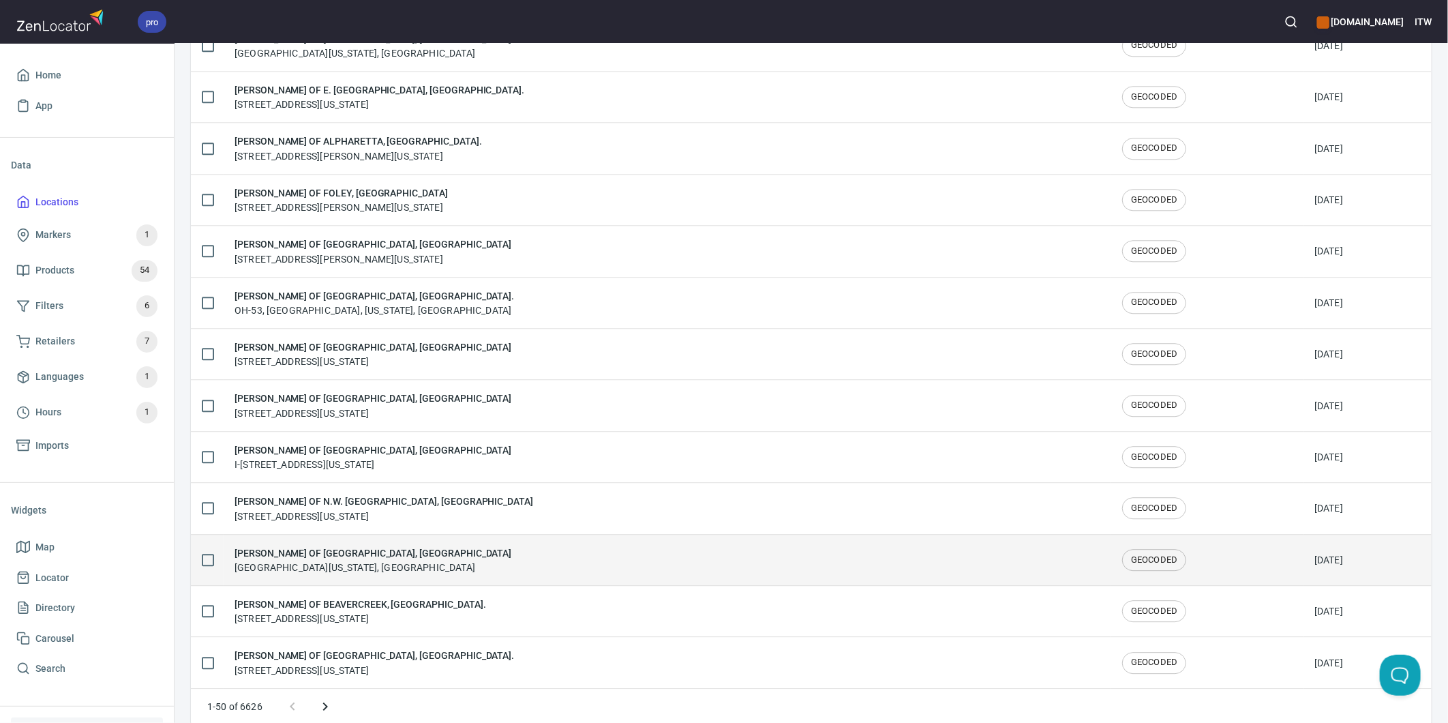
click at [362, 574] on div "[PERSON_NAME] OF [GEOGRAPHIC_DATA], [GEOGRAPHIC_DATA] [GEOGRAPHIC_DATA], [US_ST…" at bounding box center [373, 559] width 277 height 29
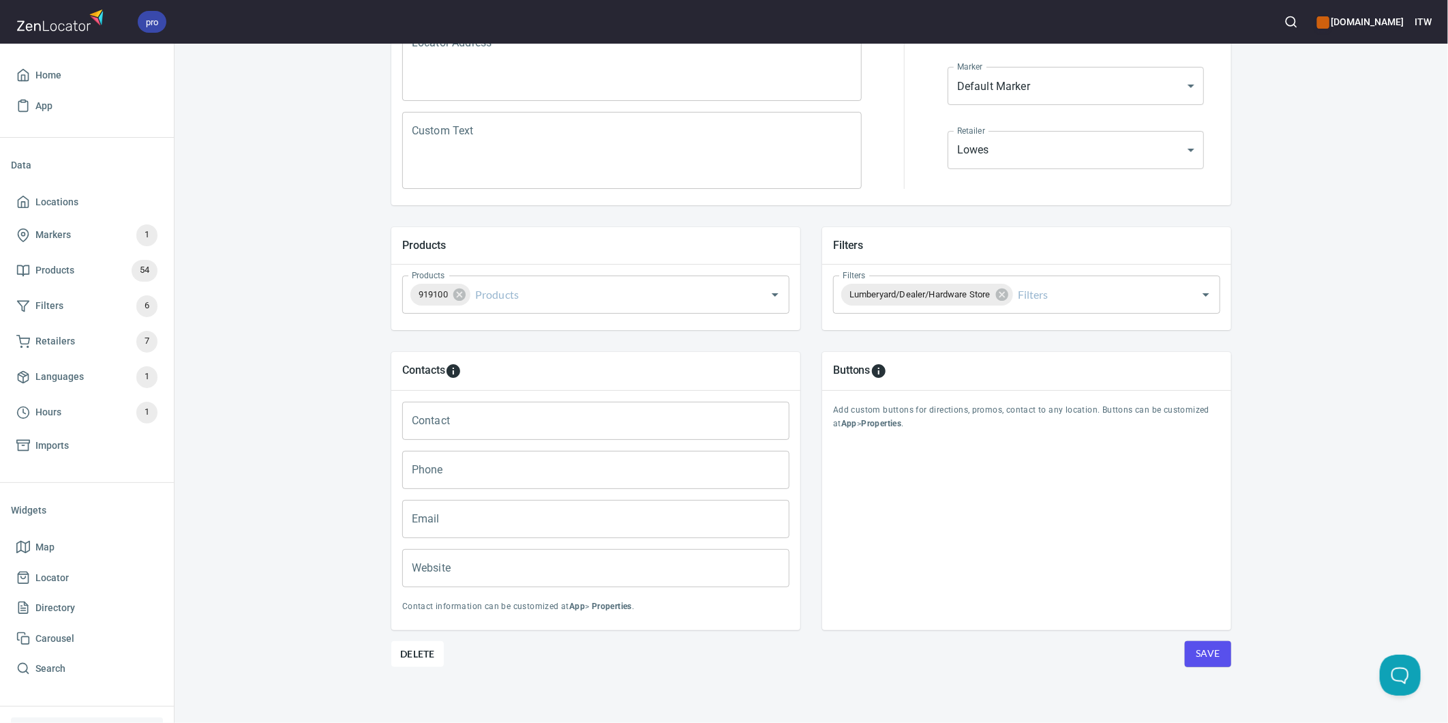
scroll to position [314, 0]
click at [1205, 648] on span "Save" at bounding box center [1208, 650] width 25 height 17
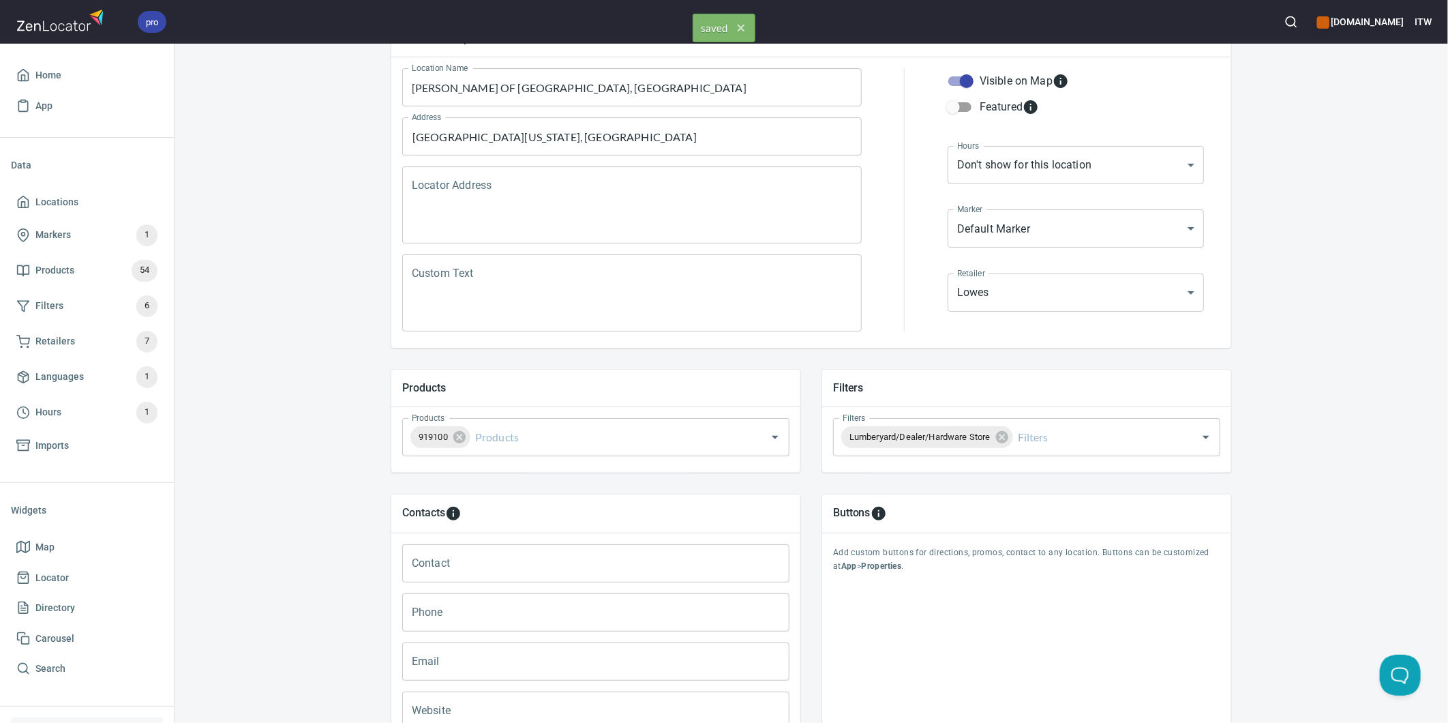
scroll to position [11, 0]
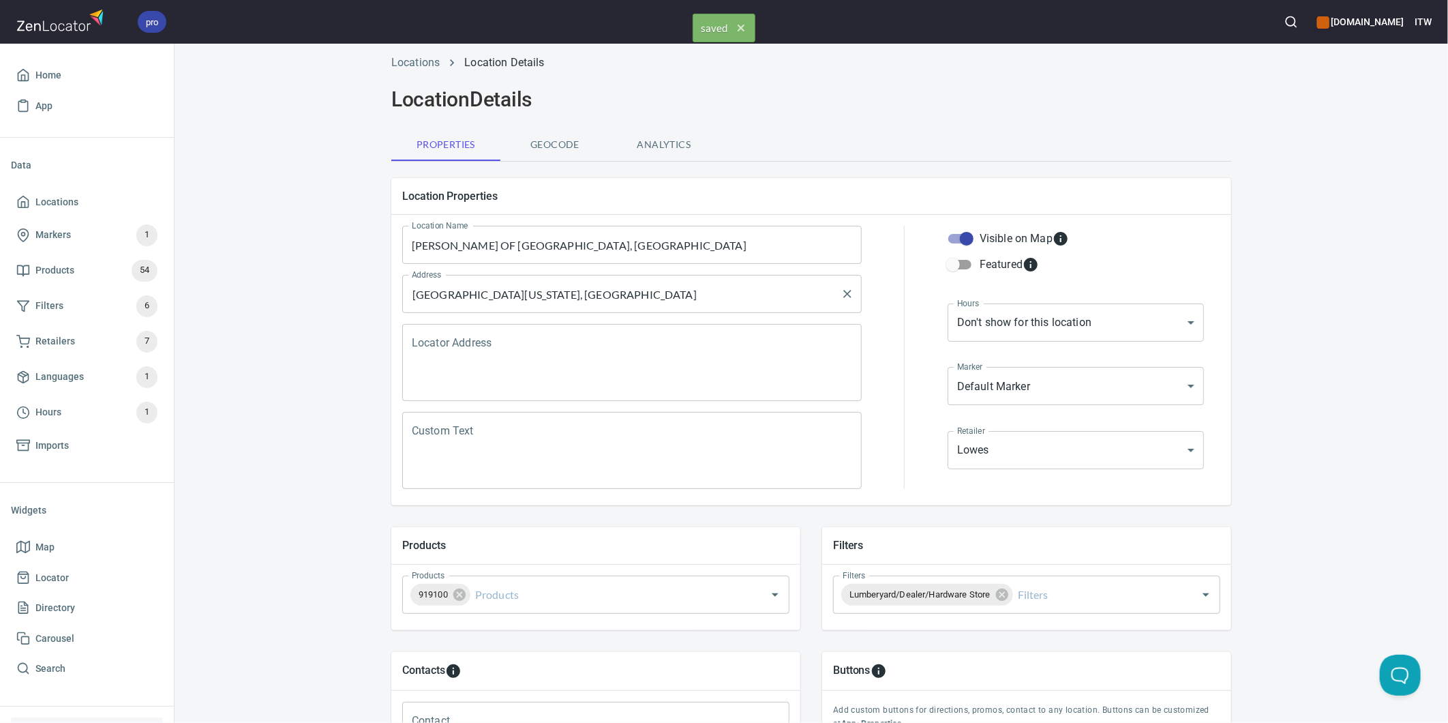
click at [507, 298] on input "[GEOGRAPHIC_DATA][US_STATE], [GEOGRAPHIC_DATA]" at bounding box center [621, 294] width 427 height 26
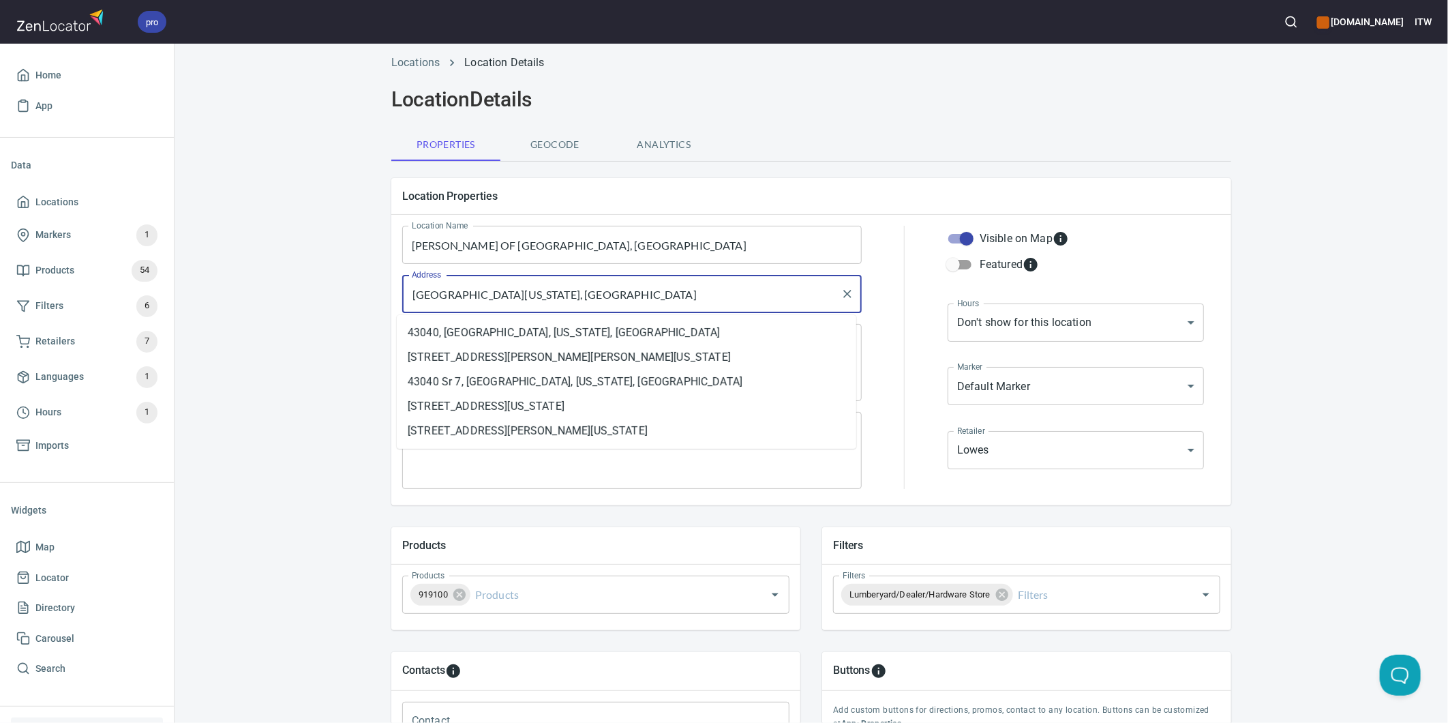
click at [507, 298] on input "[GEOGRAPHIC_DATA][US_STATE], [GEOGRAPHIC_DATA]" at bounding box center [621, 294] width 427 height 26
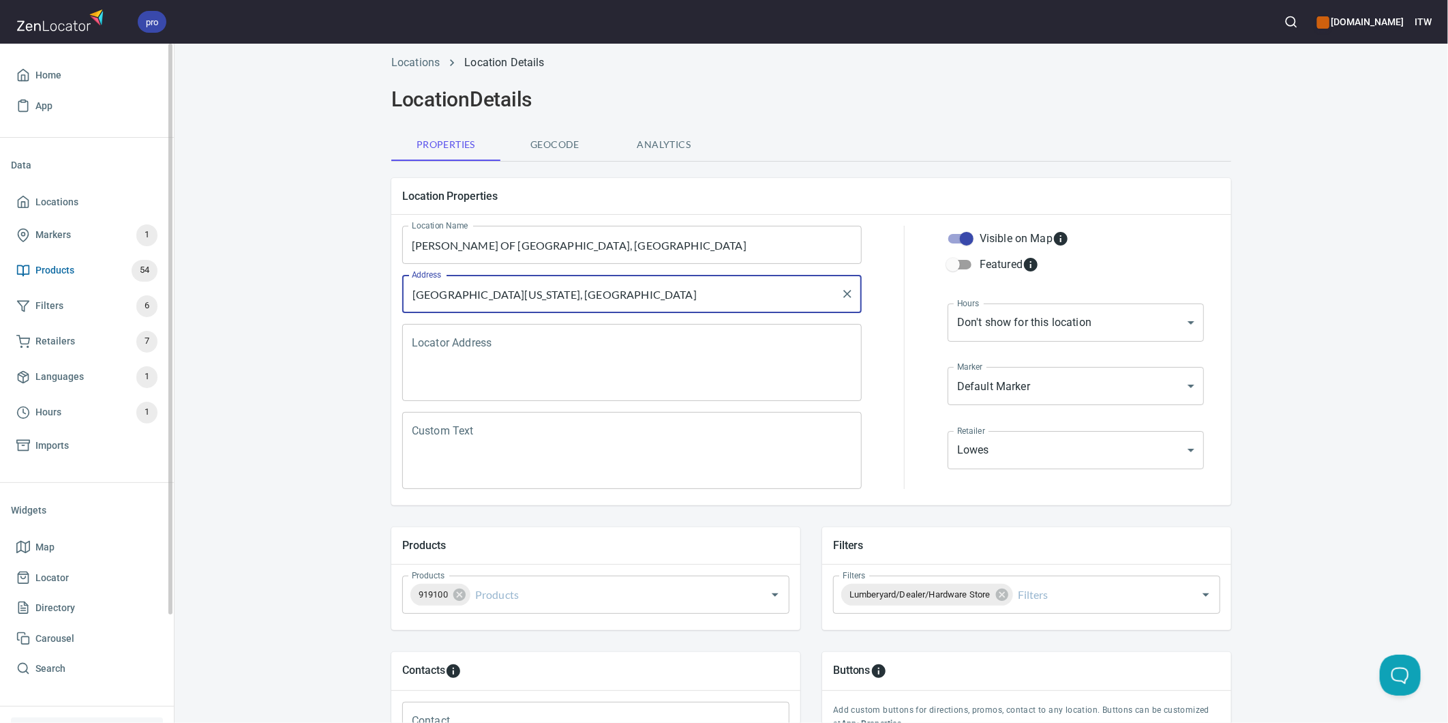
drag, startPoint x: 42, startPoint y: 267, endPoint x: 69, endPoint y: 266, distance: 27.3
click at [42, 267] on span "Products" at bounding box center [54, 270] width 39 height 17
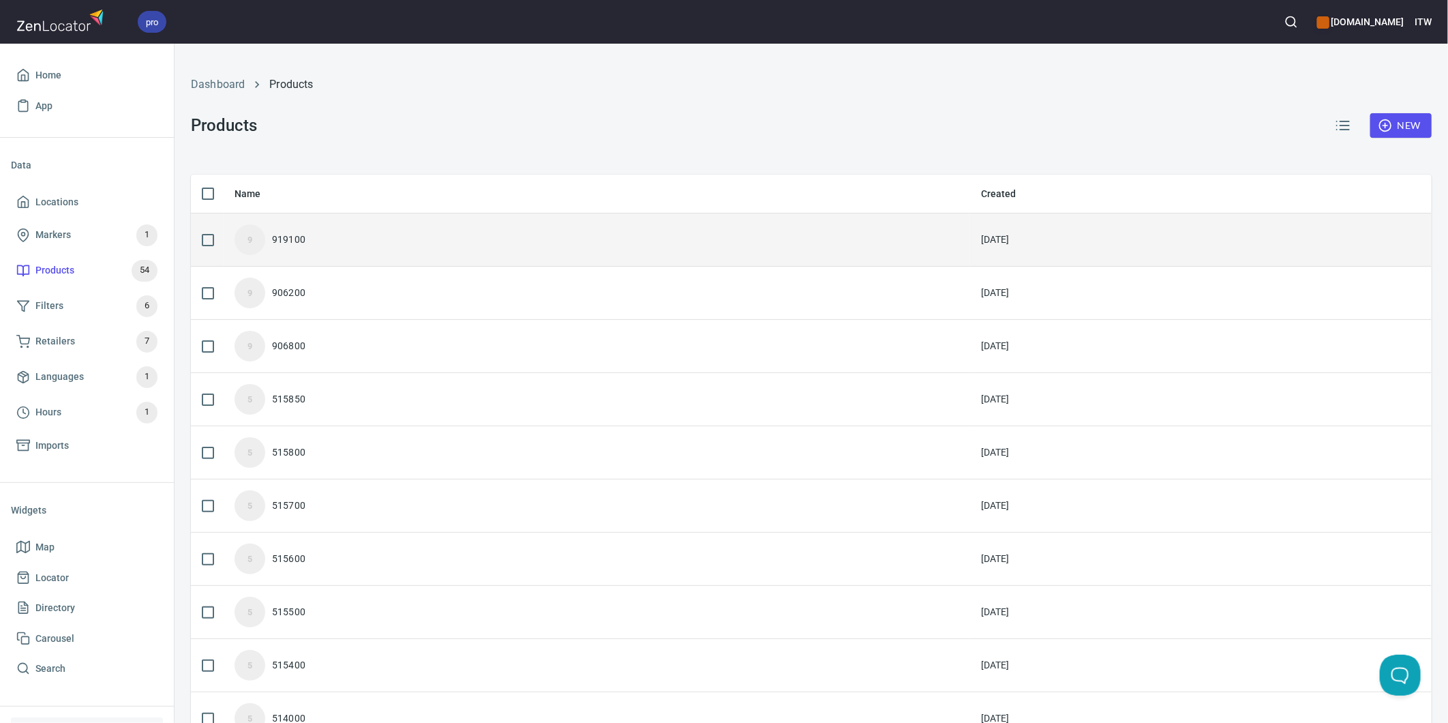
click at [361, 240] on div "9 919100" at bounding box center [597, 239] width 725 height 31
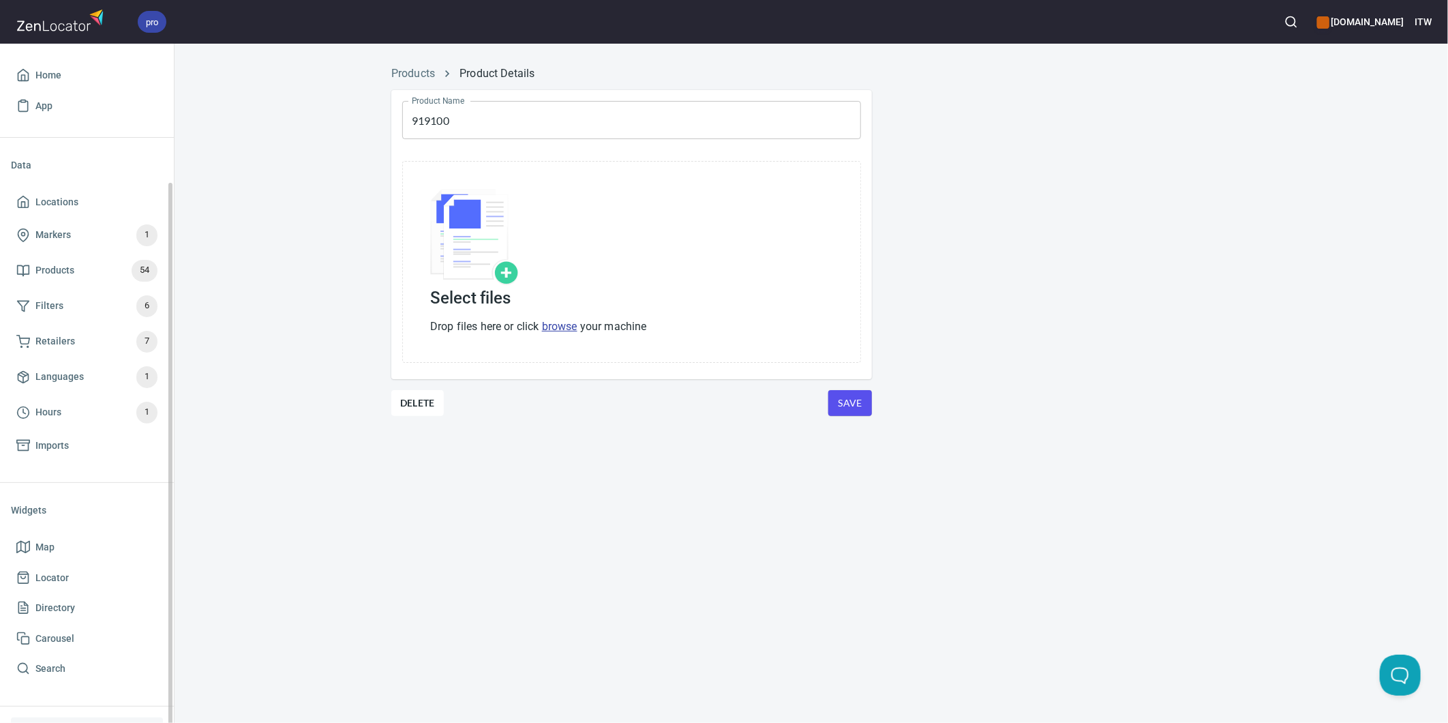
scroll to position [130, 0]
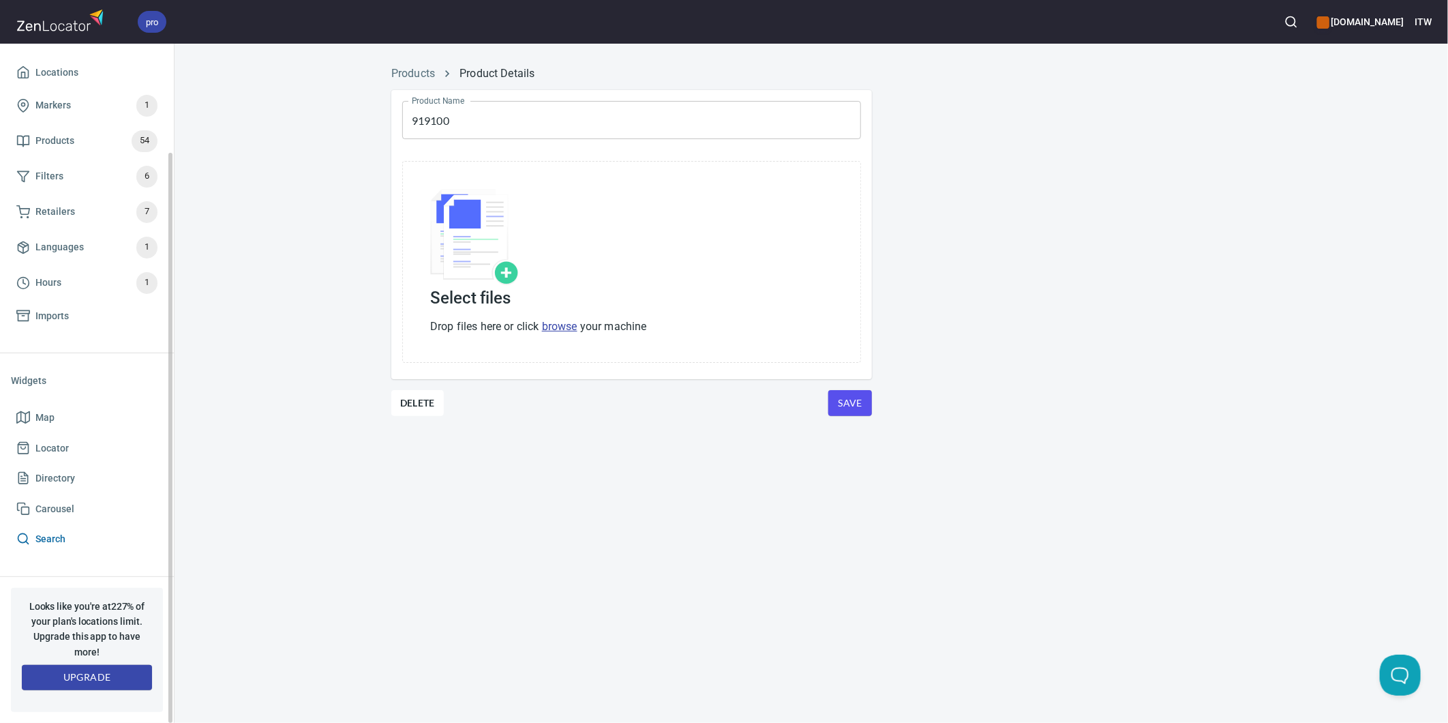
click at [43, 533] on span "Search" at bounding box center [50, 538] width 30 height 17
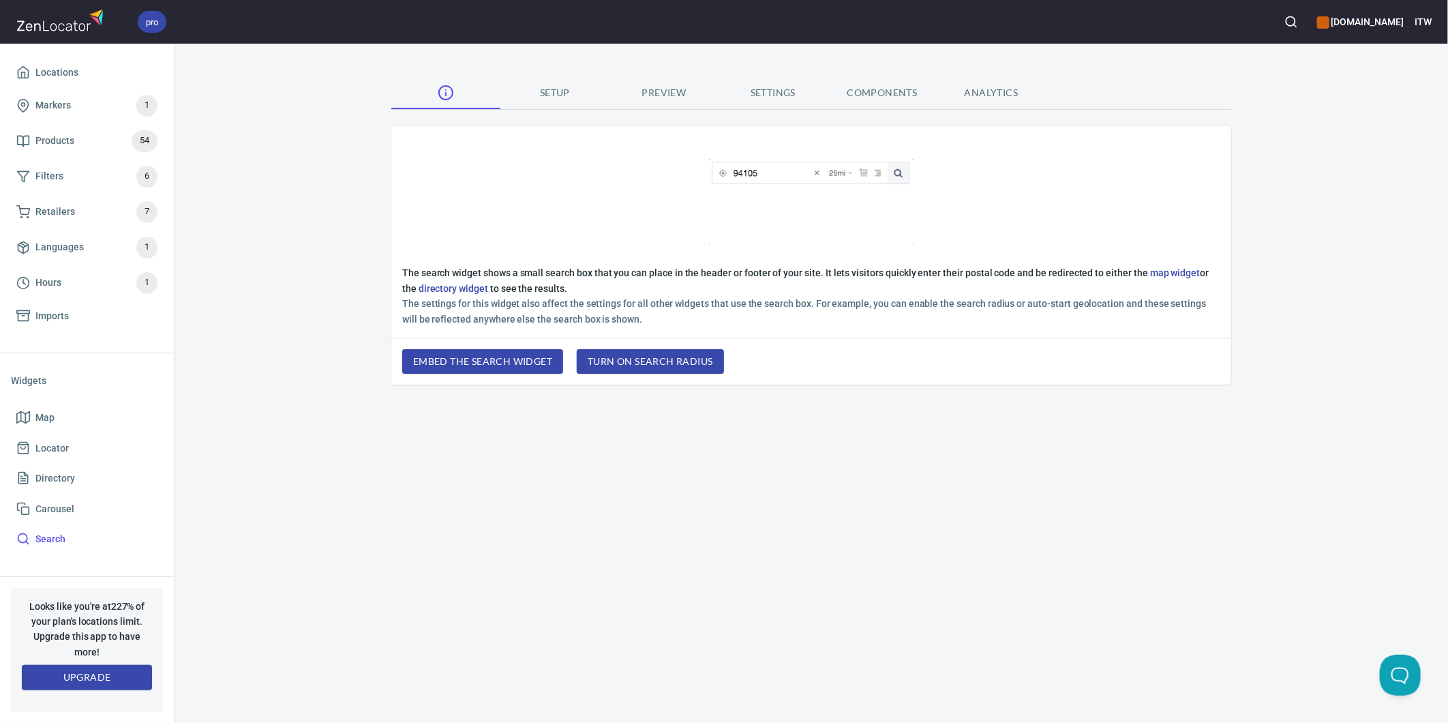
click at [565, 85] on span "Setup" at bounding box center [555, 93] width 93 height 17
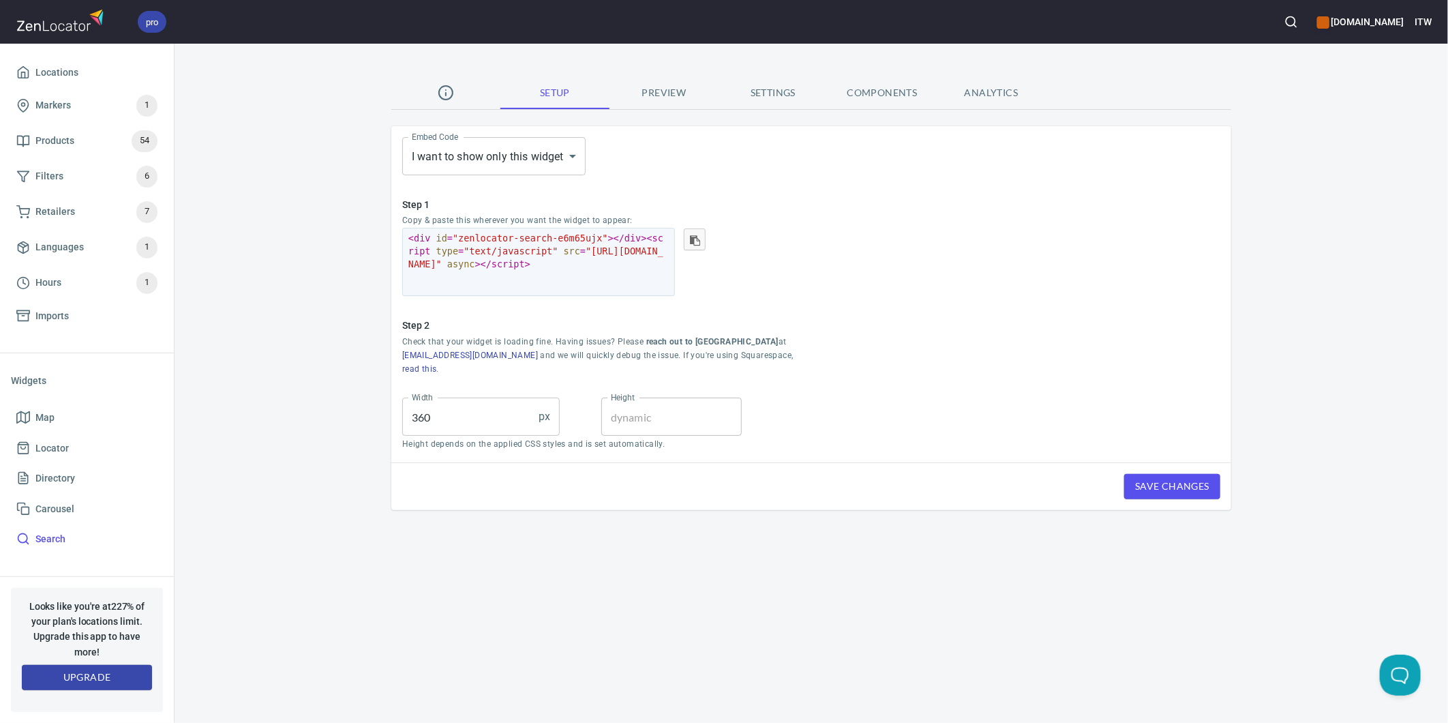
click at [664, 87] on span "Preview" at bounding box center [664, 93] width 93 height 17
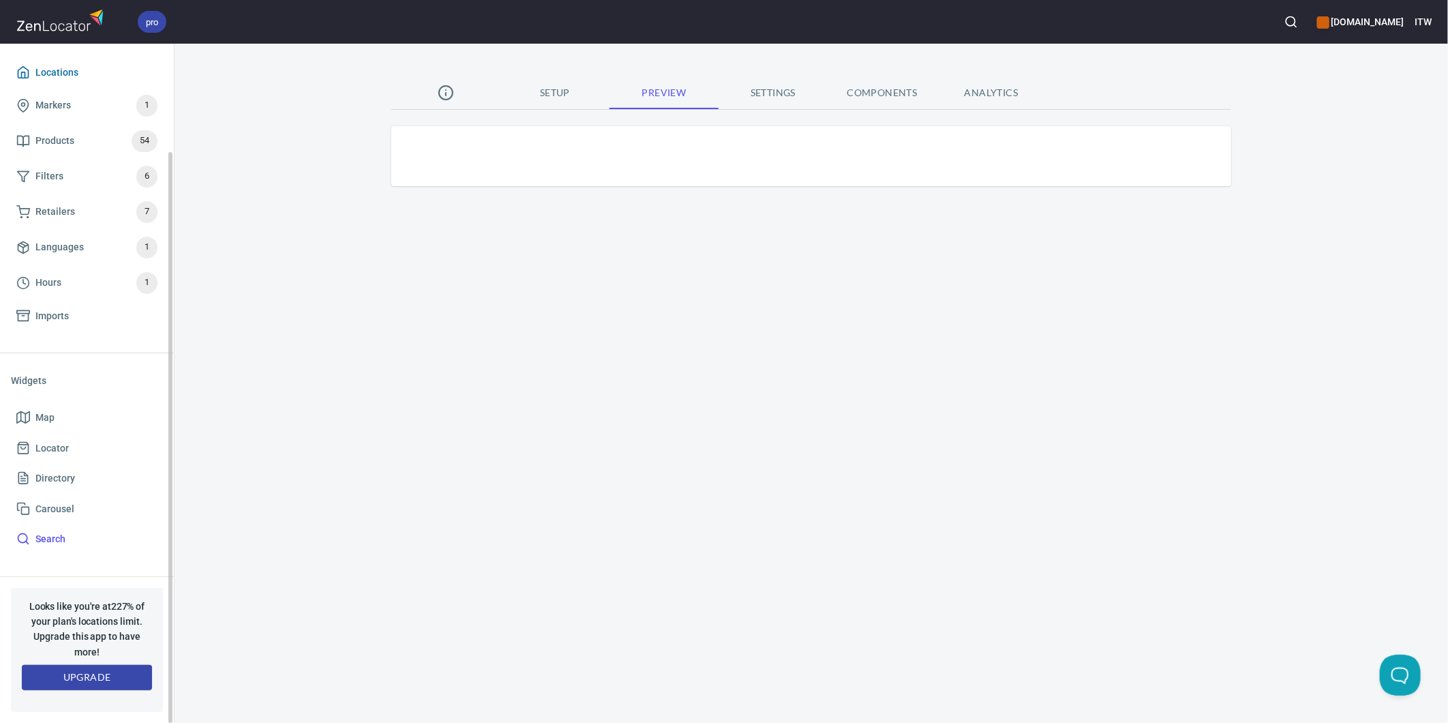
click at [52, 65] on span "Locations" at bounding box center [56, 72] width 43 height 17
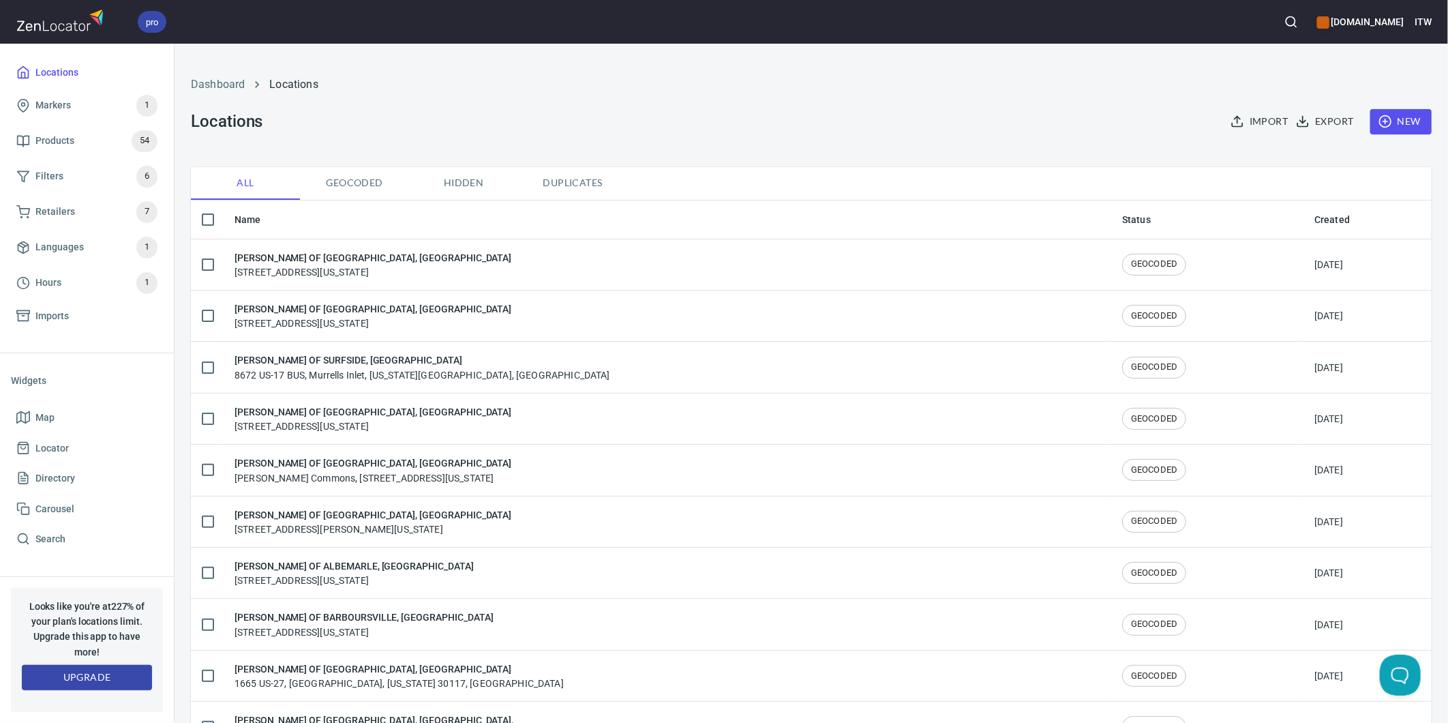
click at [1291, 22] on icon "button" at bounding box center [1292, 22] width 14 height 14
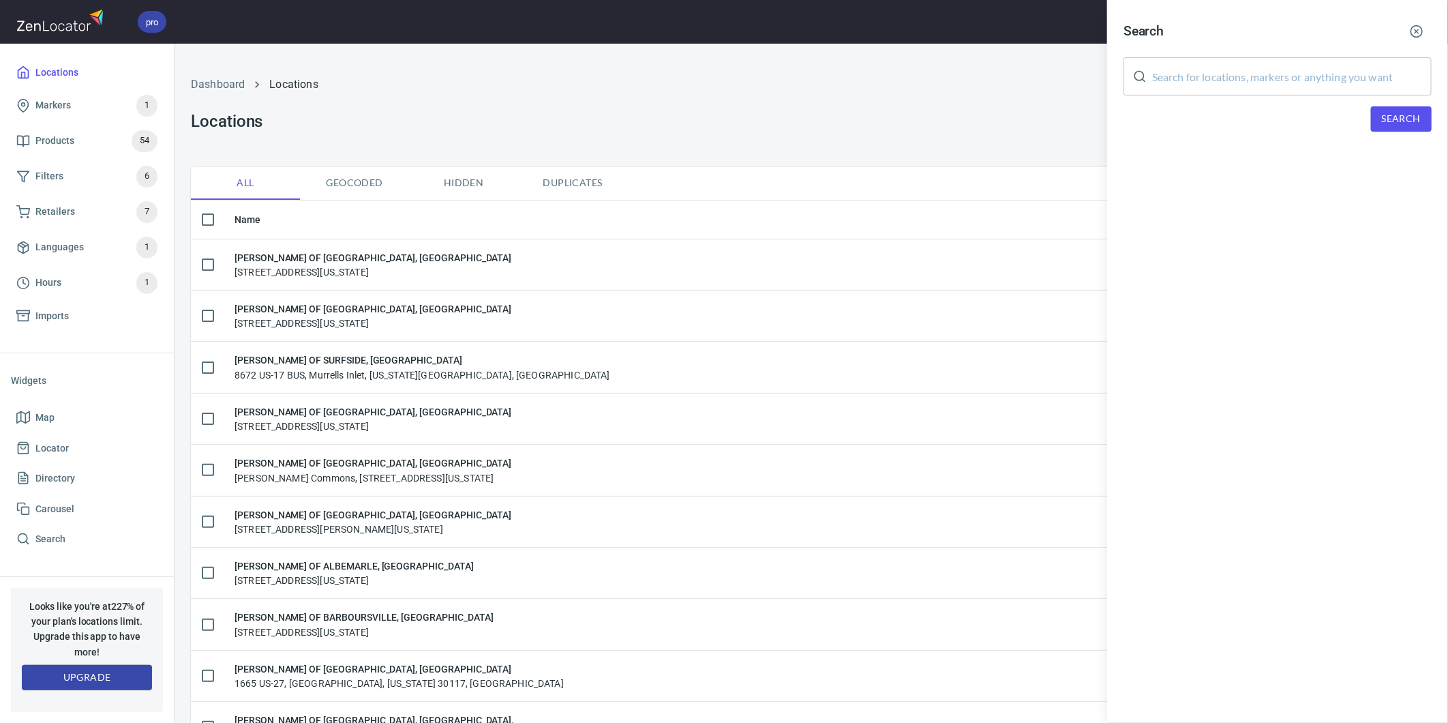
click at [1237, 71] on input "text" at bounding box center [1292, 76] width 280 height 38
paste input "43040"
type input "43040"
click at [1394, 107] on button "Search" at bounding box center [1401, 118] width 61 height 25
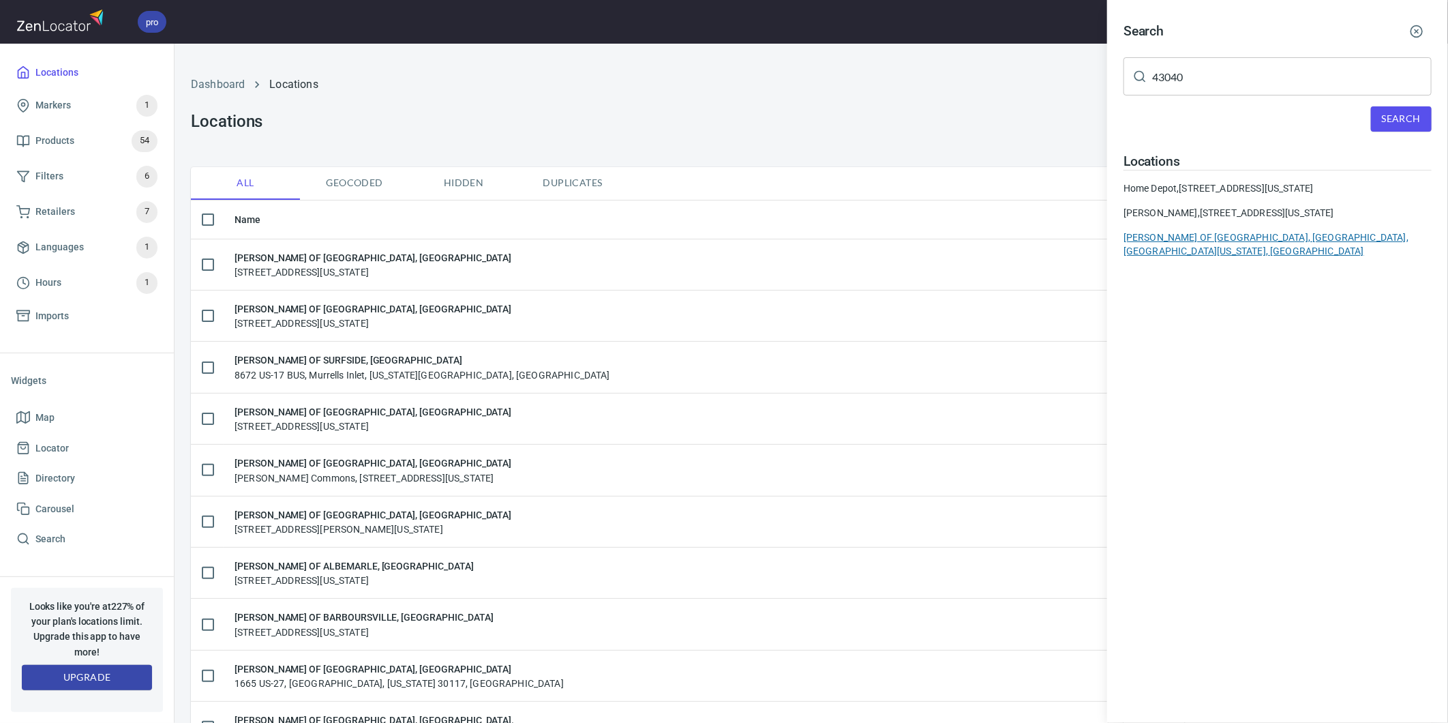
click at [1198, 254] on div "[PERSON_NAME] OF [GEOGRAPHIC_DATA], [GEOGRAPHIC_DATA], [GEOGRAPHIC_DATA], [US_S…" at bounding box center [1278, 243] width 308 height 27
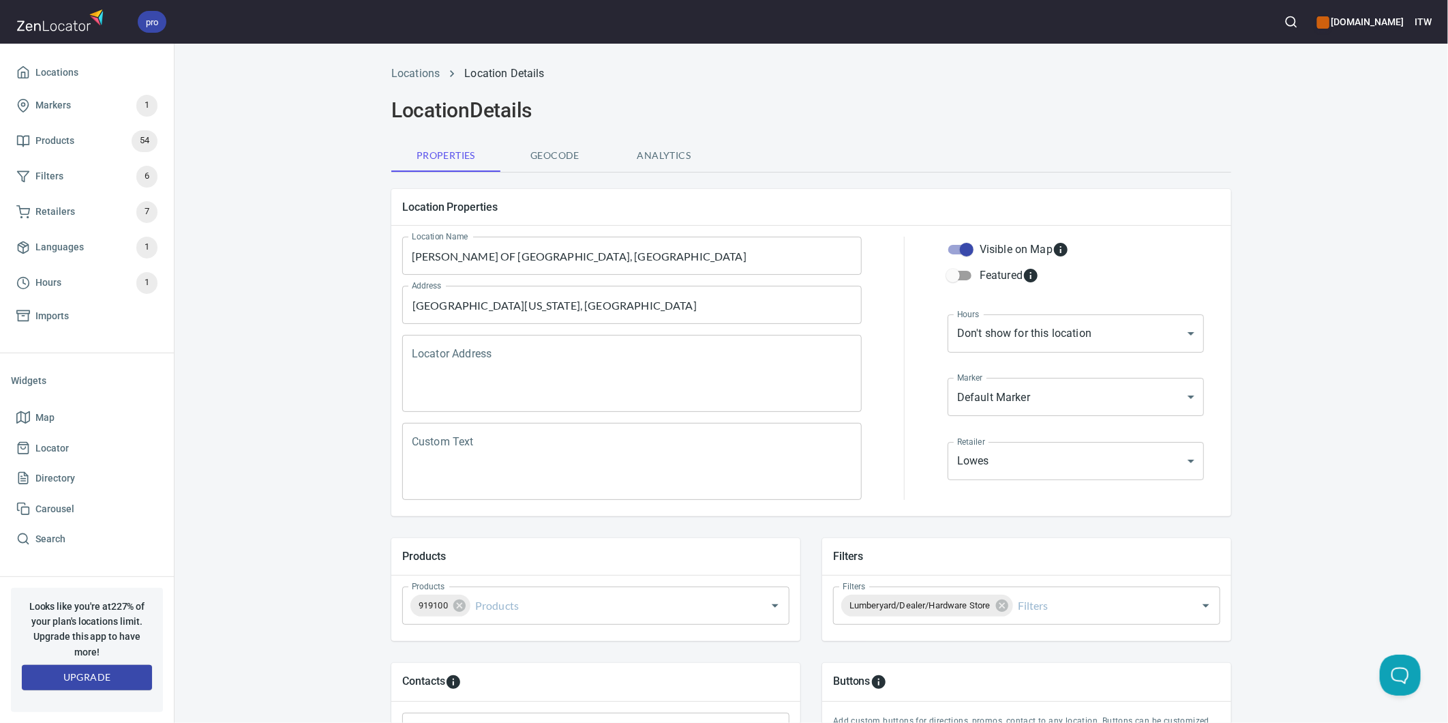
click at [305, 226] on div "Locations Location Details Location Details Properties Geocode Analytics Locati…" at bounding box center [812, 547] width 1274 height 980
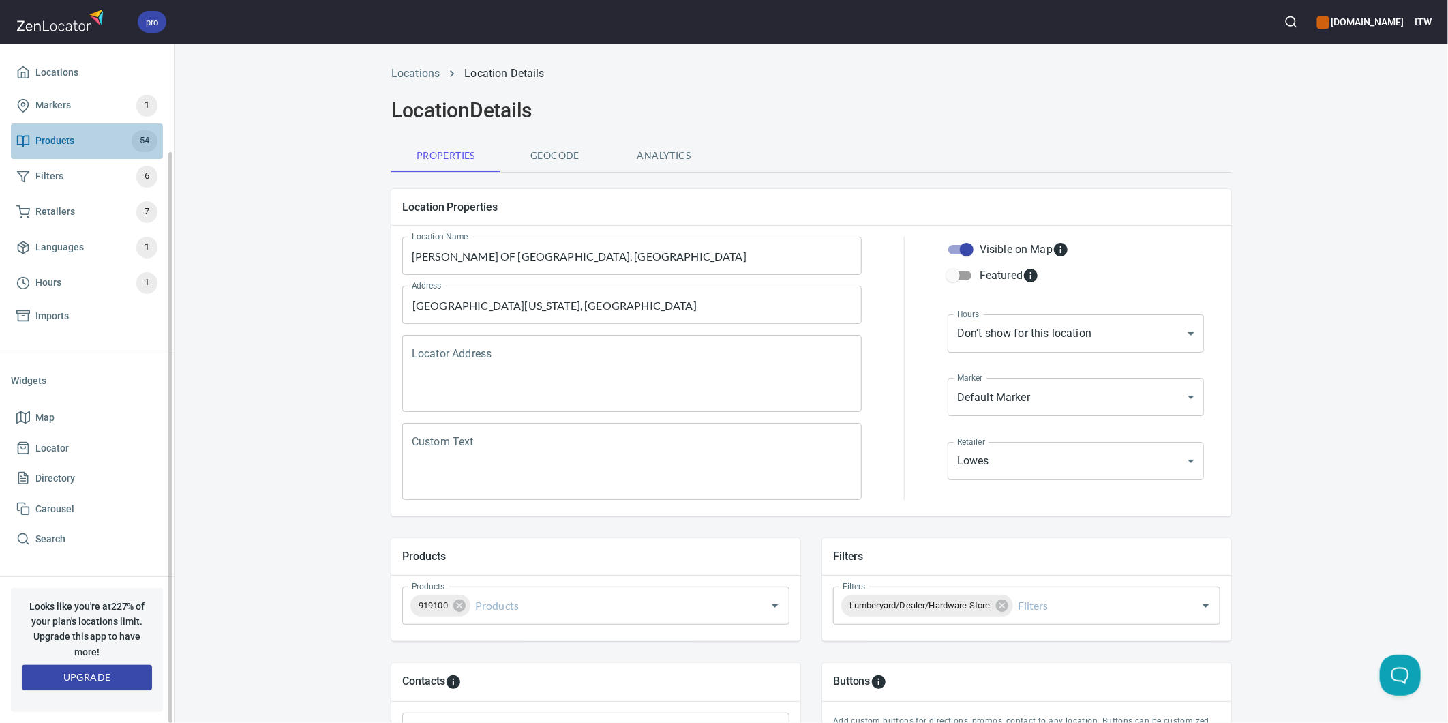
click at [64, 132] on span "Products" at bounding box center [54, 140] width 39 height 17
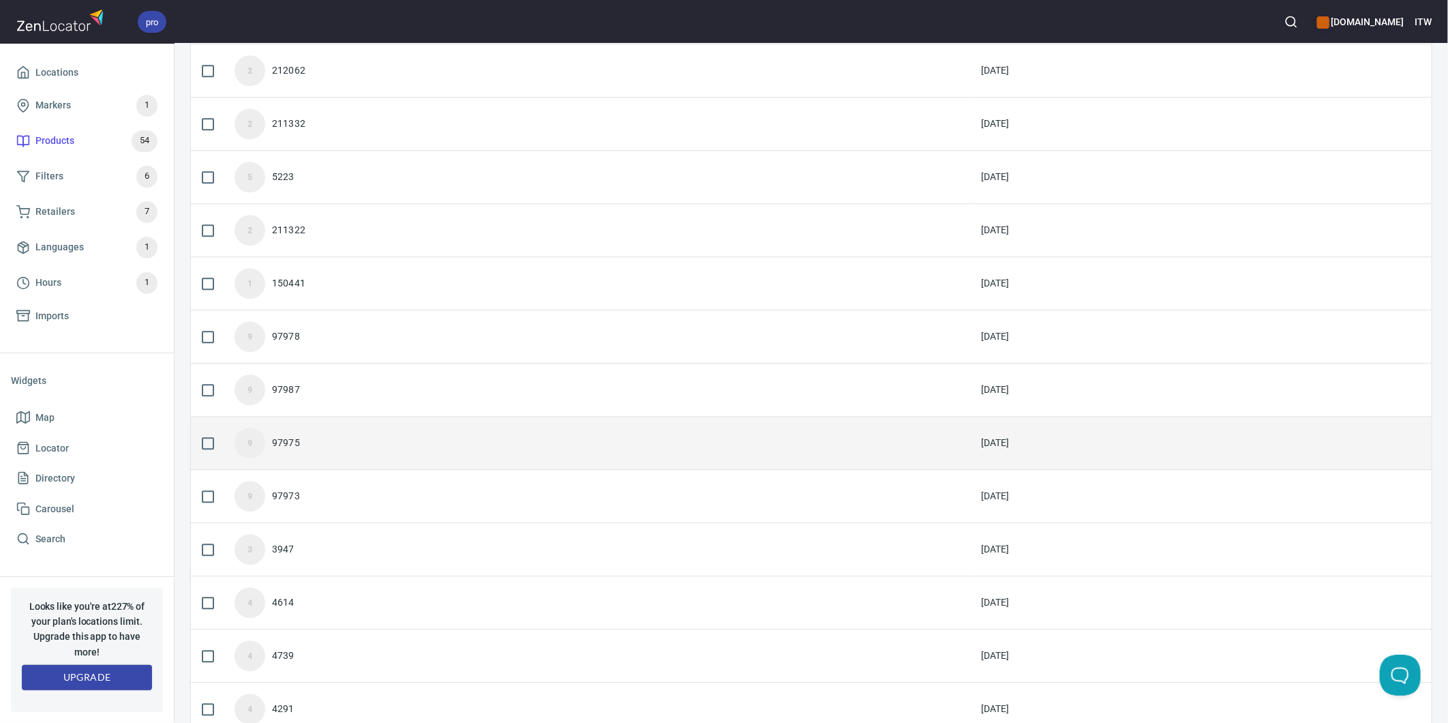
scroll to position [2204, 0]
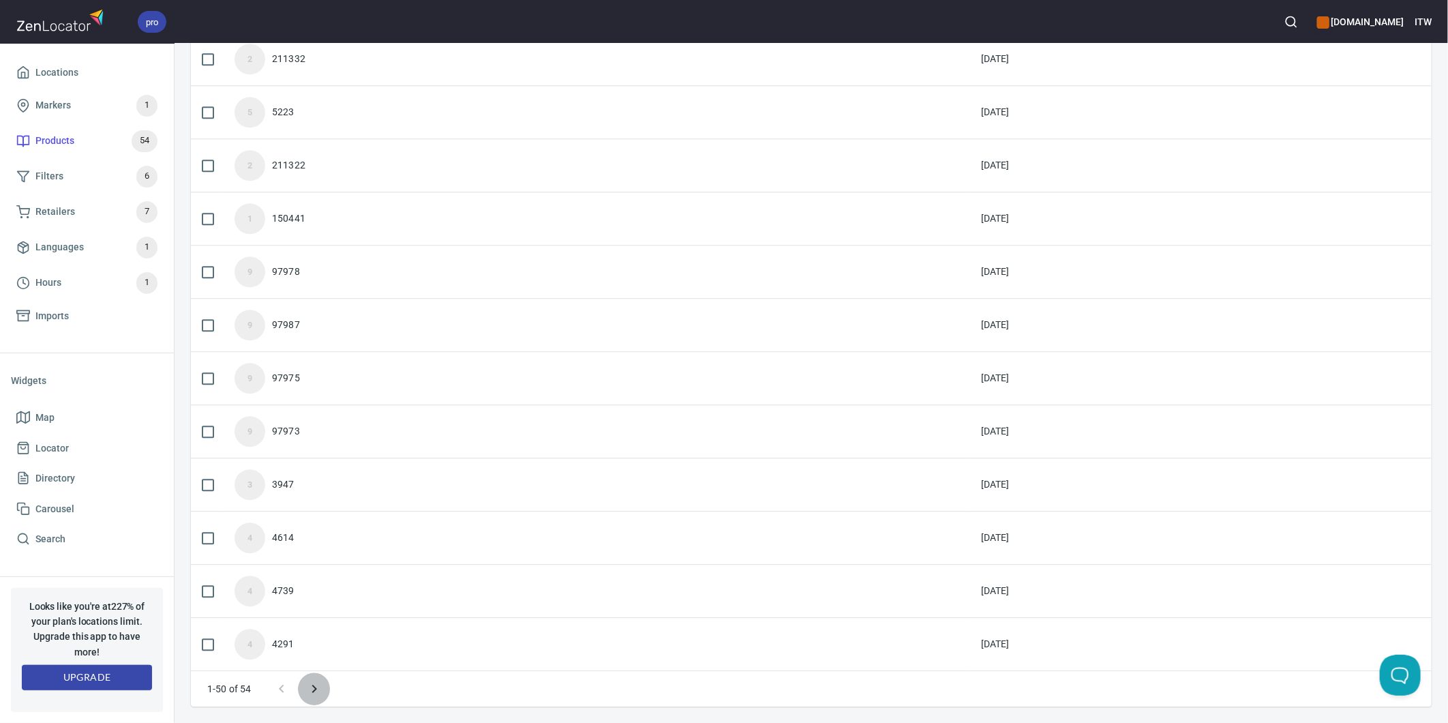
click at [314, 690] on icon "Next page" at bounding box center [314, 689] width 5 height 8
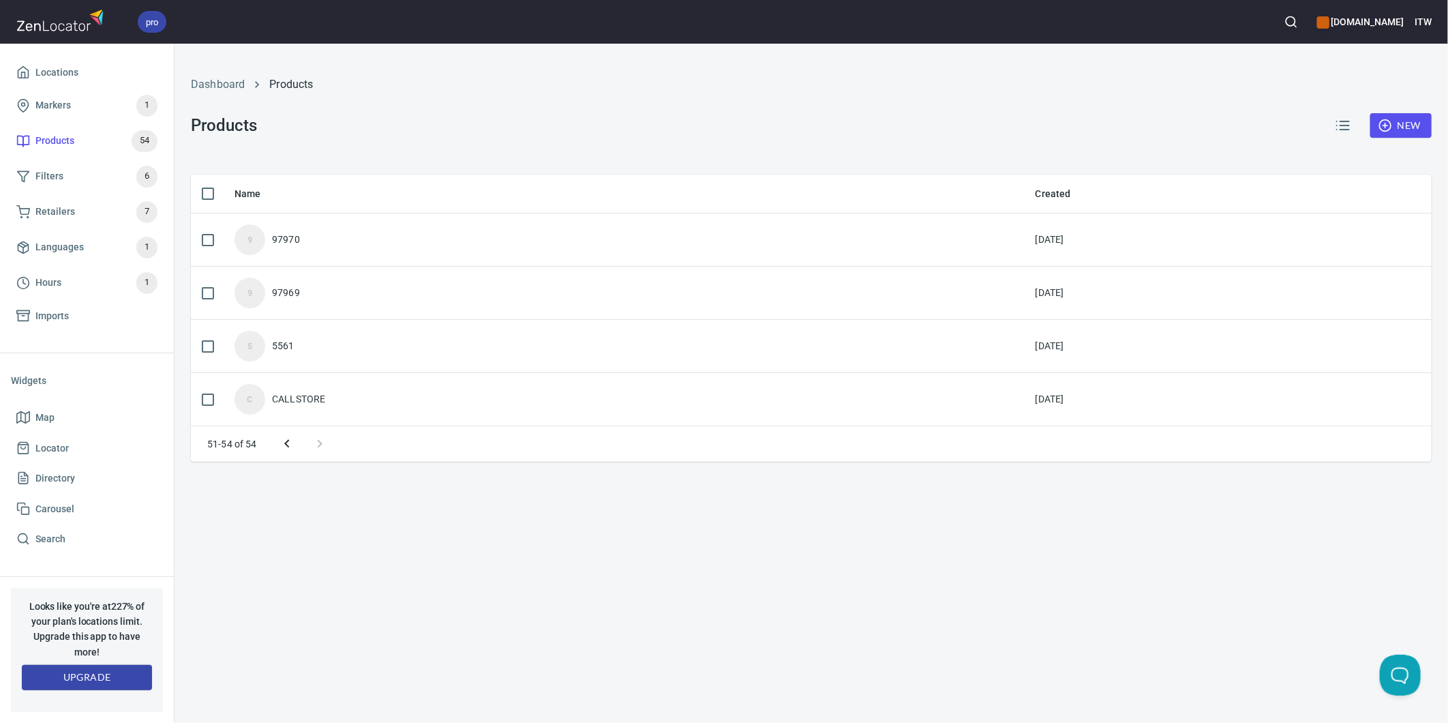
click at [284, 445] on icon "Previous page" at bounding box center [287, 444] width 16 height 16
